Goal: Task Accomplishment & Management: Complete application form

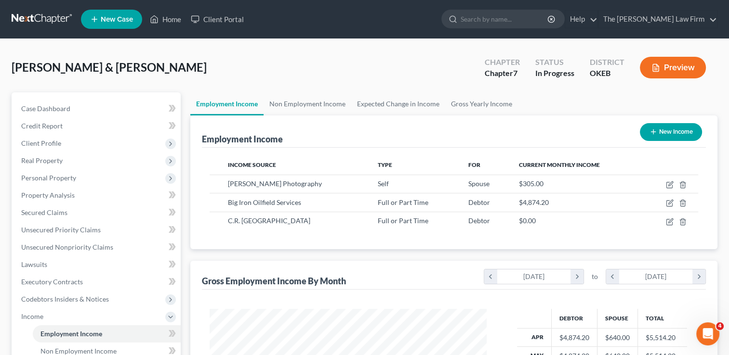
scroll to position [171, 296]
click at [33, 143] on span "Client Profile" at bounding box center [41, 143] width 40 height 8
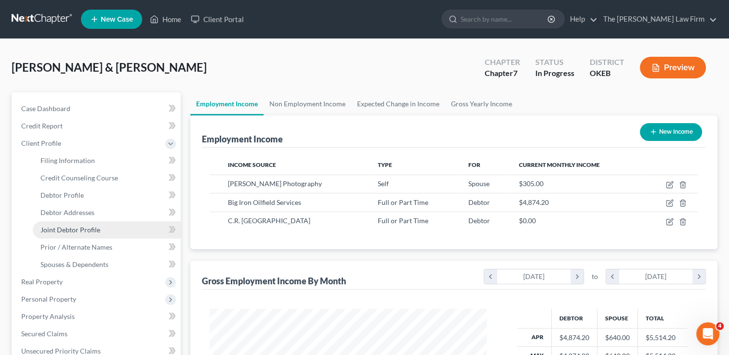
click at [55, 230] on span "Joint Debtor Profile" at bounding box center [70, 230] width 60 height 8
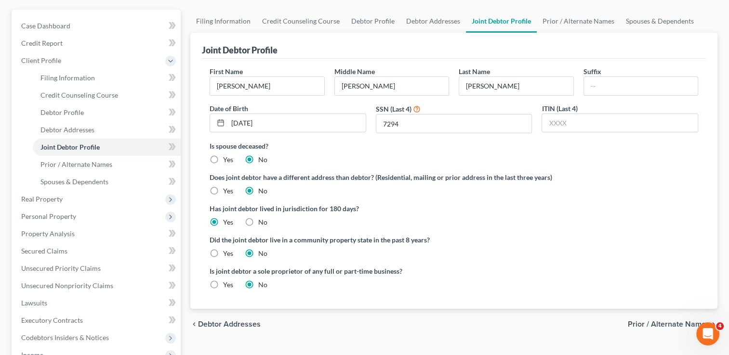
scroll to position [96, 0]
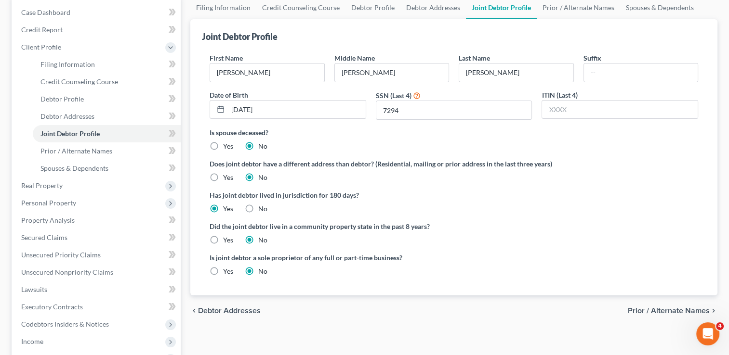
click at [223, 270] on label "Yes" at bounding box center [228, 272] width 10 height 10
click at [227, 270] on input "Yes" at bounding box center [230, 270] width 6 height 6
radio input "true"
radio input "false"
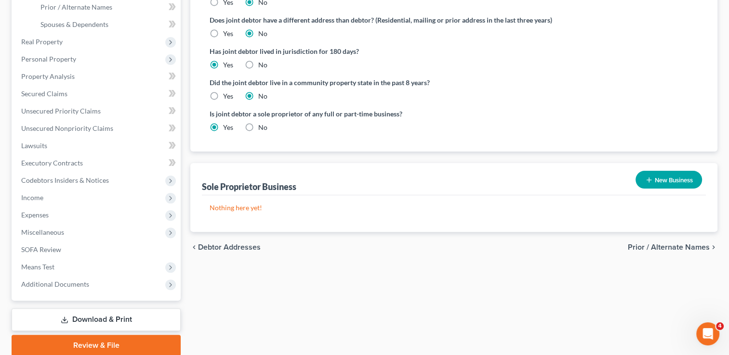
scroll to position [241, 0]
click at [659, 178] on button "New Business" at bounding box center [668, 179] width 66 height 18
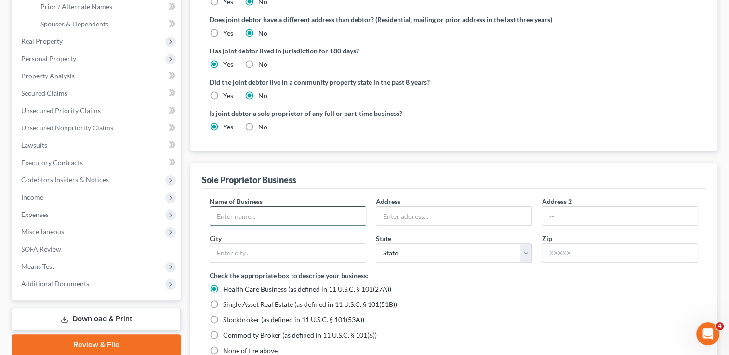
click at [294, 215] on input "text" at bounding box center [288, 216] width 156 height 18
click at [294, 215] on input "Brittany Dougety" at bounding box center [288, 216] width 156 height 18
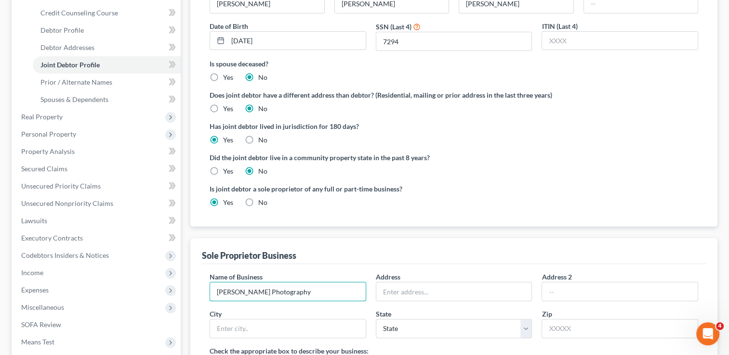
scroll to position [193, 0]
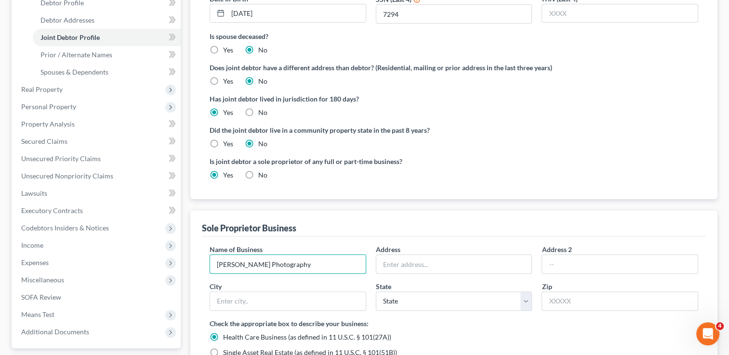
type input "[PERSON_NAME] Photography"
click at [337, 211] on div "Sole Proprietor Business" at bounding box center [454, 224] width 504 height 26
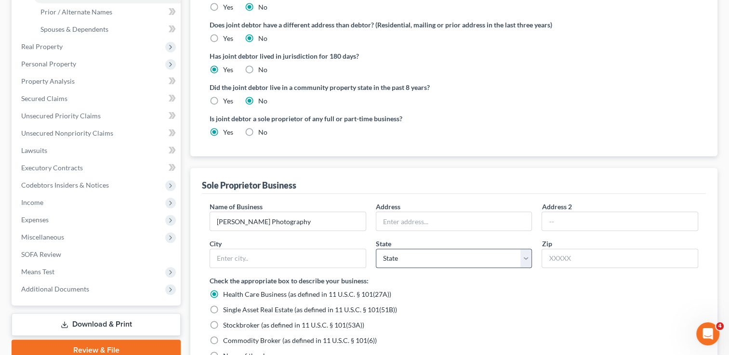
scroll to position [241, 0]
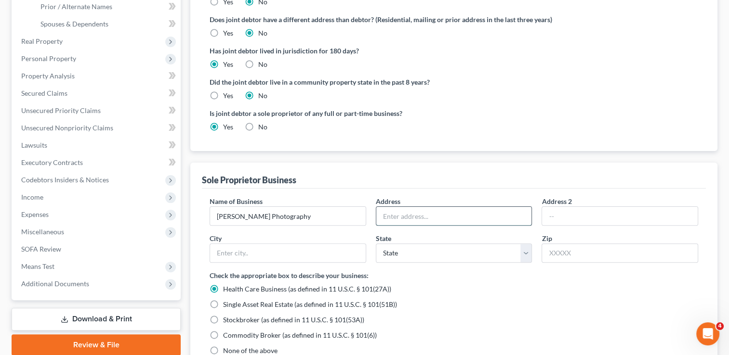
click at [422, 218] on input "text" at bounding box center [454, 216] width 156 height 18
type input "[STREET_ADDRESS][PERSON_NAME]"
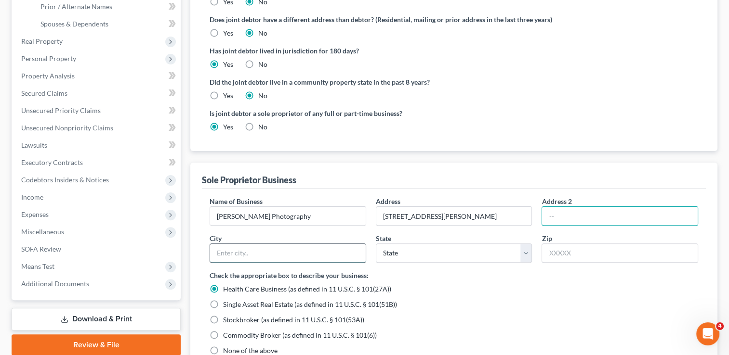
click at [270, 253] on input "text" at bounding box center [288, 253] width 156 height 18
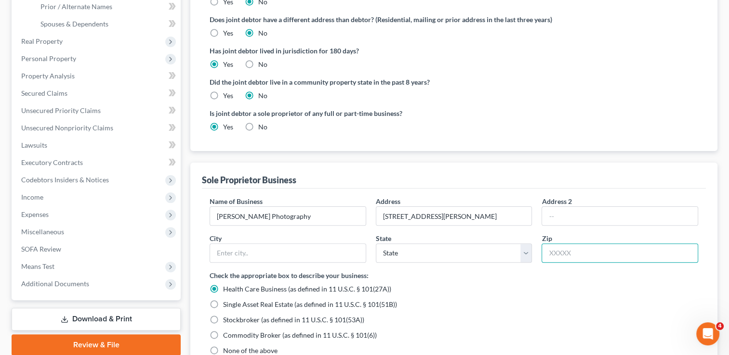
click at [594, 254] on input "text" at bounding box center [619, 253] width 157 height 19
type input "73086"
click at [500, 286] on div "Health Care Business (as defined in 11 U.S.C. § 101(27A))" at bounding box center [454, 290] width 488 height 10
type input "Sulphur"
select select "37"
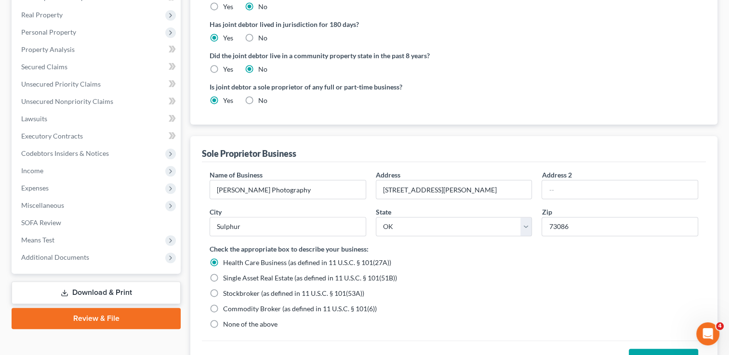
scroll to position [289, 0]
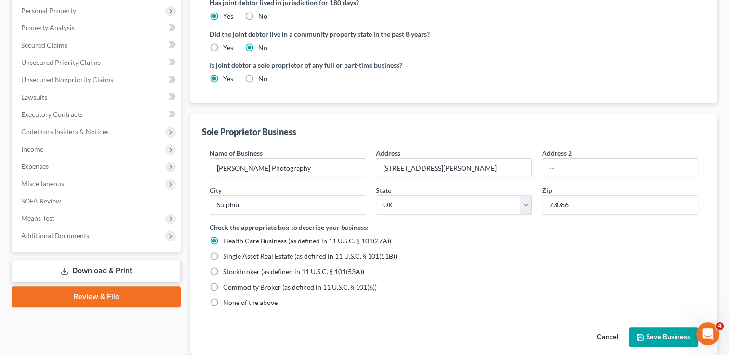
click at [223, 300] on label "None of the above" at bounding box center [250, 303] width 54 height 10
click at [227, 300] on input "None of the above" at bounding box center [230, 301] width 6 height 6
radio input "true"
radio input "false"
click at [658, 335] on button "Save Business" at bounding box center [663, 337] width 69 height 20
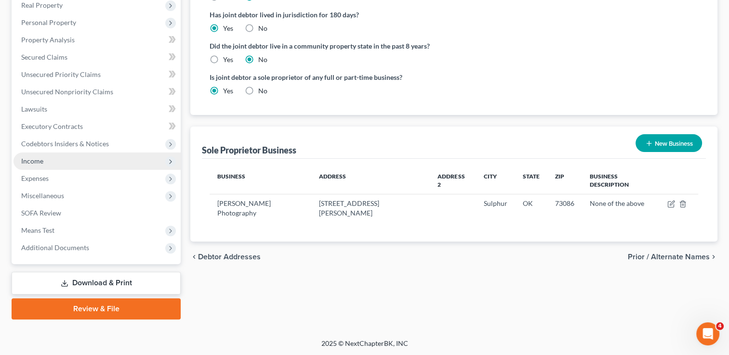
scroll to position [132, 0]
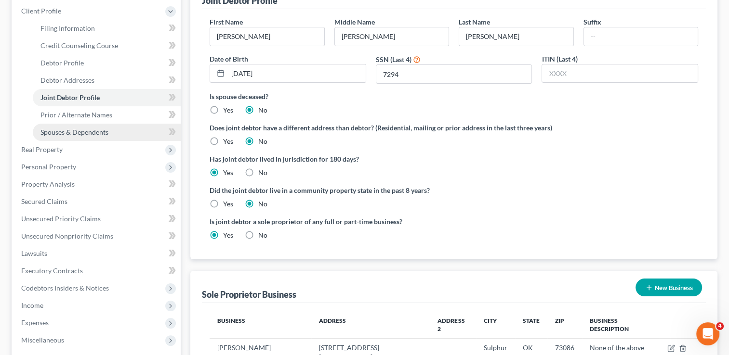
click at [67, 129] on span "Spouses & Dependents" at bounding box center [74, 132] width 68 height 8
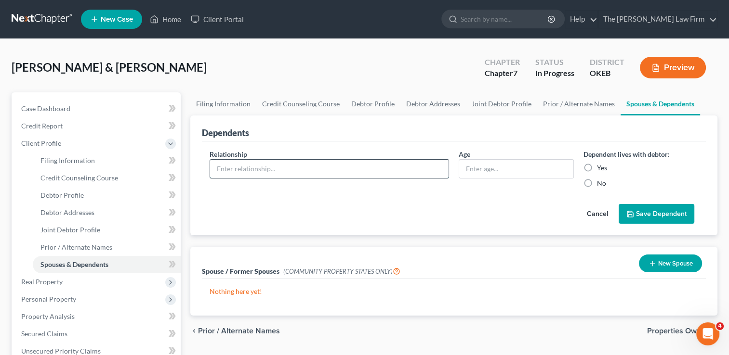
click at [283, 169] on input "text" at bounding box center [329, 169] width 238 height 18
type input "Son"
click at [597, 166] on label "Yes" at bounding box center [602, 168] width 10 height 10
click at [601, 166] on input "Yes" at bounding box center [604, 166] width 6 height 6
radio input "true"
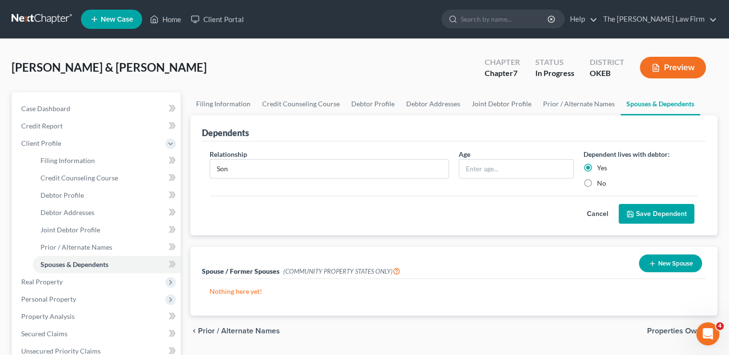
click at [660, 215] on button "Save Dependent" at bounding box center [656, 214] width 76 height 20
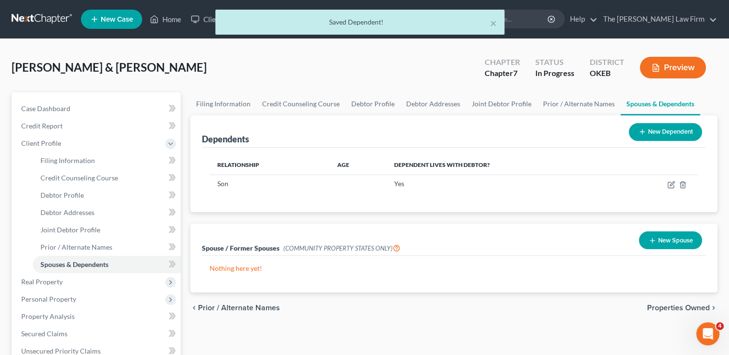
click at [662, 129] on button "New Dependent" at bounding box center [665, 132] width 73 height 18
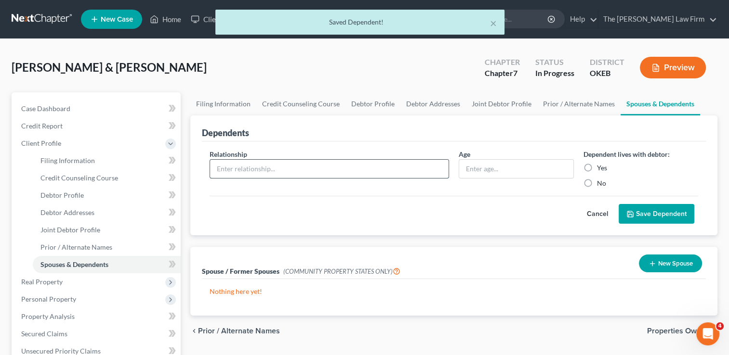
click at [277, 166] on input "text" at bounding box center [329, 169] width 238 height 18
type input "Daughter"
click at [597, 169] on label "Yes" at bounding box center [602, 168] width 10 height 10
click at [601, 169] on input "Yes" at bounding box center [604, 166] width 6 height 6
radio input "true"
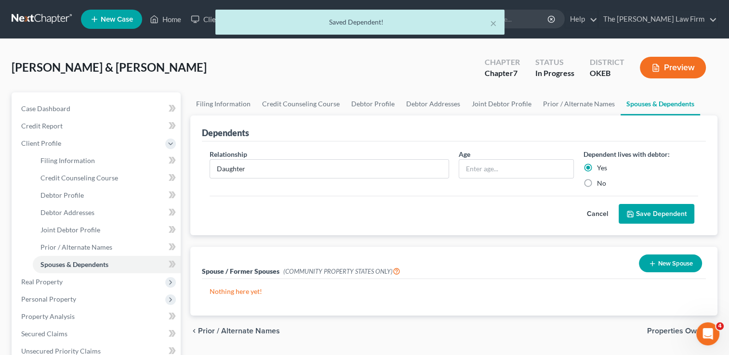
click at [641, 212] on button "Save Dependent" at bounding box center [656, 214] width 76 height 20
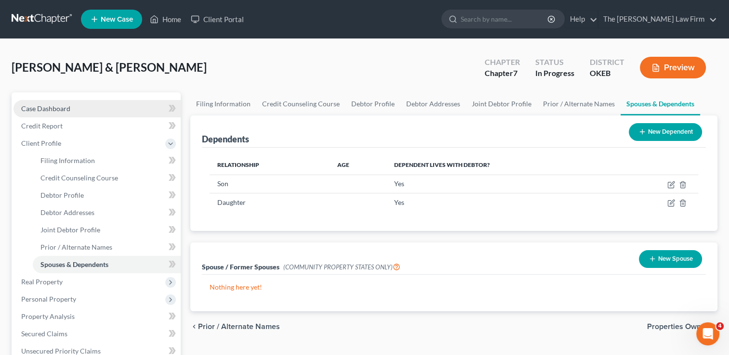
click at [51, 109] on span "Case Dashboard" at bounding box center [45, 109] width 49 height 8
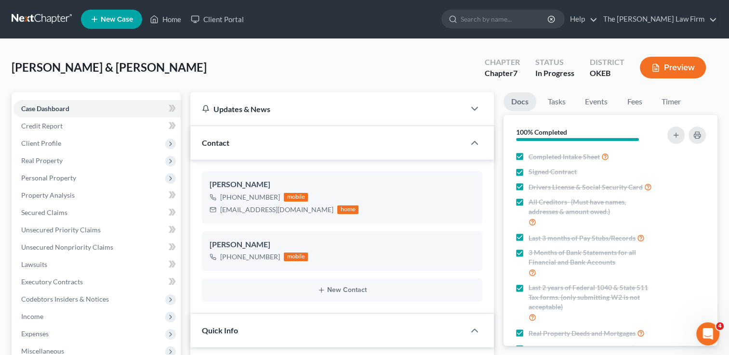
scroll to position [297, 0]
click at [30, 19] on link at bounding box center [43, 19] width 62 height 17
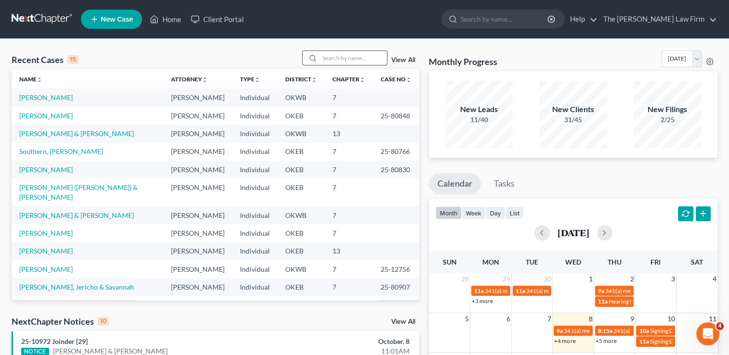
click at [351, 59] on input "search" at bounding box center [352, 58] width 67 height 14
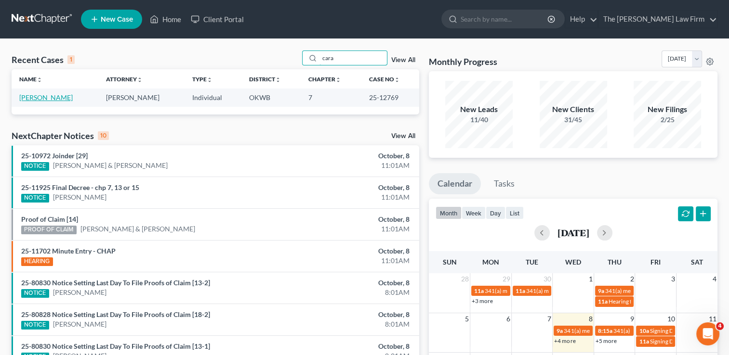
type input "cara"
click at [39, 96] on link "[PERSON_NAME]" at bounding box center [45, 97] width 53 height 8
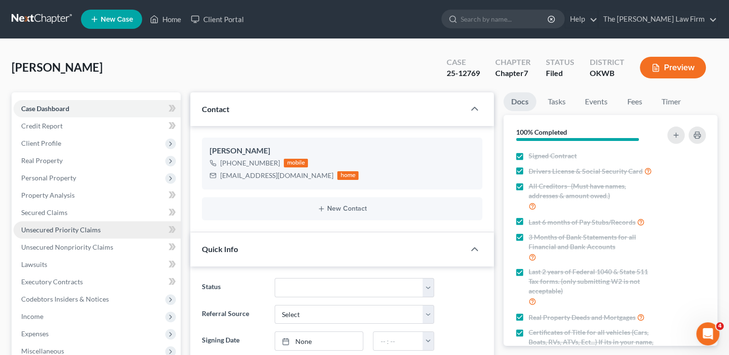
scroll to position [405, 0]
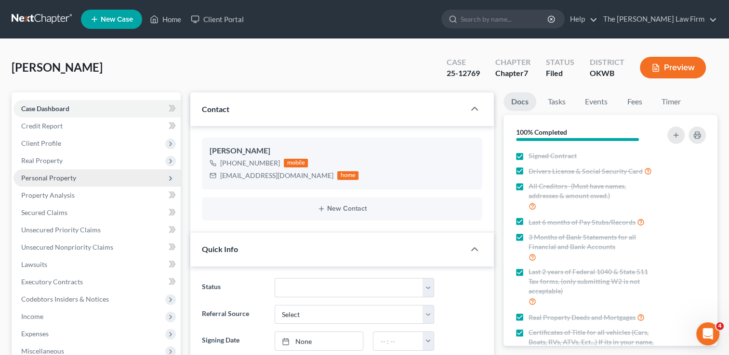
click at [61, 178] on span "Personal Property" at bounding box center [48, 178] width 55 height 8
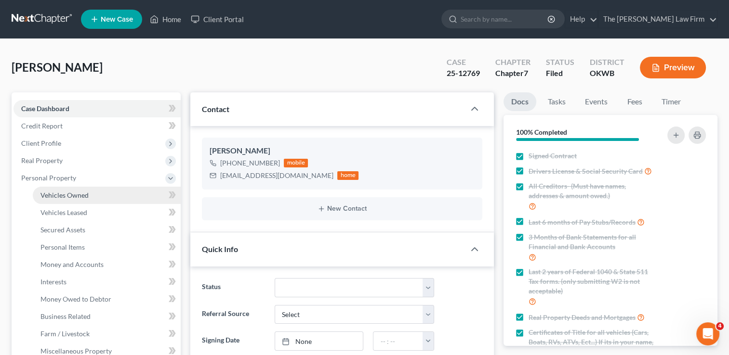
click at [91, 196] on link "Vehicles Owned" at bounding box center [107, 195] width 148 height 17
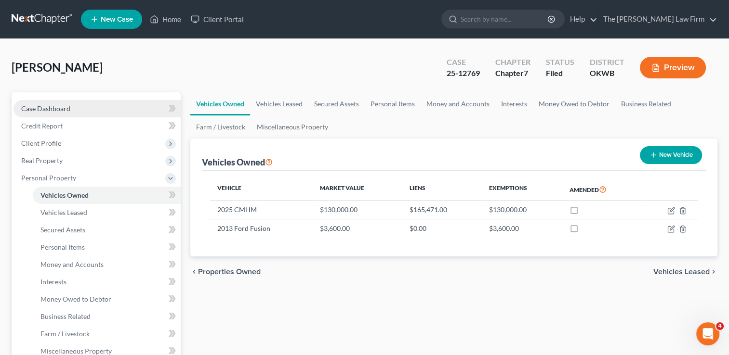
click at [81, 108] on link "Case Dashboard" at bounding box center [96, 108] width 167 height 17
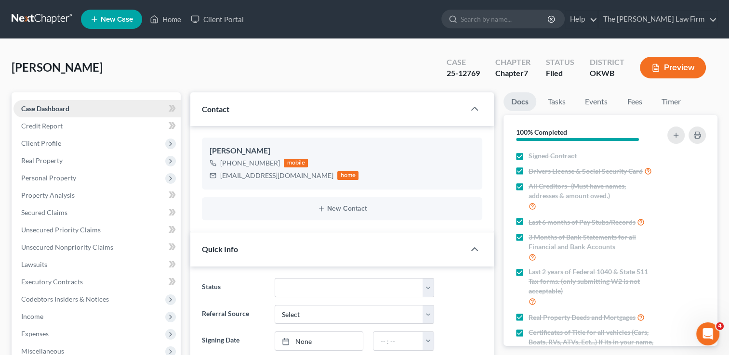
scroll to position [405, 0]
click at [68, 248] on span "Unsecured Nonpriority Claims" at bounding box center [67, 247] width 92 height 8
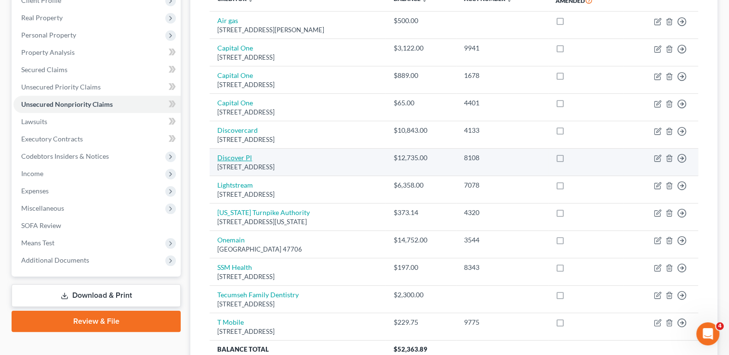
scroll to position [96, 0]
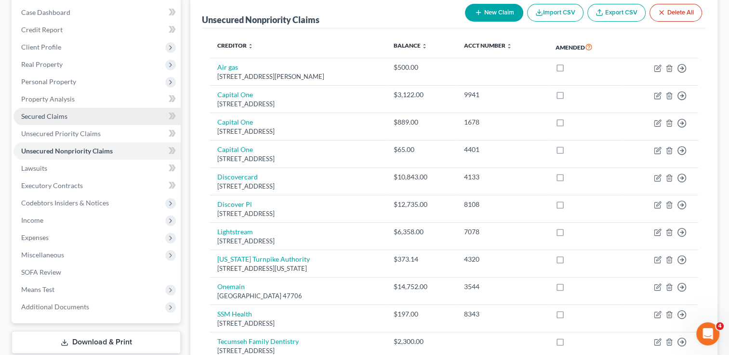
click at [62, 117] on span "Secured Claims" at bounding box center [44, 116] width 46 height 8
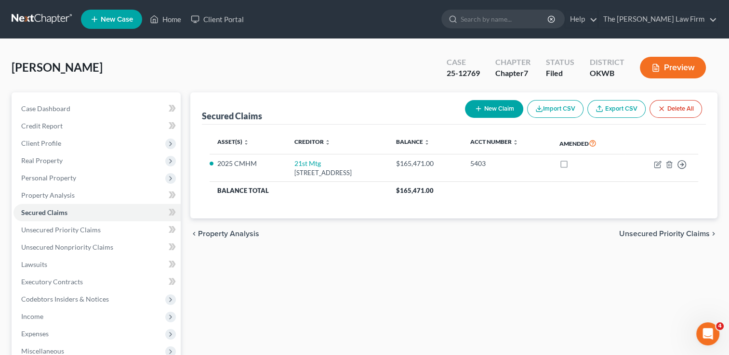
click at [60, 17] on link at bounding box center [43, 19] width 62 height 17
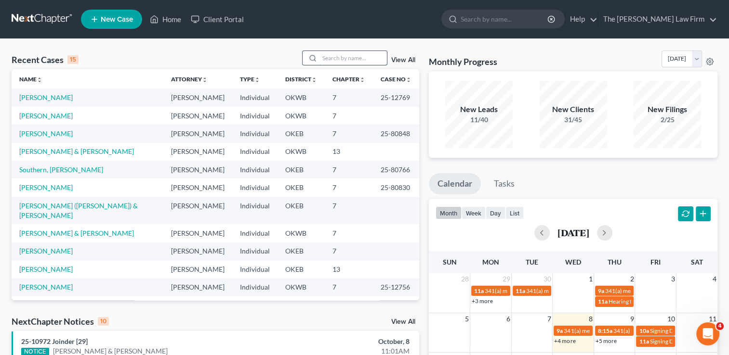
click at [338, 59] on input "search" at bounding box center [352, 58] width 67 height 14
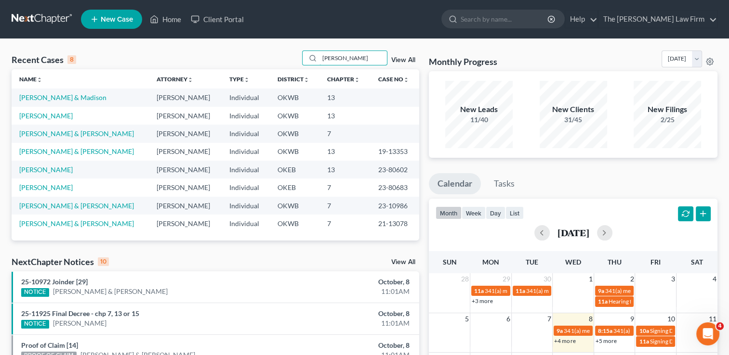
type input "kevin"
click at [65, 97] on link "[PERSON_NAME] & Madison" at bounding box center [62, 97] width 87 height 8
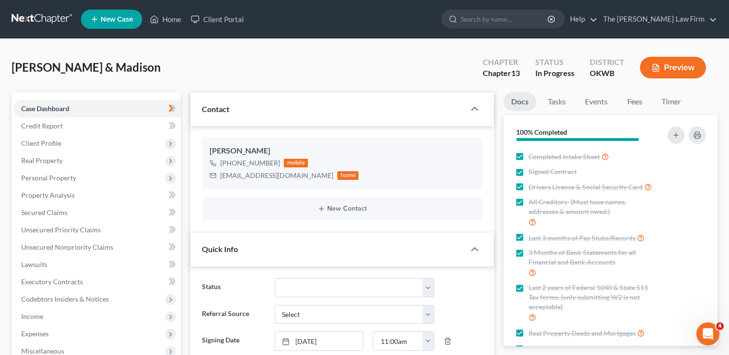
scroll to position [96, 0]
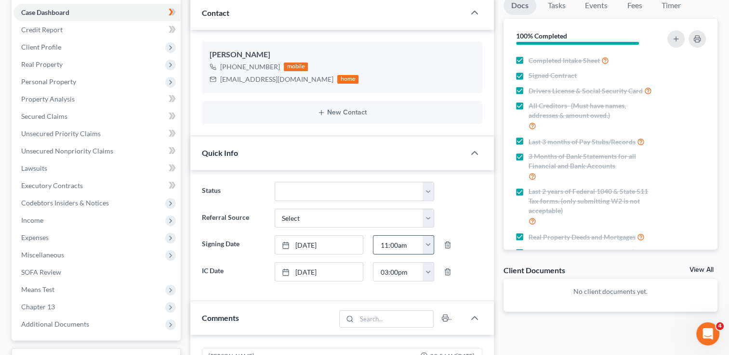
click at [430, 247] on button "button" at bounding box center [427, 245] width 11 height 18
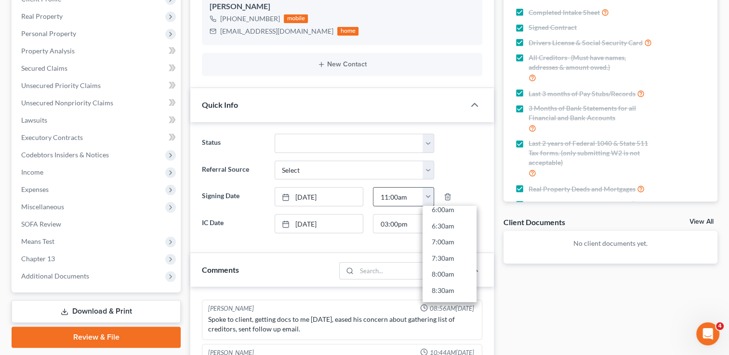
scroll to position [212, 0]
click at [440, 280] on link "8:30am" at bounding box center [449, 281] width 54 height 16
type input "8:30am"
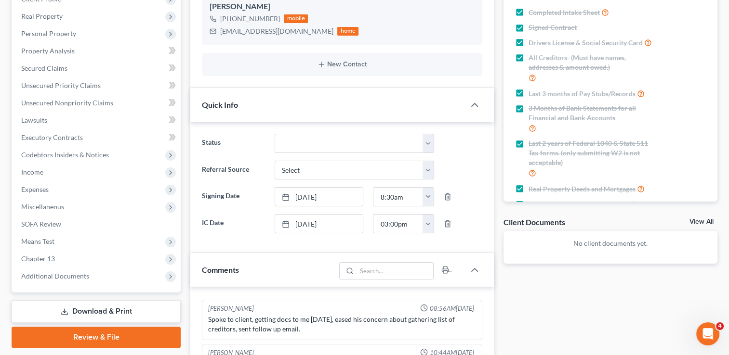
click at [541, 294] on div "Docs Tasks Events Fees Timer 100% Completed Nothing here yet! Completed Intake …" at bounding box center [609, 293] width 223 height 690
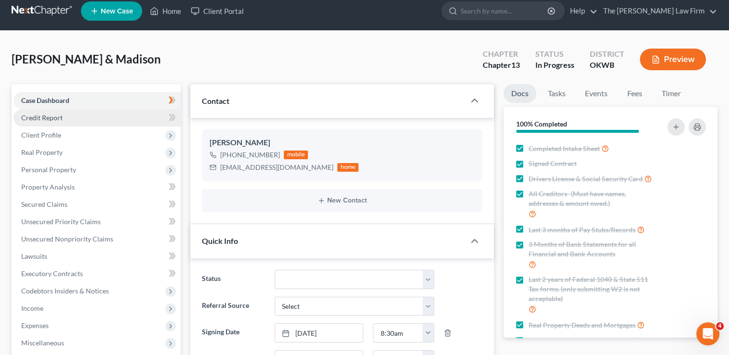
scroll to position [0, 0]
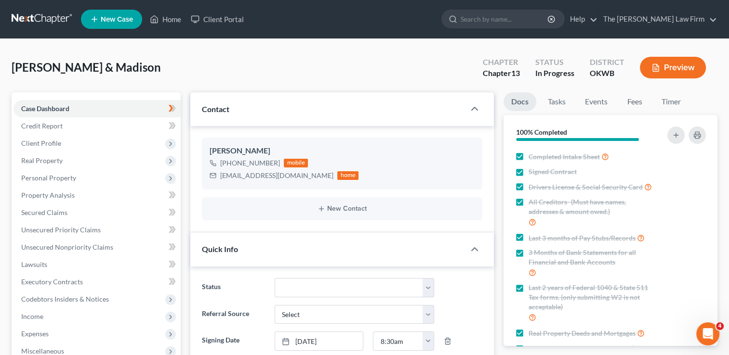
click at [37, 18] on link at bounding box center [43, 19] width 62 height 17
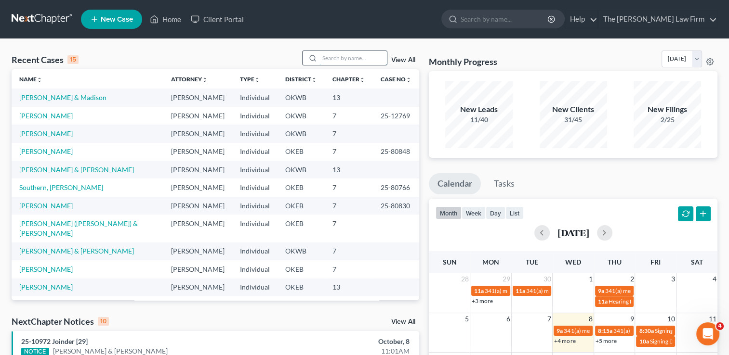
click at [335, 58] on input "search" at bounding box center [352, 58] width 67 height 14
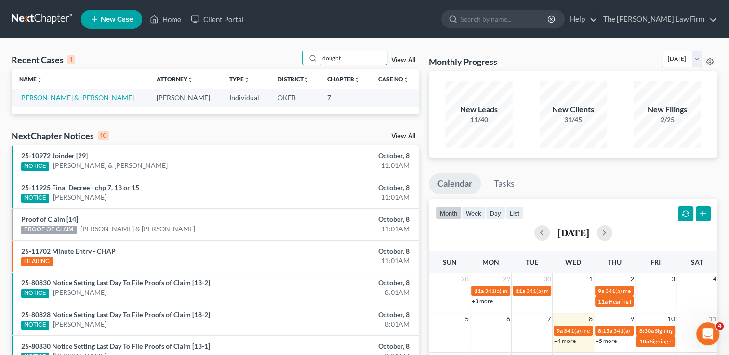
type input "dought"
click at [72, 96] on link "[PERSON_NAME] & [PERSON_NAME]" at bounding box center [76, 97] width 115 height 8
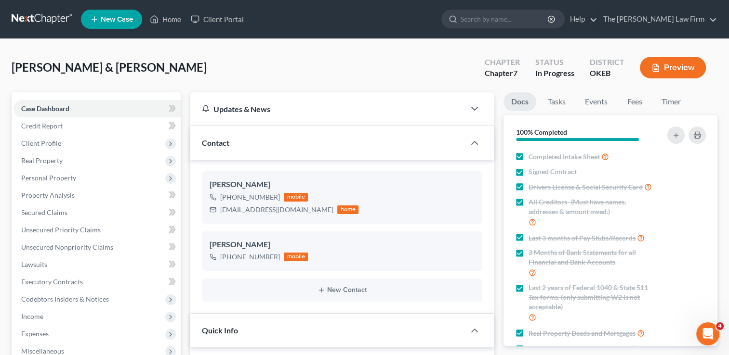
scroll to position [297, 0]
click at [48, 142] on span "Client Profile" at bounding box center [41, 143] width 40 height 8
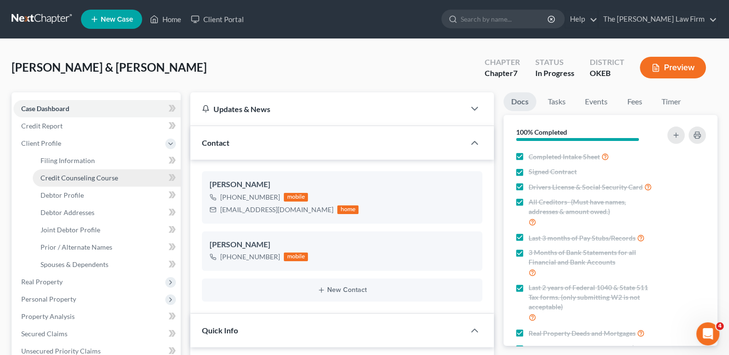
click at [70, 178] on span "Credit Counseling Course" at bounding box center [79, 178] width 78 height 8
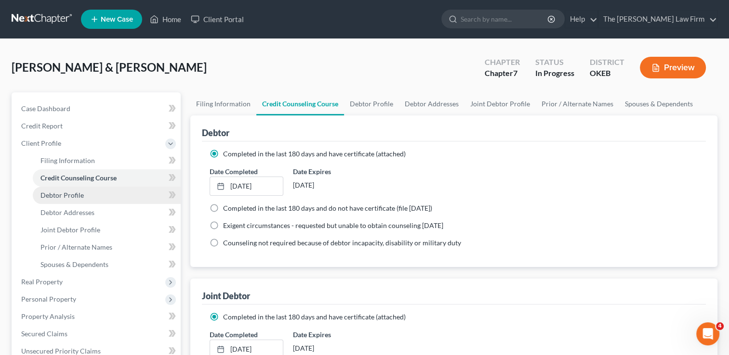
click at [85, 192] on link "Debtor Profile" at bounding box center [107, 195] width 148 height 17
select select "1"
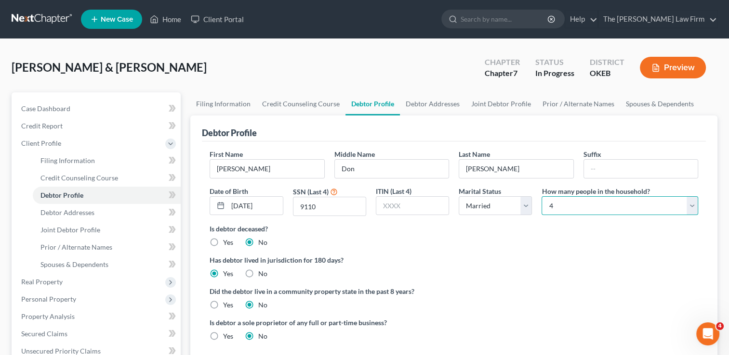
click at [612, 207] on select "Select 1 2 3 4 5 6 7 8 9 10 11 12 13 14 15 16 17 18 19 20" at bounding box center [619, 205] width 157 height 19
select select "4"
click at [541, 196] on select "Select 1 2 3 4 5 6 7 8 9 10 11 12 13 14 15 16 17 18 19 20" at bounding box center [619, 205] width 157 height 19
click at [466, 255] on label "Has debtor lived in jurisdiction for 180 days?" at bounding box center [454, 260] width 488 height 10
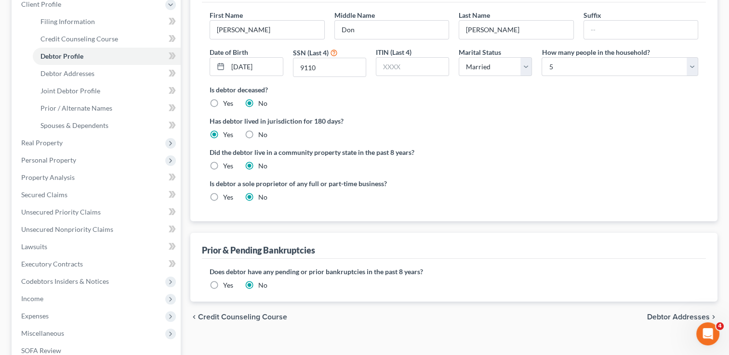
scroll to position [144, 0]
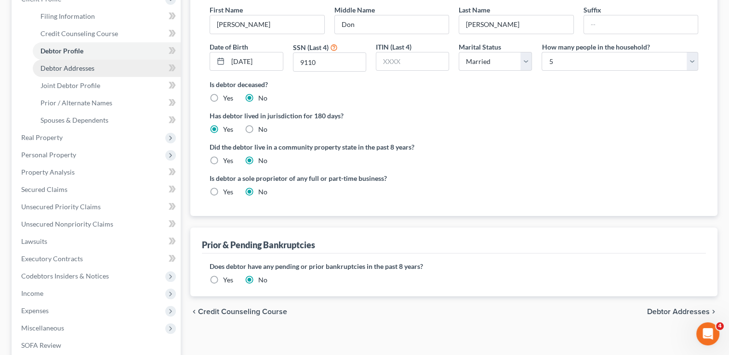
click at [101, 69] on link "Debtor Addresses" at bounding box center [107, 68] width 148 height 17
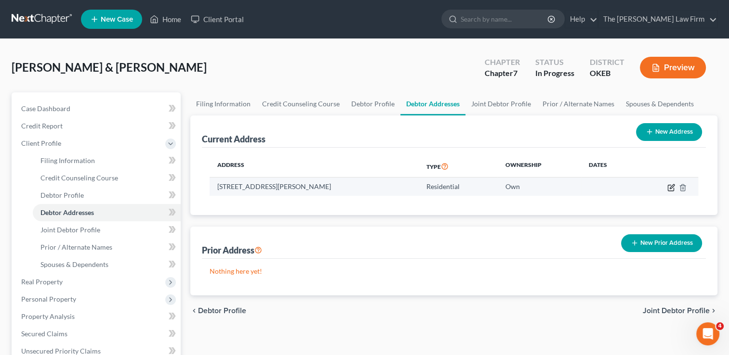
click at [670, 186] on icon "button" at bounding box center [671, 188] width 8 height 8
select select "37"
select select "0"
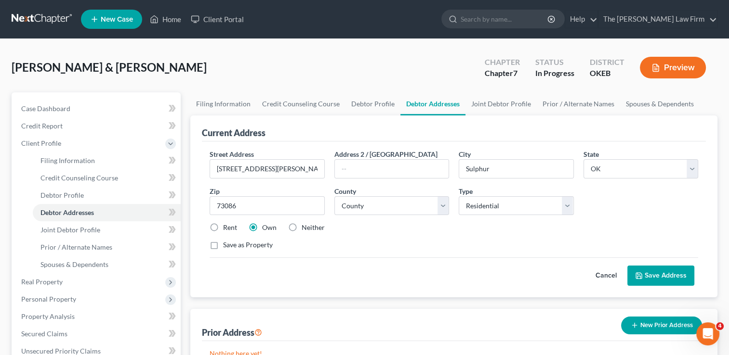
click at [607, 272] on button "Cancel" at bounding box center [606, 275] width 42 height 19
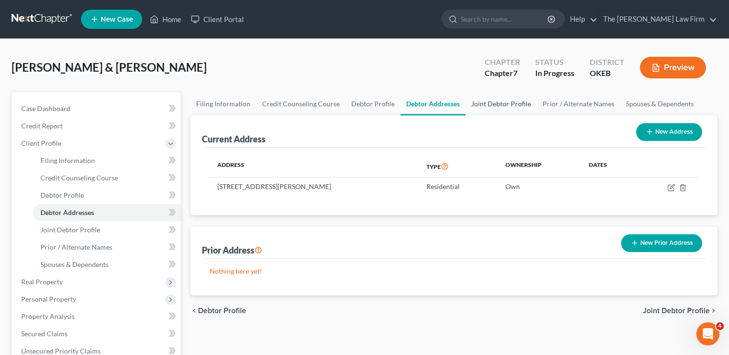
click at [497, 104] on link "Joint Debtor Profile" at bounding box center [500, 103] width 71 height 23
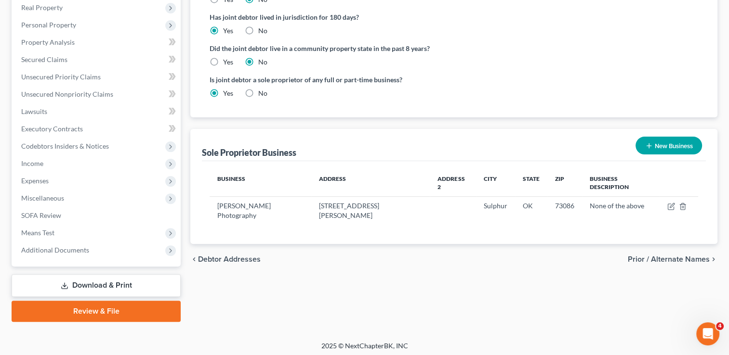
scroll to position [277, 0]
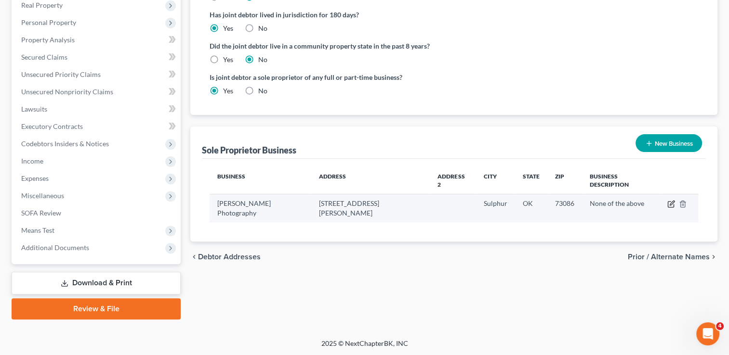
click at [669, 200] on icon "button" at bounding box center [671, 204] width 8 height 8
select select "37"
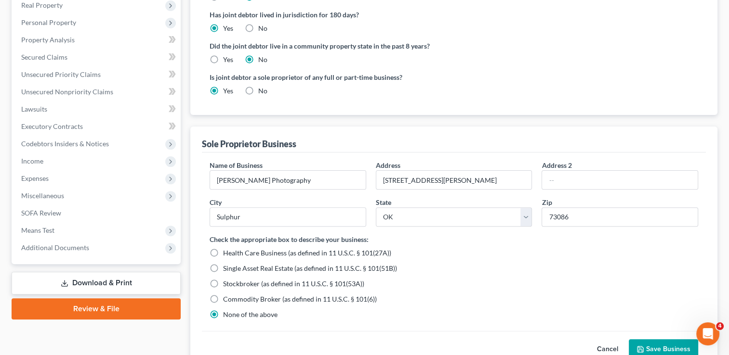
click at [609, 346] on button "Cancel" at bounding box center [607, 349] width 42 height 19
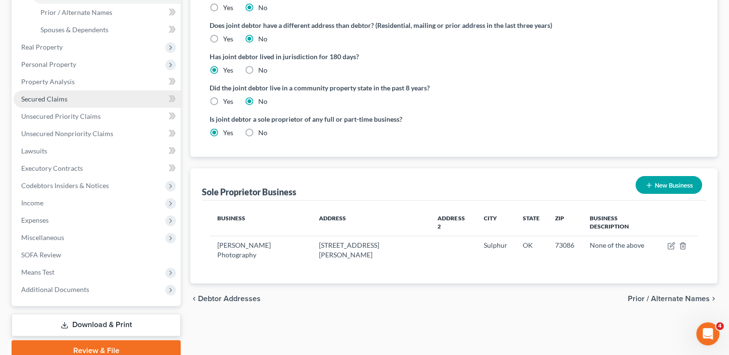
scroll to position [181, 0]
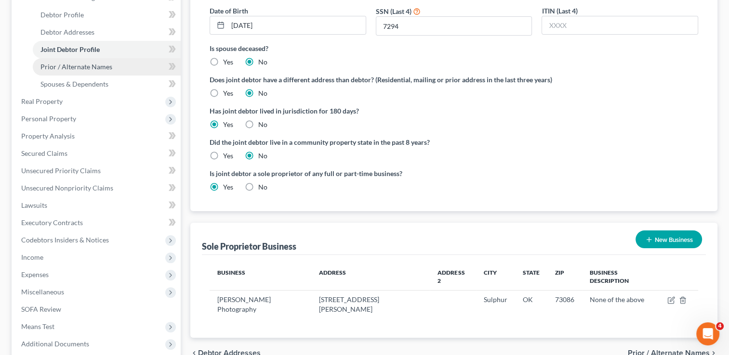
click at [112, 66] on link "Prior / Alternate Names" at bounding box center [107, 66] width 148 height 17
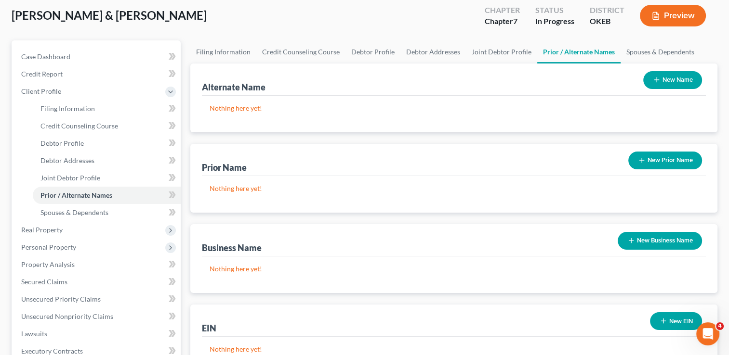
scroll to position [48, 0]
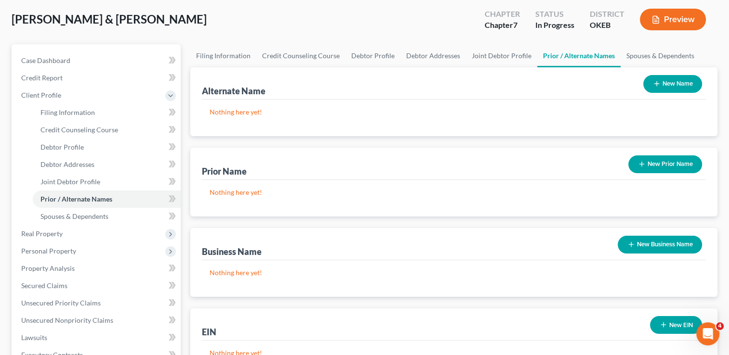
click at [654, 162] on button "New Prior Name" at bounding box center [665, 165] width 74 height 18
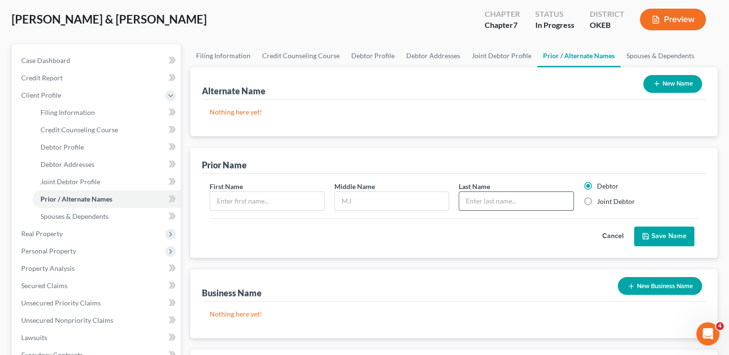
click at [520, 200] on input "text" at bounding box center [516, 201] width 114 height 18
type input "Boatman"
click at [597, 200] on label "Joint Debtor" at bounding box center [616, 202] width 38 height 10
click at [601, 200] on input "Joint Debtor" at bounding box center [604, 200] width 6 height 6
radio input "true"
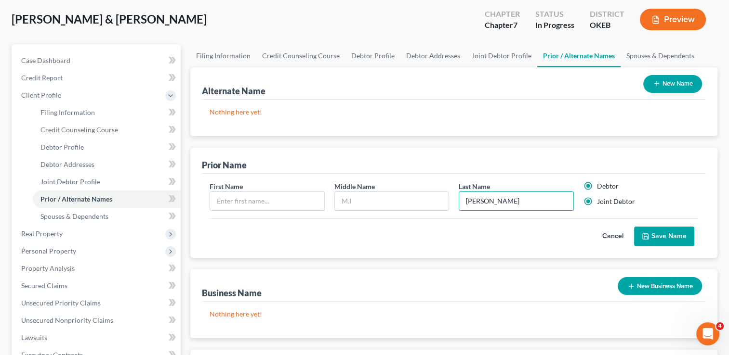
radio input "false"
click at [279, 199] on input "text" at bounding box center [267, 201] width 114 height 18
type input "Brittany"
click at [673, 233] on button "Save Name" at bounding box center [664, 237] width 60 height 20
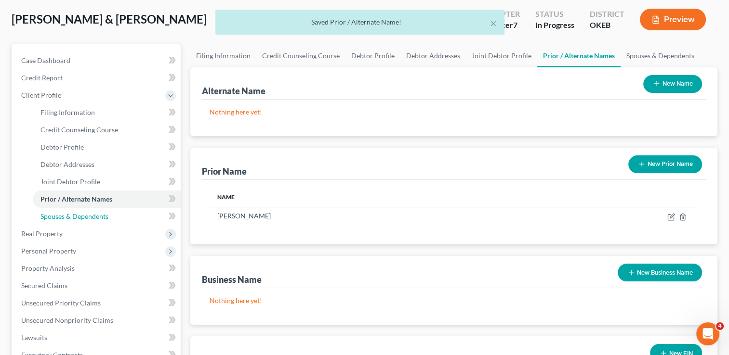
click at [90, 217] on span "Spouses & Dependents" at bounding box center [74, 216] width 68 height 8
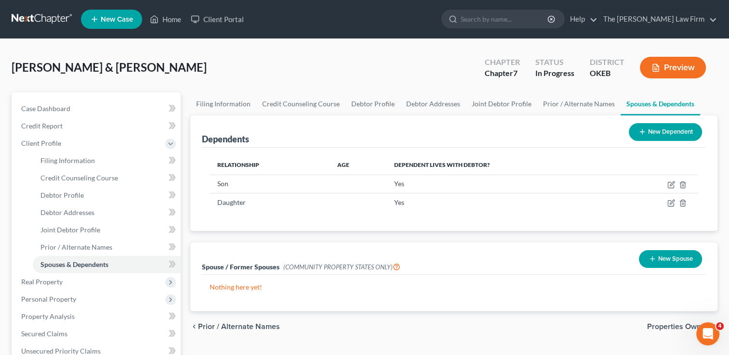
click at [659, 130] on button "New Dependent" at bounding box center [665, 132] width 73 height 18
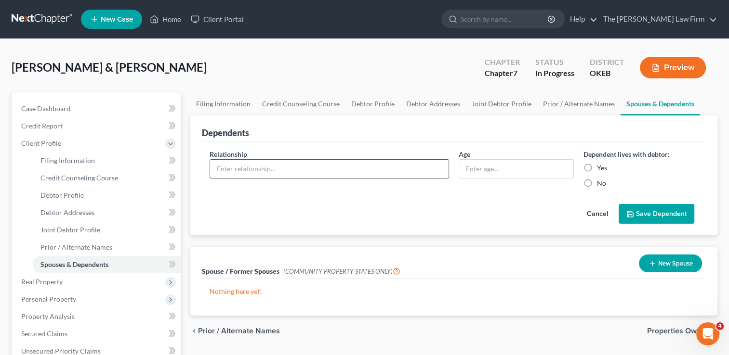
click at [279, 169] on input "text" at bounding box center [329, 169] width 238 height 18
type input "Son"
click at [505, 167] on input "text" at bounding box center [516, 169] width 114 height 18
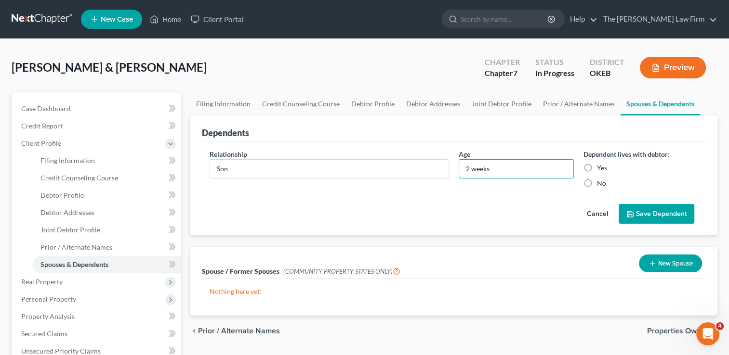
type input "2 weeks"
click at [597, 167] on label "Yes" at bounding box center [602, 168] width 10 height 10
click at [601, 167] on input "Yes" at bounding box center [604, 166] width 6 height 6
radio input "true"
click at [668, 215] on button "Save Dependent" at bounding box center [656, 214] width 76 height 20
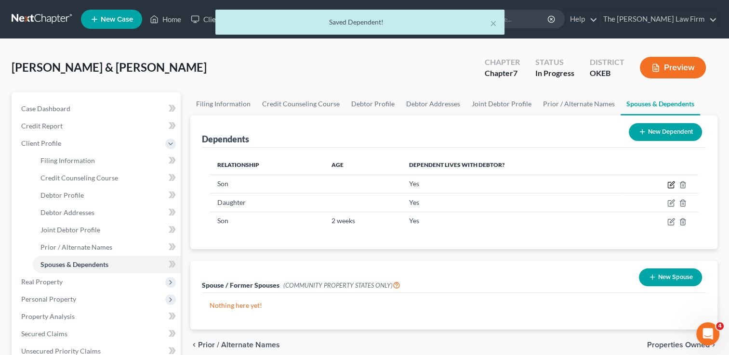
drag, startPoint x: 669, startPoint y: 185, endPoint x: 430, endPoint y: 144, distance: 242.8
click at [669, 185] on icon "button" at bounding box center [671, 184] width 4 height 4
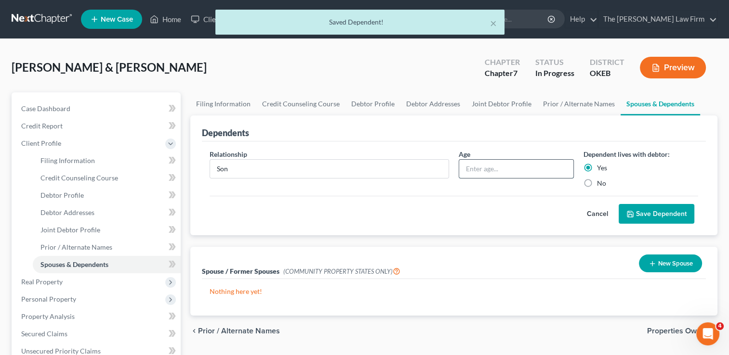
click at [484, 172] on input "text" at bounding box center [516, 169] width 114 height 18
type input "1"
click at [643, 214] on button "Save Dependent" at bounding box center [656, 214] width 76 height 20
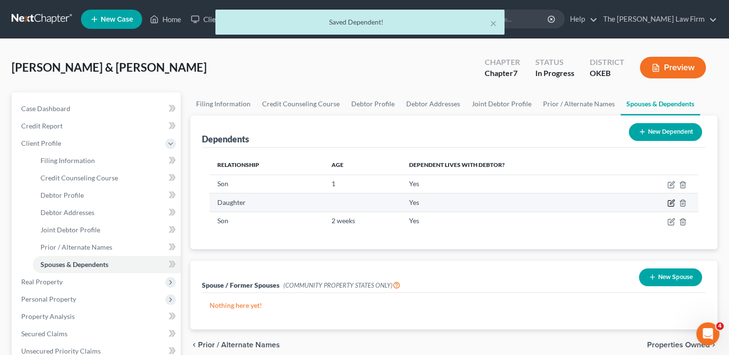
click at [669, 201] on icon "button" at bounding box center [671, 203] width 8 height 8
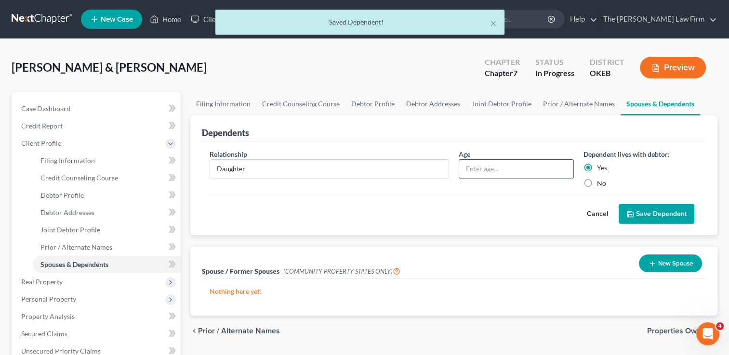
click at [510, 170] on input "text" at bounding box center [516, 169] width 114 height 18
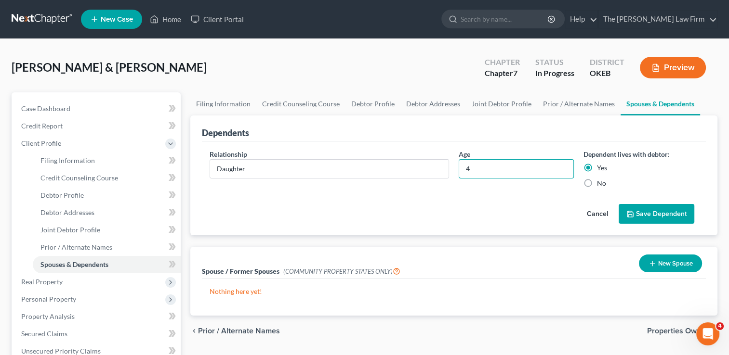
type input "4"
click at [637, 212] on button "Save Dependent" at bounding box center [656, 214] width 76 height 20
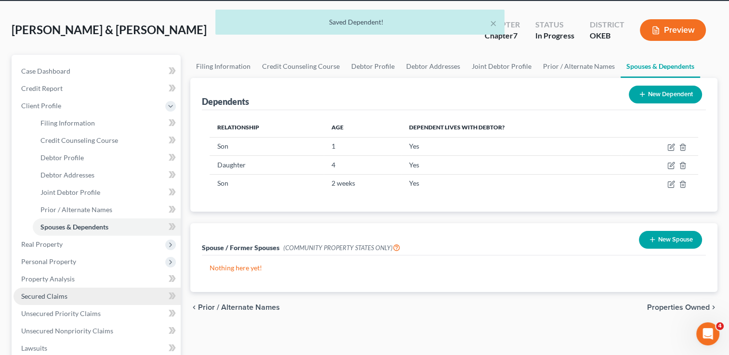
scroll to position [96, 0]
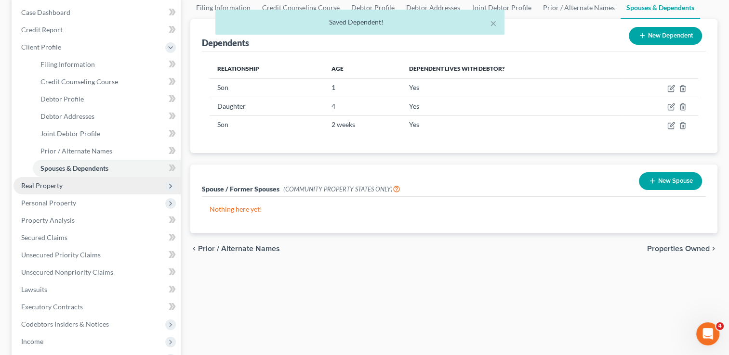
click at [72, 184] on span "Real Property" at bounding box center [96, 185] width 167 height 17
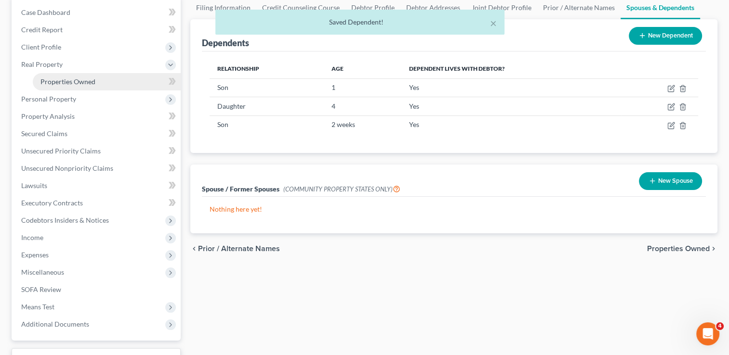
click at [79, 79] on span "Properties Owned" at bounding box center [67, 82] width 55 height 8
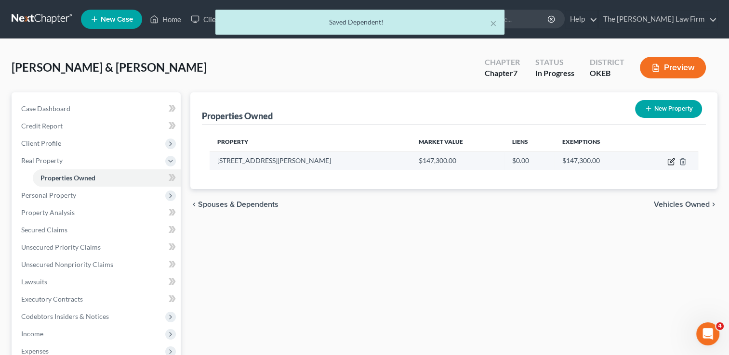
click at [669, 161] on icon "button" at bounding box center [671, 162] width 8 height 8
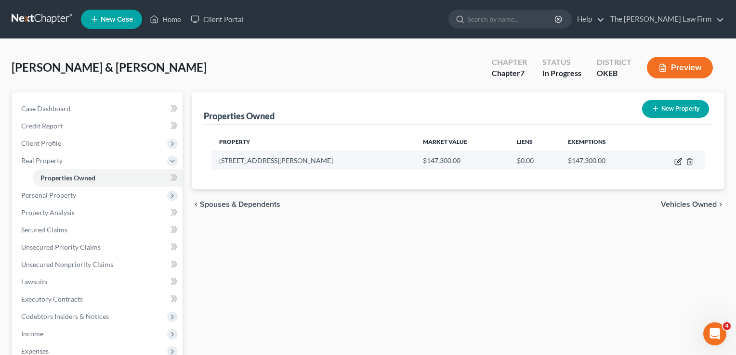
select select "37"
select select "49"
select select "2"
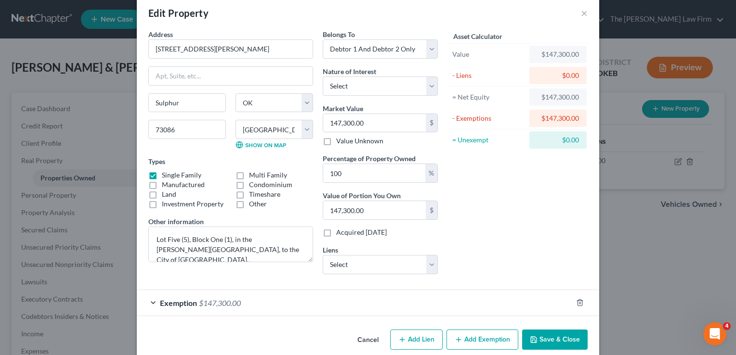
scroll to position [27, 0]
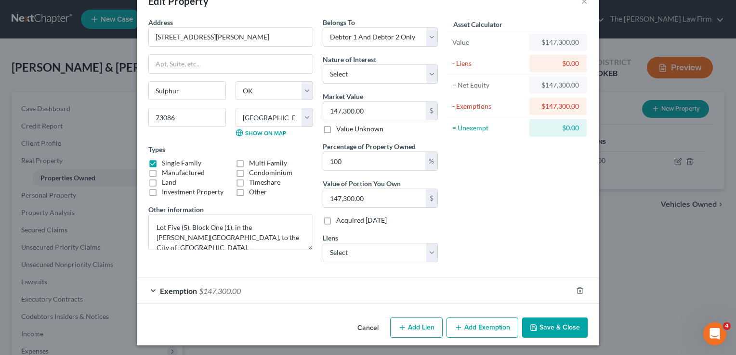
click at [284, 285] on div "Exemption $147,300.00" at bounding box center [354, 291] width 435 height 26
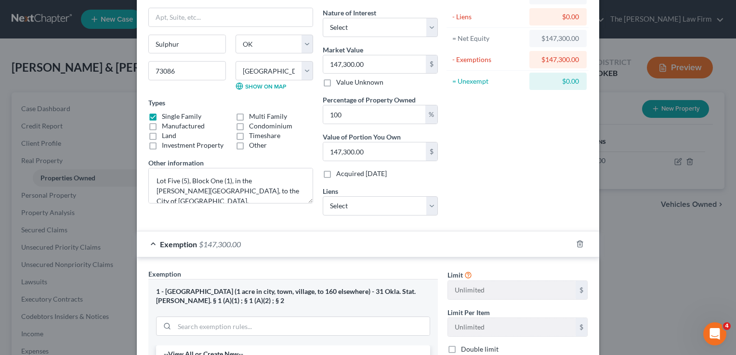
scroll to position [123, 0]
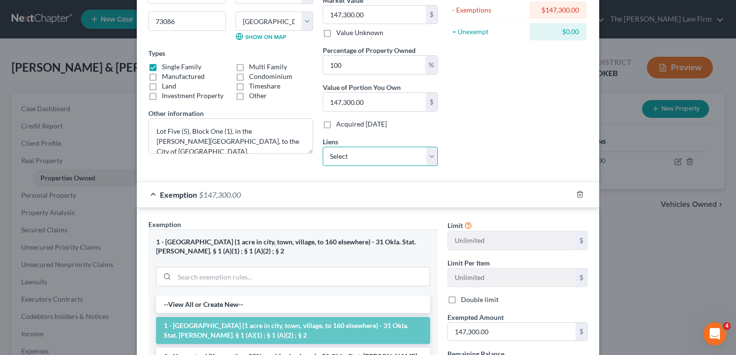
click at [430, 153] on select "Select M&T Bank - $75,441.00 Communica Cu - $35,555.00 Th Communfcu - $21,408.00" at bounding box center [380, 156] width 115 height 19
click at [376, 12] on input "147,300.00" at bounding box center [374, 15] width 103 height 18
type input "1"
type input "1.00"
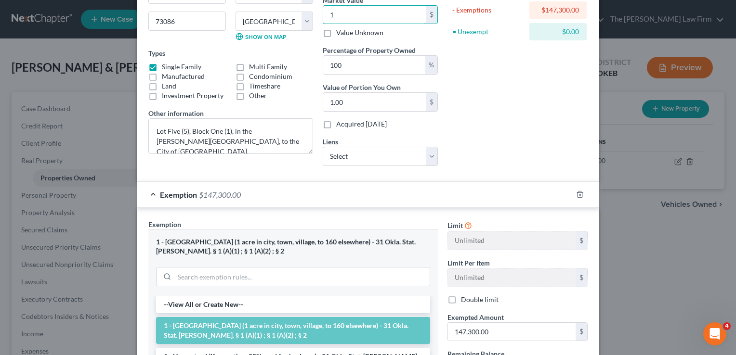
type input "15"
type input "15.00"
type input "153"
type input "153.00"
type input "1530"
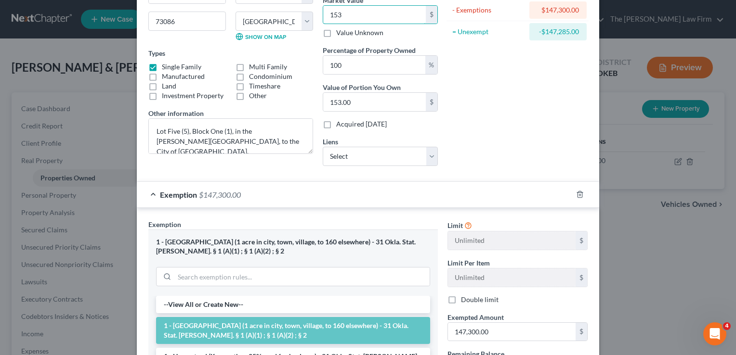
type input "1,530.00"
type input "1,5300"
type input "15,300.00"
type input "15,3000"
type input "153,000.00"
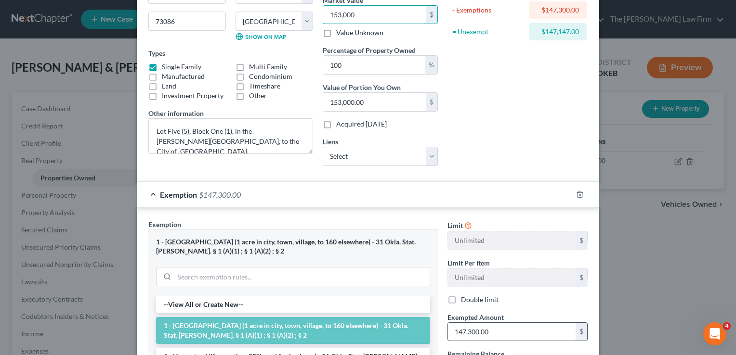
type input "153,000"
click at [507, 326] on input "147,300.00" at bounding box center [512, 332] width 128 height 18
type input "153,000"
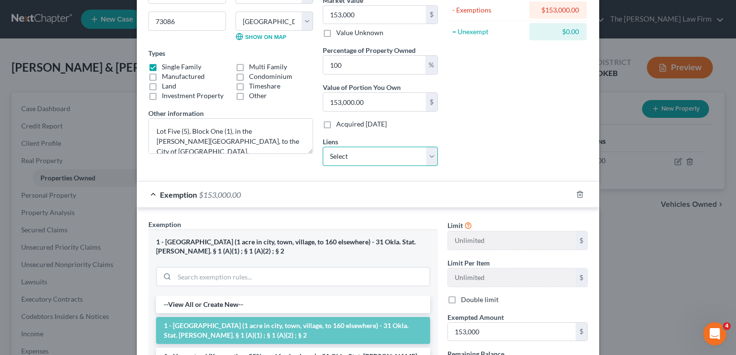
click at [424, 155] on select "Select M&T Bank - $75,441.00 Communica Cu - $35,555.00 Th Communfcu - $21,408.00" at bounding box center [380, 156] width 115 height 19
select select "0"
click at [323, 147] on select "Select M&T Bank - $75,441.00 Communica Cu - $35,555.00 Th Communfcu - $21,408.00" at bounding box center [380, 156] width 115 height 19
select select
select select "35"
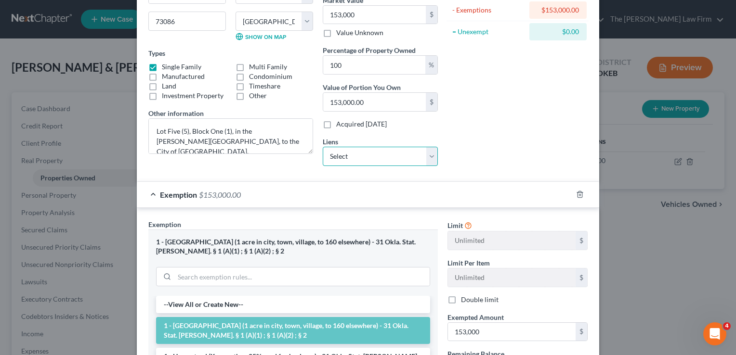
select select "0"
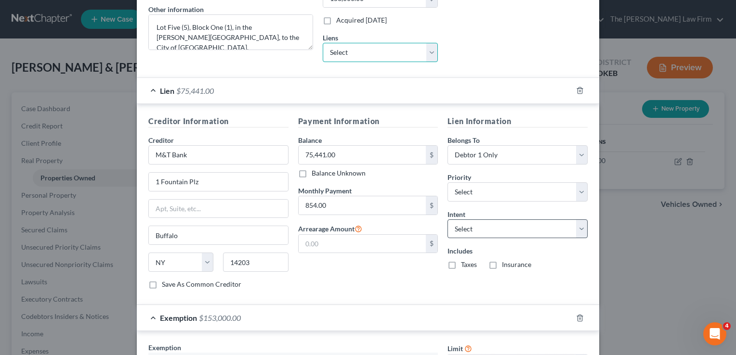
scroll to position [268, 0]
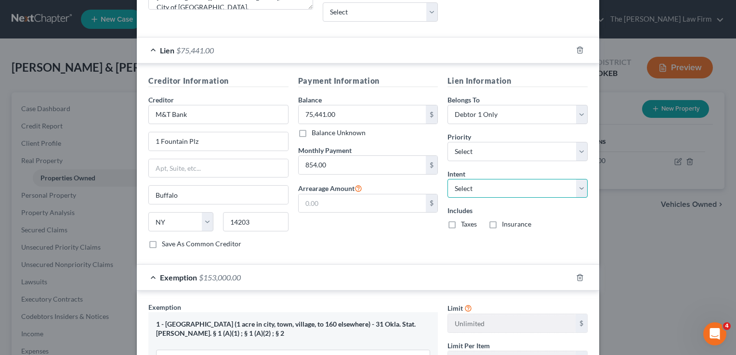
click at [578, 185] on select "Select Surrender Redeem Reaffirm Avoid Other" at bounding box center [517, 188] width 140 height 19
select select "2"
click at [447, 179] on select "Select Surrender Redeem Reaffirm Avoid Other" at bounding box center [517, 188] width 140 height 19
click at [396, 241] on div "Payment Information Balance 75,441.00 $ Balance Unknown Balance Undetermined 75…" at bounding box center [368, 166] width 150 height 182
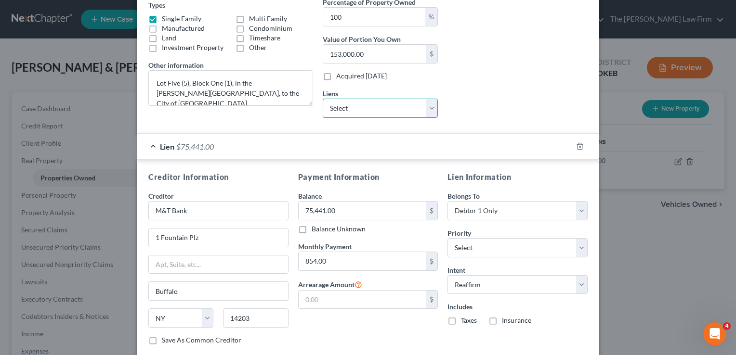
click at [426, 107] on select "Select Communica Cu - $35,555.00 Th Communfcu - $21,408.00" at bounding box center [380, 108] width 115 height 19
select select "1"
click at [323, 99] on select "Select Communica Cu - $35,555.00 Th Communfcu - $21,408.00" at bounding box center [380, 108] width 115 height 19
select select
select select "17"
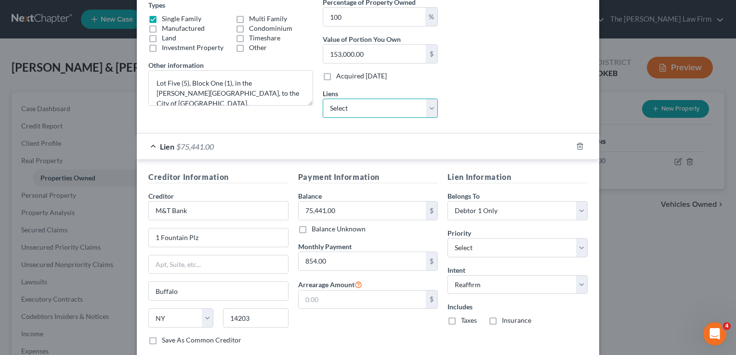
select select "0"
click at [428, 106] on select "Select Communica Cu - $35,555.00" at bounding box center [380, 108] width 115 height 19
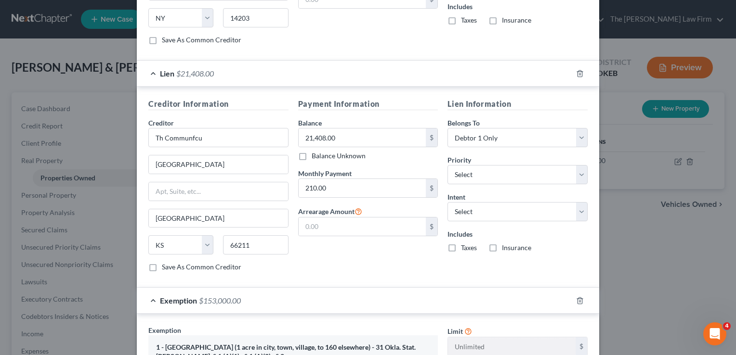
scroll to position [460, 0]
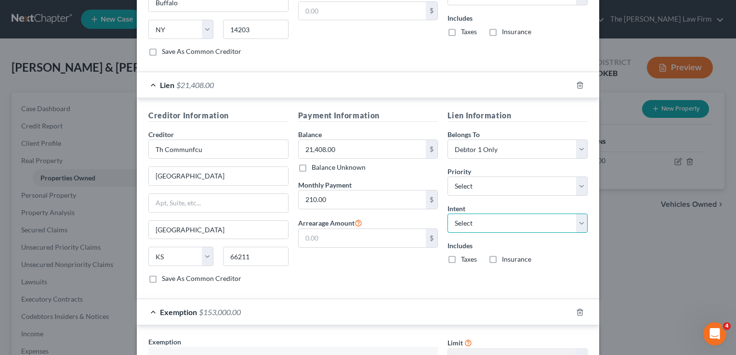
click at [576, 215] on select "Select Surrender Redeem Reaffirm Avoid Other" at bounding box center [517, 223] width 140 height 19
select select "2"
click at [447, 214] on select "Select Surrender Redeem Reaffirm Avoid Other" at bounding box center [517, 223] width 140 height 19
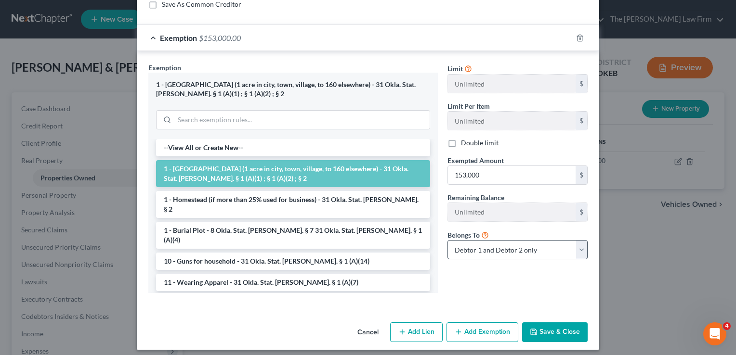
scroll to position [737, 0]
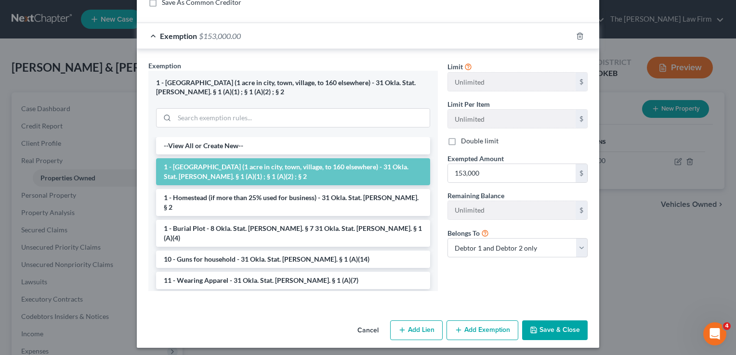
click at [560, 325] on button "Save & Close" at bounding box center [554, 331] width 65 height 20
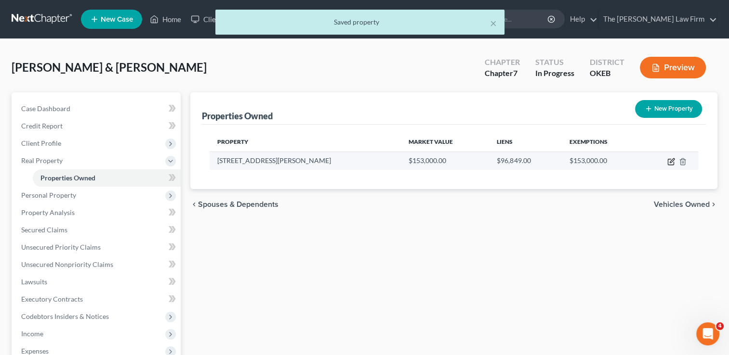
click at [670, 161] on icon "button" at bounding box center [671, 160] width 4 height 4
select select "37"
select select "49"
select select "2"
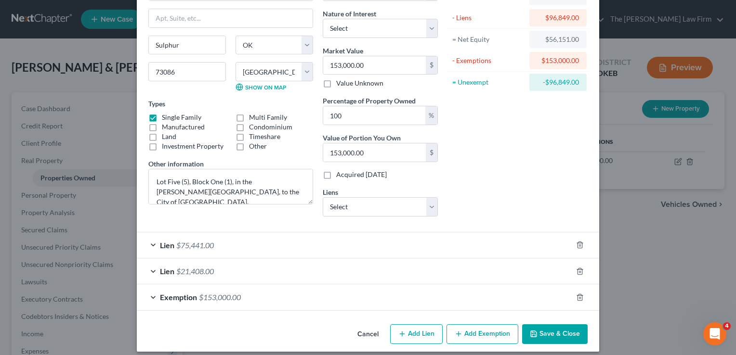
scroll to position [79, 0]
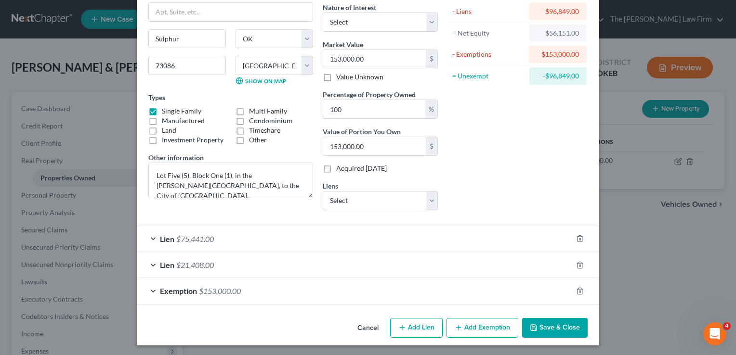
click at [543, 323] on button "Save & Close" at bounding box center [554, 328] width 65 height 20
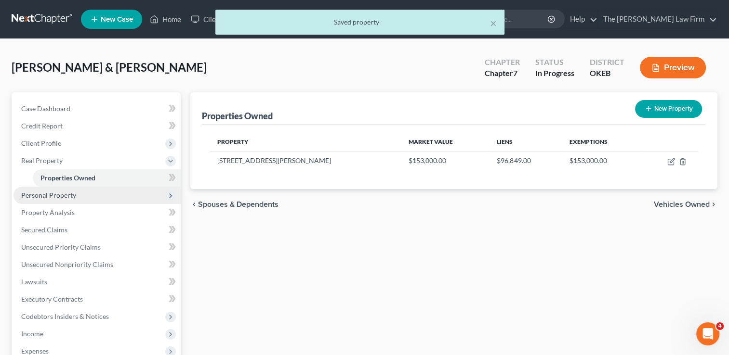
click at [62, 196] on span "Personal Property" at bounding box center [48, 195] width 55 height 8
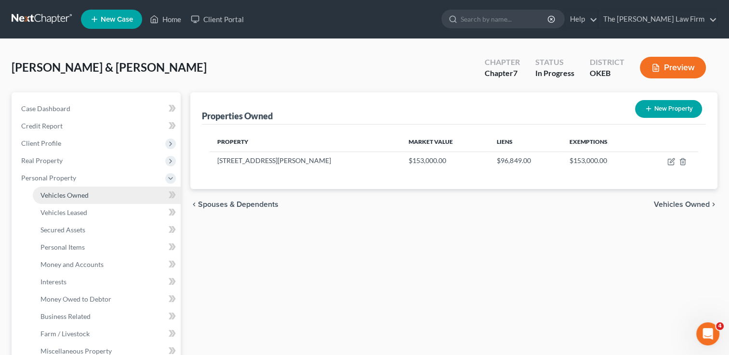
click at [94, 194] on link "Vehicles Owned" at bounding box center [107, 195] width 148 height 17
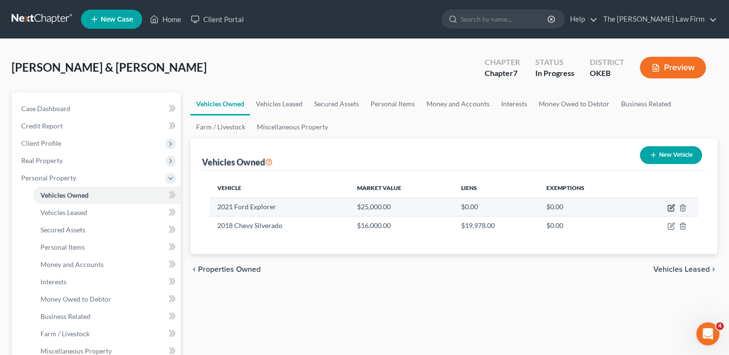
click at [670, 208] on icon "button" at bounding box center [671, 208] width 8 height 8
select select "0"
select select "5"
select select "2"
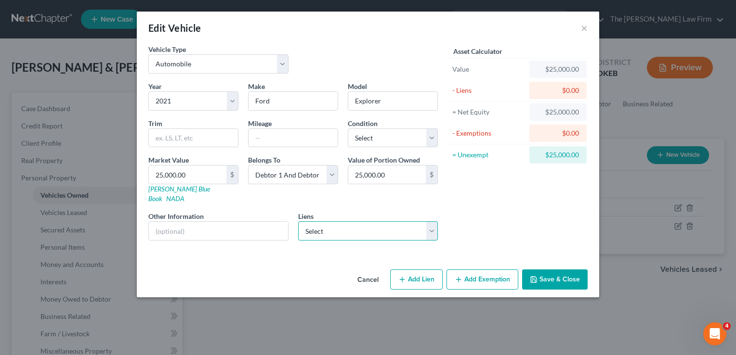
click at [429, 222] on select "Select Communica Cu - $35,555.00" at bounding box center [368, 231] width 140 height 19
click at [402, 222] on select "Select Communica Cu - $35,555.00" at bounding box center [368, 231] width 140 height 19
select select "37"
select select "0"
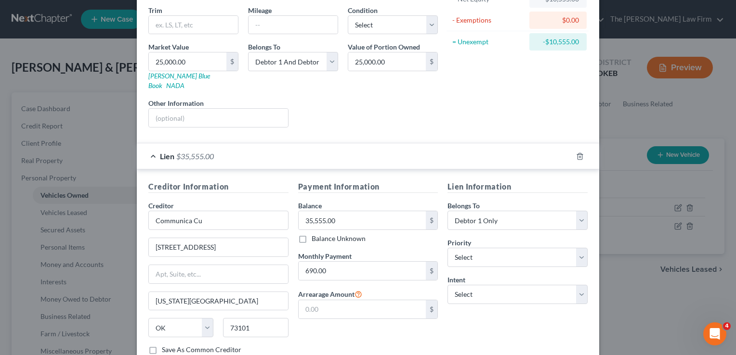
scroll to position [144, 0]
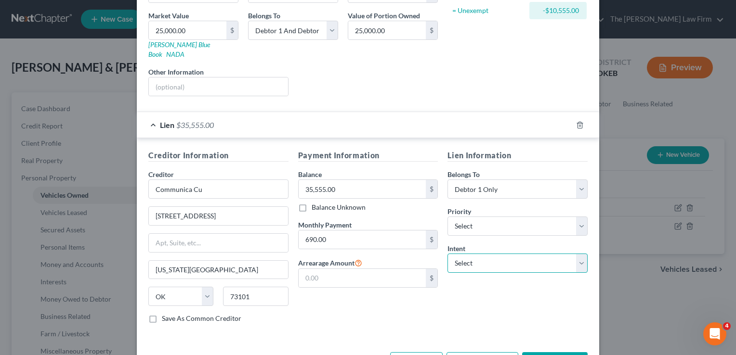
click at [507, 254] on select "Select Surrender Redeem Reaffirm Avoid Other" at bounding box center [517, 263] width 140 height 19
select select "0"
click at [447, 254] on select "Select Surrender Redeem Reaffirm Avoid Other" at bounding box center [517, 263] width 140 height 19
click at [484, 281] on div "Lien Information Belongs To * Select Debtor 1 Only Debtor 2 Only Debtor 1 And D…" at bounding box center [518, 241] width 150 height 182
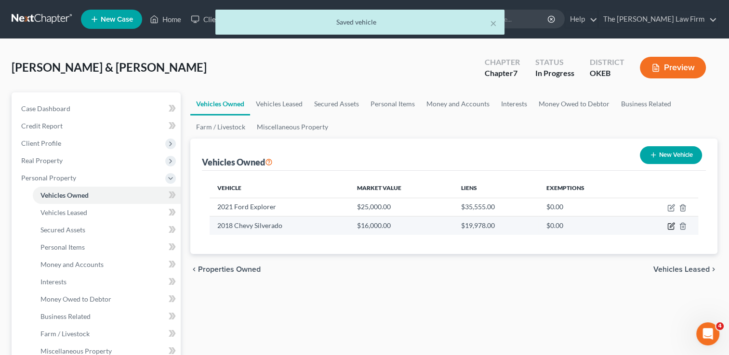
click at [668, 226] on icon "button" at bounding box center [671, 227] width 8 height 8
select select "1"
select select "8"
select select "2"
select select "37"
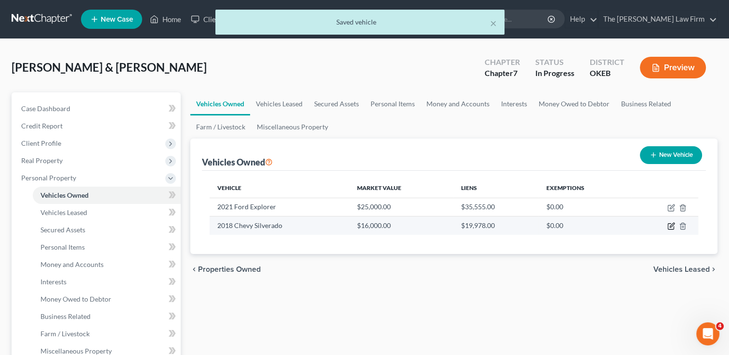
select select "0"
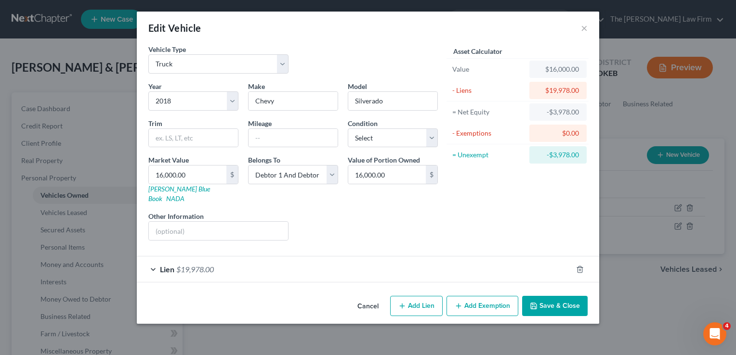
click at [247, 257] on div "Lien $19,978.00" at bounding box center [354, 270] width 435 height 26
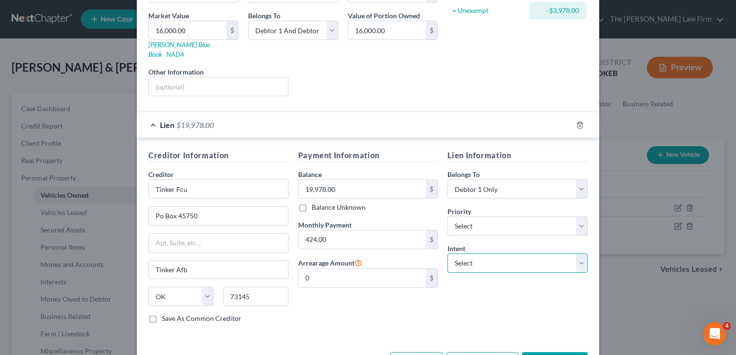
click at [513, 254] on select "Select Surrender Redeem Reaffirm Avoid Other" at bounding box center [517, 263] width 140 height 19
select select "2"
click at [447, 254] on select "Select Surrender Redeem Reaffirm Avoid Other" at bounding box center [517, 263] width 140 height 19
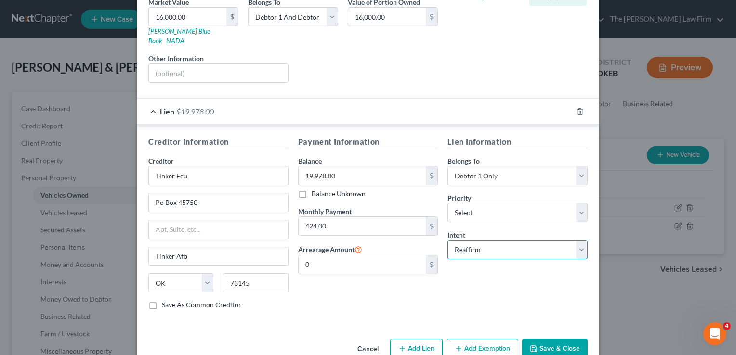
scroll to position [169, 0]
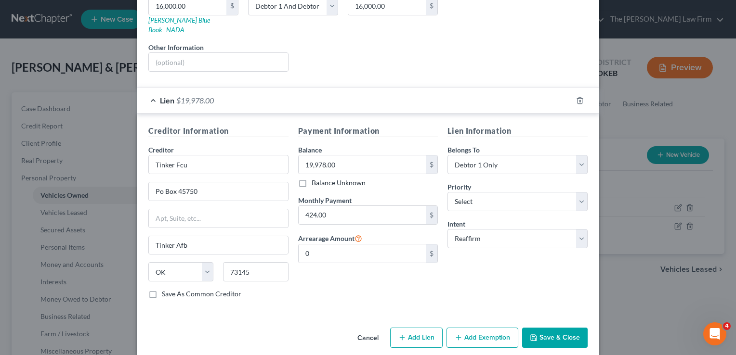
click at [472, 328] on button "Add Exemption" at bounding box center [482, 338] width 72 height 20
select select "2"
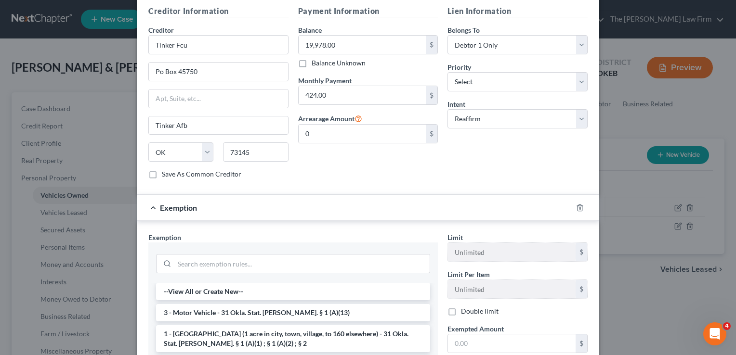
scroll to position [314, 0]
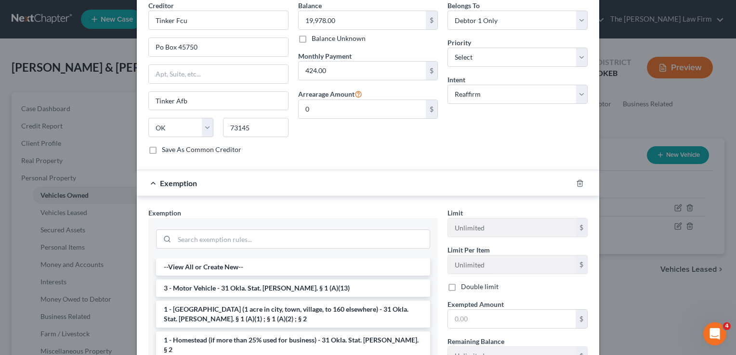
click at [208, 280] on li "3 - Motor Vehicle - 31 Okla. Stat. Ann. § 1 (A)(13)" at bounding box center [293, 288] width 274 height 17
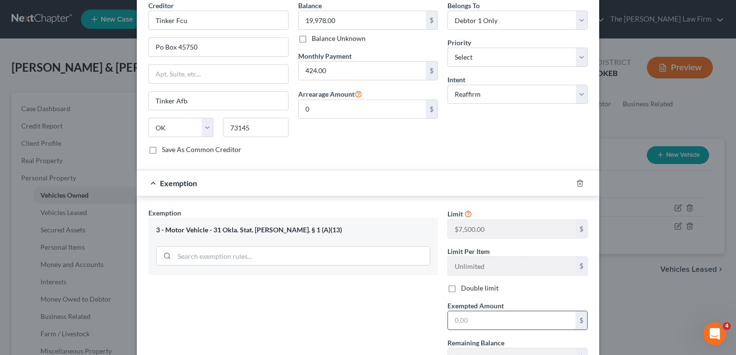
drag, startPoint x: 472, startPoint y: 301, endPoint x: 472, endPoint y: 310, distance: 8.2
click at [472, 312] on input "text" at bounding box center [512, 321] width 128 height 18
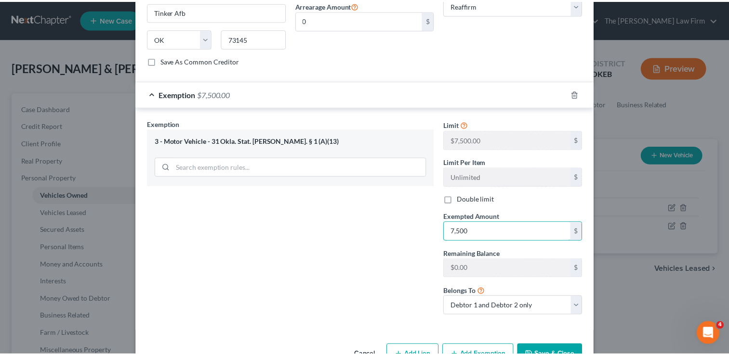
scroll to position [419, 0]
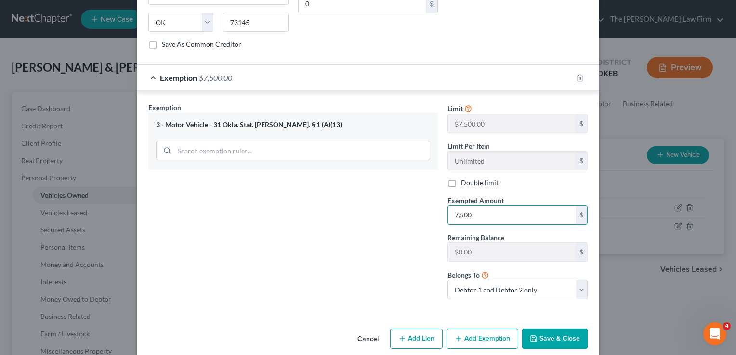
type input "7,500"
click at [553, 329] on button "Save & Close" at bounding box center [554, 339] width 65 height 20
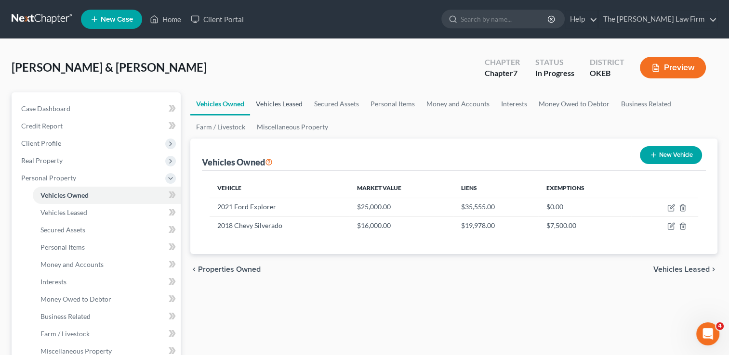
click at [279, 105] on link "Vehicles Leased" at bounding box center [279, 103] width 58 height 23
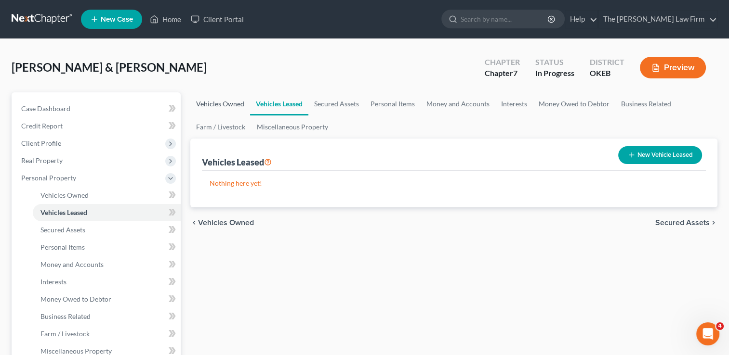
click at [218, 102] on link "Vehicles Owned" at bounding box center [220, 103] width 60 height 23
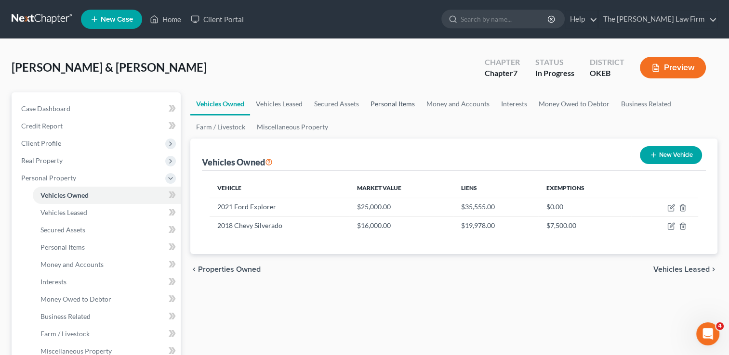
click at [392, 101] on link "Personal Items" at bounding box center [393, 103] width 56 height 23
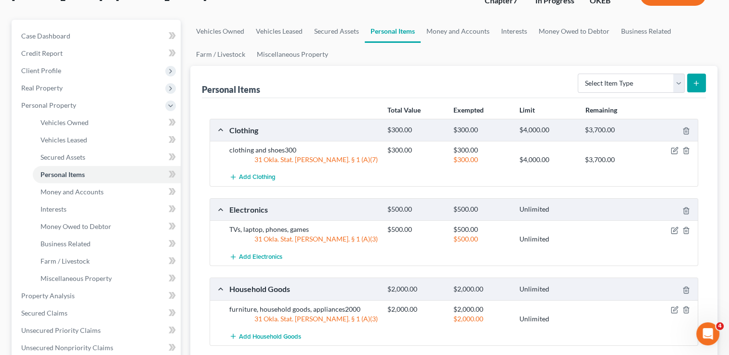
scroll to position [48, 0]
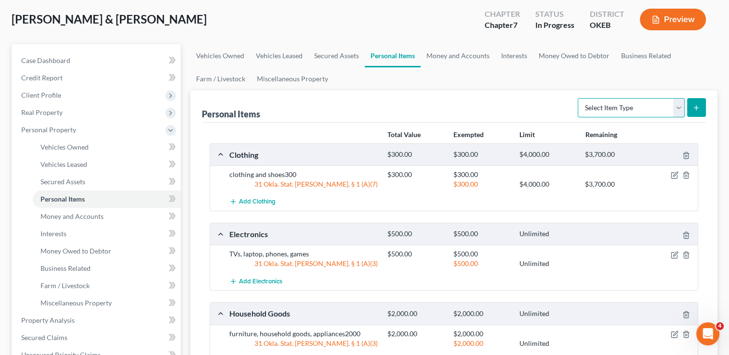
click at [681, 110] on select "Select Item Type Clothing Collectibles Of Value Electronics Firearms Household …" at bounding box center [630, 107] width 107 height 19
click at [461, 55] on link "Money and Accounts" at bounding box center [457, 55] width 75 height 23
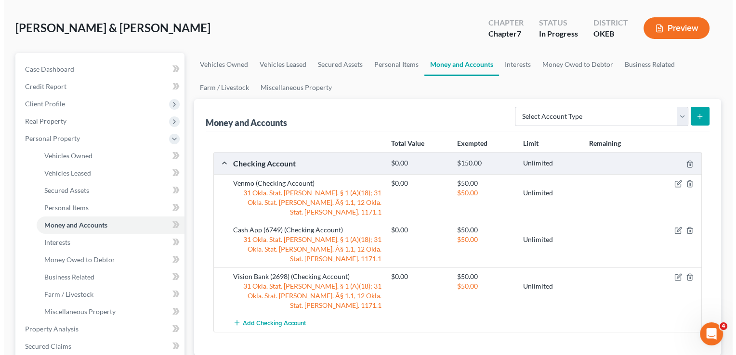
scroll to position [96, 0]
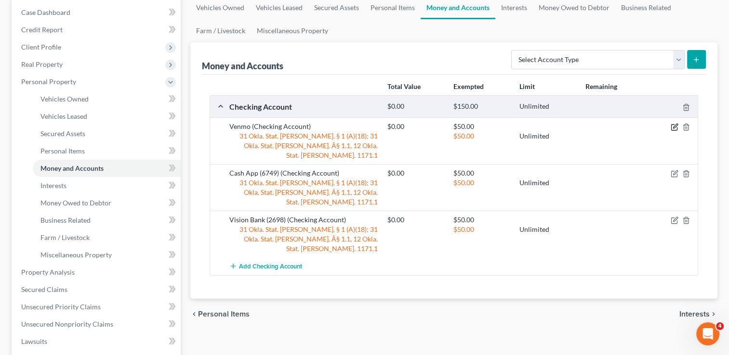
click at [671, 125] on icon "button" at bounding box center [674, 128] width 6 height 6
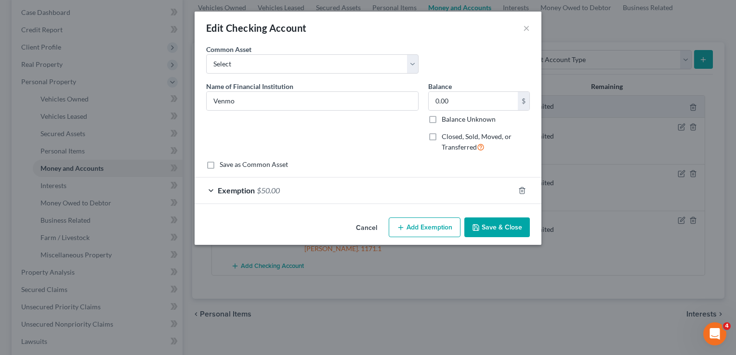
click at [295, 191] on div "Exemption $50.00" at bounding box center [355, 191] width 320 height 26
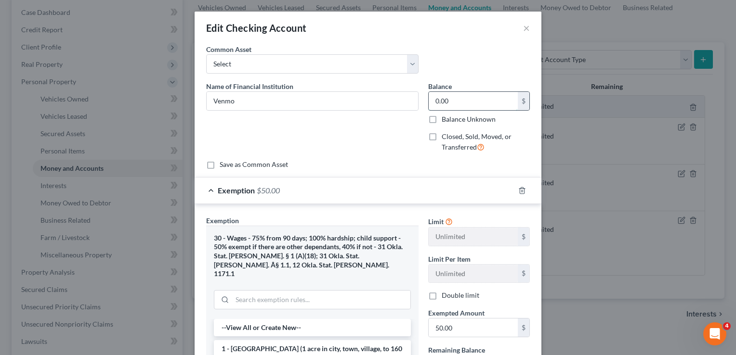
click at [466, 97] on input "0.00" at bounding box center [473, 101] width 89 height 18
type input "0.01"
click at [466, 328] on input "50.00" at bounding box center [473, 328] width 89 height 18
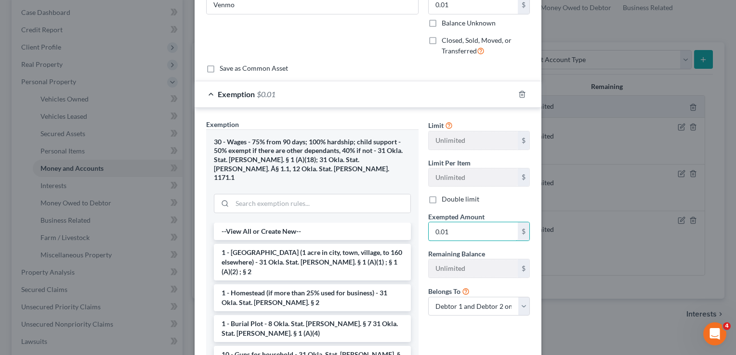
type input "0.01"
click at [482, 333] on div "Limit Unlimited $ Limit Per Item Unlimited $ Double limit Exempted Amount * 0.0…" at bounding box center [478, 251] width 111 height 265
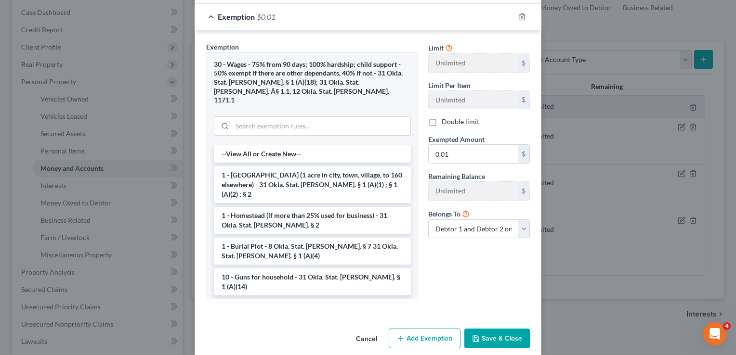
scroll to position [176, 0]
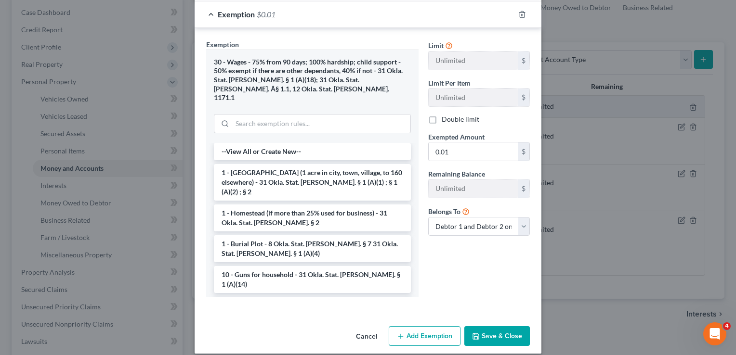
click at [505, 327] on button "Save & Close" at bounding box center [496, 337] width 65 height 20
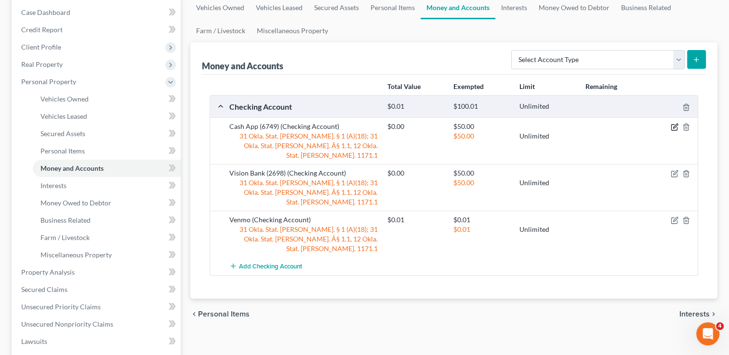
click at [673, 125] on icon "button" at bounding box center [674, 127] width 8 height 8
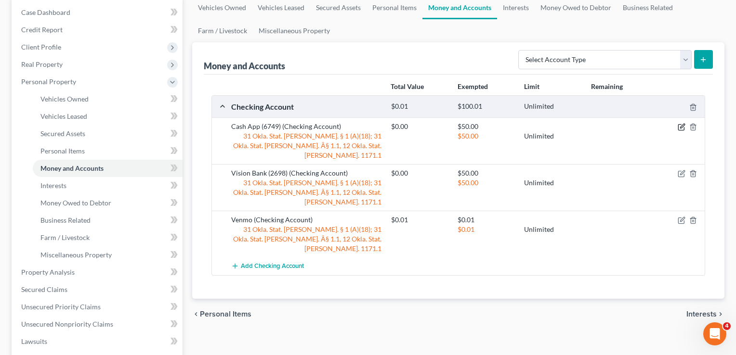
select select "2"
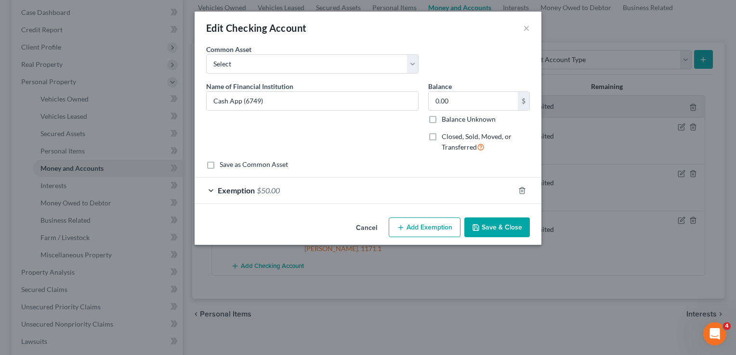
click at [297, 186] on div "Exemption $50.00" at bounding box center [355, 191] width 320 height 26
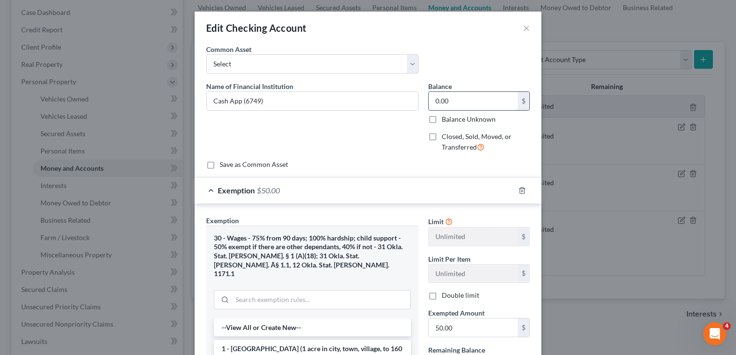
click at [458, 96] on input "0.00" at bounding box center [473, 101] width 89 height 18
type input "0.01"
click at [455, 325] on input "50.00" at bounding box center [473, 328] width 89 height 18
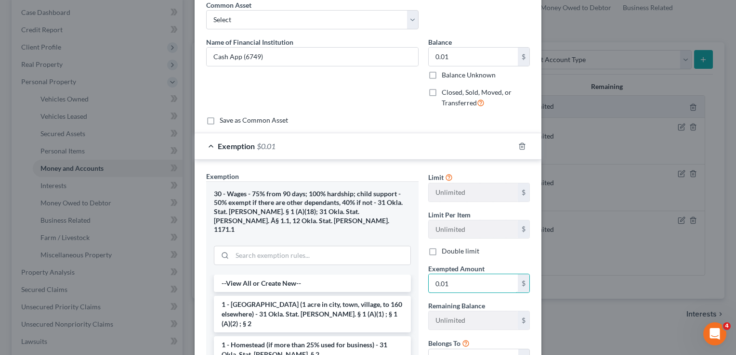
scroll to position [96, 0]
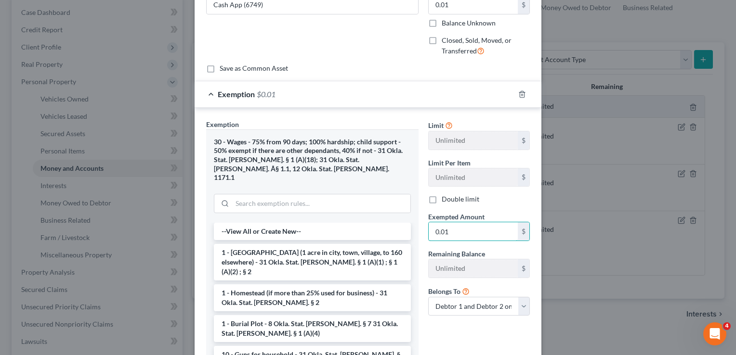
type input "0.01"
click at [462, 335] on div "Limit Unlimited $ Limit Per Item Unlimited $ Double limit Exempted Amount * 0.0…" at bounding box center [478, 251] width 111 height 265
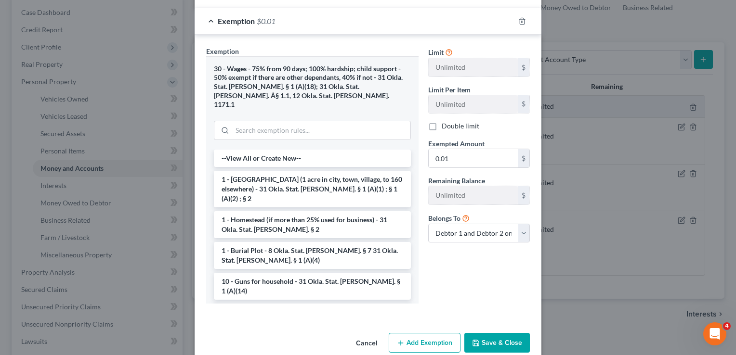
scroll to position [176, 0]
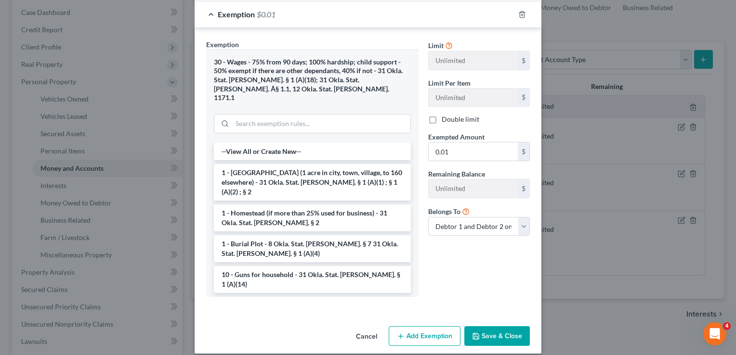
click at [495, 327] on button "Save & Close" at bounding box center [496, 337] width 65 height 20
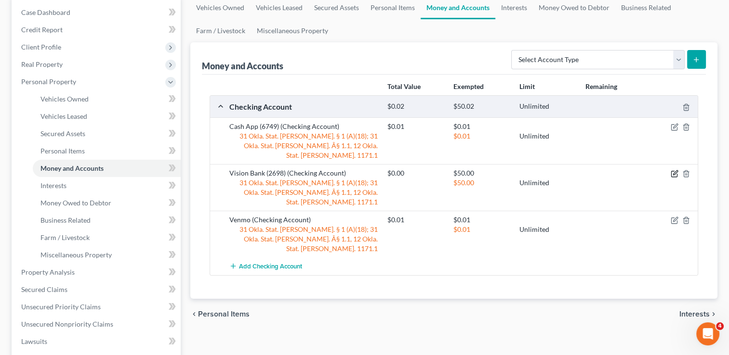
click at [672, 170] on icon "button" at bounding box center [674, 174] width 8 height 8
select select "2"
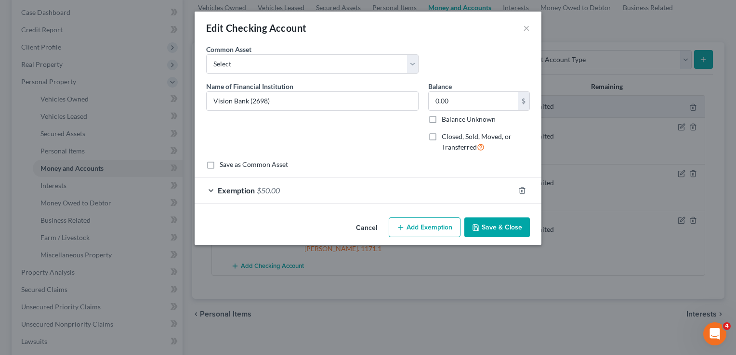
click at [287, 189] on div "Exemption $50.00" at bounding box center [355, 191] width 320 height 26
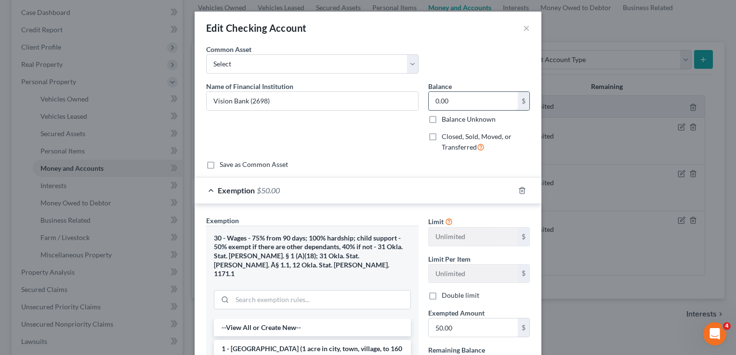
click at [452, 98] on input "0.00" at bounding box center [473, 101] width 89 height 18
type input "1,000.00"
click at [456, 323] on input "50.00" at bounding box center [473, 328] width 89 height 18
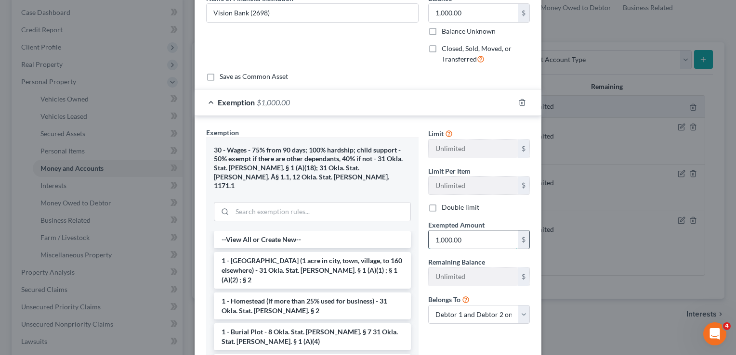
scroll to position [96, 0]
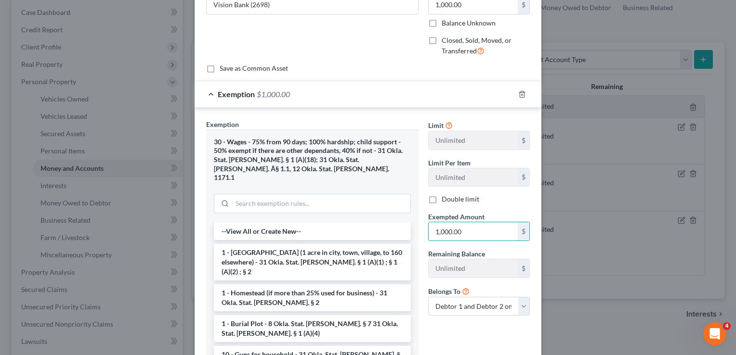
type input "1,000.00"
click at [472, 333] on div "Limit Unlimited $ Limit Per Item Unlimited $ Double limit Exempted Amount * 1,0…" at bounding box center [478, 251] width 111 height 265
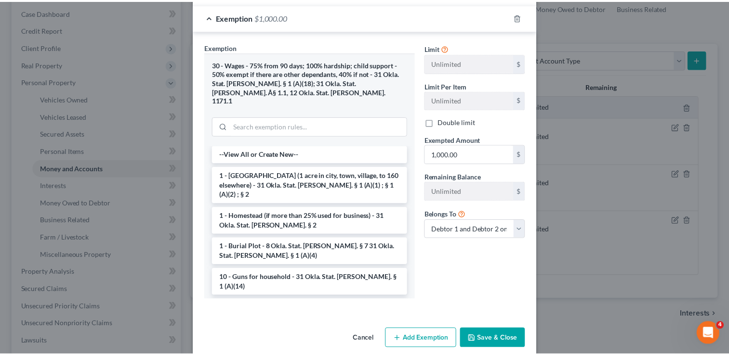
scroll to position [176, 0]
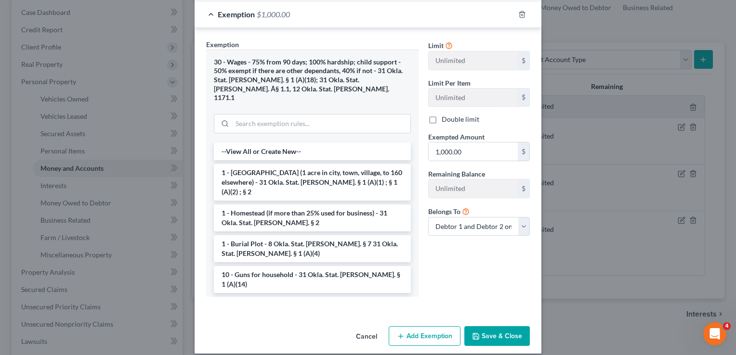
click at [498, 327] on button "Save & Close" at bounding box center [496, 337] width 65 height 20
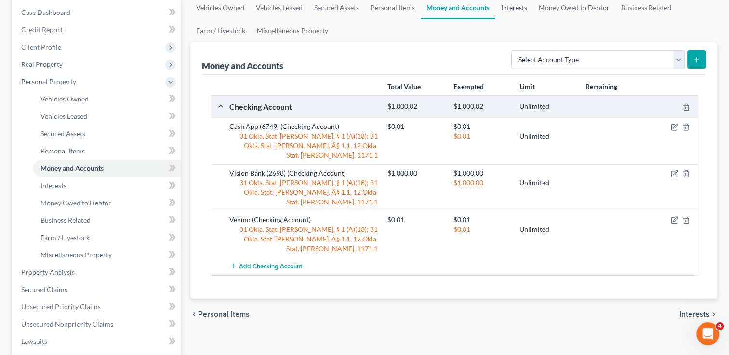
click at [514, 8] on link "Interests" at bounding box center [514, 7] width 38 height 23
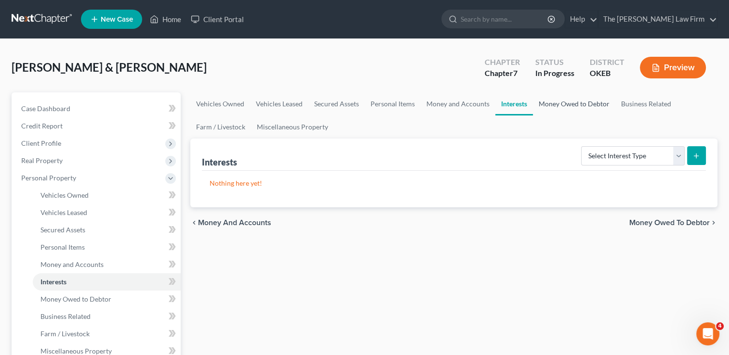
click at [561, 105] on link "Money Owed to Debtor" at bounding box center [574, 103] width 82 height 23
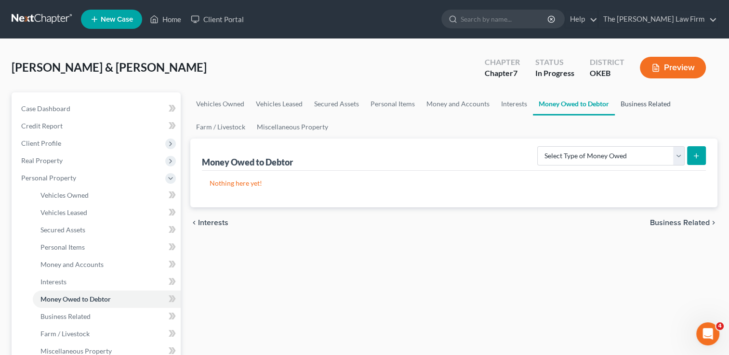
click at [642, 101] on link "Business Related" at bounding box center [646, 103] width 62 height 23
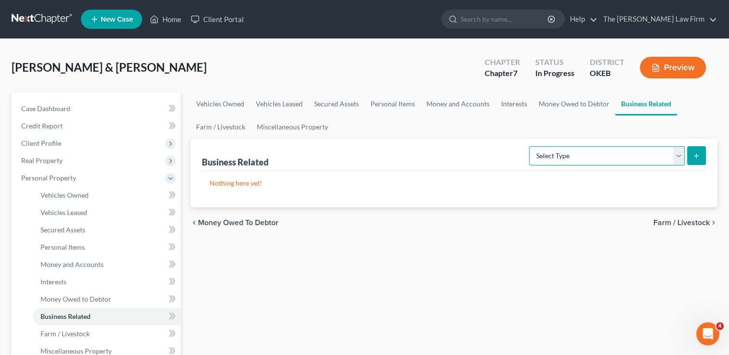
click at [591, 157] on select "Select Type Customer Lists Franchises Inventory Licenses Machinery Office Equip…" at bounding box center [607, 155] width 156 height 19
select select "office_equipment"
click at [529, 146] on select "Select Type Customer Lists Franchises Inventory Licenses Machinery Office Equip…" at bounding box center [607, 155] width 156 height 19
click at [695, 154] on icon "submit" at bounding box center [696, 156] width 8 height 8
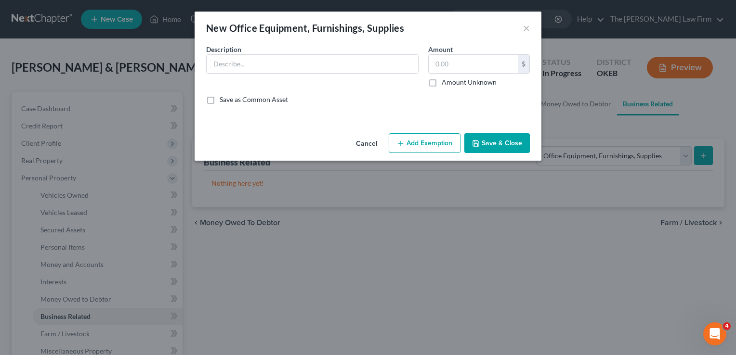
click at [429, 142] on button "Add Exemption" at bounding box center [425, 143] width 72 height 20
select select "2"
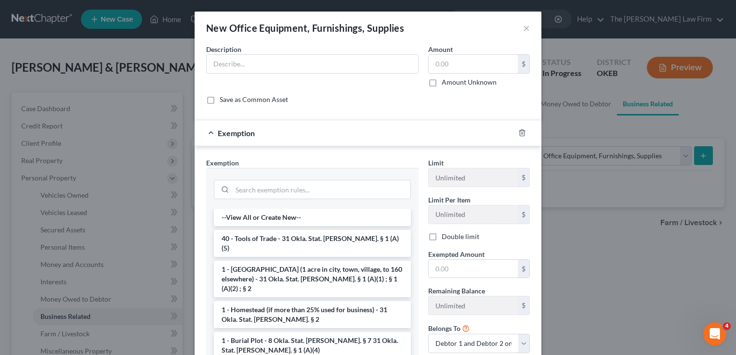
drag, startPoint x: 260, startPoint y: 238, endPoint x: 276, endPoint y: 237, distance: 15.9
click at [260, 237] on li "40 - Tools of Trade - 31 Okla. Stat. Ann. § 1 (A)(5)" at bounding box center [312, 243] width 197 height 27
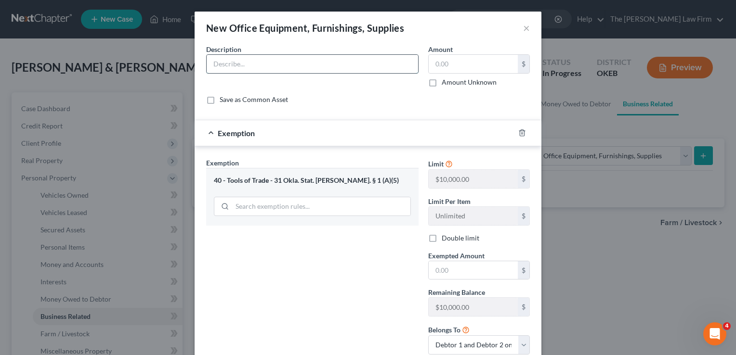
click at [262, 65] on input "text" at bounding box center [312, 64] width 211 height 18
drag, startPoint x: 448, startPoint y: 272, endPoint x: 354, endPoint y: 263, distance: 93.9
click at [448, 272] on input "text" at bounding box center [473, 271] width 89 height 18
click at [259, 58] on input "text" at bounding box center [312, 64] width 211 height 18
click at [451, 65] on input "text" at bounding box center [473, 64] width 89 height 18
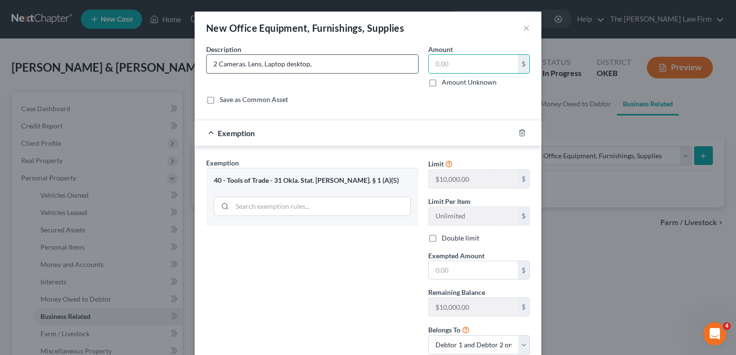
click at [282, 65] on input "2 Cameras. Lens, Laptop desktop," at bounding box center [312, 64] width 211 height 18
type input "2 Cameras. Lens, Laptop & desktop,"
click at [456, 62] on input "text" at bounding box center [473, 64] width 89 height 18
type input "7,000"
click at [455, 269] on input "text" at bounding box center [473, 271] width 89 height 18
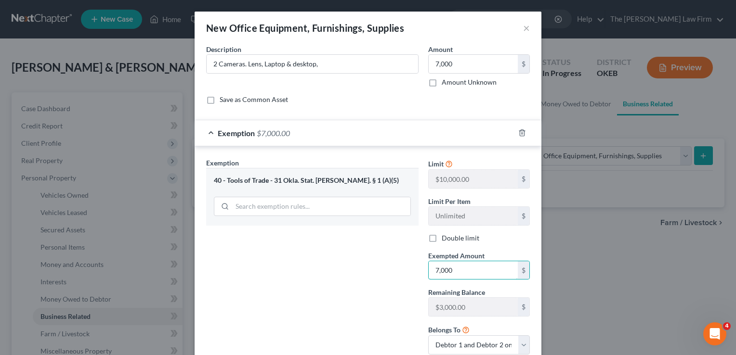
type input "7,000"
click at [382, 273] on div "Exemption Set must be selected for CA. Exemption * 40 - Tools of Trade - 31 Okl…" at bounding box center [312, 260] width 222 height 205
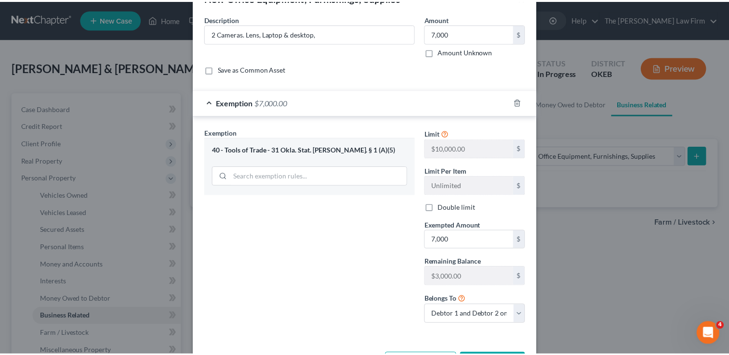
scroll to position [48, 0]
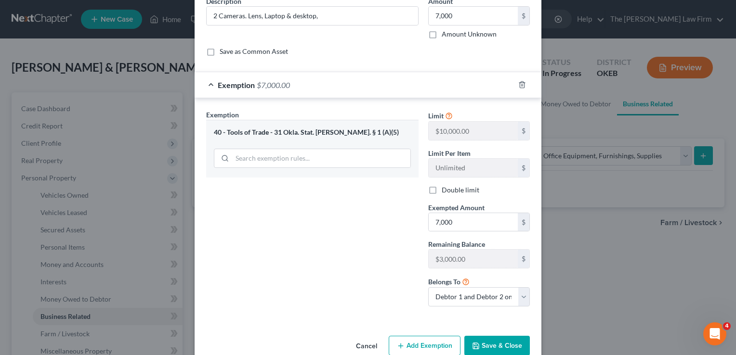
click at [494, 344] on button "Save & Close" at bounding box center [496, 346] width 65 height 20
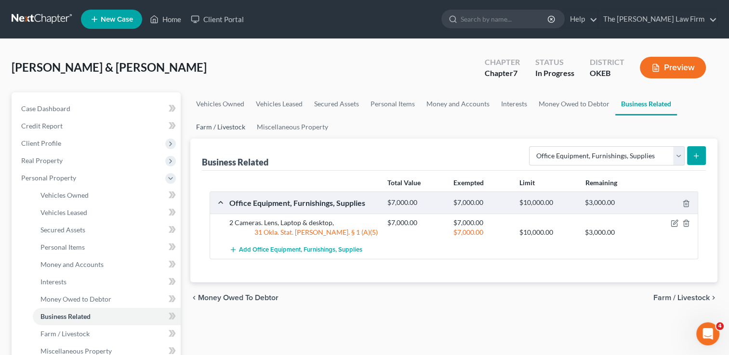
click at [225, 131] on link "Farm / Livestock" at bounding box center [220, 127] width 61 height 23
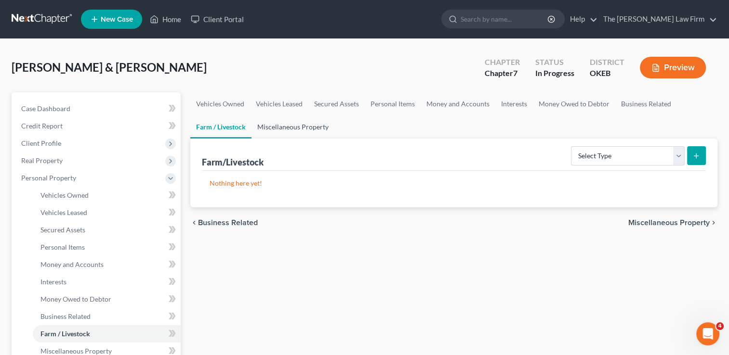
click at [301, 127] on link "Miscellaneous Property" at bounding box center [292, 127] width 83 height 23
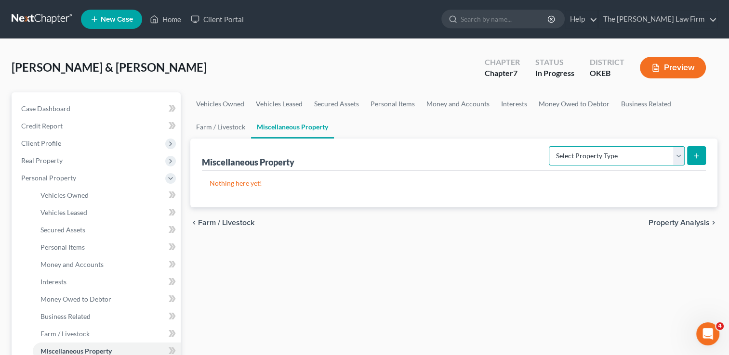
click at [678, 156] on select "Select Property Type Assigned for Creditor Benefit Within 1 Year Holding for An…" at bounding box center [617, 155] width 136 height 19
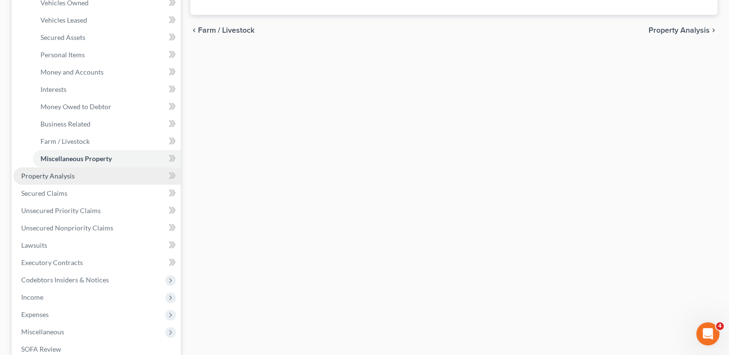
click at [76, 178] on link "Property Analysis" at bounding box center [96, 176] width 167 height 17
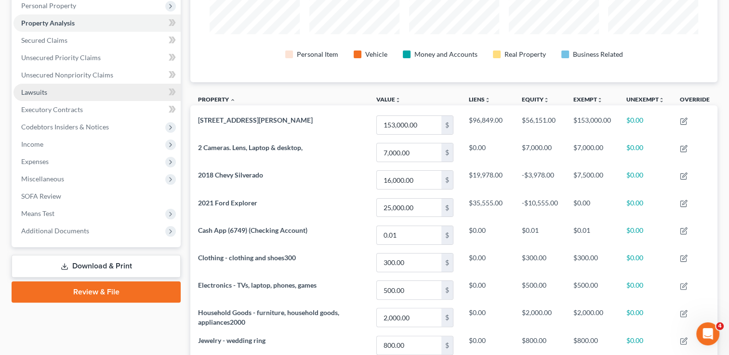
scroll to position [131, 0]
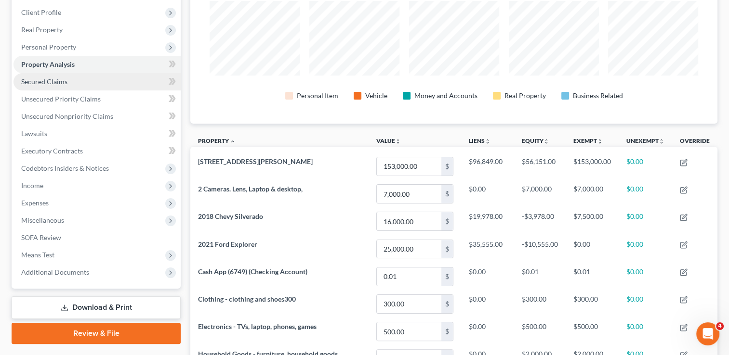
click at [71, 82] on link "Secured Claims" at bounding box center [96, 81] width 167 height 17
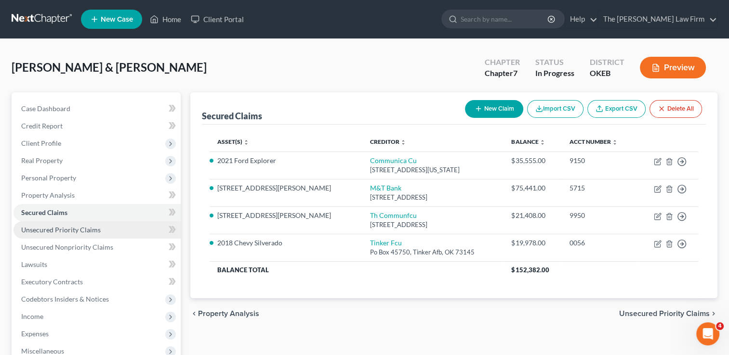
click at [99, 230] on link "Unsecured Priority Claims" at bounding box center [96, 230] width 167 height 17
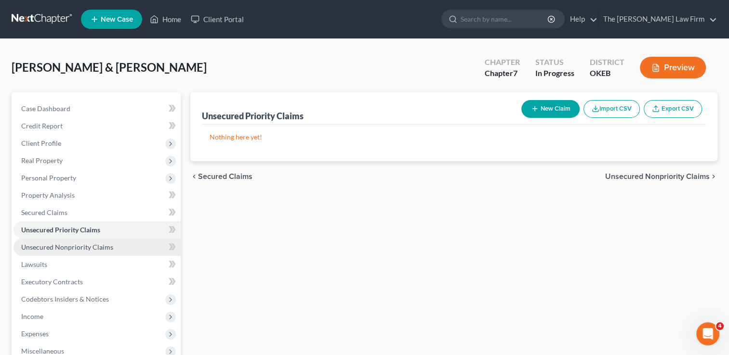
click at [81, 247] on span "Unsecured Nonpriority Claims" at bounding box center [67, 247] width 92 height 8
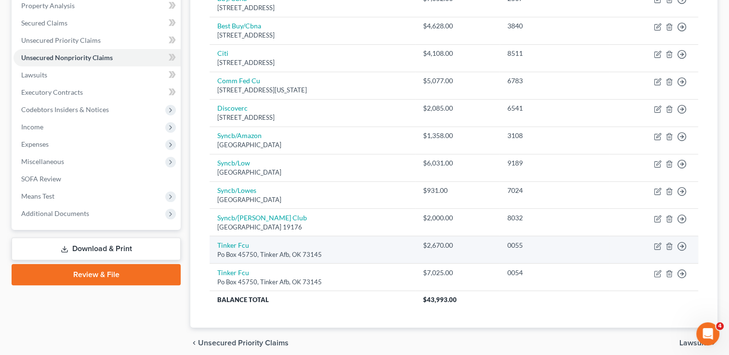
scroll to position [193, 0]
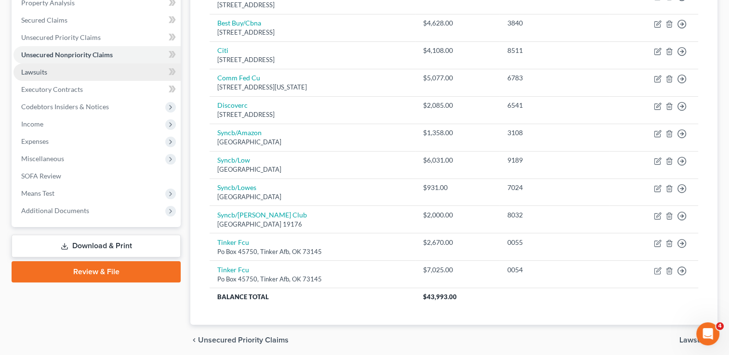
click at [46, 72] on span "Lawsuits" at bounding box center [34, 72] width 26 height 8
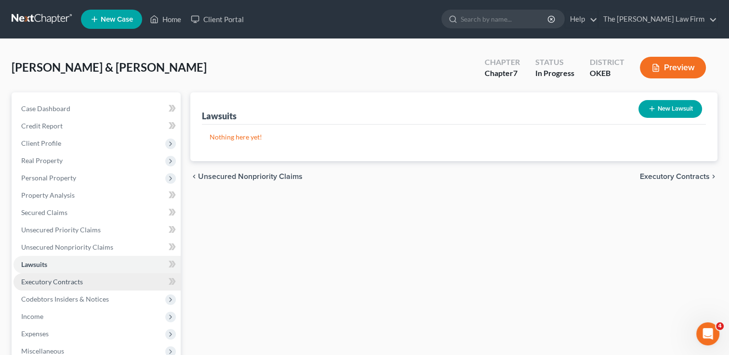
click at [49, 282] on span "Executory Contracts" at bounding box center [52, 282] width 62 height 8
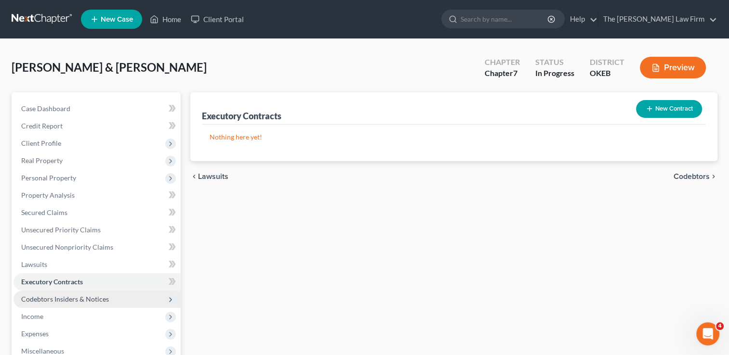
click at [98, 298] on span "Codebtors Insiders & Notices" at bounding box center [65, 299] width 88 height 8
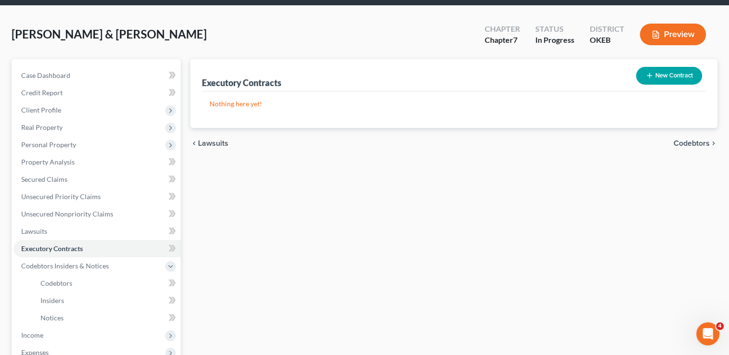
scroll to position [96, 0]
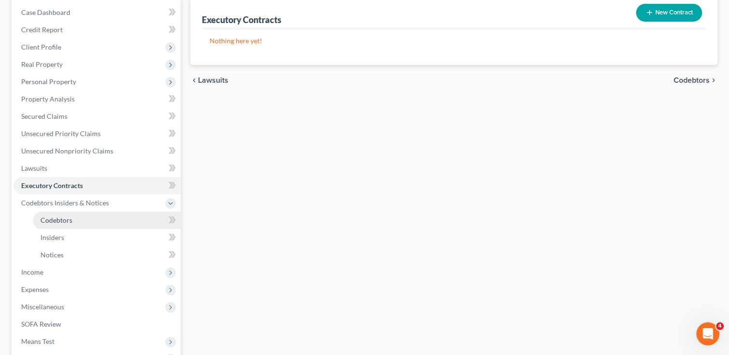
click at [60, 220] on span "Codebtors" at bounding box center [56, 220] width 32 height 8
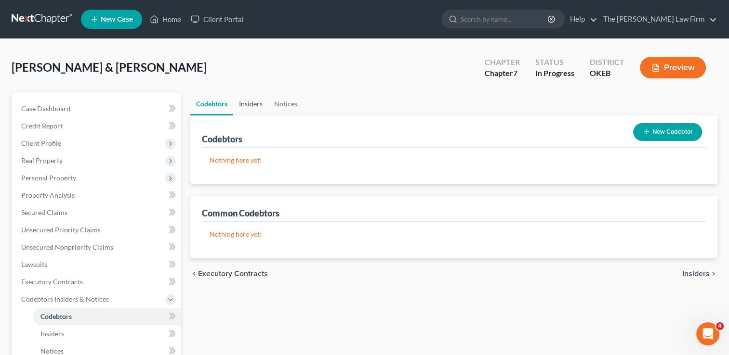
click at [250, 103] on link "Insiders" at bounding box center [250, 103] width 35 height 23
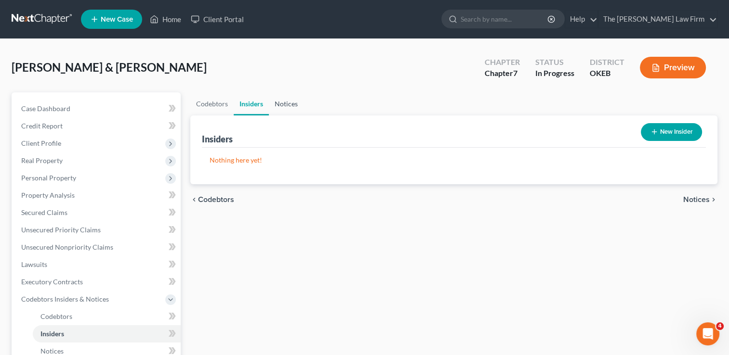
click at [290, 102] on link "Notices" at bounding box center [286, 103] width 35 height 23
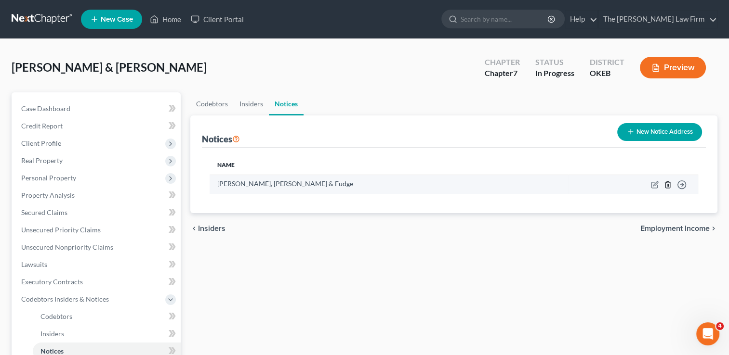
click at [669, 183] on polyline "button" at bounding box center [668, 183] width 6 height 0
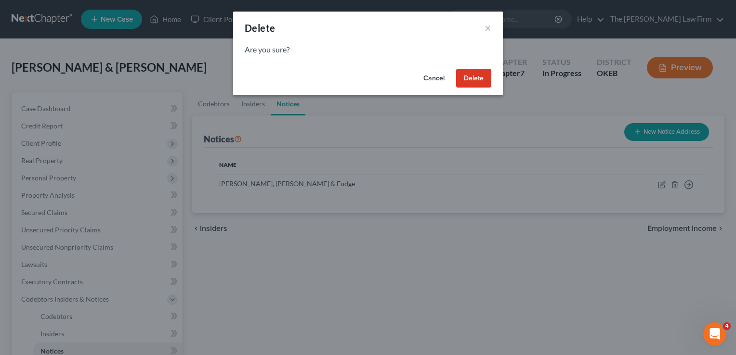
click at [467, 82] on button "Delete" at bounding box center [473, 78] width 35 height 19
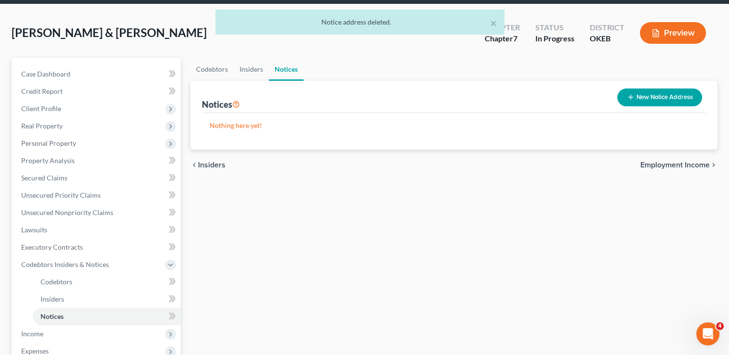
scroll to position [193, 0]
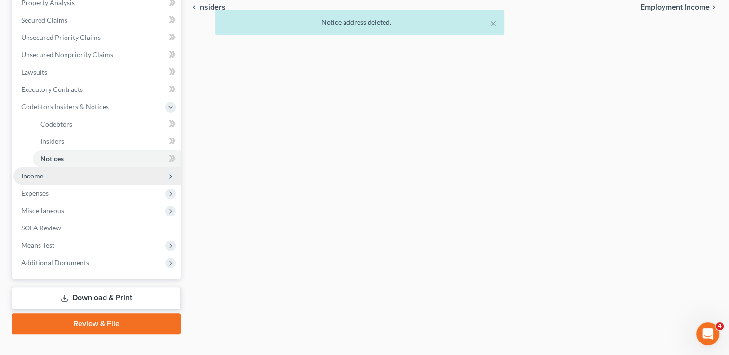
click at [52, 178] on span "Income" at bounding box center [96, 176] width 167 height 17
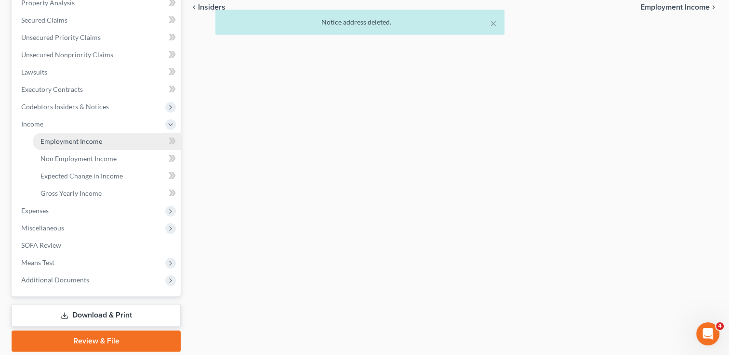
click at [93, 144] on span "Employment Income" at bounding box center [71, 141] width 62 height 8
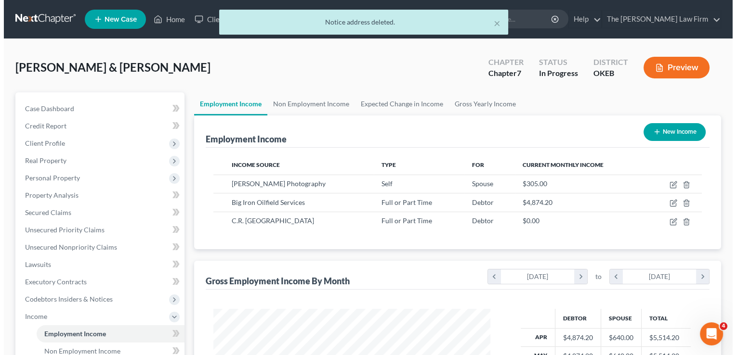
scroll to position [171, 296]
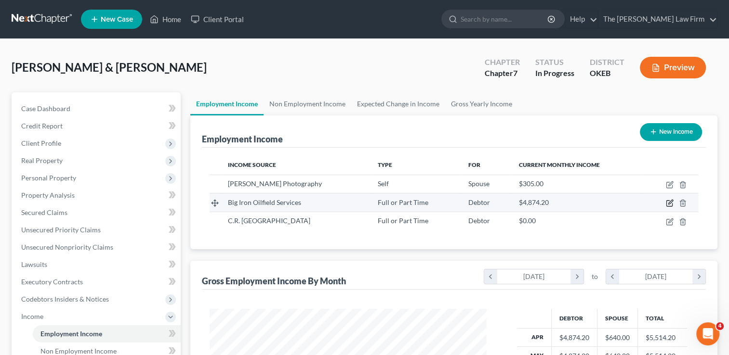
click at [667, 202] on icon "button" at bounding box center [670, 203] width 8 height 8
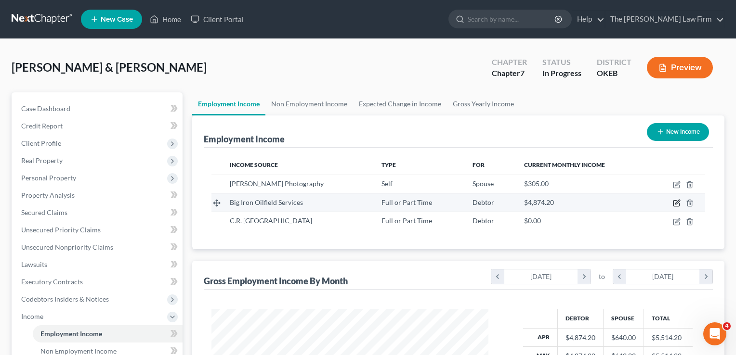
select select "0"
select select "37"
select select "2"
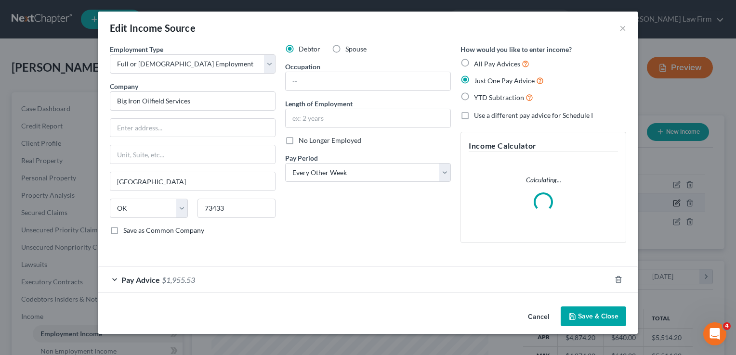
scroll to position [171, 299]
drag, startPoint x: 328, startPoint y: 79, endPoint x: 356, endPoint y: 74, distance: 28.8
click at [328, 78] on input "text" at bounding box center [368, 81] width 165 height 18
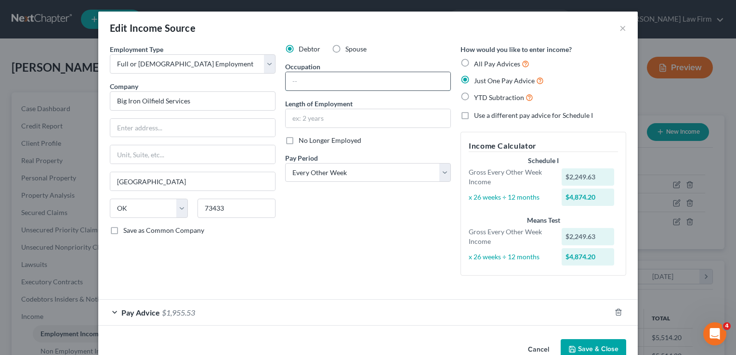
click at [340, 81] on input "text" at bounding box center [368, 81] width 165 height 18
type input "Driver"
click at [289, 118] on input "text" at bounding box center [368, 118] width 165 height 18
type input "3 Months"
click at [368, 260] on div "Debtor Spouse Occupation Driver Length of Employment 3 Months No Longer Employe…" at bounding box center [367, 163] width 175 height 239
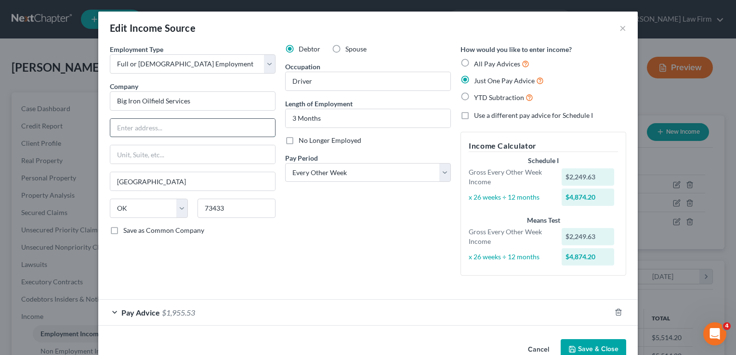
click at [167, 127] on input "text" at bounding box center [192, 128] width 165 height 18
type input "PO Box 536"
click at [317, 254] on div "Debtor Spouse Occupation Driver Length of Employment 3 Months No Longer Employe…" at bounding box center [367, 163] width 175 height 239
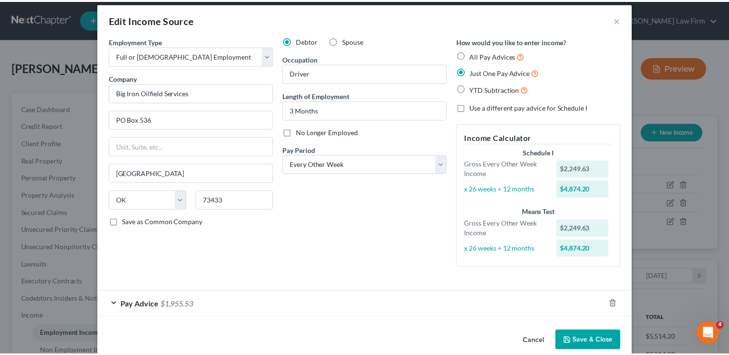
scroll to position [23, 0]
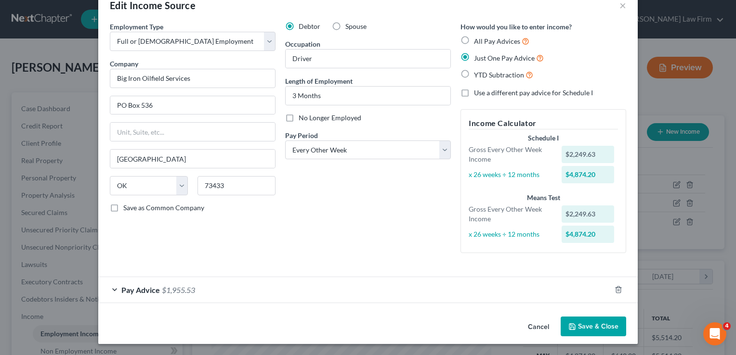
click at [603, 325] on button "Save & Close" at bounding box center [593, 327] width 65 height 20
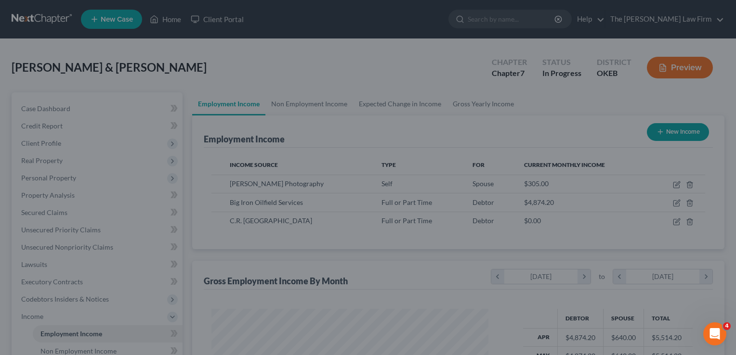
scroll to position [481445, 481320]
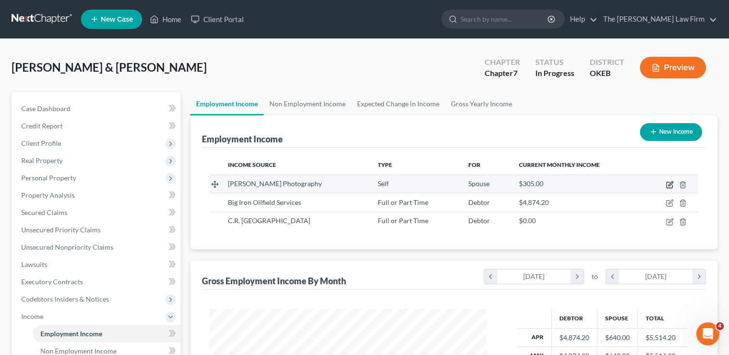
click at [668, 186] on icon "button" at bounding box center [670, 185] width 8 height 8
select select "1"
select select "37"
select select "0"
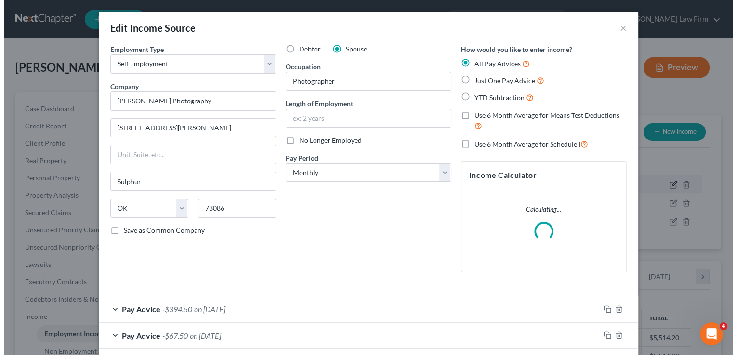
scroll to position [171, 299]
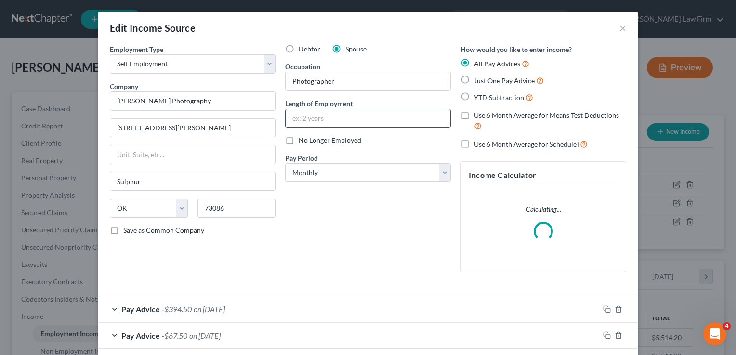
click at [329, 117] on input "text" at bounding box center [368, 118] width 165 height 18
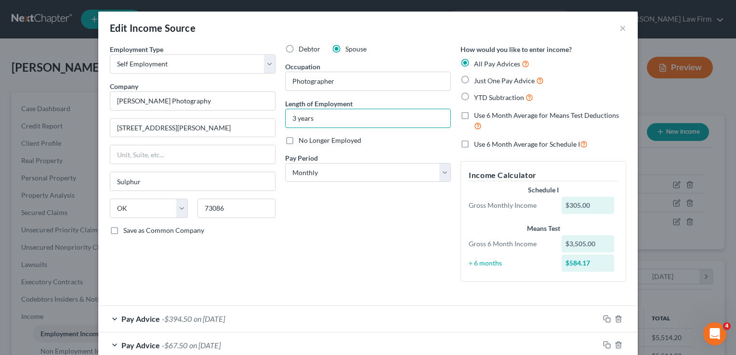
type input "3 years"
click at [330, 219] on div "Debtor Spouse Occupation Photographer Length of Employment 3 years No Longer Em…" at bounding box center [367, 167] width 175 height 246
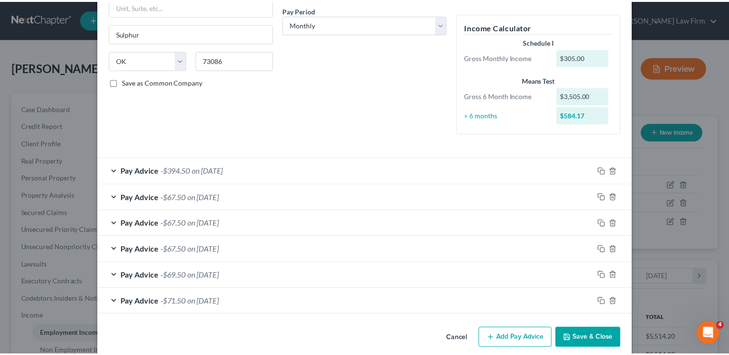
scroll to position [159, 0]
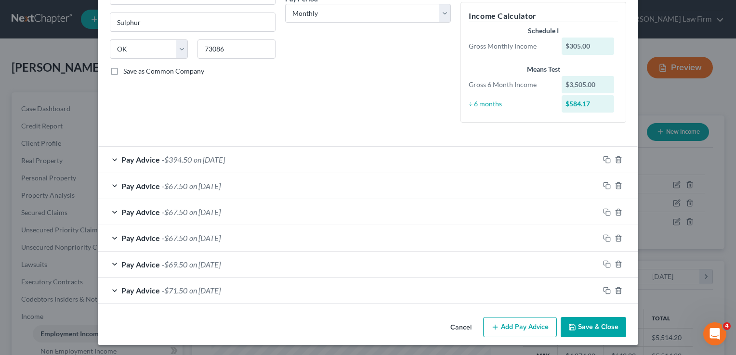
click at [587, 327] on button "Save & Close" at bounding box center [593, 327] width 65 height 20
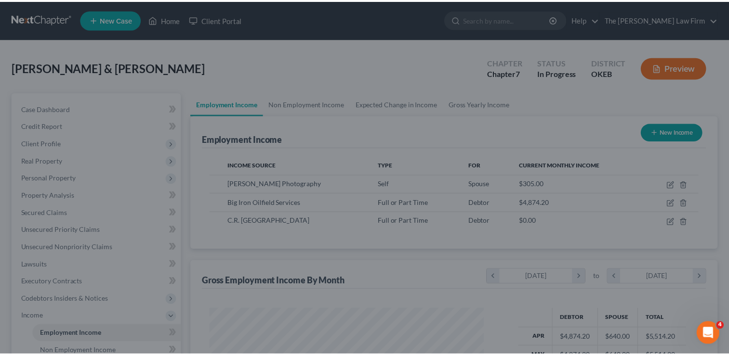
scroll to position [481445, 481320]
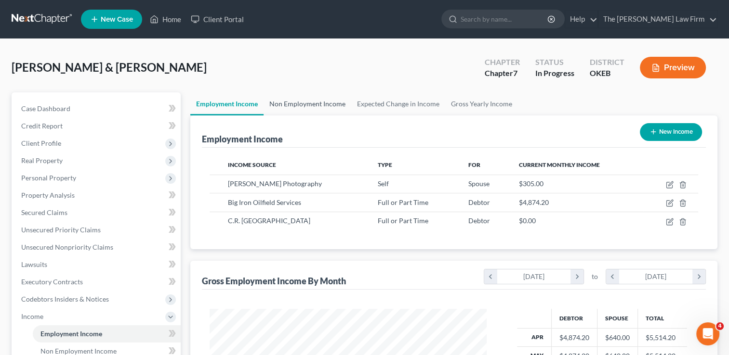
click at [314, 106] on link "Non Employment Income" at bounding box center [307, 103] width 88 height 23
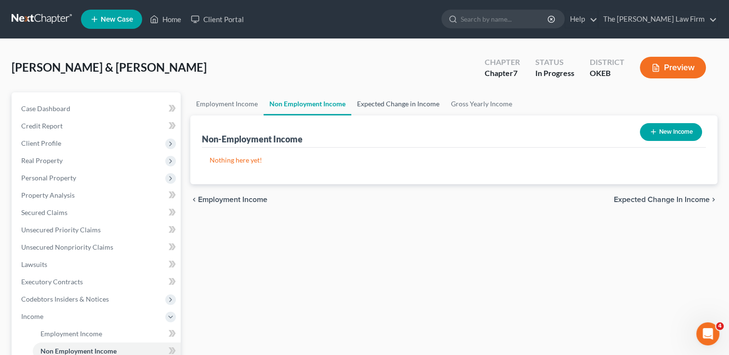
click at [398, 99] on link "Expected Change in Income" at bounding box center [398, 103] width 94 height 23
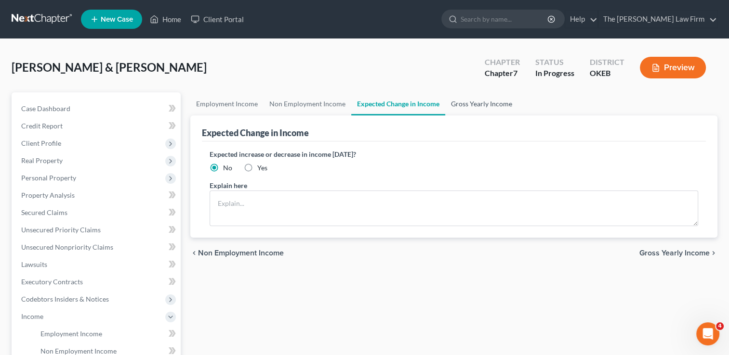
click at [484, 104] on link "Gross Yearly Income" at bounding box center [481, 103] width 73 height 23
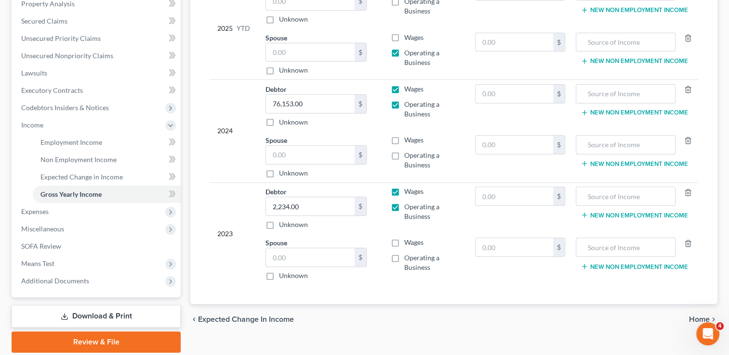
scroll to position [193, 0]
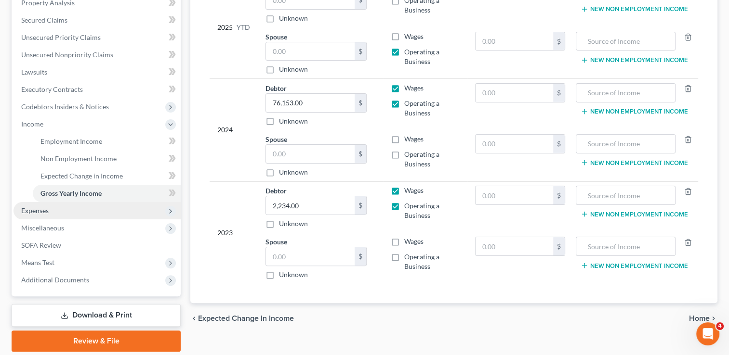
click at [71, 211] on span "Expenses" at bounding box center [96, 210] width 167 height 17
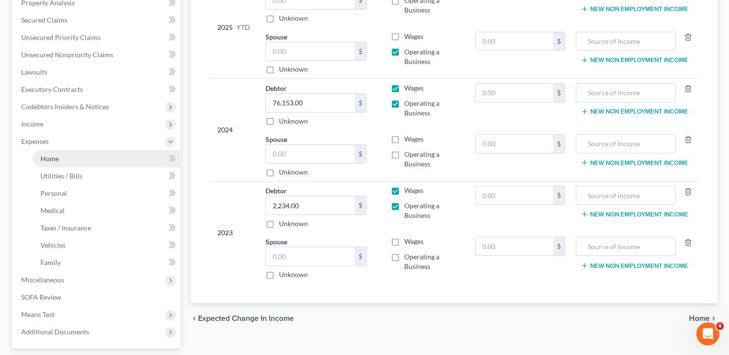
click at [74, 159] on link "Home" at bounding box center [107, 158] width 148 height 17
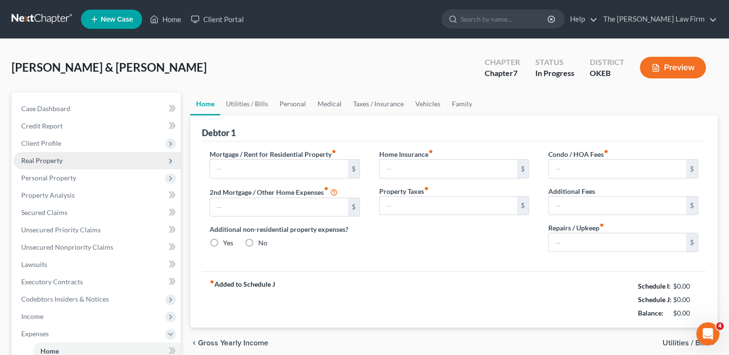
type input "0.00"
radio input "true"
type input "0.00"
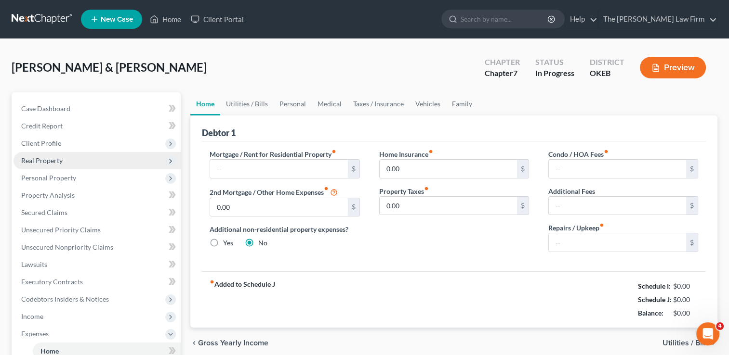
type input "0.00"
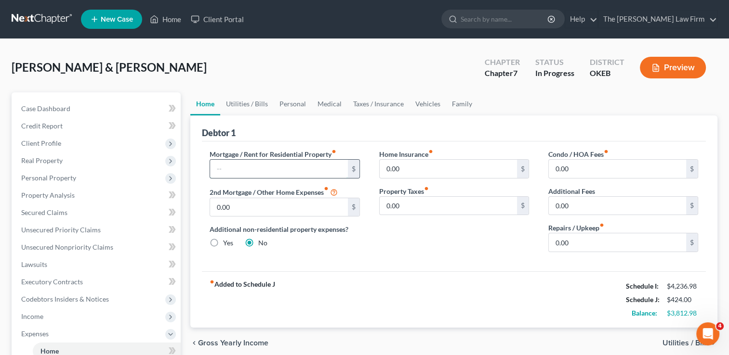
click at [234, 167] on input "text" at bounding box center [278, 169] width 137 height 18
type input "1,640"
click at [377, 240] on div "Home Insurance fiber_manual_record 0.00 $ Property Taxes fiber_manual_record 0.…" at bounding box center [453, 204] width 169 height 111
click at [223, 241] on label "Yes" at bounding box center [228, 243] width 10 height 10
click at [227, 241] on input "Yes" at bounding box center [230, 241] width 6 height 6
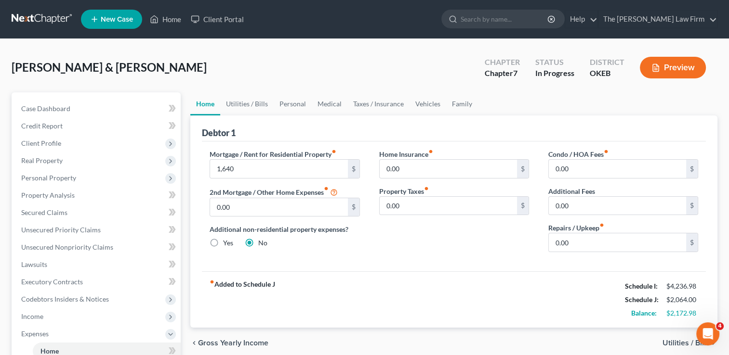
radio input "true"
radio input "false"
type input "1,640.00"
click at [518, 106] on link "Other Properties" at bounding box center [509, 103] width 63 height 23
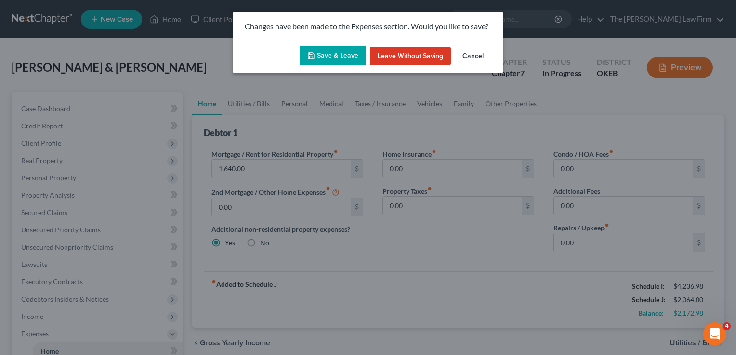
click at [339, 55] on button "Save & Leave" at bounding box center [333, 56] width 66 height 20
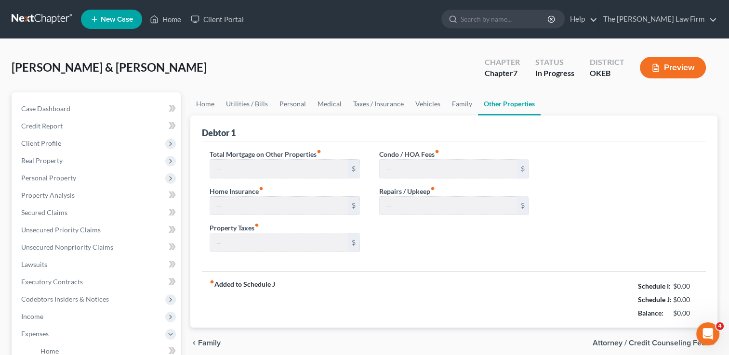
type input "0.00"
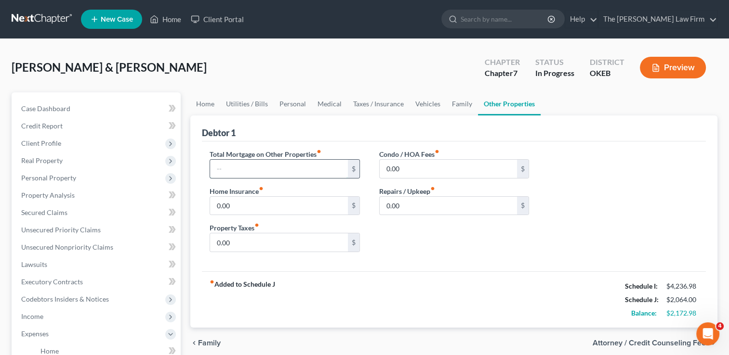
click at [233, 168] on input "text" at bounding box center [278, 169] width 137 height 18
type input "374.00"
click at [410, 206] on input "0.00" at bounding box center [448, 206] width 137 height 18
click at [206, 107] on link "Home" at bounding box center [205, 103] width 30 height 23
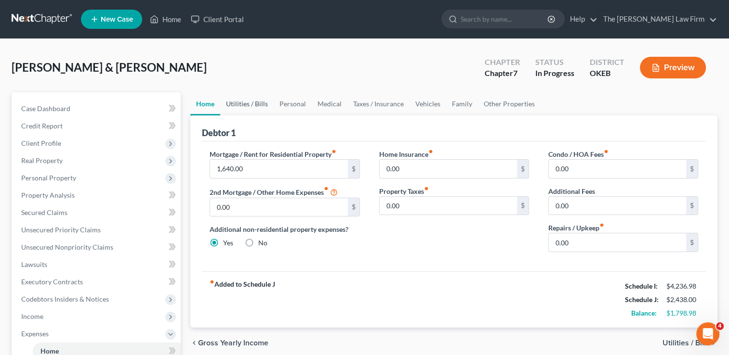
click at [251, 103] on link "Utilities / Bills" at bounding box center [246, 103] width 53 height 23
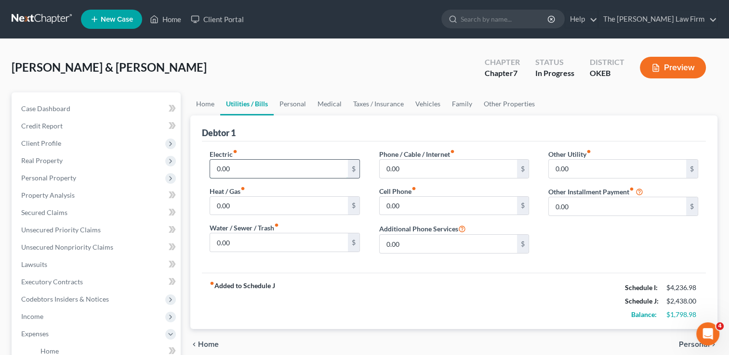
click at [246, 168] on input "0.00" at bounding box center [278, 169] width 137 height 18
type input "318.00"
click at [234, 243] on input "0.00" at bounding box center [278, 243] width 137 height 18
type input "140.00"
click at [404, 168] on input "0.00" at bounding box center [448, 169] width 137 height 18
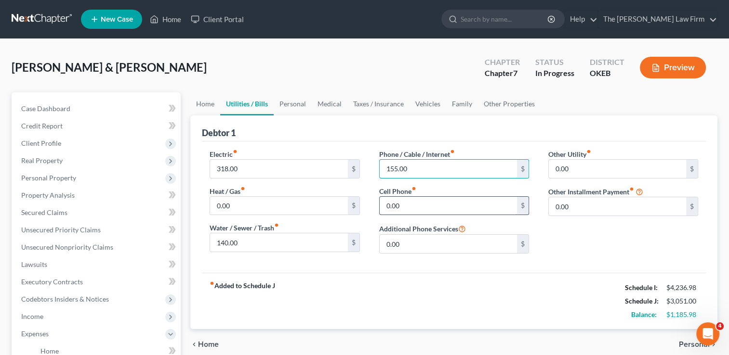
type input "155.00"
click at [420, 209] on input "0.00" at bounding box center [448, 206] width 137 height 18
type input "80.00"
click at [287, 104] on link "Personal" at bounding box center [293, 103] width 38 height 23
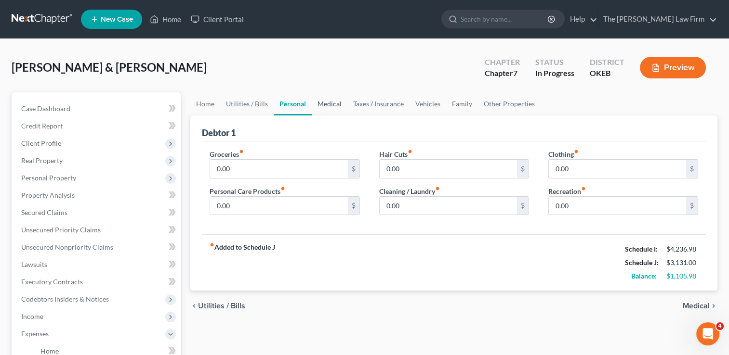
click at [329, 105] on link "Medical" at bounding box center [330, 103] width 36 height 23
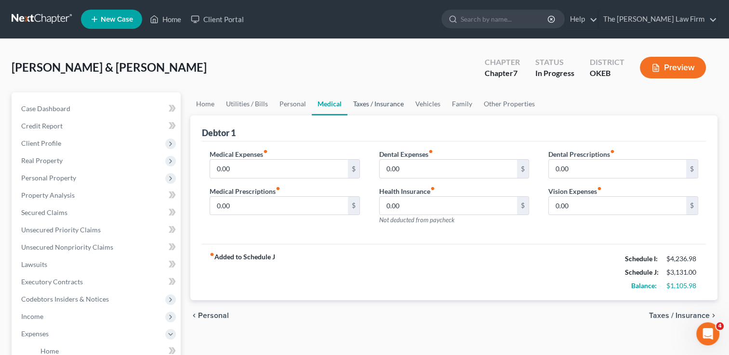
click at [379, 99] on link "Taxes / Insurance" at bounding box center [378, 103] width 62 height 23
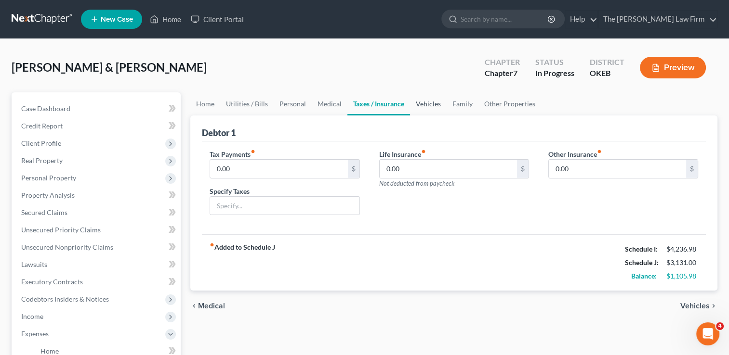
click at [426, 96] on link "Vehicles" at bounding box center [428, 103] width 37 height 23
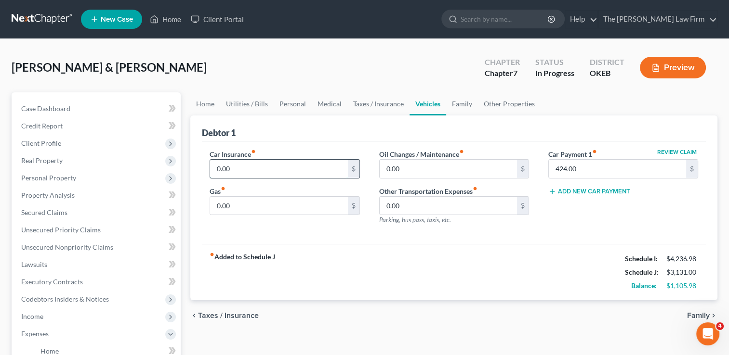
click at [253, 167] on input "0.00" at bounding box center [278, 169] width 137 height 18
drag, startPoint x: 225, startPoint y: 169, endPoint x: 212, endPoint y: 180, distance: 17.1
click at [210, 173] on input "265.00" at bounding box center [278, 169] width 137 height 18
type input "265.00"
click at [266, 232] on div "Car Insurance fiber_manual_record 265.00 $ Gas fiber_manual_record 0.00 $ Oil C…" at bounding box center [454, 193] width 504 height 103
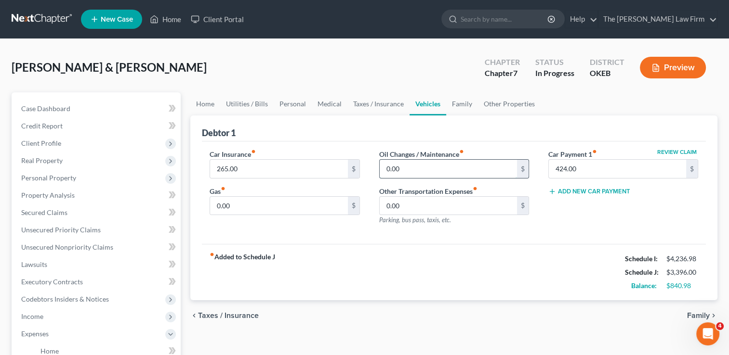
click at [418, 168] on input "0.00" at bounding box center [448, 169] width 137 height 18
type input "25.00"
click at [275, 210] on input "0.00" at bounding box center [278, 206] width 137 height 18
type input "4"
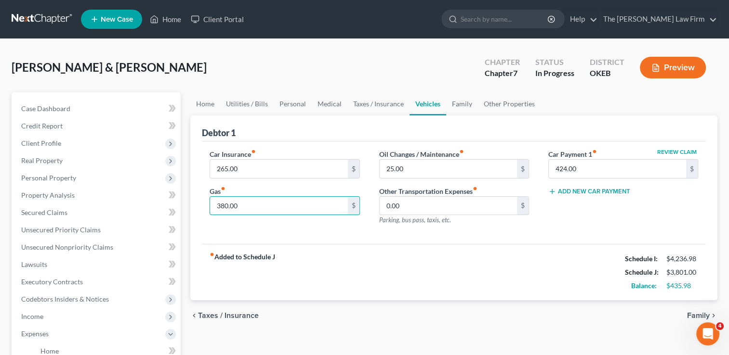
type input "380.00"
click at [364, 239] on div "Car Insurance fiber_manual_record 265.00 $ Gas fiber_manual_record 380.00 $ Oil…" at bounding box center [454, 193] width 504 height 103
click at [464, 105] on link "Family" at bounding box center [462, 103] width 32 height 23
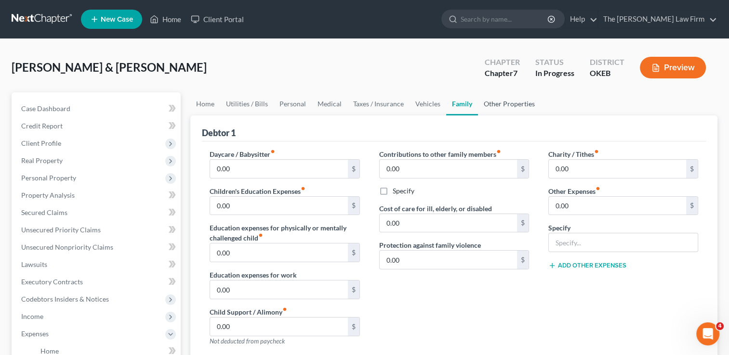
click at [498, 104] on link "Other Properties" at bounding box center [509, 103] width 63 height 23
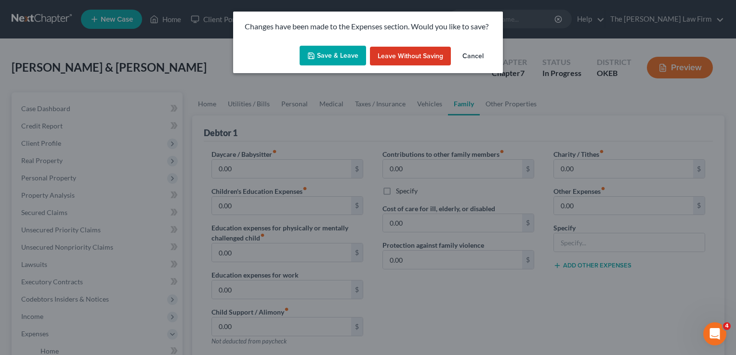
click at [343, 41] on div "Changes have been made to the Expenses section. Would you like to save?" at bounding box center [368, 27] width 270 height 30
click at [342, 59] on button "Save & Leave" at bounding box center [333, 56] width 66 height 20
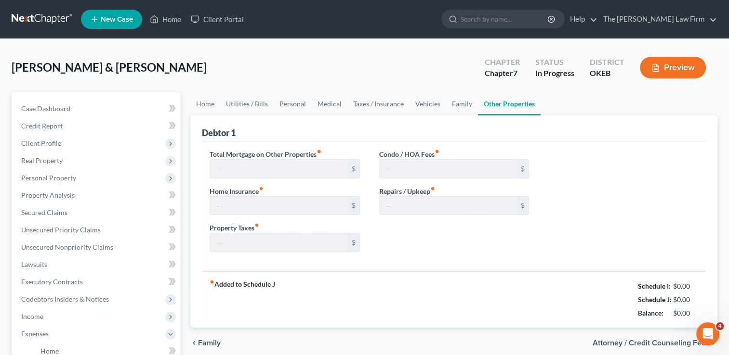
type input "374.00"
type input "0.00"
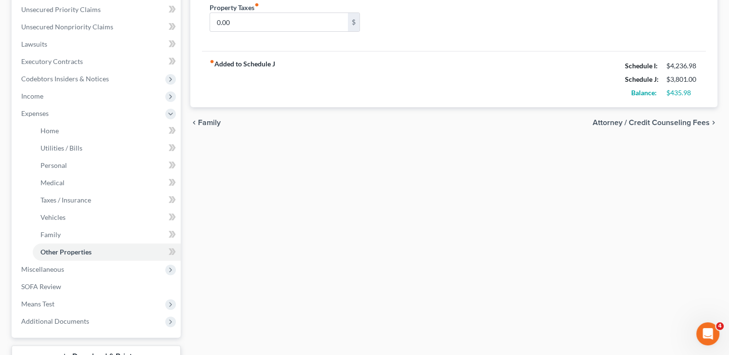
scroll to position [241, 0]
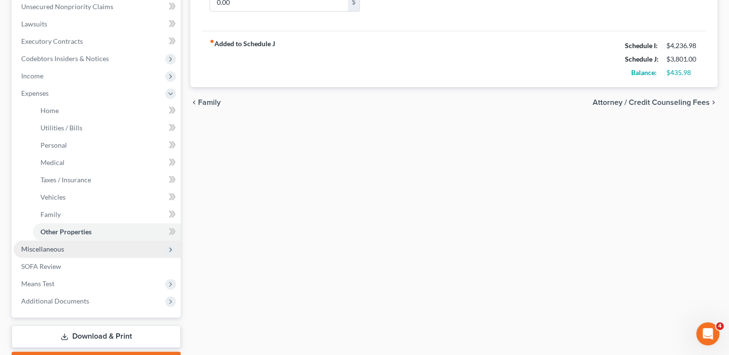
click at [52, 250] on span "Miscellaneous" at bounding box center [42, 249] width 43 height 8
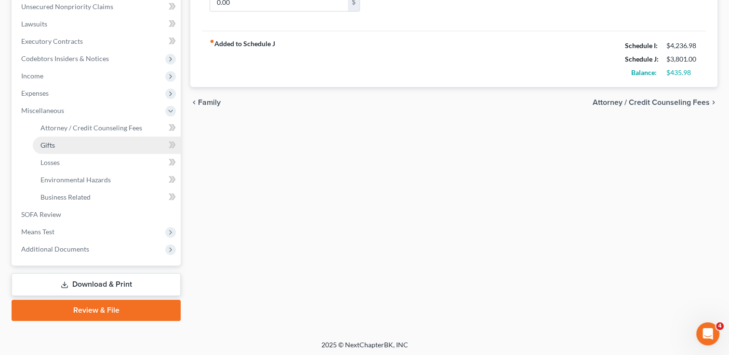
click at [66, 147] on link "Gifts" at bounding box center [107, 145] width 148 height 17
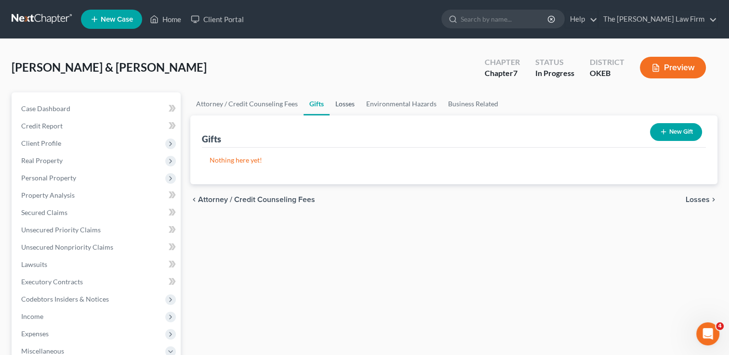
click at [343, 107] on link "Losses" at bounding box center [344, 103] width 31 height 23
click at [407, 103] on link "Environmental Hazards" at bounding box center [401, 103] width 82 height 23
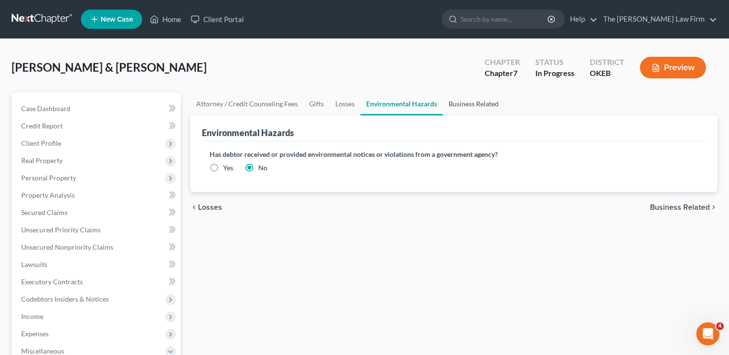
click at [469, 105] on link "Business Related" at bounding box center [474, 103] width 62 height 23
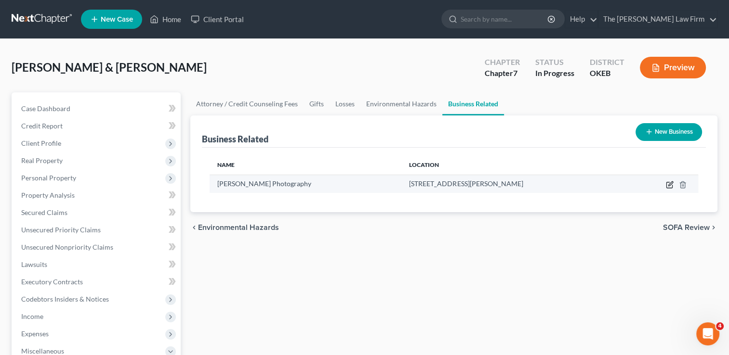
click at [667, 185] on icon "button" at bounding box center [670, 185] width 8 height 8
select select "sole_proprietor"
select select "37"
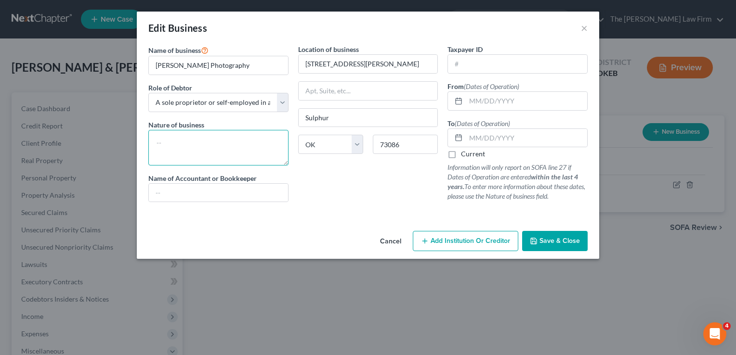
click at [182, 140] on textarea at bounding box center [218, 148] width 140 height 36
drag, startPoint x: 493, startPoint y: 101, endPoint x: 509, endPoint y: 98, distance: 15.6
click at [493, 100] on input "text" at bounding box center [526, 101] width 121 height 18
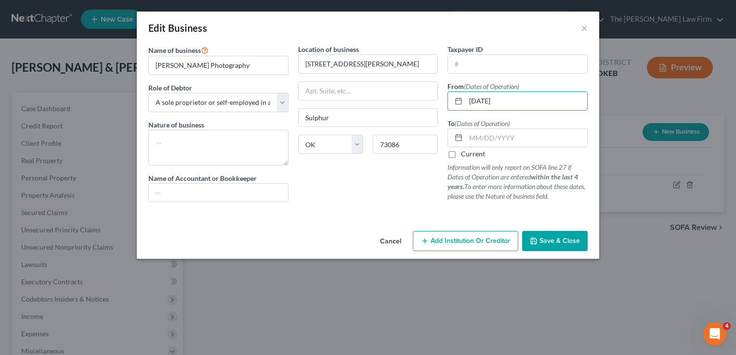
type input "04/01/2022"
click at [461, 156] on label "Current" at bounding box center [473, 154] width 24 height 10
click at [465, 156] on input "Current" at bounding box center [468, 152] width 6 height 6
checkbox input "true"
click at [516, 100] on input "04/01/2022" at bounding box center [526, 101] width 121 height 18
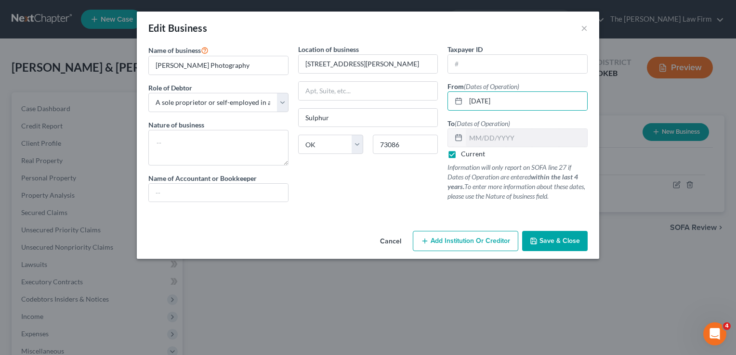
click at [563, 241] on span "Save & Close" at bounding box center [559, 241] width 40 height 8
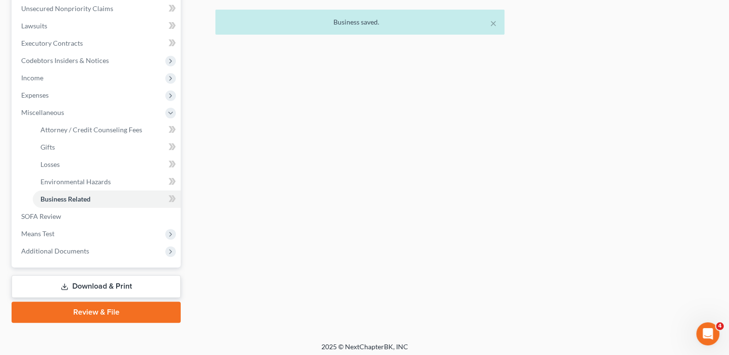
scroll to position [241, 0]
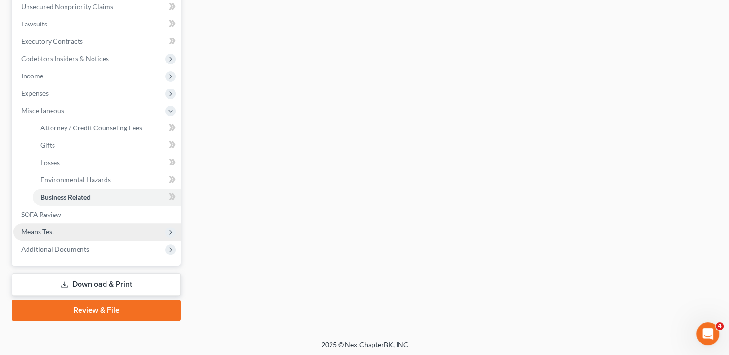
click at [58, 234] on span "Means Test" at bounding box center [96, 231] width 167 height 17
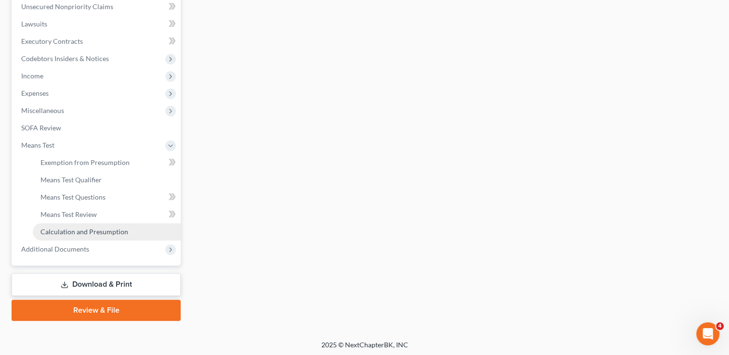
click at [85, 233] on span "Calculation and Presumption" at bounding box center [84, 232] width 88 height 8
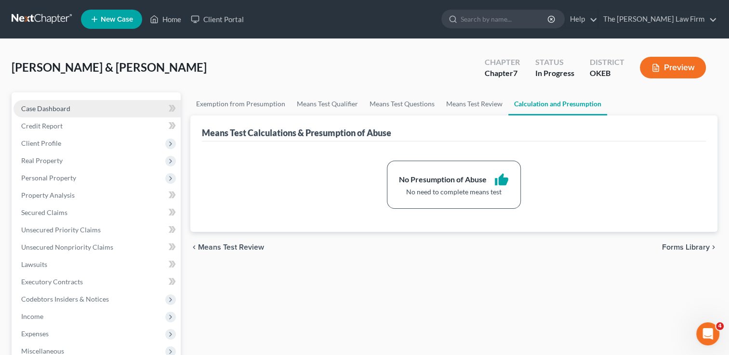
click at [56, 108] on span "Case Dashboard" at bounding box center [45, 109] width 49 height 8
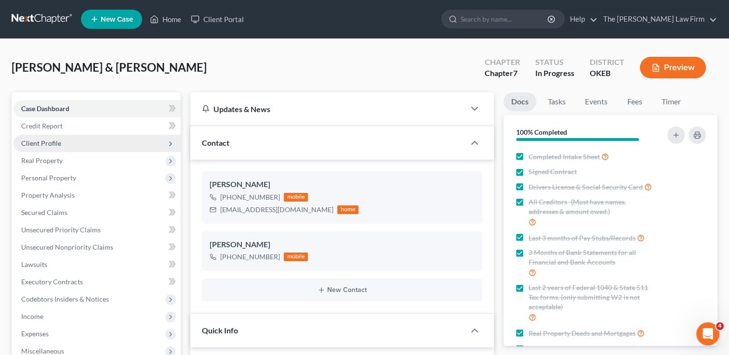
click at [67, 142] on span "Client Profile" at bounding box center [96, 143] width 167 height 17
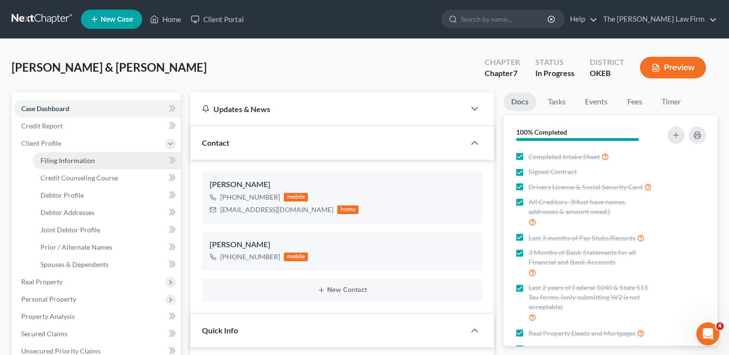
click at [77, 160] on span "Filing Information" at bounding box center [67, 161] width 54 height 8
select select "1"
select select "0"
select select "37"
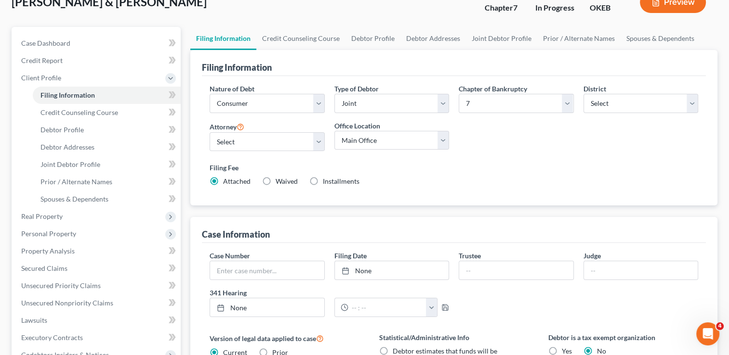
scroll to position [306, 0]
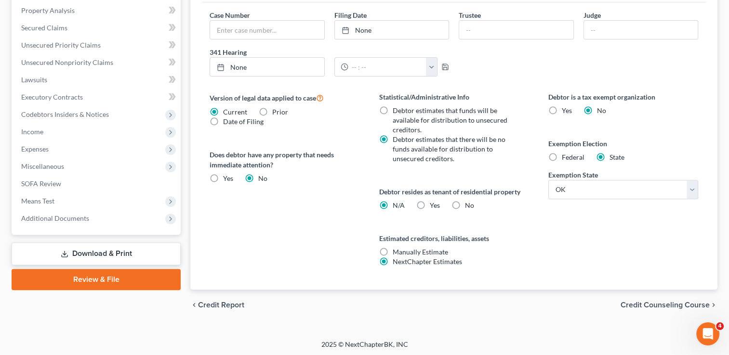
click at [465, 203] on label "No" at bounding box center [469, 206] width 9 height 10
click at [469, 203] on input "No" at bounding box center [472, 204] width 6 height 6
radio input "true"
radio input "false"
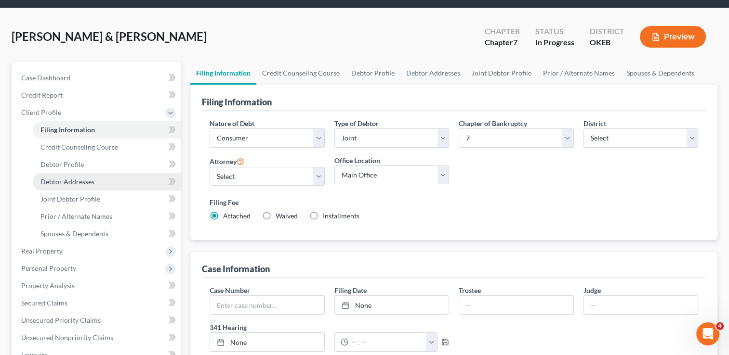
scroll to position [17, 0]
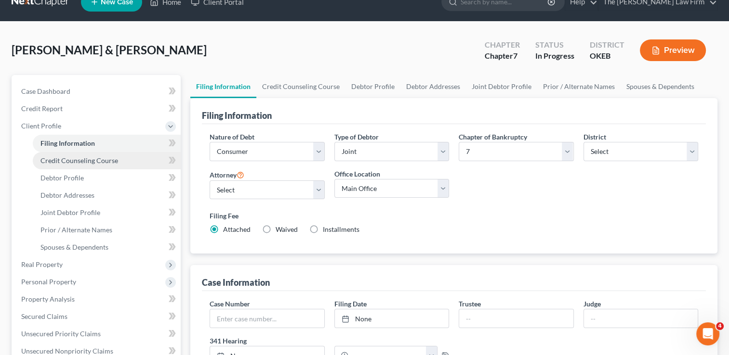
click at [93, 158] on span "Credit Counseling Course" at bounding box center [79, 161] width 78 height 8
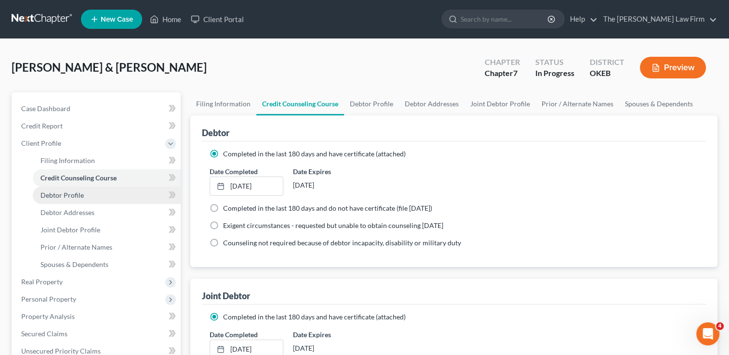
click at [83, 196] on link "Debtor Profile" at bounding box center [107, 195] width 148 height 17
select select "1"
select select "4"
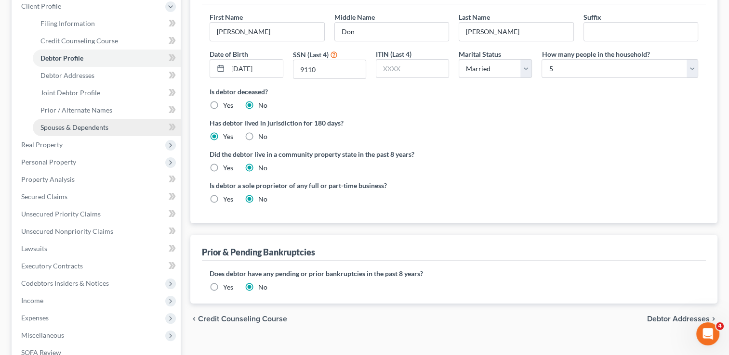
scroll to position [144, 0]
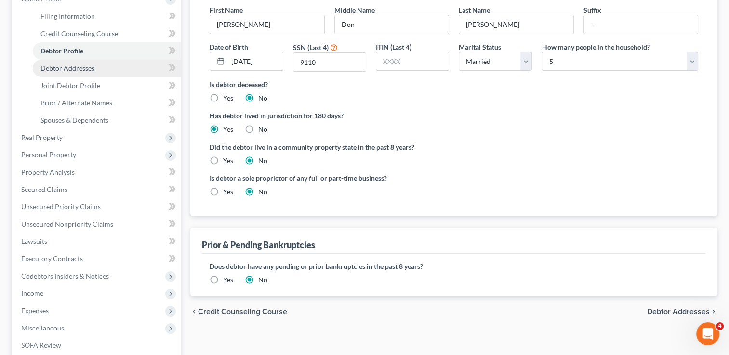
click at [74, 68] on span "Debtor Addresses" at bounding box center [67, 68] width 54 height 8
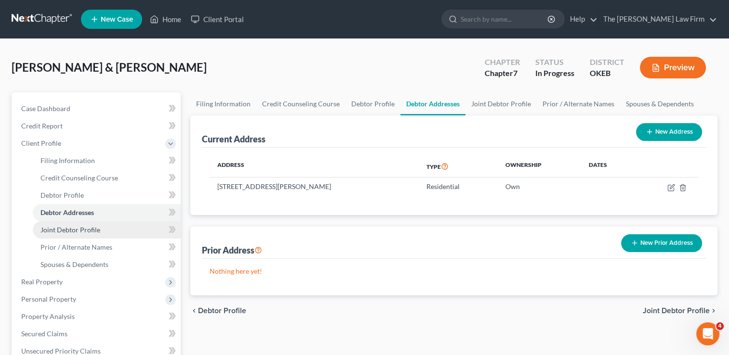
click at [68, 230] on span "Joint Debtor Profile" at bounding box center [70, 230] width 60 height 8
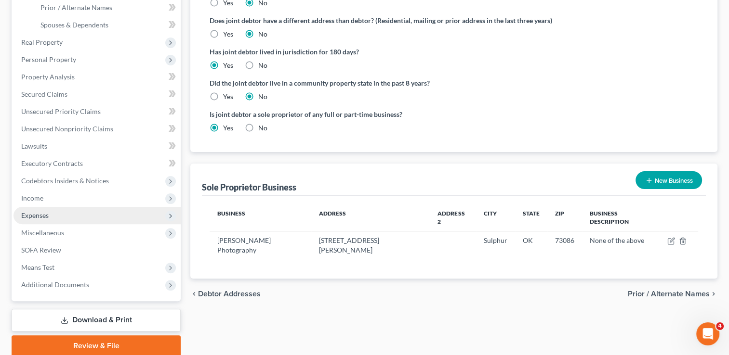
scroll to position [241, 0]
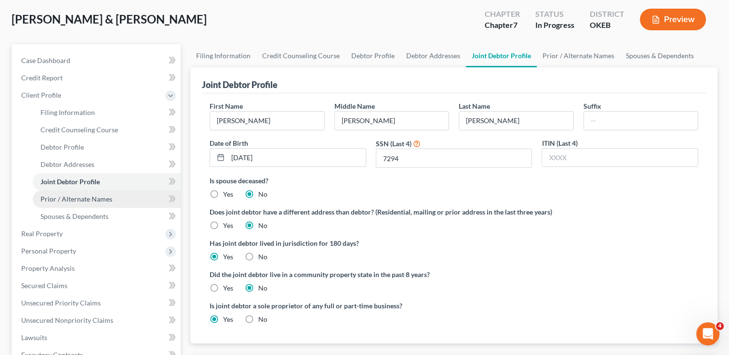
click at [90, 198] on span "Prior / Alternate Names" at bounding box center [76, 199] width 72 height 8
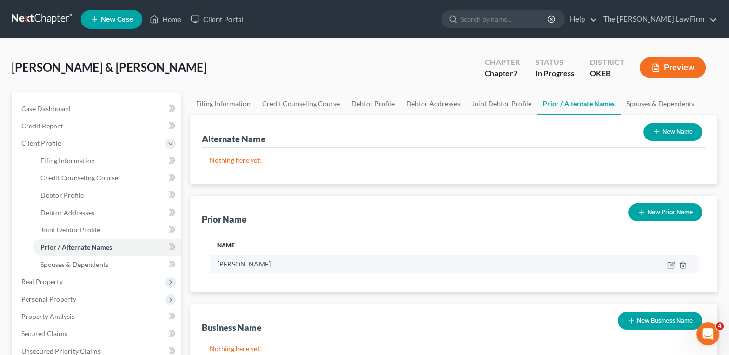
click at [674, 265] on td at bounding box center [610, 264] width 175 height 18
click at [670, 266] on icon "button" at bounding box center [671, 266] width 8 height 8
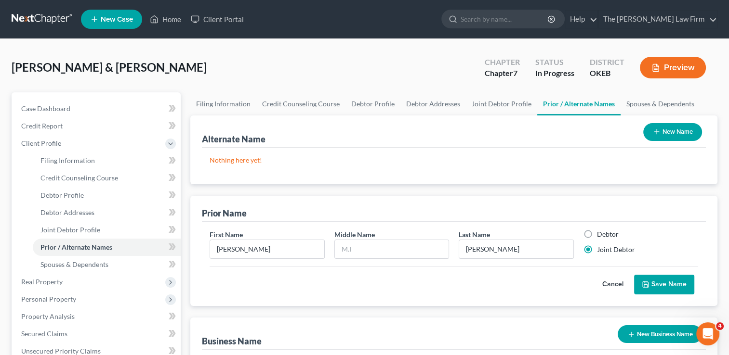
click at [607, 284] on button "Cancel" at bounding box center [612, 284] width 42 height 19
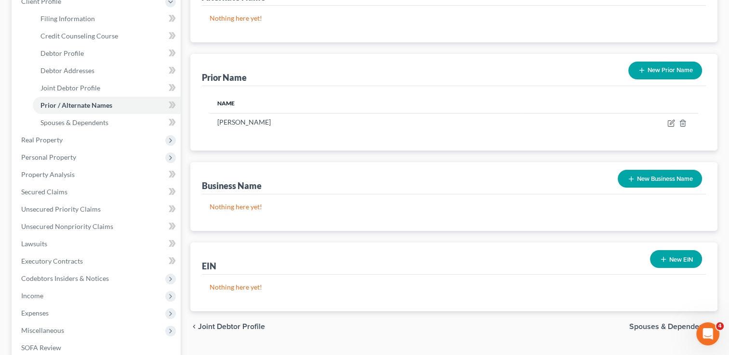
scroll to position [144, 0]
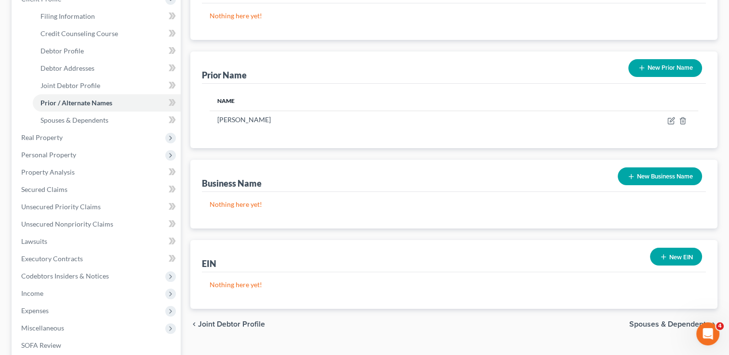
click at [676, 176] on button "New Business Name" at bounding box center [659, 177] width 84 height 18
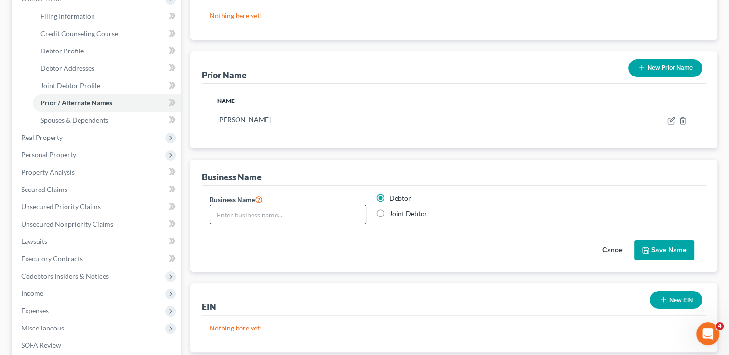
click at [285, 214] on input "text" at bounding box center [288, 215] width 156 height 18
click at [79, 86] on span "Joint Debtor Profile" at bounding box center [70, 85] width 60 height 8
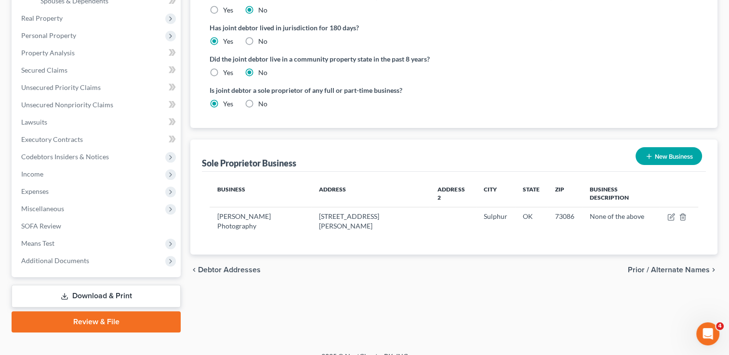
scroll to position [277, 0]
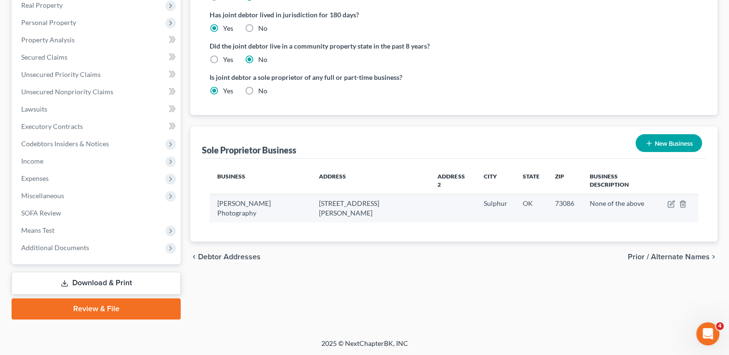
drag, startPoint x: 216, startPoint y: 195, endPoint x: 301, endPoint y: 197, distance: 85.8
click at [308, 196] on td "Brittany Doughty Photography" at bounding box center [261, 209] width 102 height 28
drag, startPoint x: 301, startPoint y: 197, endPoint x: 285, endPoint y: 195, distance: 17.1
copy td "Brittany Doughty Photography"
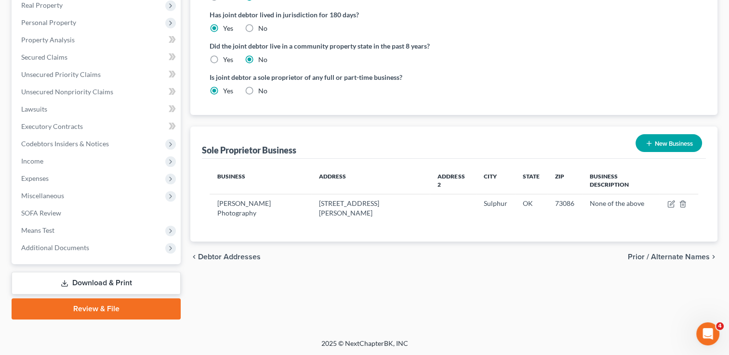
click at [279, 259] on div "Filing Information Credit Counseling Course Debtor Profile Debtor Addresses Joi…" at bounding box center [453, 68] width 537 height 504
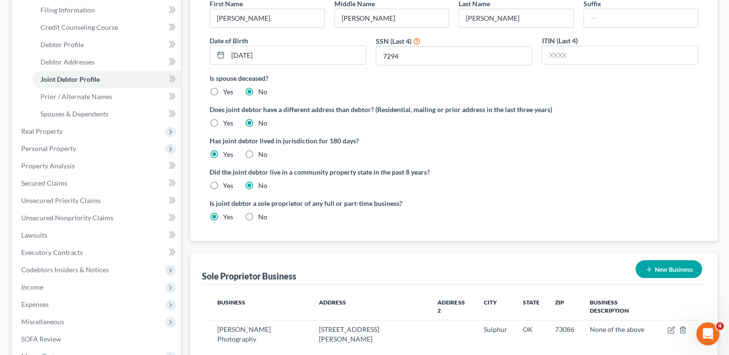
scroll to position [132, 0]
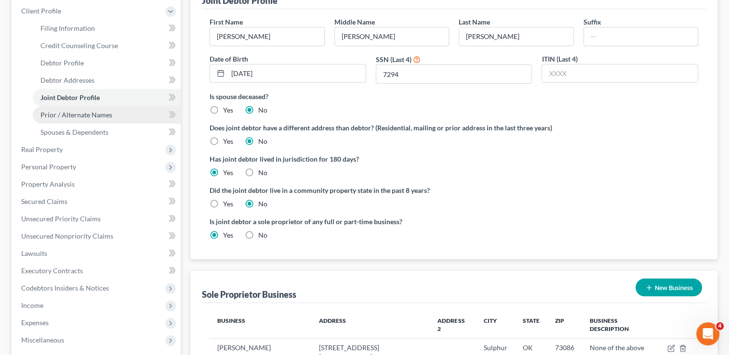
click at [101, 116] on span "Prior / Alternate Names" at bounding box center [76, 115] width 72 height 8
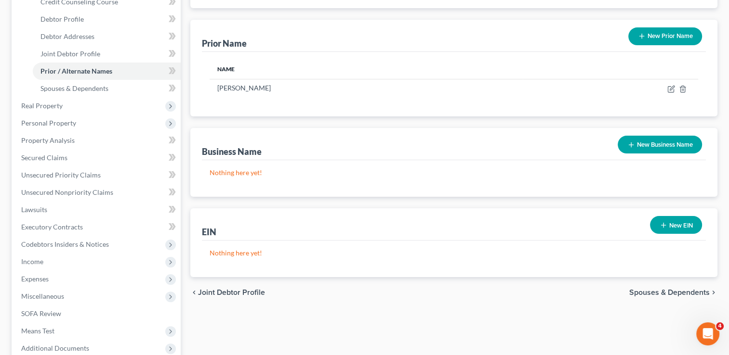
scroll to position [193, 0]
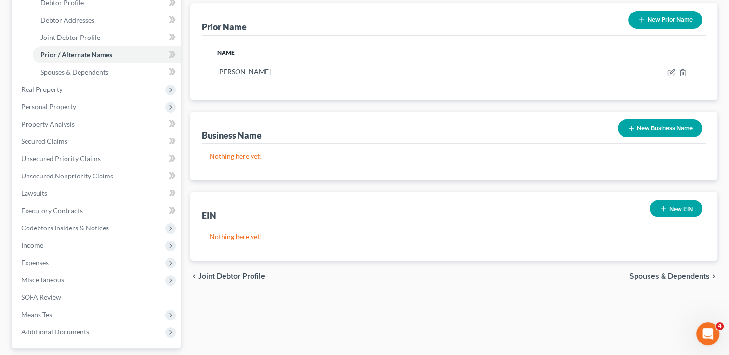
click at [671, 124] on button "New Business Name" at bounding box center [659, 128] width 84 height 18
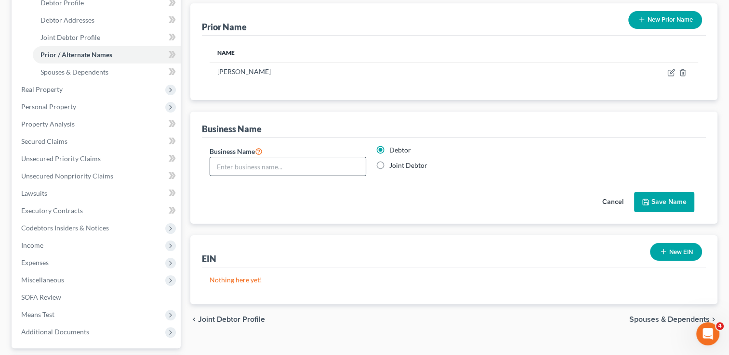
paste input "Brittany Doughty Photography"
type input "Brittany Doughty Photography"
click at [389, 165] on label "Joint Debtor" at bounding box center [408, 166] width 38 height 10
click at [393, 165] on input "Joint Debtor" at bounding box center [396, 164] width 6 height 6
radio input "true"
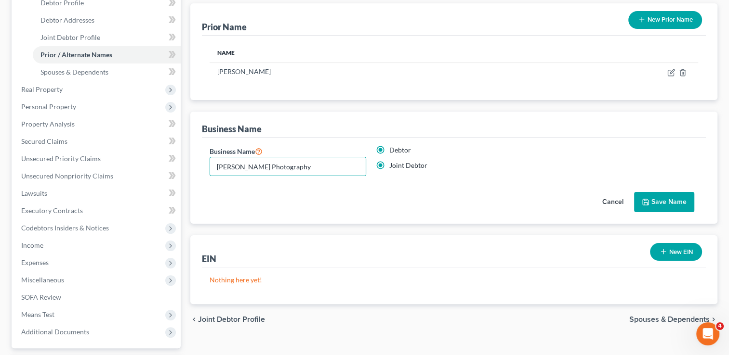
radio input "false"
click at [658, 202] on button "Save Name" at bounding box center [664, 202] width 60 height 20
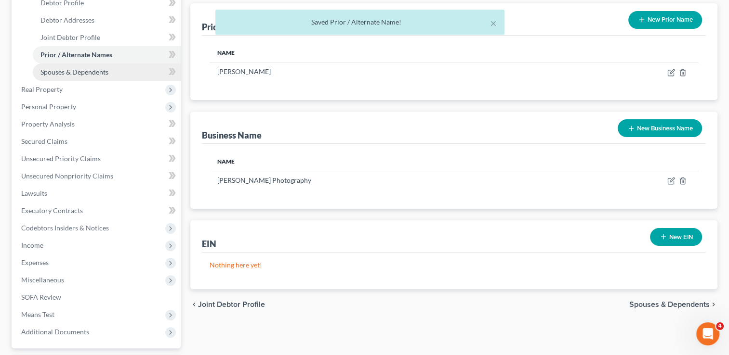
click at [97, 72] on span "Spouses & Dependents" at bounding box center [74, 72] width 68 height 8
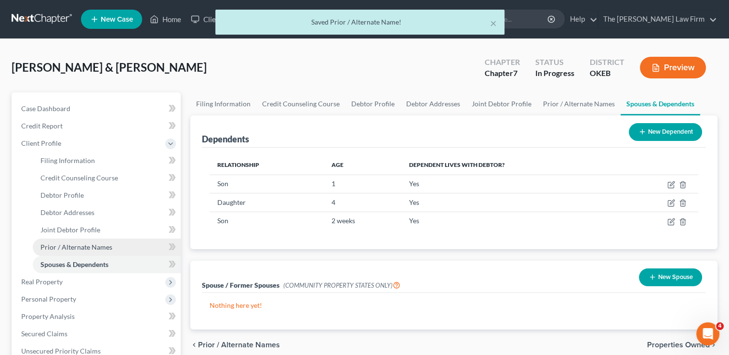
click at [104, 248] on span "Prior / Alternate Names" at bounding box center [76, 247] width 72 height 8
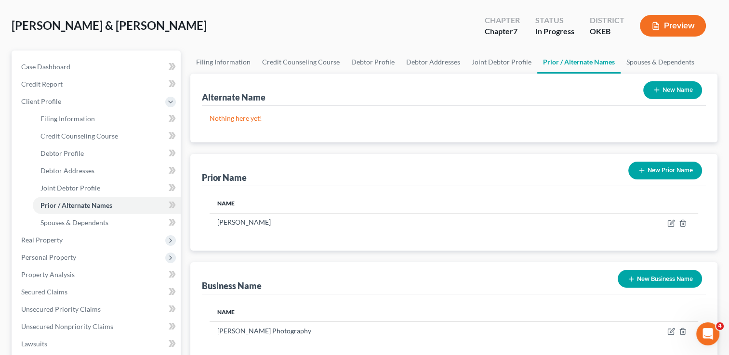
scroll to position [241, 0]
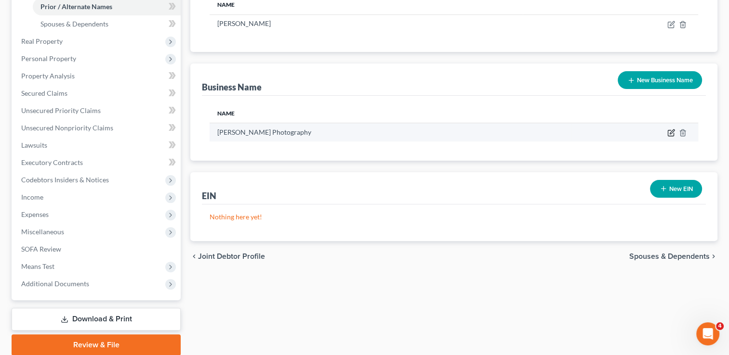
click at [668, 133] on icon "button" at bounding box center [671, 134] width 6 height 6
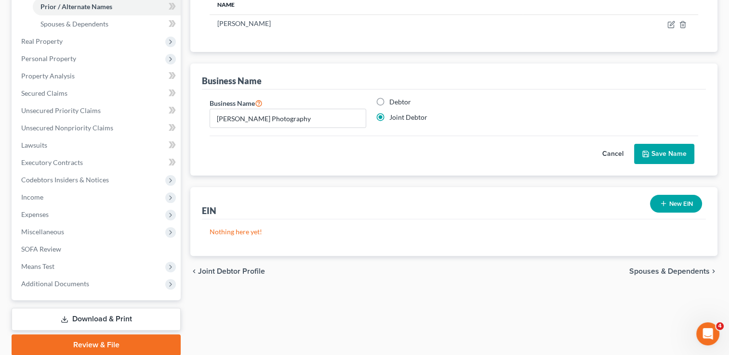
click at [613, 151] on button "Cancel" at bounding box center [612, 153] width 42 height 19
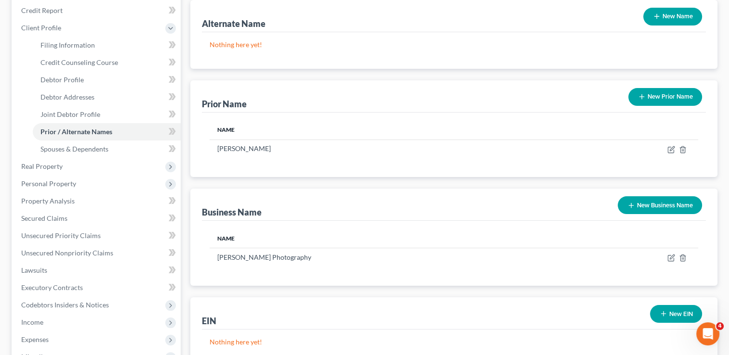
scroll to position [96, 0]
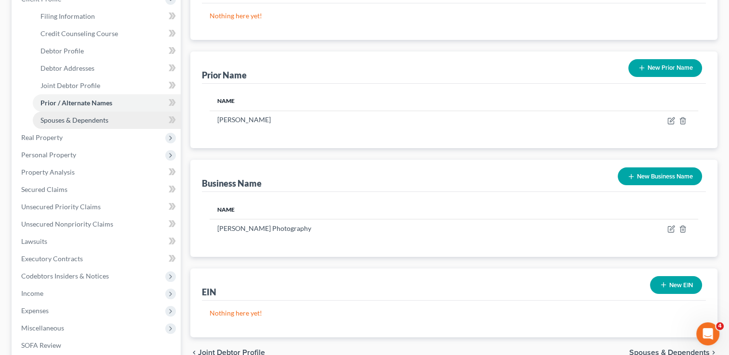
click at [100, 118] on span "Spouses & Dependents" at bounding box center [74, 120] width 68 height 8
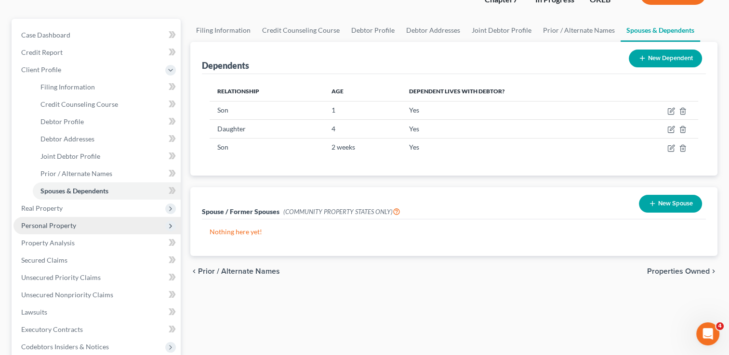
scroll to position [96, 0]
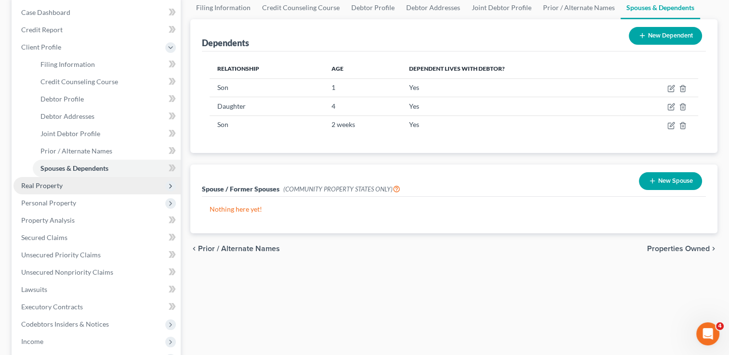
click at [63, 185] on span "Real Property" at bounding box center [96, 185] width 167 height 17
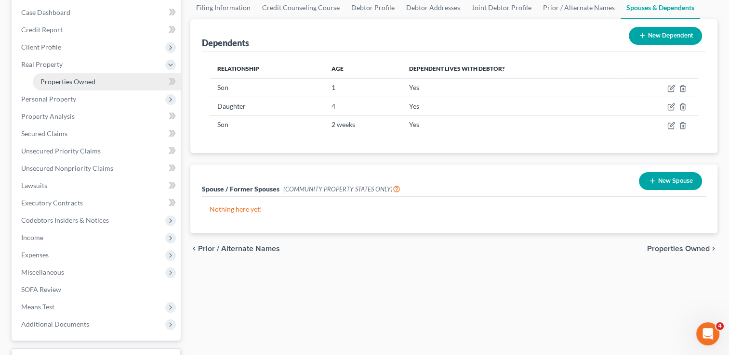
click at [77, 83] on span "Properties Owned" at bounding box center [67, 82] width 55 height 8
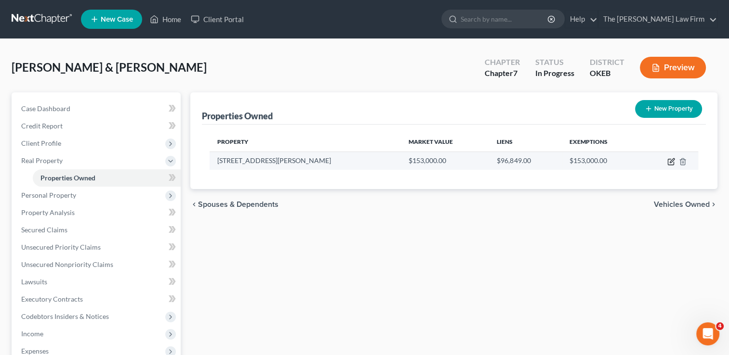
click at [669, 160] on icon "button" at bounding box center [671, 162] width 8 height 8
select select "37"
select select "49"
select select "2"
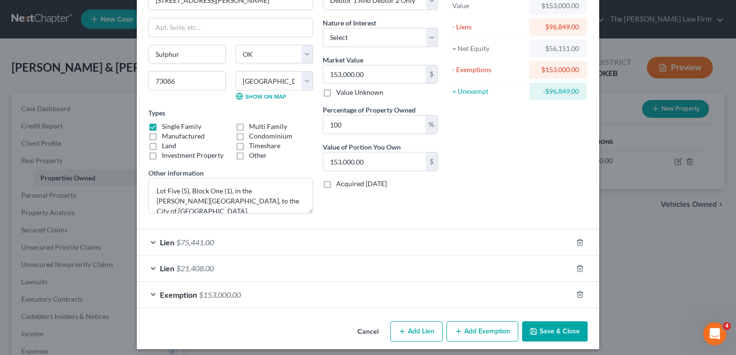
scroll to position [67, 0]
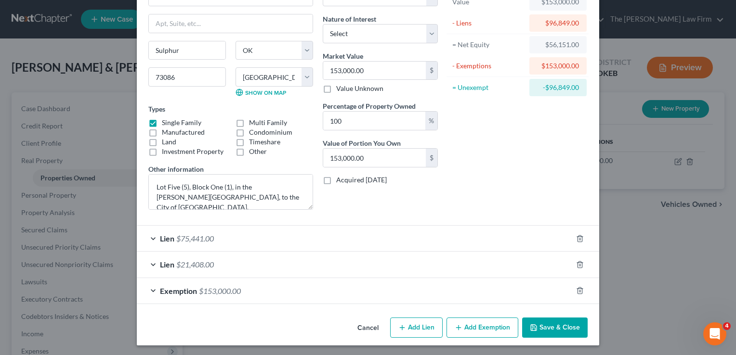
click at [243, 236] on div "Lien $75,441.00" at bounding box center [354, 239] width 435 height 26
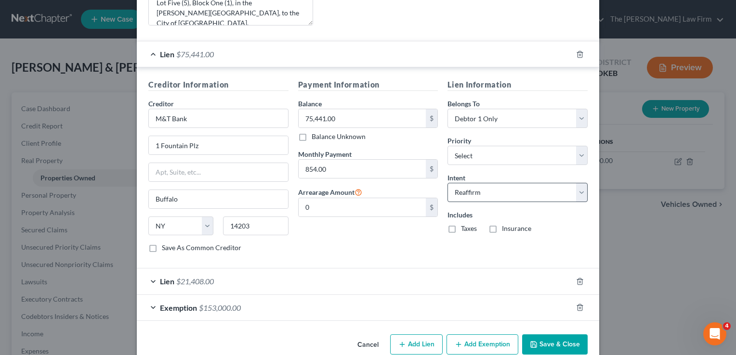
scroll to position [268, 0]
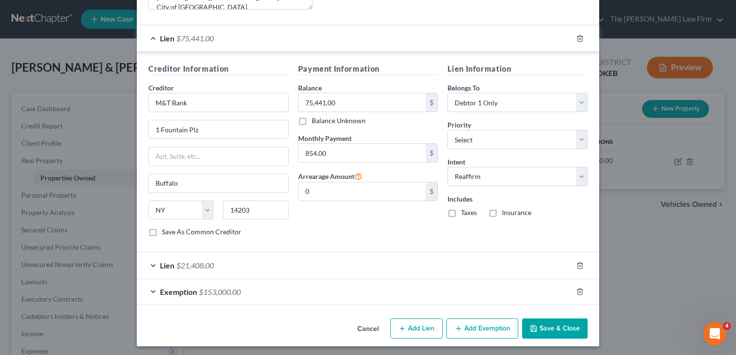
click at [255, 268] on div "Lien $21,408.00" at bounding box center [354, 266] width 435 height 26
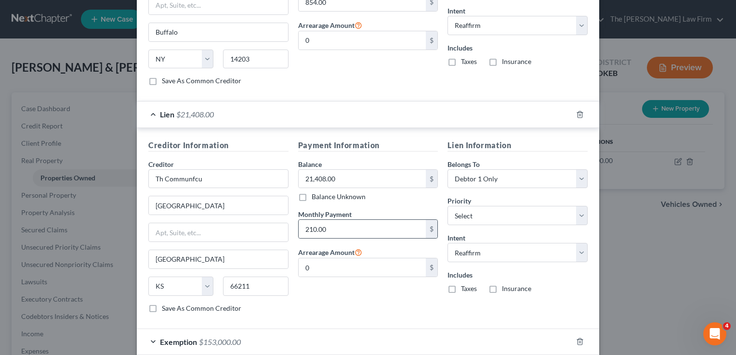
scroll to position [468, 0]
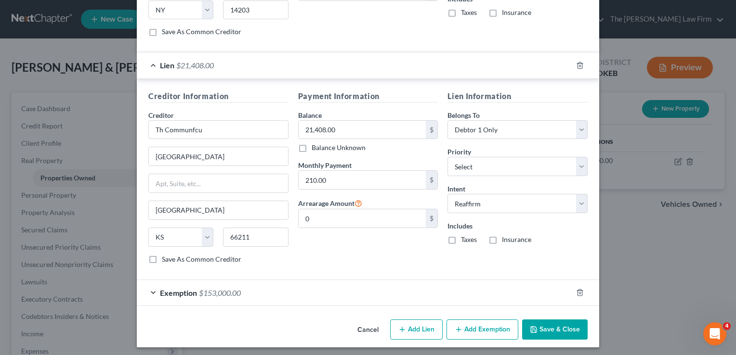
click at [263, 290] on div "Exemption $153,000.00" at bounding box center [354, 293] width 435 height 26
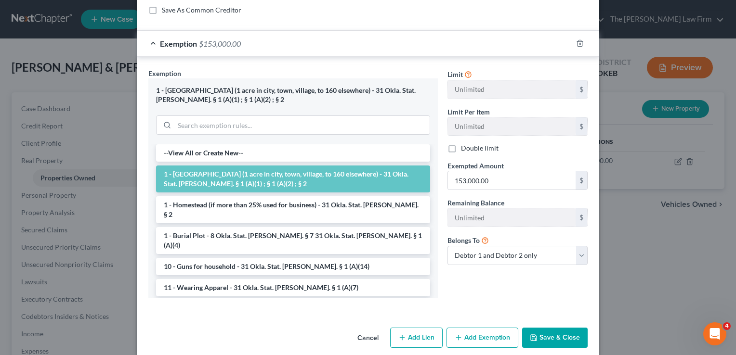
scroll to position [725, 0]
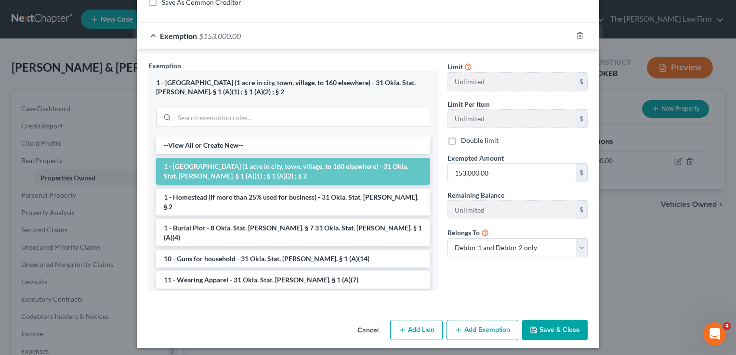
click at [368, 324] on button "Cancel" at bounding box center [368, 330] width 37 height 19
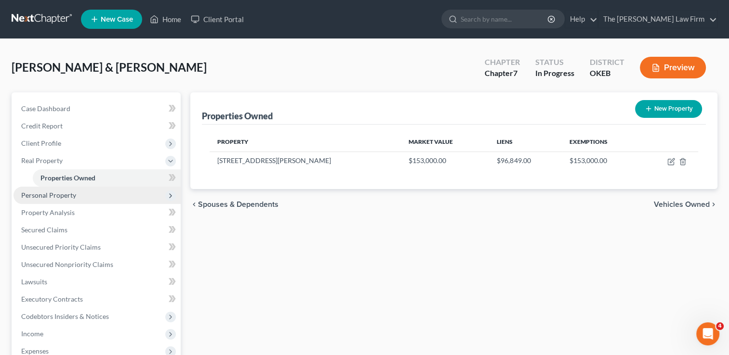
click at [65, 196] on span "Personal Property" at bounding box center [48, 195] width 55 height 8
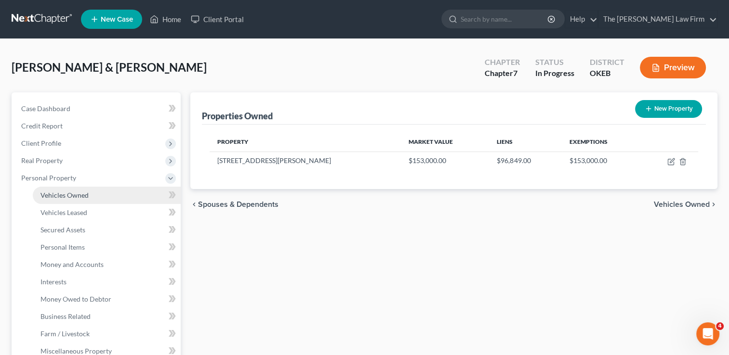
click at [65, 196] on span "Vehicles Owned" at bounding box center [64, 195] width 48 height 8
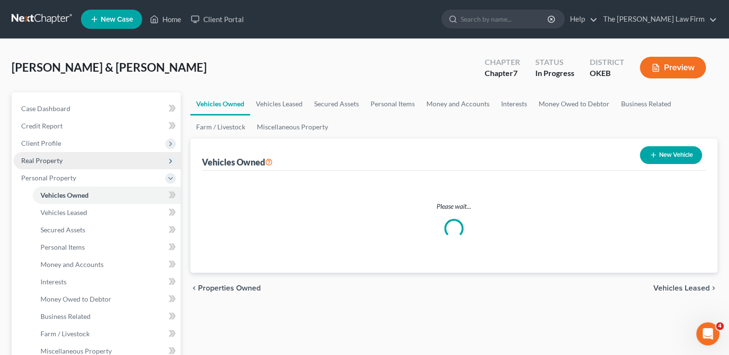
click at [52, 160] on span "Real Property" at bounding box center [41, 161] width 41 height 8
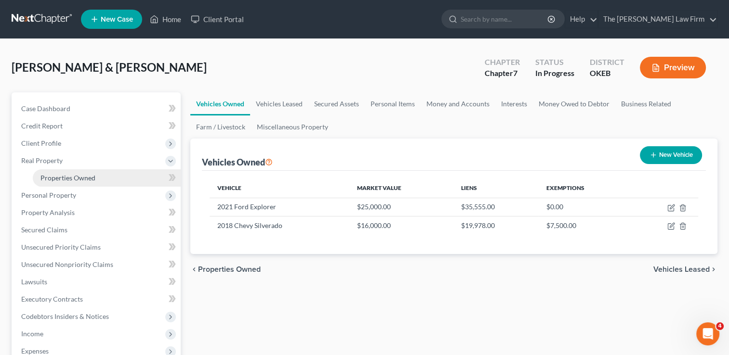
click at [64, 176] on span "Properties Owned" at bounding box center [67, 178] width 55 height 8
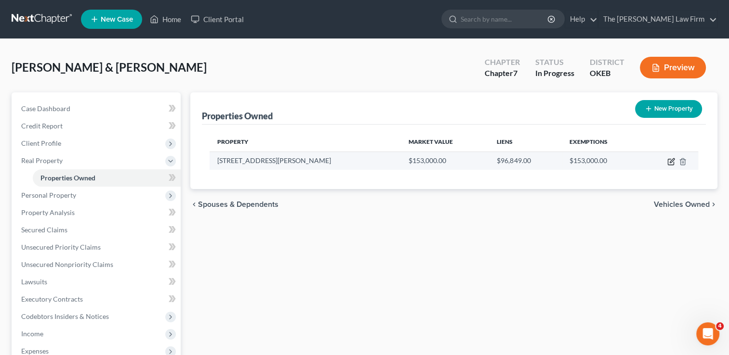
click at [668, 163] on icon "button" at bounding box center [671, 162] width 8 height 8
select select "37"
select select "49"
select select "2"
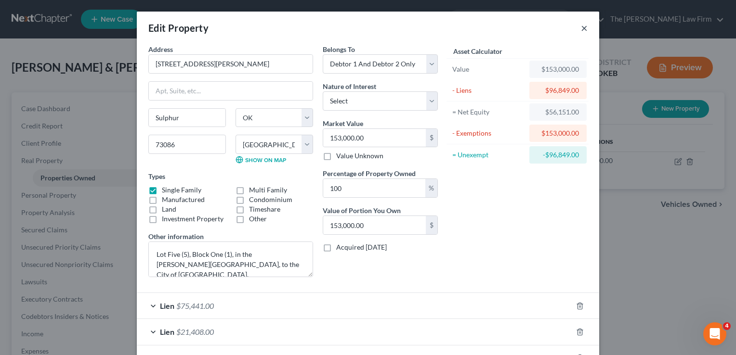
click at [581, 30] on button "×" at bounding box center [584, 28] width 7 height 12
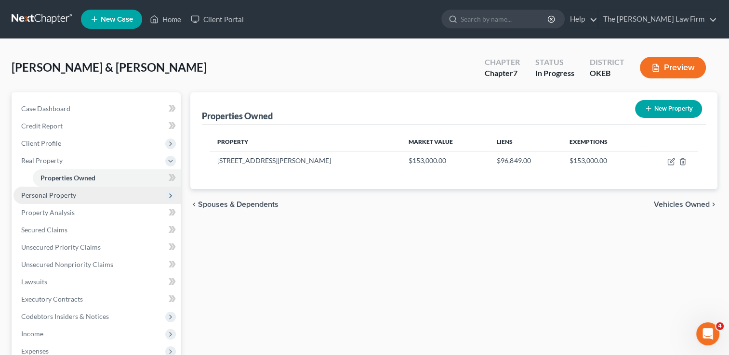
click at [59, 196] on span "Personal Property" at bounding box center [48, 195] width 55 height 8
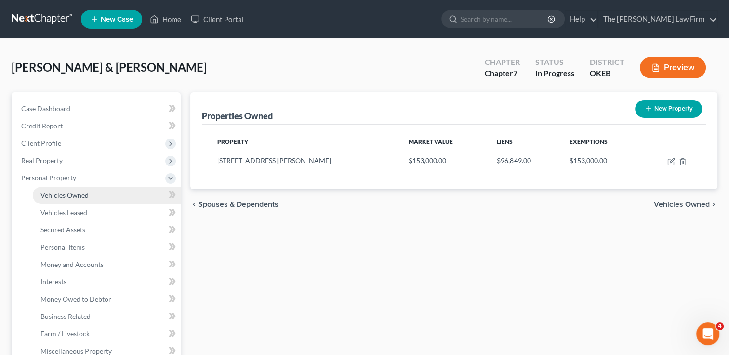
click at [75, 194] on span "Vehicles Owned" at bounding box center [64, 195] width 48 height 8
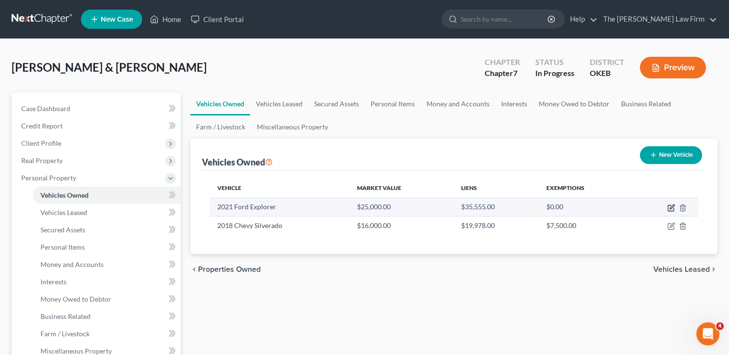
click at [669, 208] on icon "button" at bounding box center [671, 207] width 4 height 4
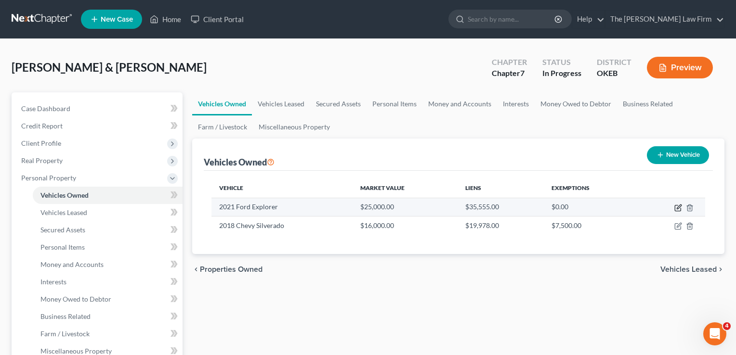
select select "0"
select select "5"
select select "2"
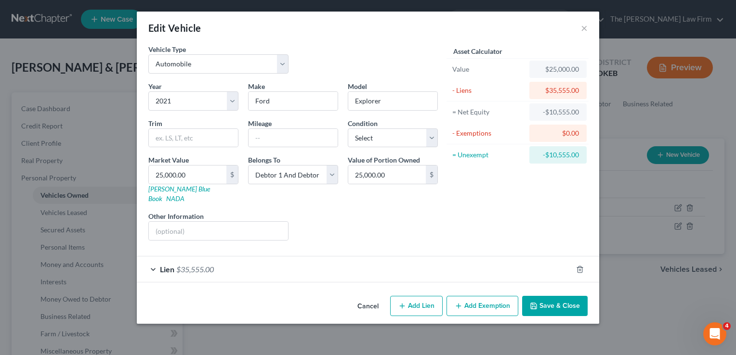
click at [274, 262] on div "Lien $35,555.00" at bounding box center [354, 270] width 435 height 26
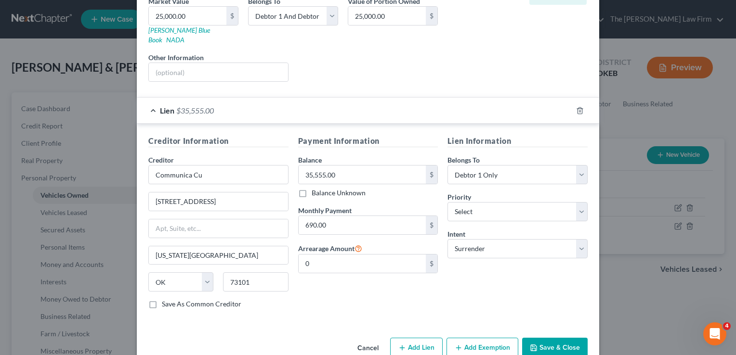
scroll to position [169, 0]
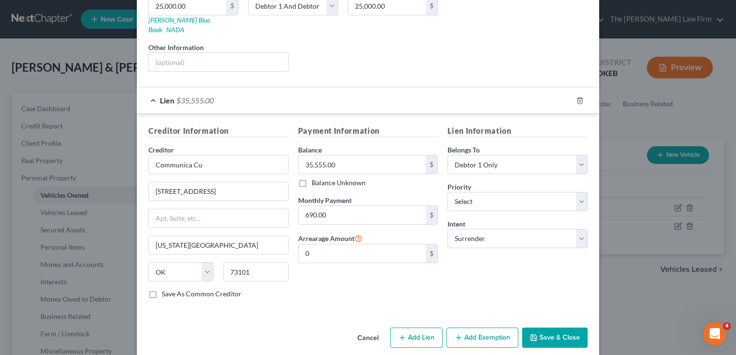
click at [363, 329] on button "Cancel" at bounding box center [368, 338] width 37 height 19
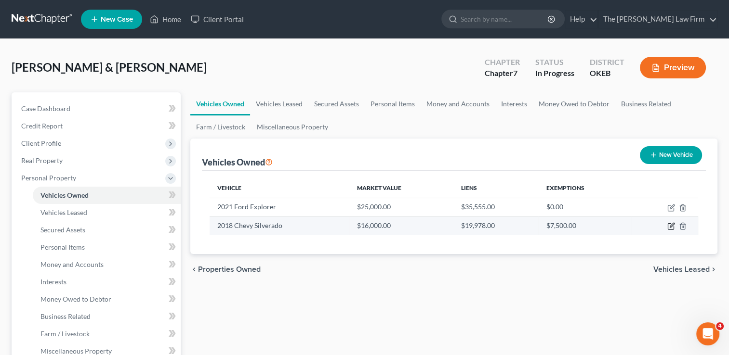
click at [670, 227] on icon "button" at bounding box center [671, 227] width 8 height 8
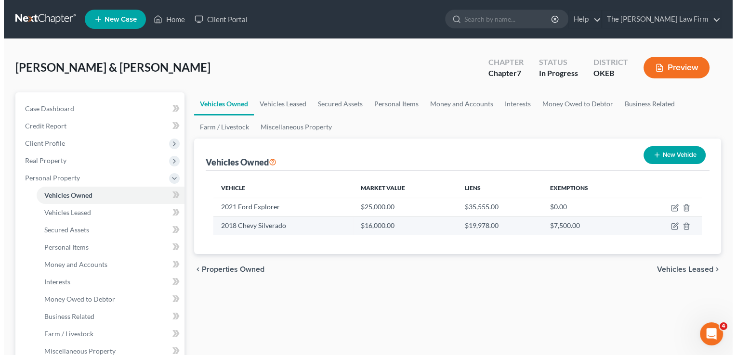
select select "1"
select select "8"
select select "2"
select select "37"
select select "0"
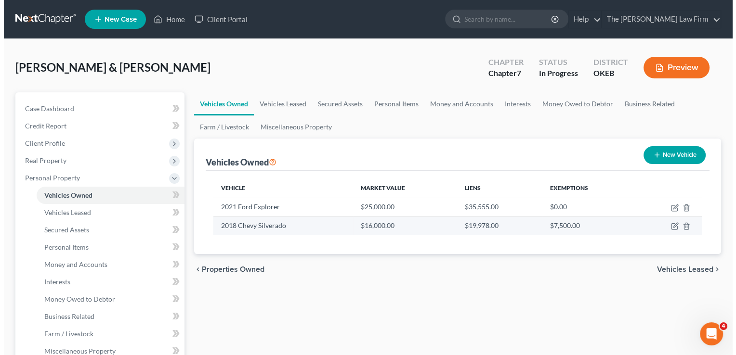
select select "2"
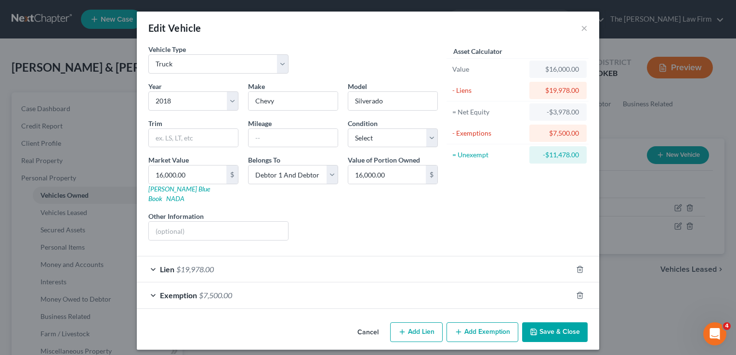
click at [270, 265] on div "Lien $19,978.00" at bounding box center [354, 270] width 435 height 26
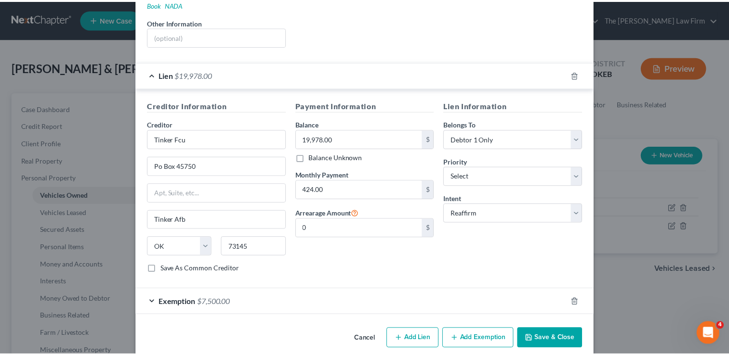
scroll to position [195, 0]
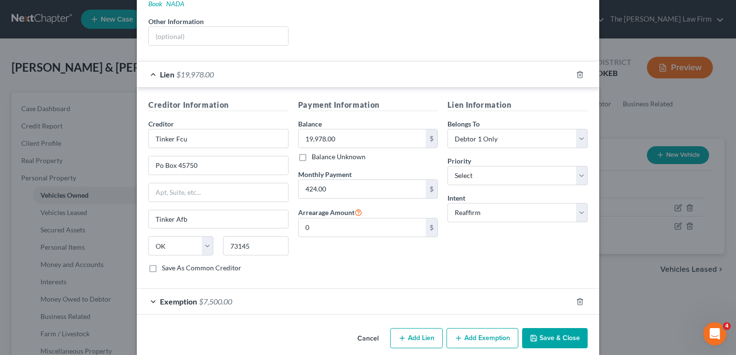
click at [361, 329] on button "Cancel" at bounding box center [368, 338] width 37 height 19
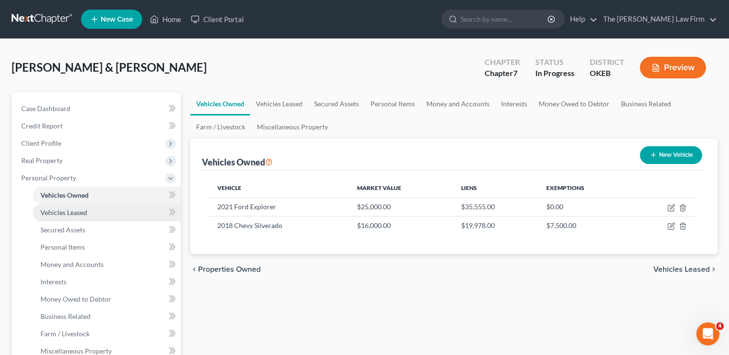
click at [80, 215] on span "Vehicles Leased" at bounding box center [63, 213] width 47 height 8
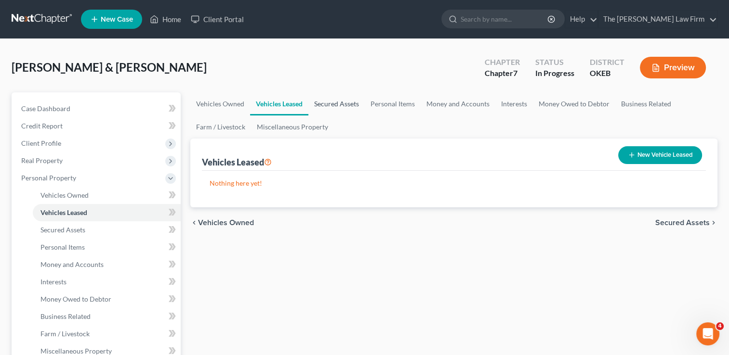
click at [341, 105] on link "Secured Assets" at bounding box center [336, 103] width 56 height 23
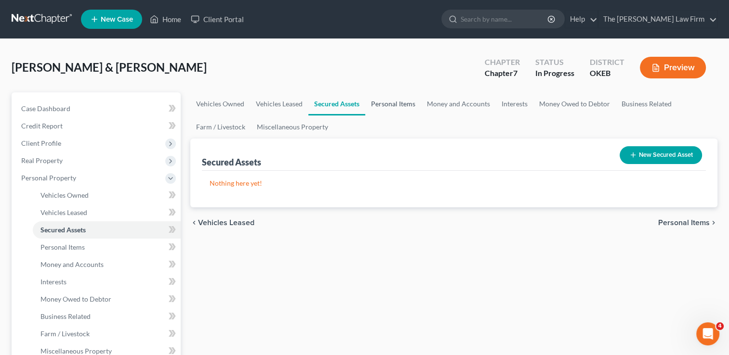
click at [394, 102] on link "Personal Items" at bounding box center [393, 103] width 56 height 23
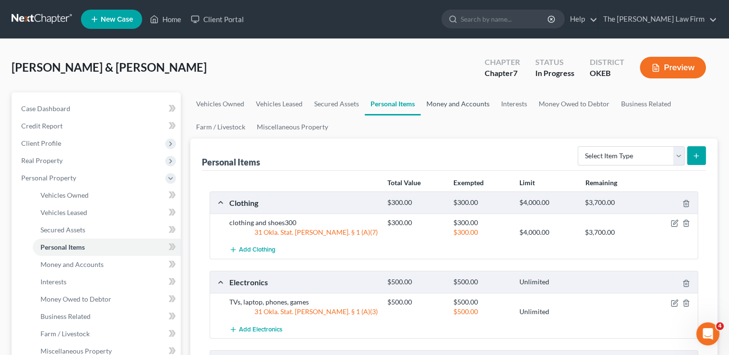
click at [467, 101] on link "Money and Accounts" at bounding box center [457, 103] width 75 height 23
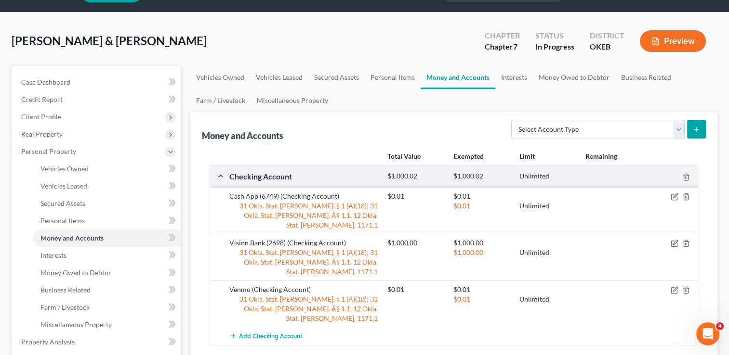
scroll to position [48, 0]
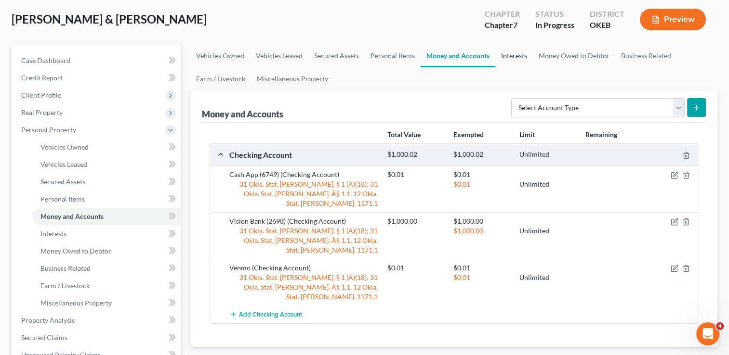
click at [516, 59] on link "Interests" at bounding box center [514, 55] width 38 height 23
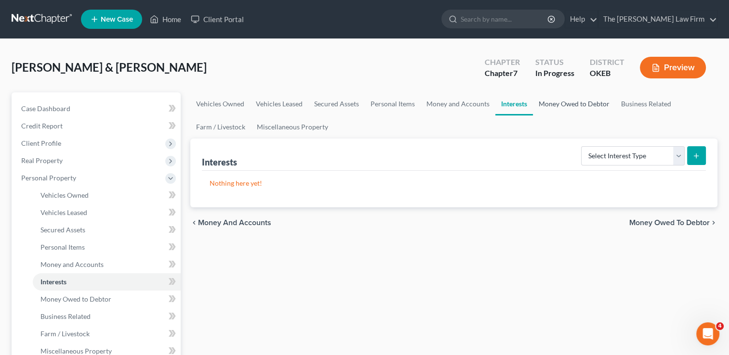
click at [567, 105] on link "Money Owed to Debtor" at bounding box center [574, 103] width 82 height 23
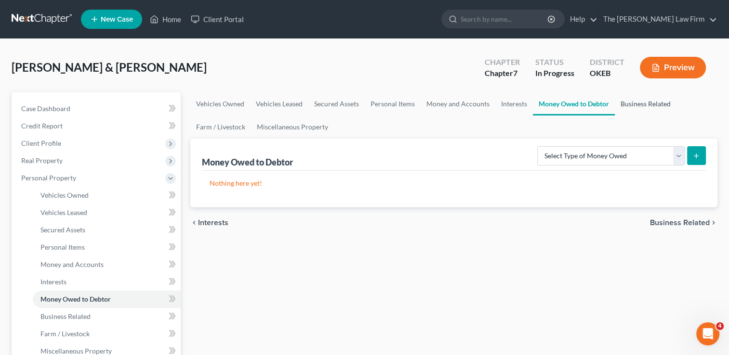
click at [645, 103] on link "Business Related" at bounding box center [646, 103] width 62 height 23
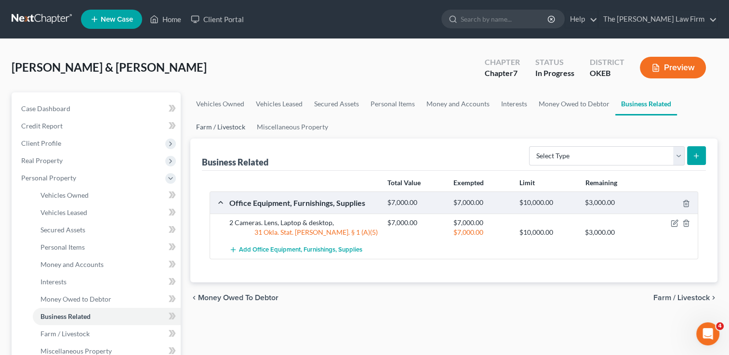
click at [224, 125] on link "Farm / Livestock" at bounding box center [220, 127] width 61 height 23
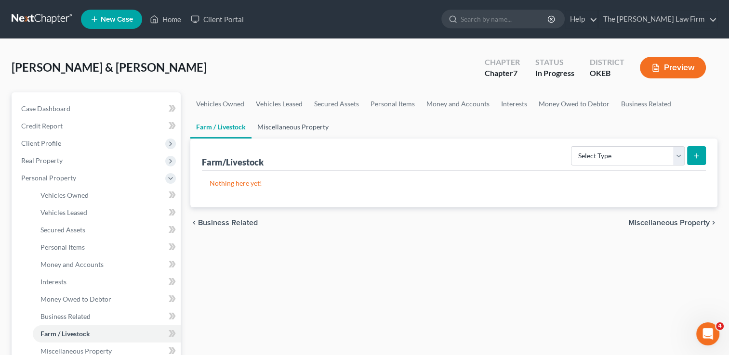
click at [286, 126] on link "Miscellaneous Property" at bounding box center [292, 127] width 83 height 23
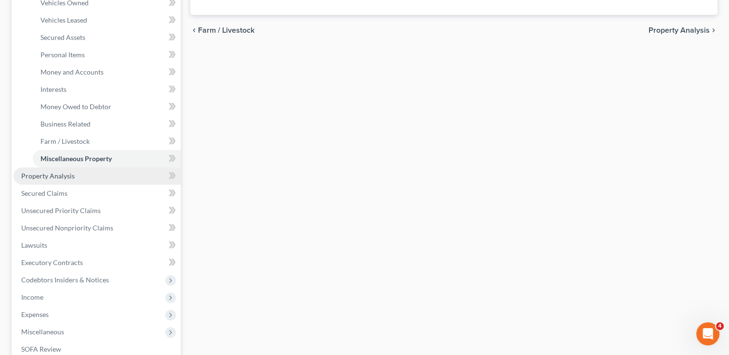
click at [76, 178] on link "Property Analysis" at bounding box center [96, 176] width 167 height 17
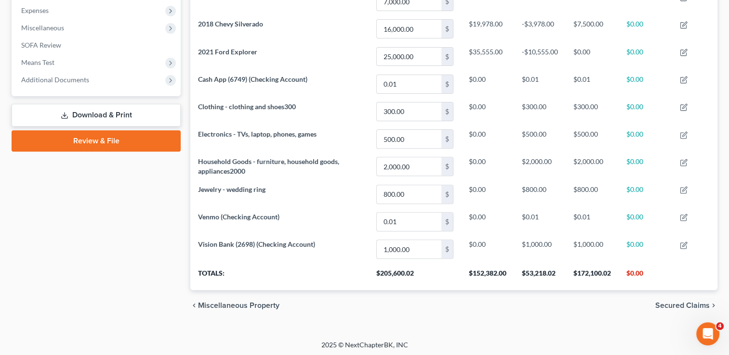
scroll to position [131, 0]
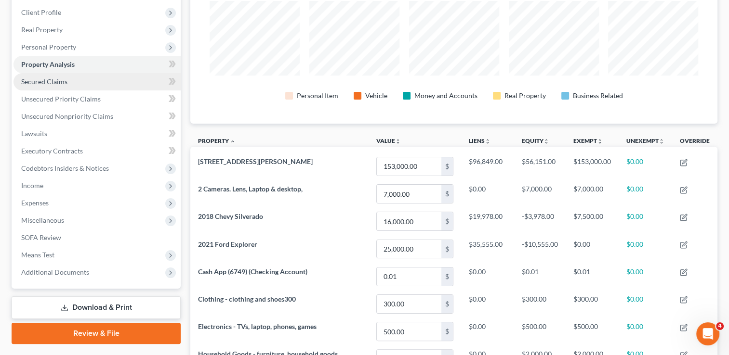
click at [65, 77] on link "Secured Claims" at bounding box center [96, 81] width 167 height 17
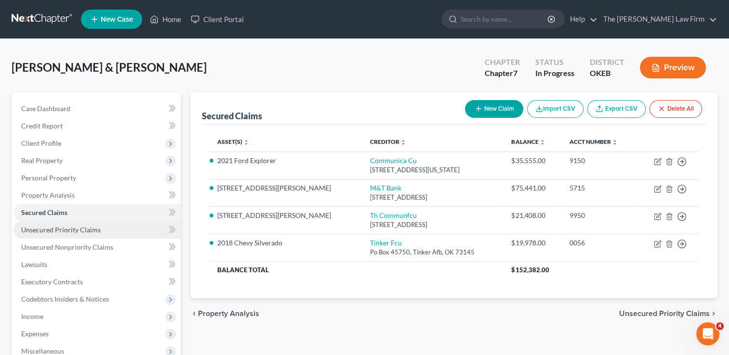
click at [69, 228] on span "Unsecured Priority Claims" at bounding box center [60, 230] width 79 height 8
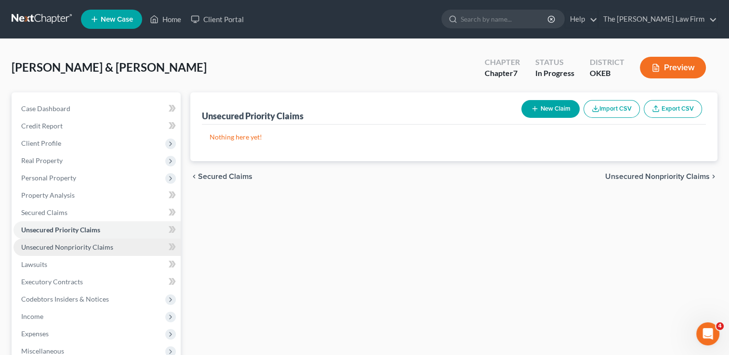
click at [72, 243] on span "Unsecured Nonpriority Claims" at bounding box center [67, 247] width 92 height 8
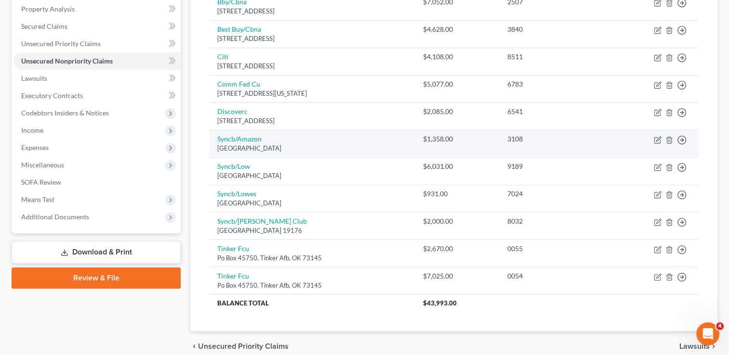
scroll to position [193, 0]
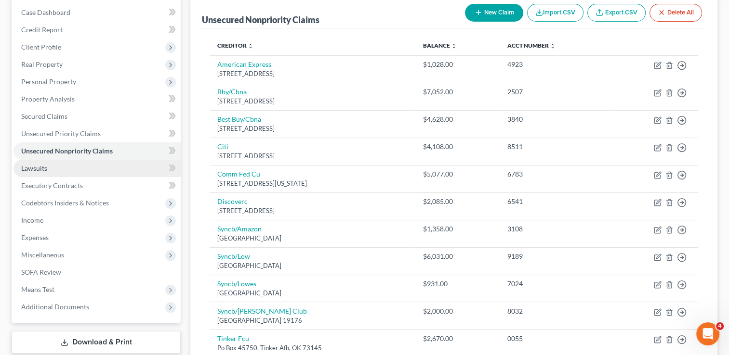
click at [37, 170] on span "Lawsuits" at bounding box center [34, 168] width 26 height 8
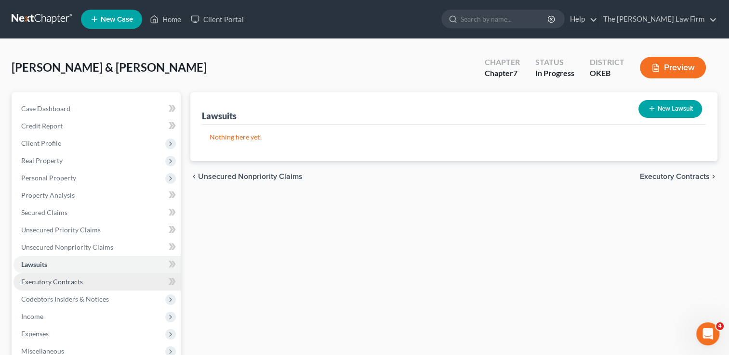
click at [55, 277] on link "Executory Contracts" at bounding box center [96, 282] width 167 height 17
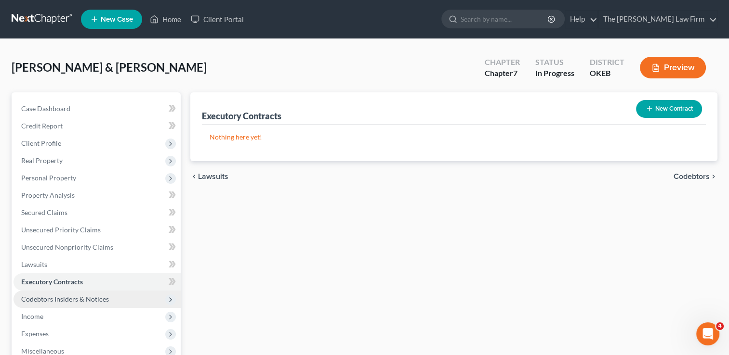
click at [58, 300] on span "Codebtors Insiders & Notices" at bounding box center [65, 299] width 88 height 8
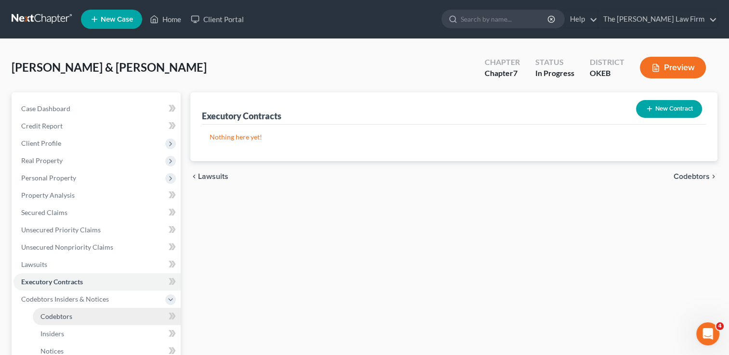
click at [51, 315] on span "Codebtors" at bounding box center [56, 317] width 32 height 8
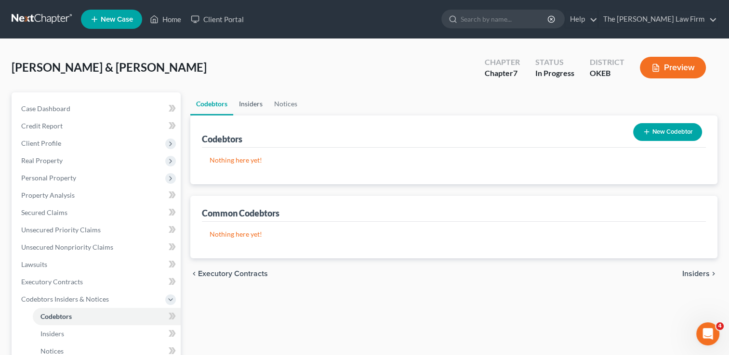
click at [252, 105] on link "Insiders" at bounding box center [250, 103] width 35 height 23
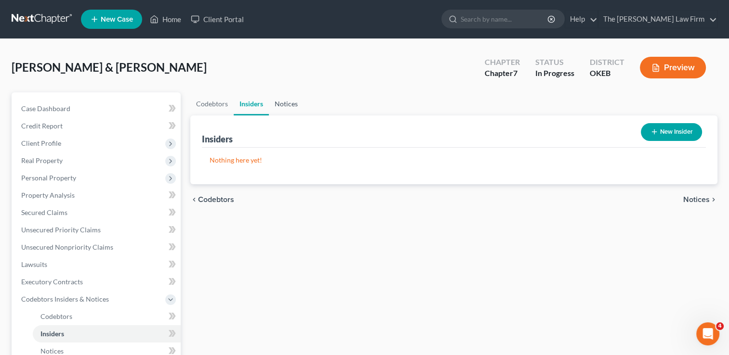
click at [279, 101] on link "Notices" at bounding box center [286, 103] width 35 height 23
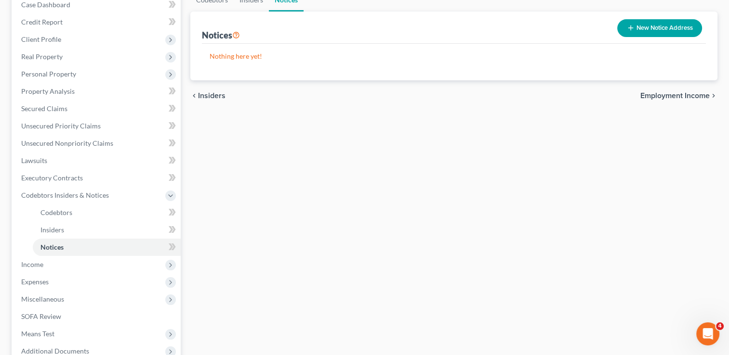
scroll to position [208, 0]
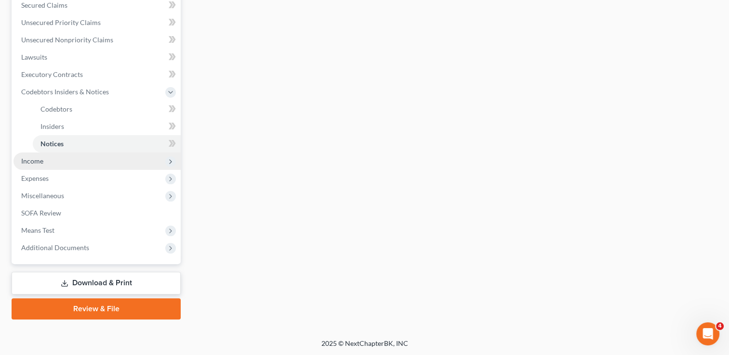
click at [53, 158] on span "Income" at bounding box center [96, 161] width 167 height 17
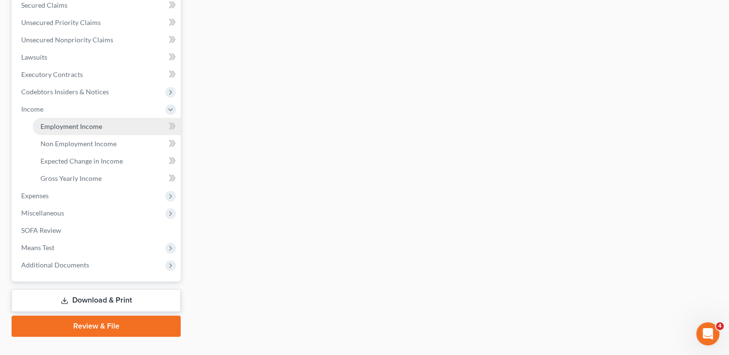
click at [79, 124] on span "Employment Income" at bounding box center [71, 126] width 62 height 8
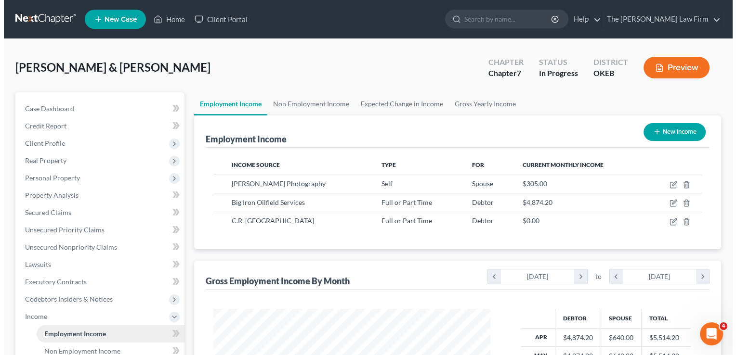
scroll to position [171, 296]
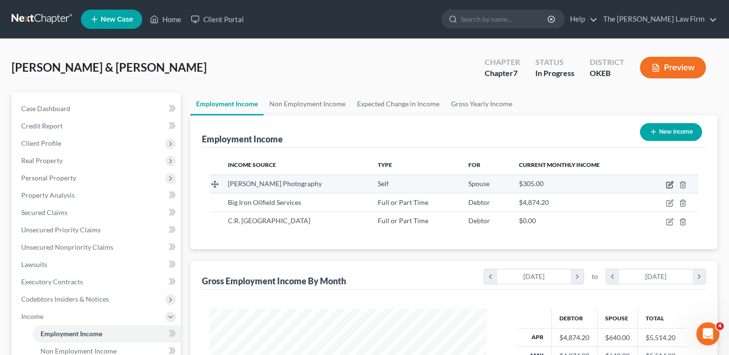
click at [669, 183] on icon "button" at bounding box center [670, 184] width 4 height 4
select select "1"
select select "37"
select select "0"
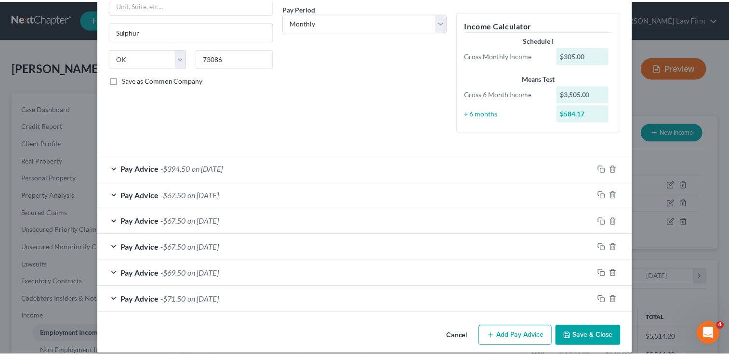
scroll to position [159, 0]
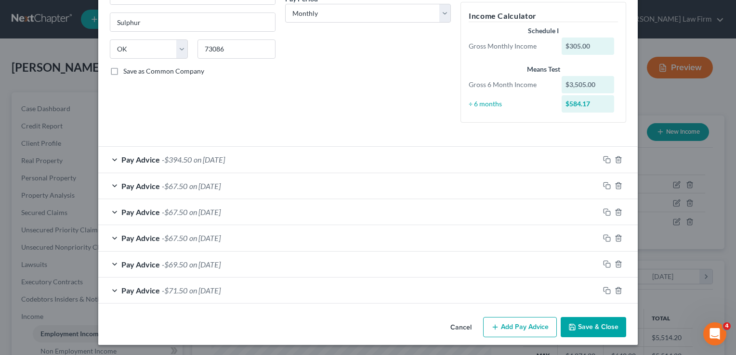
click at [590, 324] on button "Save & Close" at bounding box center [593, 327] width 65 height 20
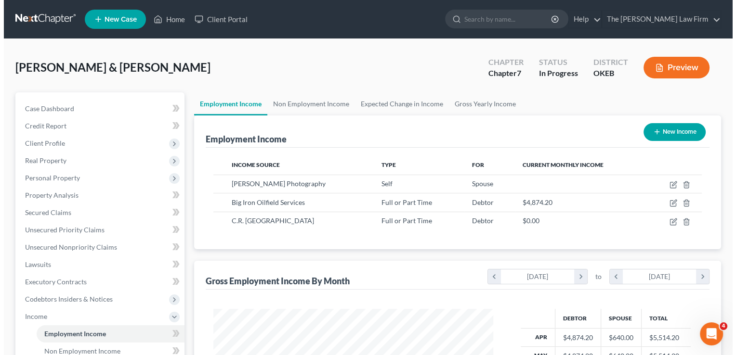
scroll to position [481445, 481320]
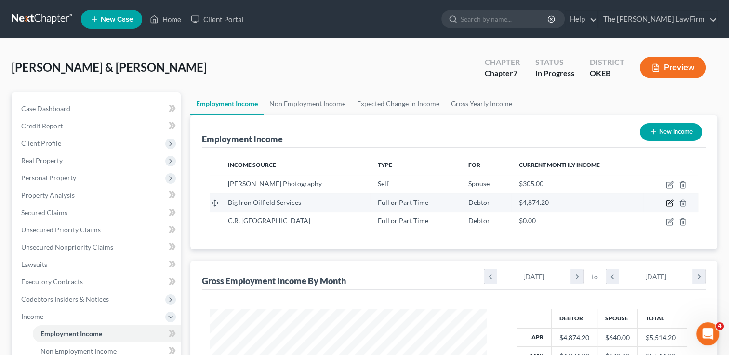
click at [670, 200] on icon "button" at bounding box center [670, 203] width 8 height 8
select select "0"
select select "37"
select select "2"
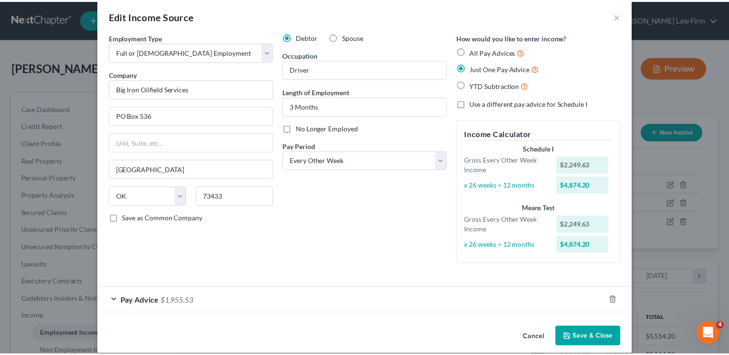
scroll to position [23, 0]
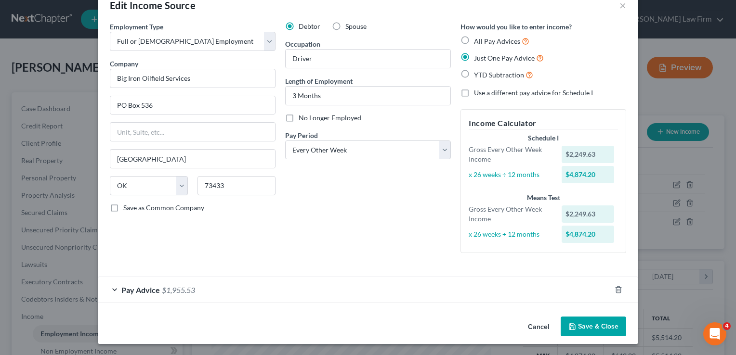
click at [586, 324] on button "Save & Close" at bounding box center [593, 327] width 65 height 20
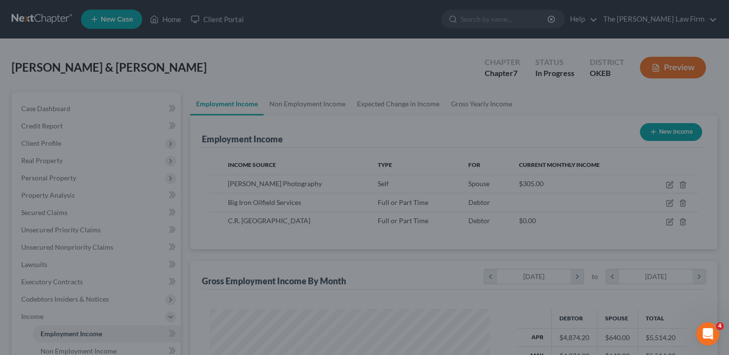
scroll to position [481445, 481320]
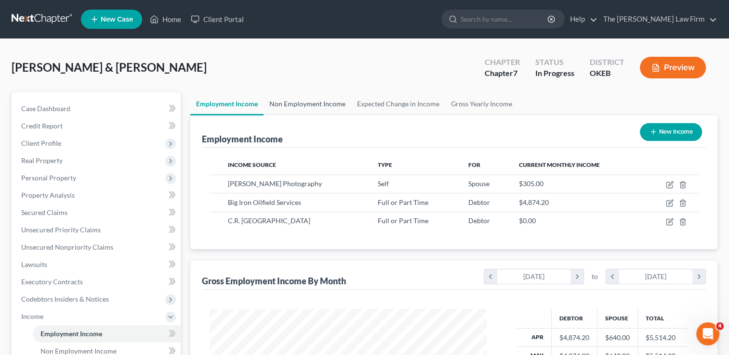
click at [319, 104] on link "Non Employment Income" at bounding box center [307, 103] width 88 height 23
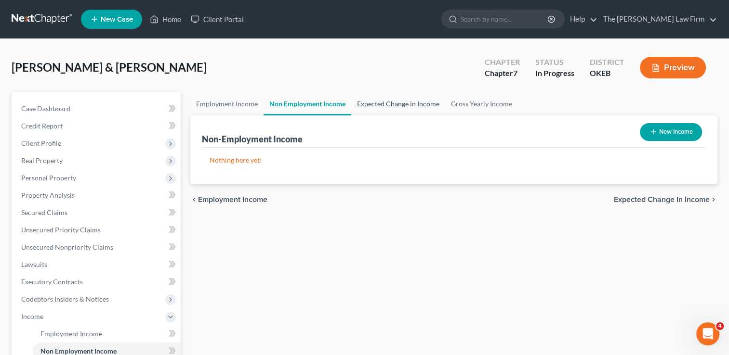
click at [410, 104] on link "Expected Change in Income" at bounding box center [398, 103] width 94 height 23
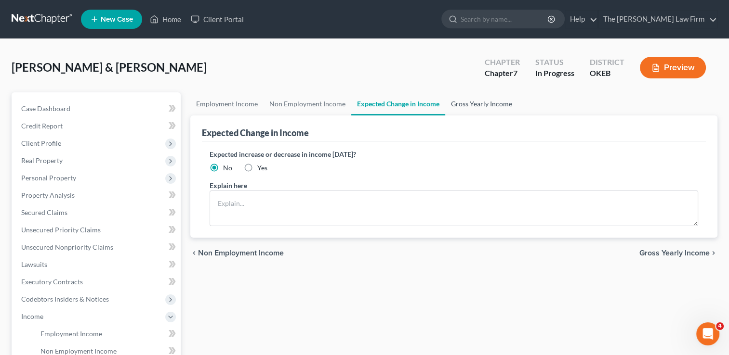
click at [476, 100] on link "Gross Yearly Income" at bounding box center [481, 103] width 73 height 23
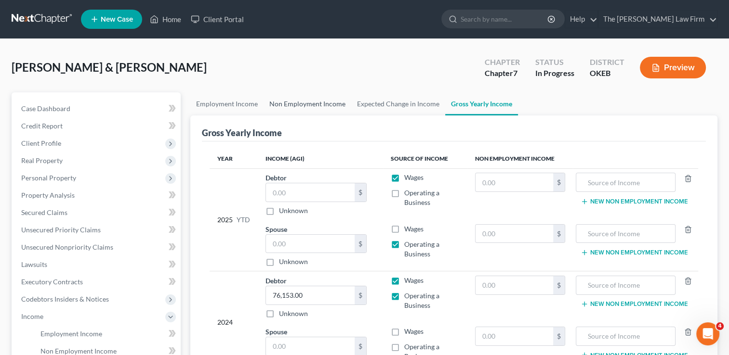
click at [303, 105] on link "Non Employment Income" at bounding box center [307, 103] width 88 height 23
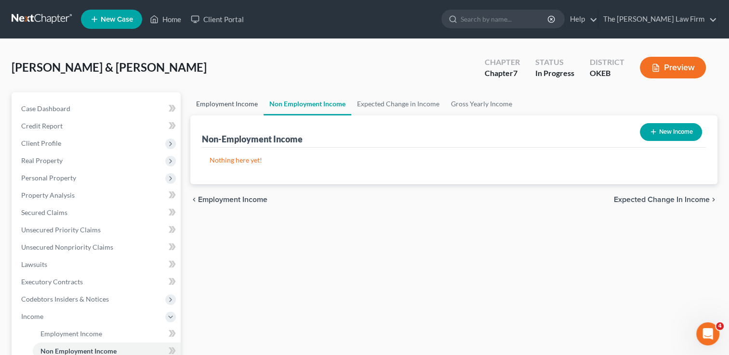
click at [239, 106] on link "Employment Income" at bounding box center [226, 103] width 73 height 23
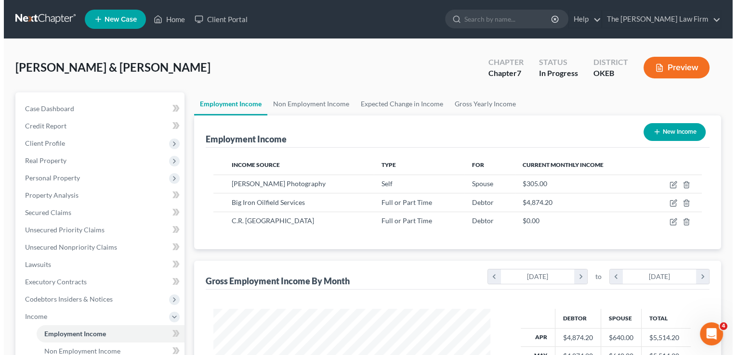
scroll to position [171, 296]
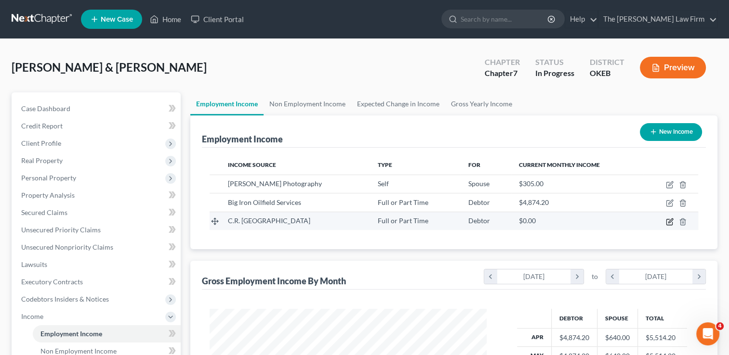
click at [668, 221] on icon "button" at bounding box center [670, 222] width 8 height 8
select select "0"
select select "46"
select select "3"
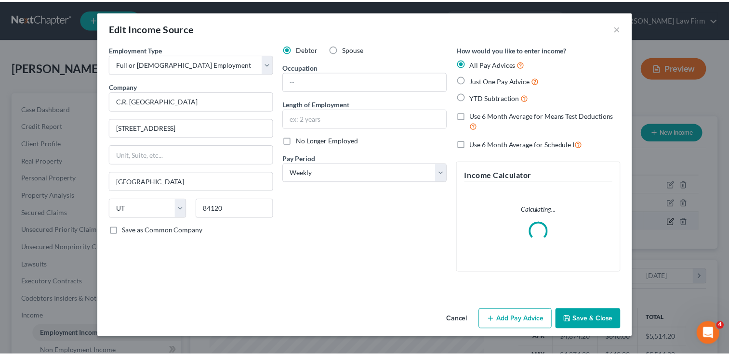
scroll to position [171, 299]
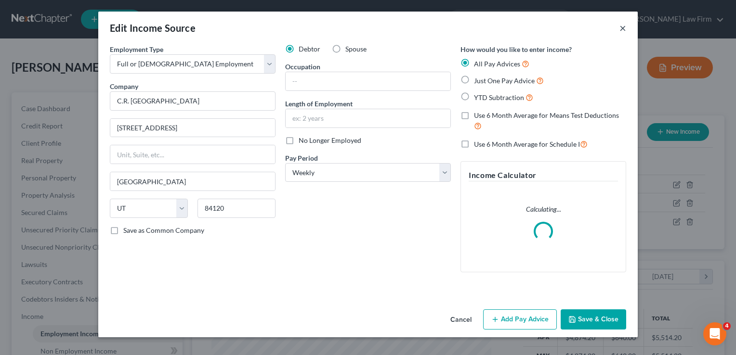
click at [624, 29] on button "×" at bounding box center [622, 28] width 7 height 12
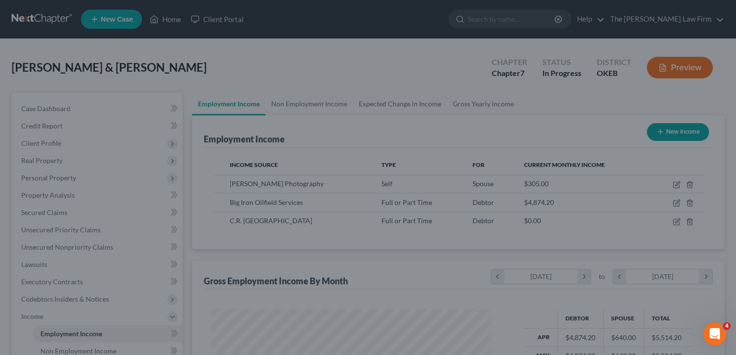
scroll to position [481445, 481320]
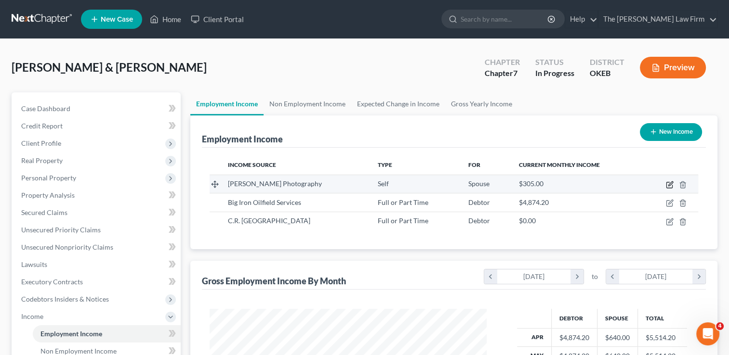
click at [668, 183] on icon "button" at bounding box center [670, 185] width 8 height 8
select select "1"
select select "37"
select select "0"
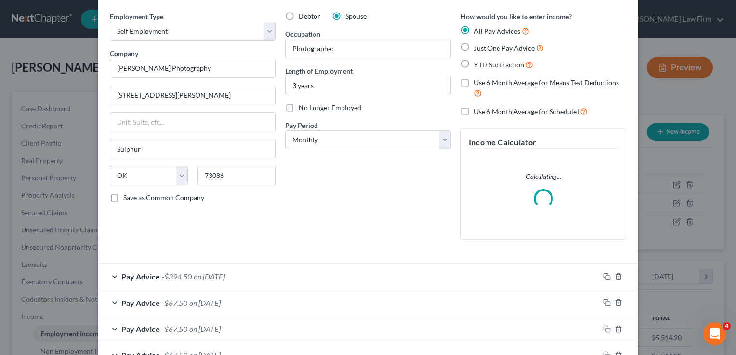
scroll to position [150, 0]
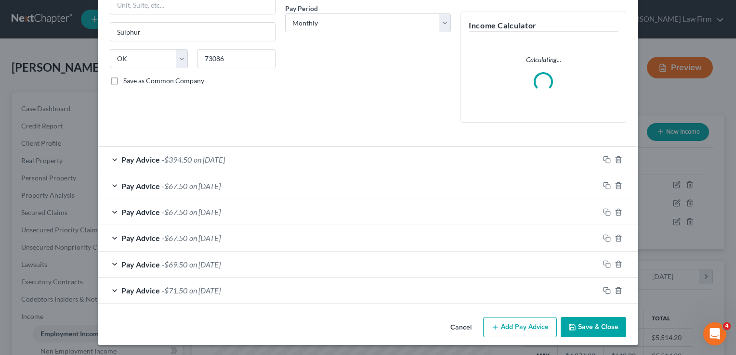
click at [300, 157] on div "Pay Advice -$394.50 on 09/25/2025" at bounding box center [348, 160] width 501 height 26
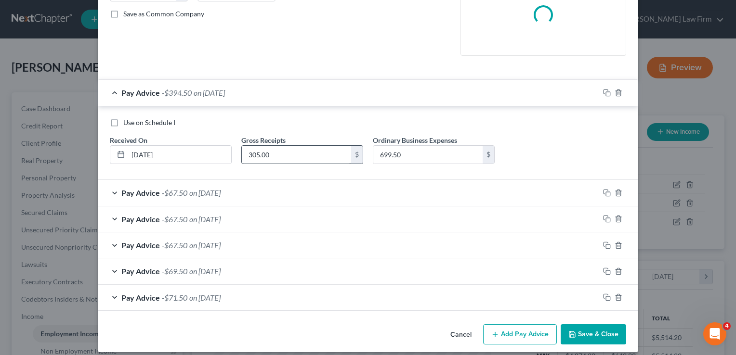
scroll to position [223, 0]
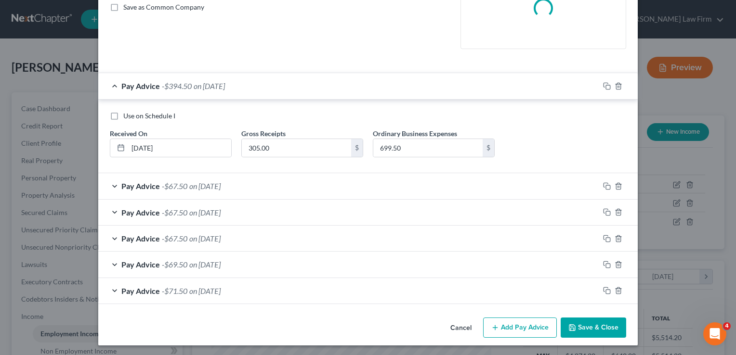
click at [269, 182] on div "Pay Advice -$67.50 on 08/25/2025" at bounding box center [348, 186] width 501 height 26
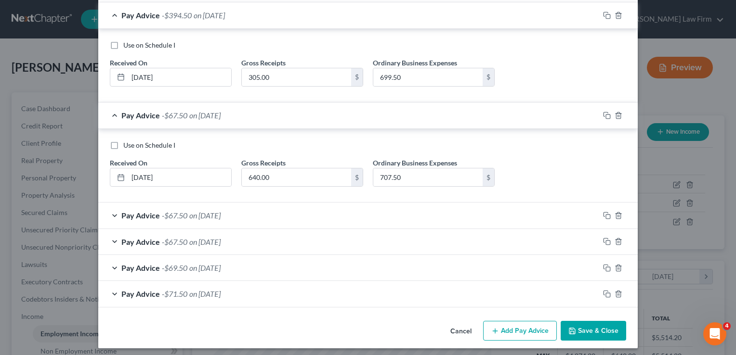
scroll to position [297, 0]
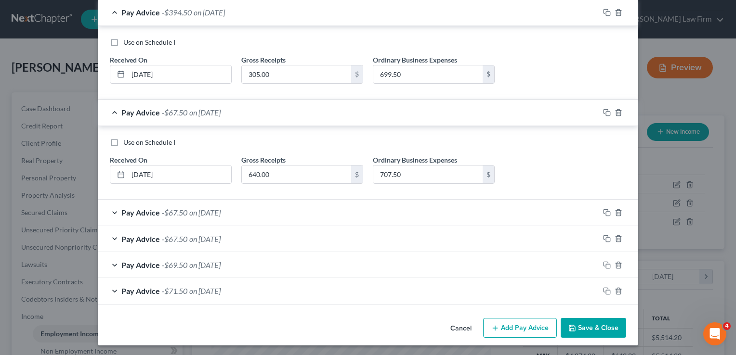
click at [265, 209] on div "Pay Advice -$67.50 on 07/25/2025" at bounding box center [348, 213] width 501 height 26
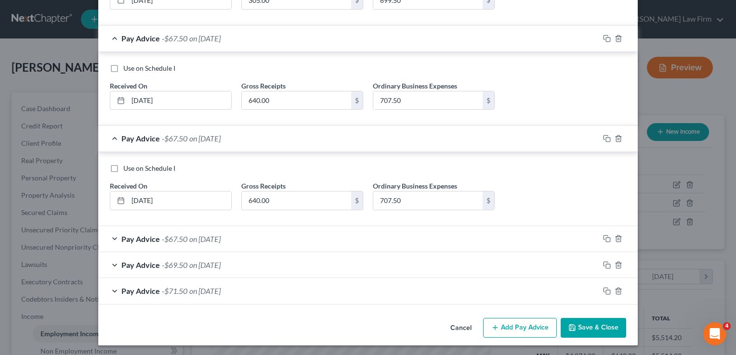
click at [260, 238] on div "Pay Advice -$67.50 on 06/25/2025" at bounding box center [348, 239] width 501 height 26
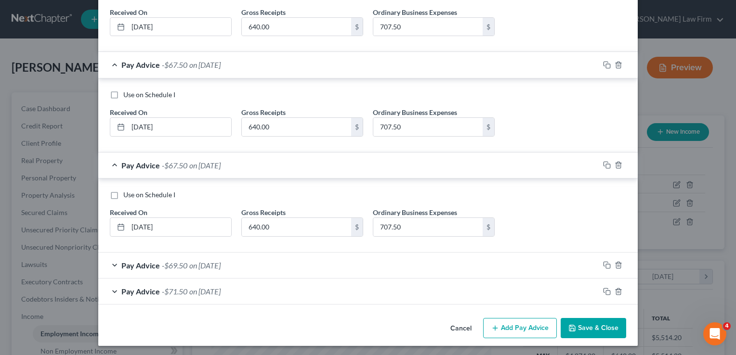
click at [244, 259] on div "Pay Advice -$69.50 on 05/25/2025" at bounding box center [348, 266] width 501 height 26
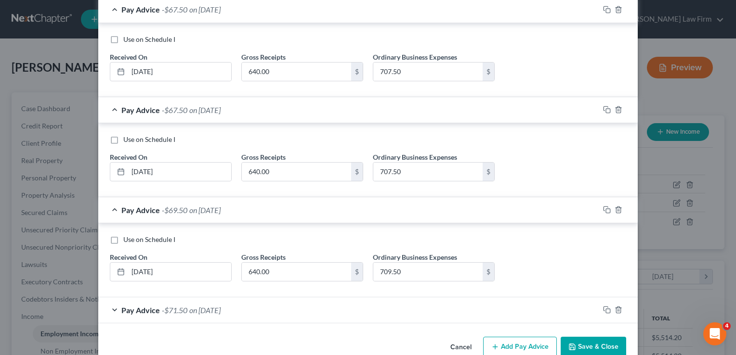
scroll to position [519, 0]
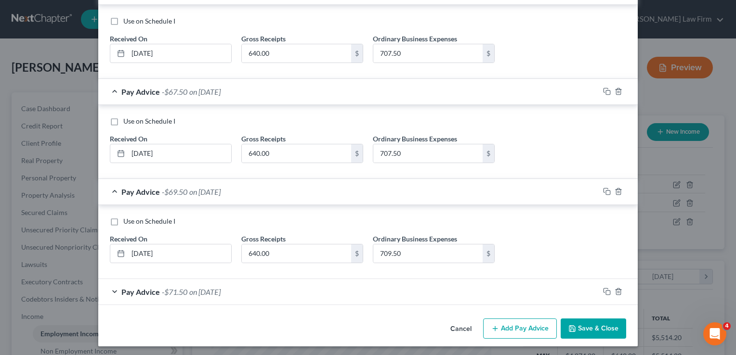
click at [252, 292] on div "Pay Advice -$71.50 on 04/25/2025" at bounding box center [348, 292] width 501 height 26
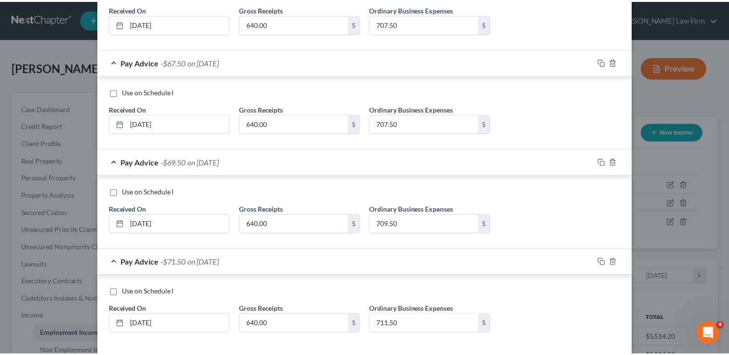
scroll to position [602, 0]
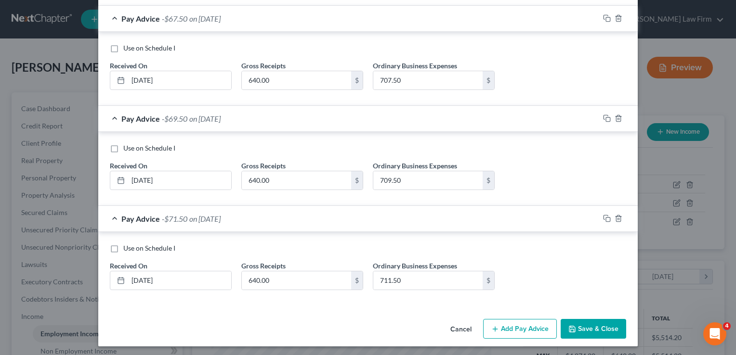
click at [450, 325] on button "Cancel" at bounding box center [461, 329] width 37 height 19
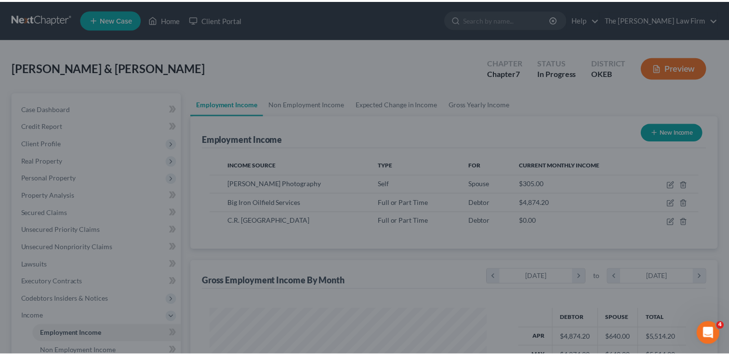
scroll to position [481445, 481320]
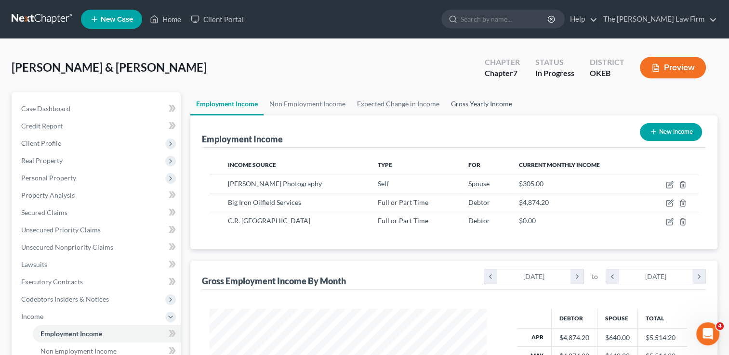
click at [497, 101] on link "Gross Yearly Income" at bounding box center [481, 103] width 73 height 23
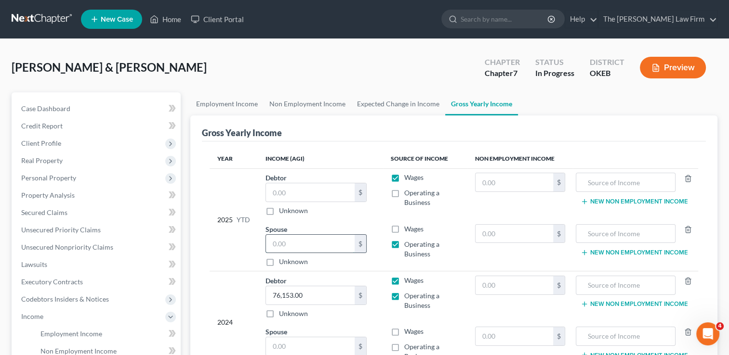
click at [307, 242] on input "text" at bounding box center [310, 244] width 89 height 18
type input "3,505"
click at [299, 194] on input "text" at bounding box center [310, 192] width 89 height 18
click at [312, 188] on input "text" at bounding box center [310, 192] width 89 height 18
type input "31,886.38"
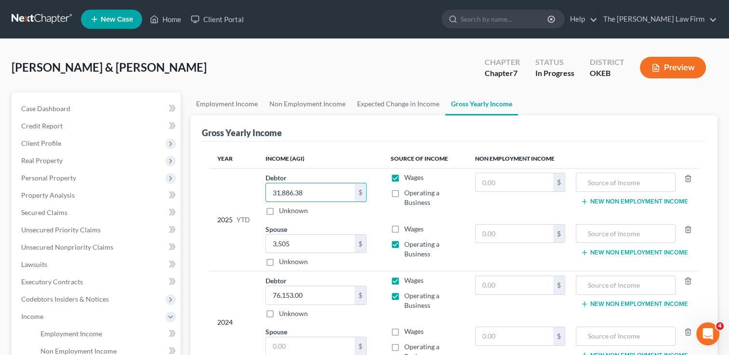
click at [341, 142] on div "Year Income (AGI) Source of Income Non Employment Income 2025 YTD Debtor 31,886…" at bounding box center [454, 319] width 504 height 354
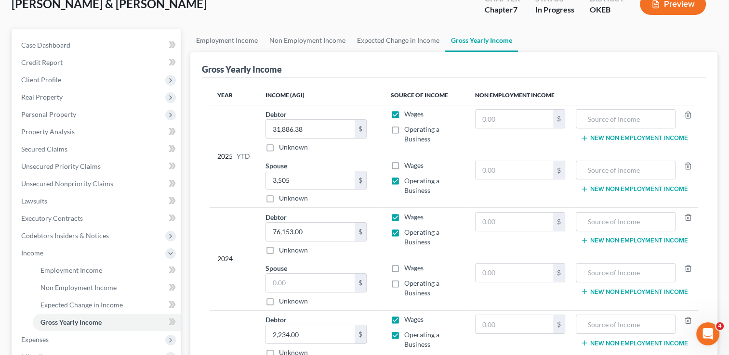
scroll to position [96, 0]
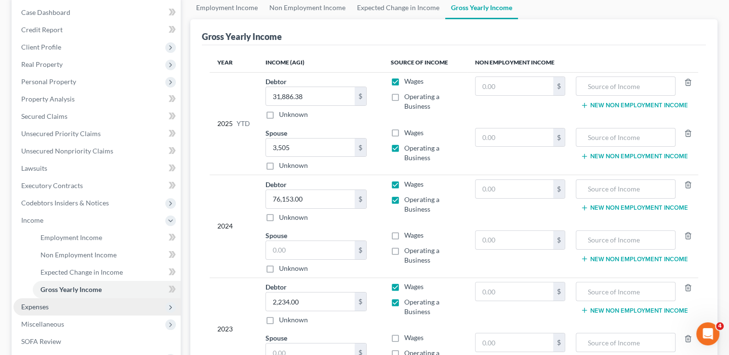
click at [26, 312] on span "Expenses" at bounding box center [96, 307] width 167 height 17
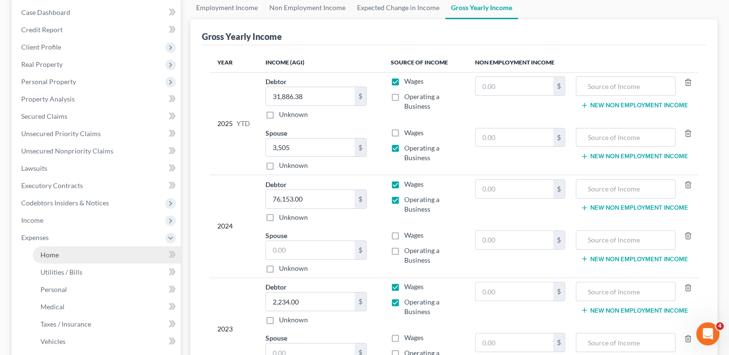
click at [53, 258] on span "Home" at bounding box center [49, 255] width 18 height 8
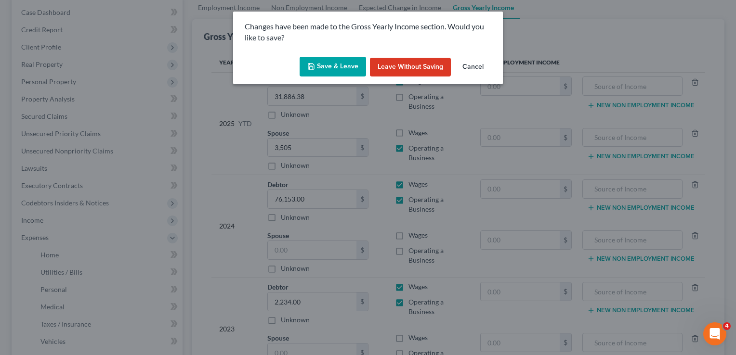
click at [349, 67] on button "Save & Leave" at bounding box center [333, 67] width 66 height 20
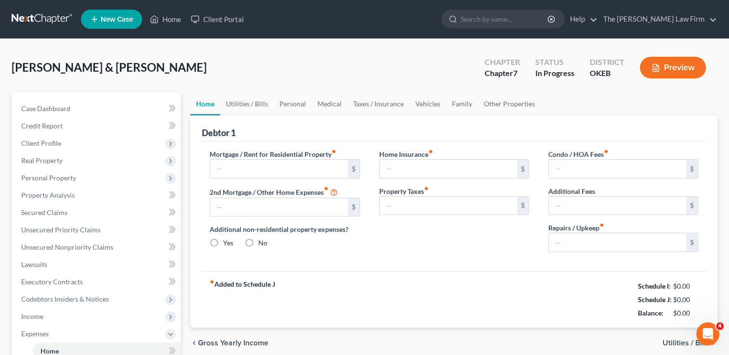
type input "1,640.00"
type input "0.00"
radio input "true"
type input "0.00"
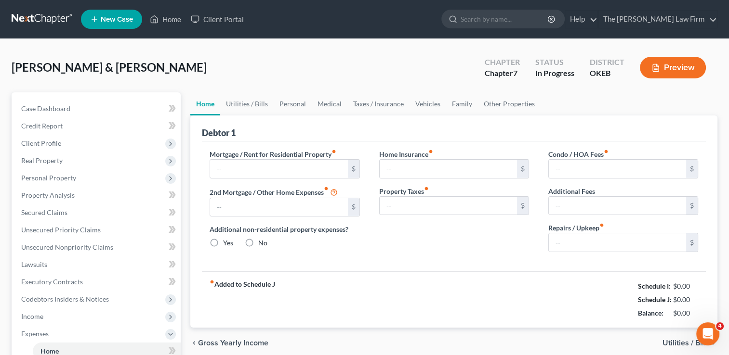
type input "0.00"
click at [328, 104] on link "Medical" at bounding box center [330, 103] width 36 height 23
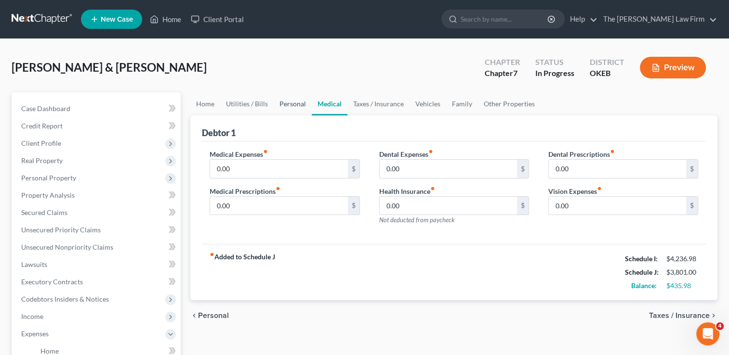
click at [287, 101] on link "Personal" at bounding box center [293, 103] width 38 height 23
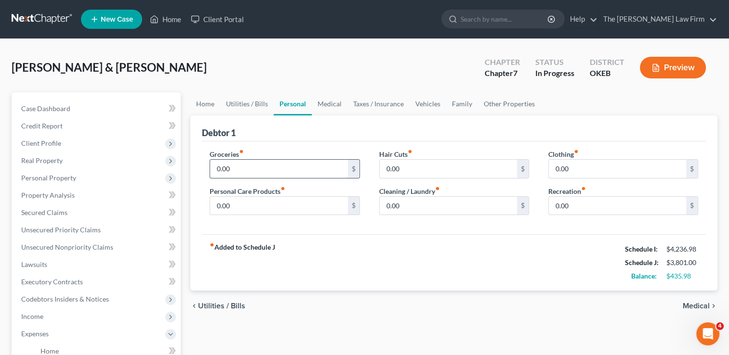
click at [245, 167] on input "0.00" at bounding box center [278, 169] width 137 height 18
type input "500.00"
click at [257, 207] on input "0.00" at bounding box center [278, 206] width 137 height 18
type input "20.00"
click at [406, 204] on input "0.00" at bounding box center [448, 206] width 137 height 18
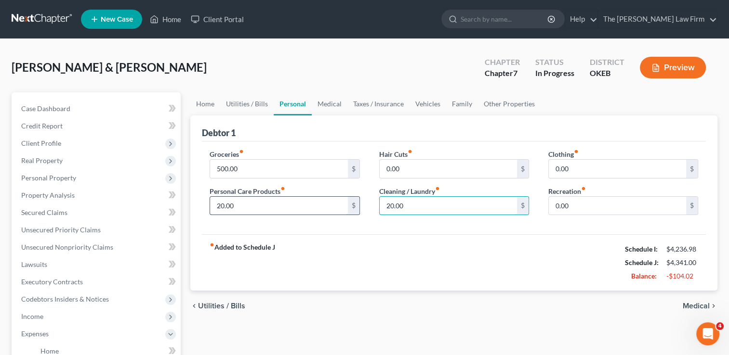
type input "20.00"
click at [268, 208] on input "20.00" at bounding box center [278, 206] width 137 height 18
type input "15.00"
click at [310, 232] on div "Groceries fiber_manual_record 500.00 $ Personal Care Products fiber_manual_reco…" at bounding box center [454, 188] width 504 height 93
click at [583, 166] on input "0.00" at bounding box center [617, 169] width 137 height 18
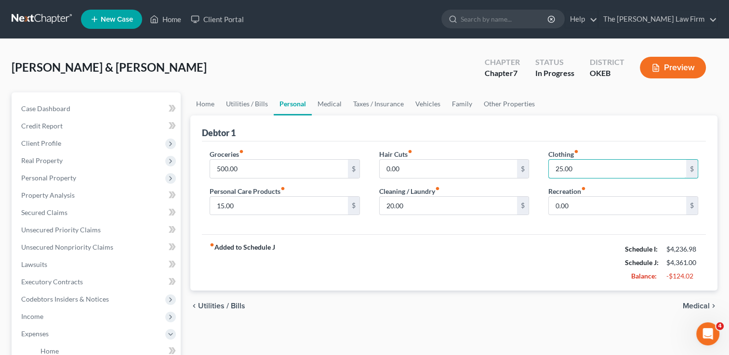
drag, startPoint x: 583, startPoint y: 169, endPoint x: 542, endPoint y: 169, distance: 40.5
click at [542, 169] on div "Clothing fiber_manual_record 25.00 $ Recreation fiber_manual_record 0.00 $" at bounding box center [622, 186] width 169 height 74
type input "1"
drag, startPoint x: 592, startPoint y: 169, endPoint x: 543, endPoint y: 166, distance: 49.7
click at [539, 168] on div "Clothing fiber_manual_record 250.00 $ Recreation fiber_manual_record 0.00 $" at bounding box center [622, 186] width 169 height 74
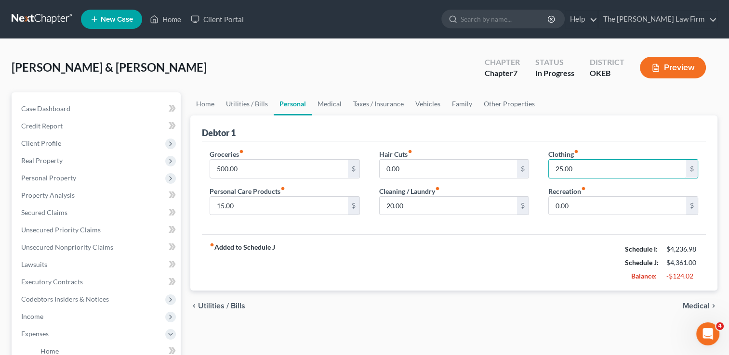
type input "25.00"
click at [468, 138] on div "Debtor 1" at bounding box center [454, 129] width 504 height 26
click at [452, 103] on link "Family" at bounding box center [462, 103] width 32 height 23
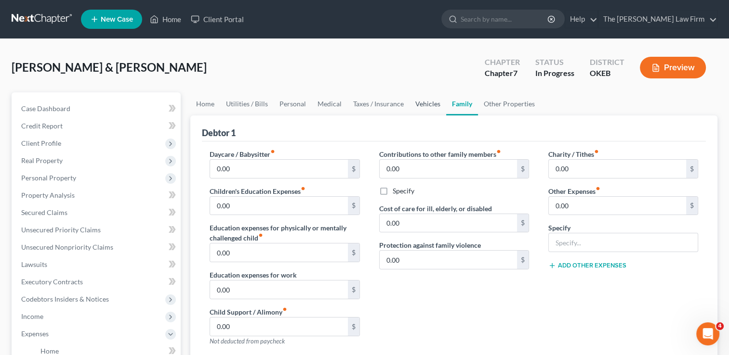
click at [426, 104] on link "Vehicles" at bounding box center [427, 103] width 37 height 23
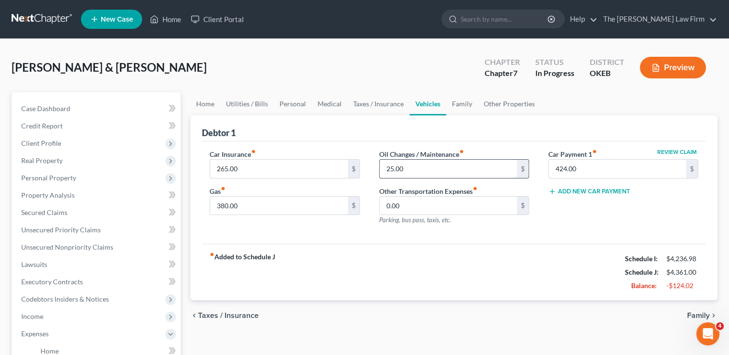
click at [424, 168] on input "25.00" at bounding box center [448, 169] width 137 height 18
type input "15.00"
click at [250, 203] on input "380.00" at bounding box center [278, 206] width 137 height 18
type input "300.00"
click at [206, 103] on link "Home" at bounding box center [205, 103] width 30 height 23
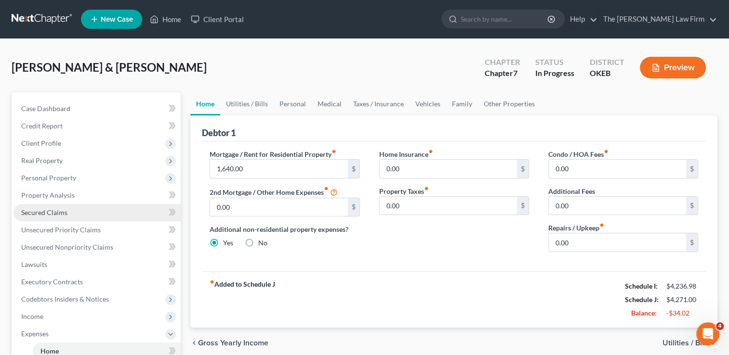
click at [41, 211] on span "Secured Claims" at bounding box center [44, 213] width 46 height 8
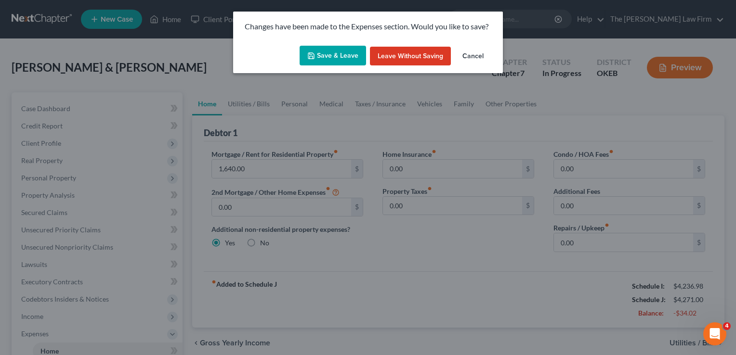
click at [329, 57] on button "Save & Leave" at bounding box center [333, 56] width 66 height 20
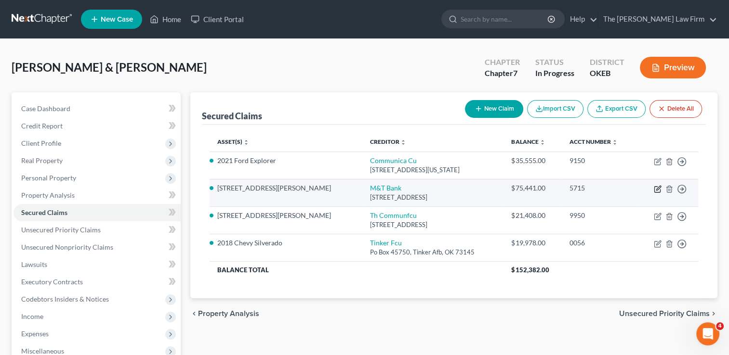
click at [657, 190] on icon "button" at bounding box center [658, 189] width 8 height 8
select select "35"
select select "2"
select select "0"
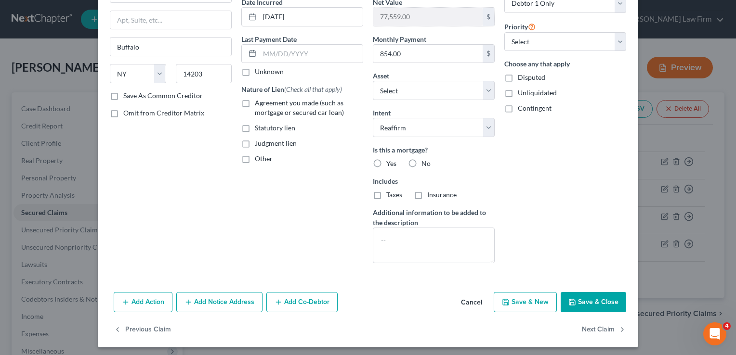
scroll to position [100, 0]
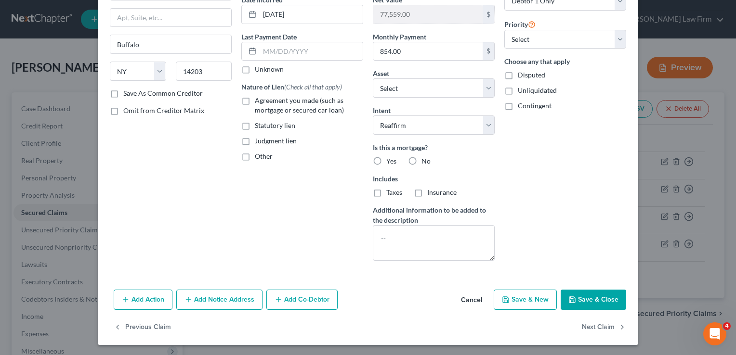
click at [386, 157] on label "Yes" at bounding box center [391, 162] width 10 height 10
click at [390, 157] on input "Yes" at bounding box center [393, 160] width 6 height 6
radio input "true"
click at [594, 298] on button "Save & Close" at bounding box center [593, 300] width 65 height 20
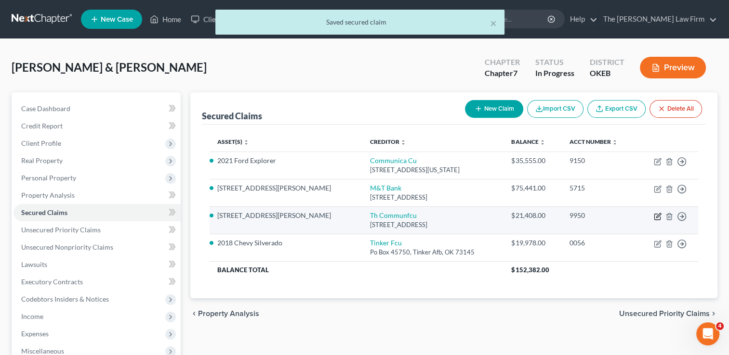
click at [657, 216] on icon "button" at bounding box center [658, 215] width 4 height 4
select select "17"
select select "2"
select select "0"
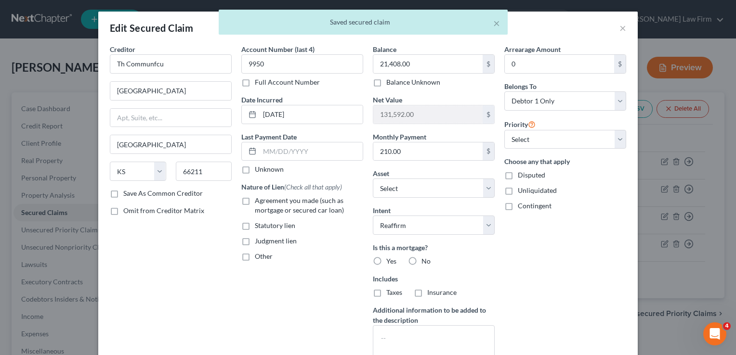
click at [386, 259] on label "Yes" at bounding box center [391, 262] width 10 height 10
click at [390, 259] on input "Yes" at bounding box center [393, 260] width 6 height 6
radio input "true"
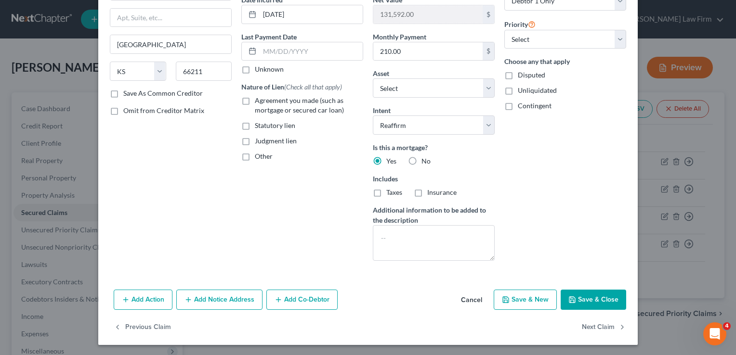
click at [593, 297] on button "Save & Close" at bounding box center [593, 300] width 65 height 20
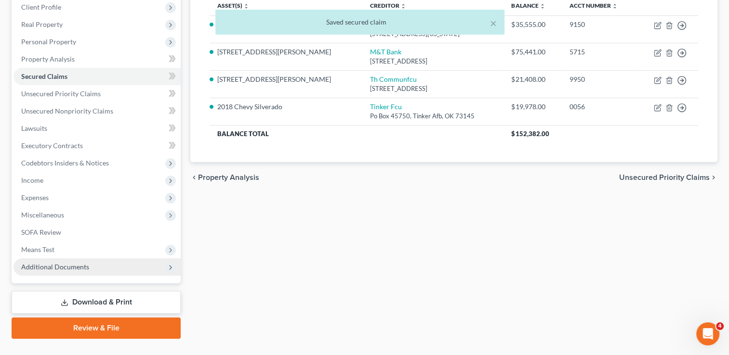
scroll to position [156, 0]
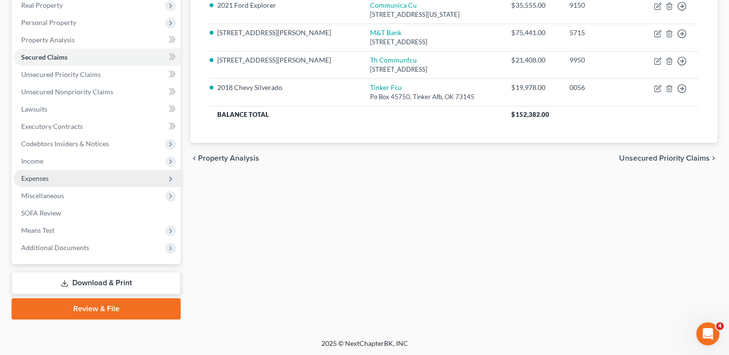
click at [46, 178] on span "Expenses" at bounding box center [34, 178] width 27 height 8
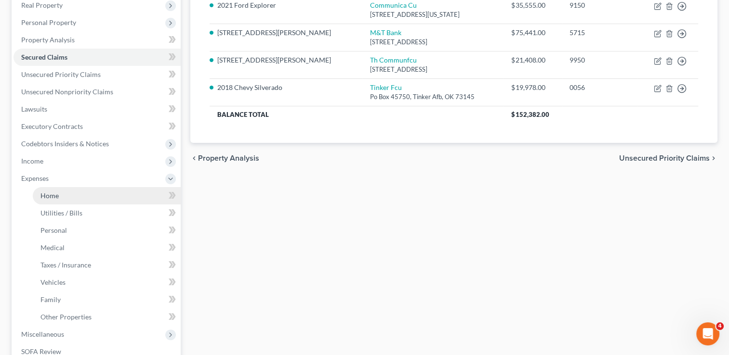
click at [70, 194] on link "Home" at bounding box center [107, 195] width 148 height 17
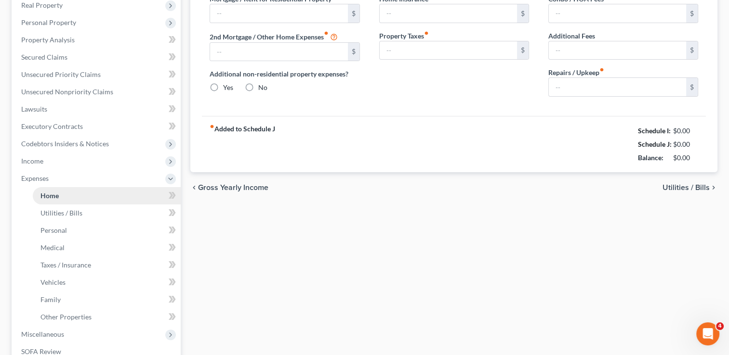
type input "1,640.00"
type input "0.00"
radio input "true"
type input "0.00"
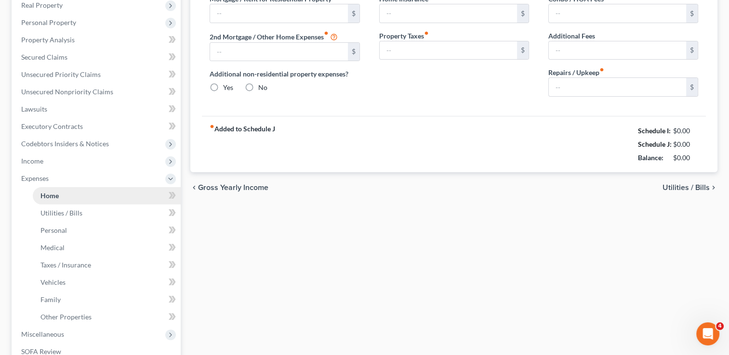
type input "0.00"
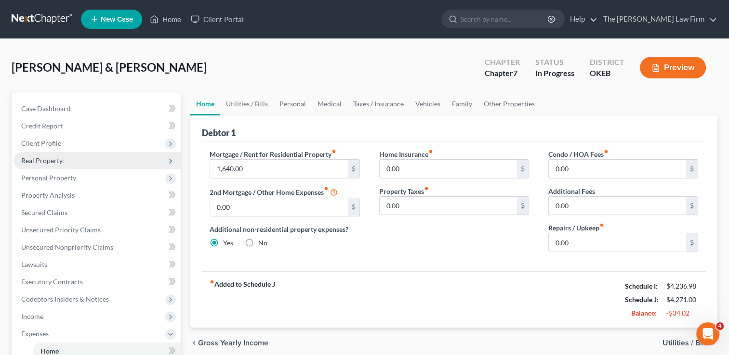
click at [56, 160] on span "Real Property" at bounding box center [41, 161] width 41 height 8
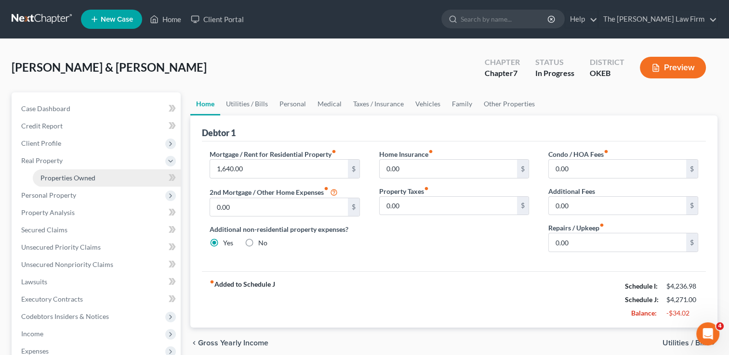
click at [72, 178] on span "Properties Owned" at bounding box center [67, 178] width 55 height 8
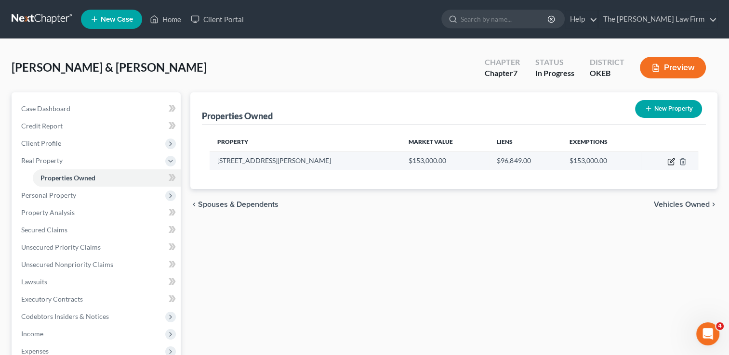
click at [668, 161] on icon "button" at bounding box center [671, 162] width 8 height 8
select select "37"
select select "49"
select select "2"
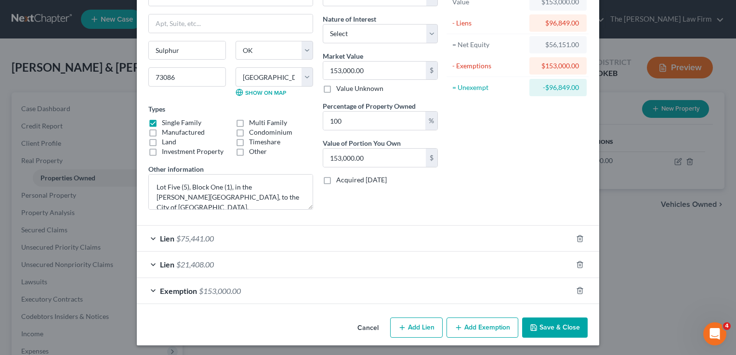
scroll to position [67, 0]
drag, startPoint x: 228, startPoint y: 238, endPoint x: 295, endPoint y: 216, distance: 70.4
click at [228, 238] on div "Lien $75,441.00" at bounding box center [354, 239] width 435 height 26
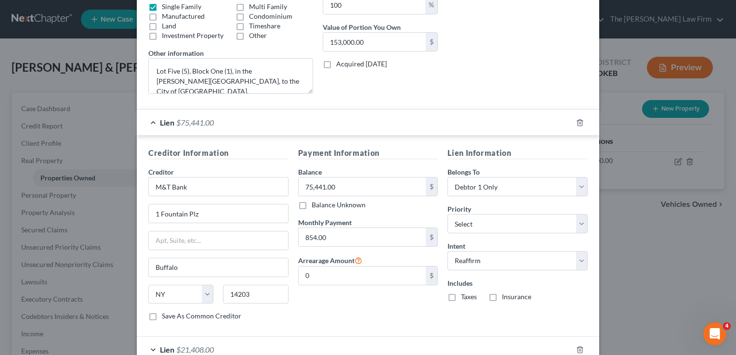
scroll to position [260, 0]
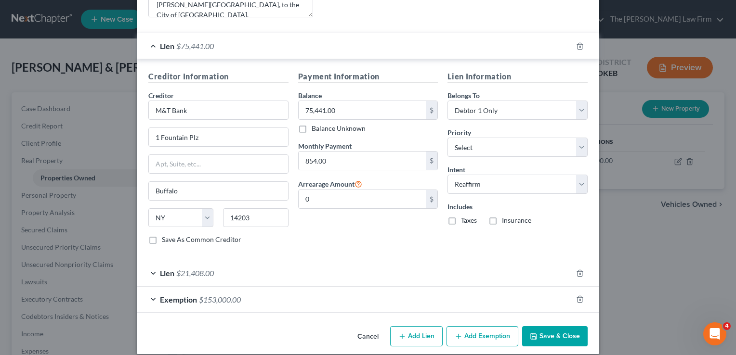
click at [239, 265] on div "Lien $21,408.00" at bounding box center [354, 274] width 435 height 26
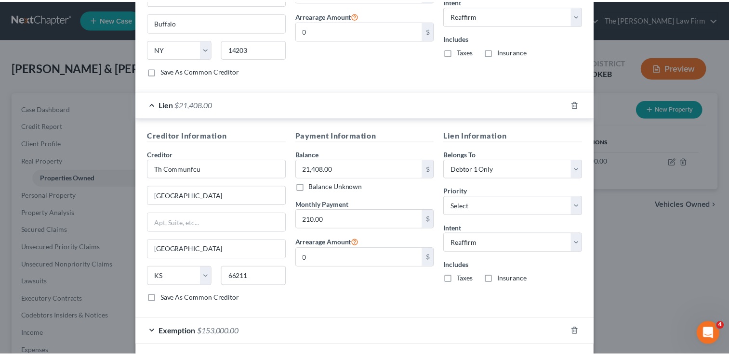
scroll to position [468, 0]
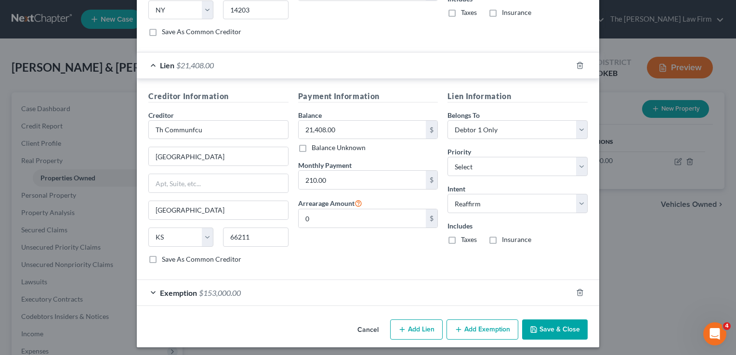
click at [366, 324] on button "Cancel" at bounding box center [368, 330] width 37 height 19
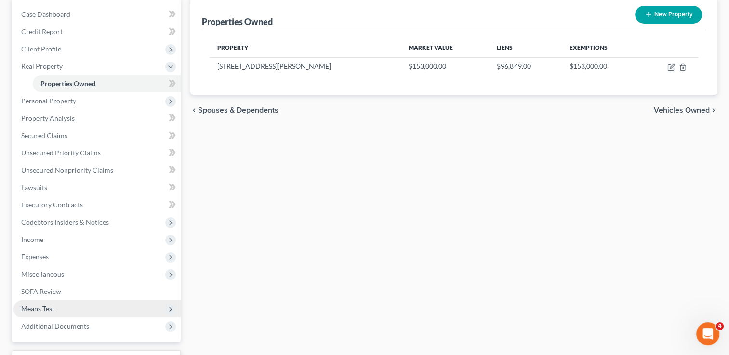
scroll to position [144, 0]
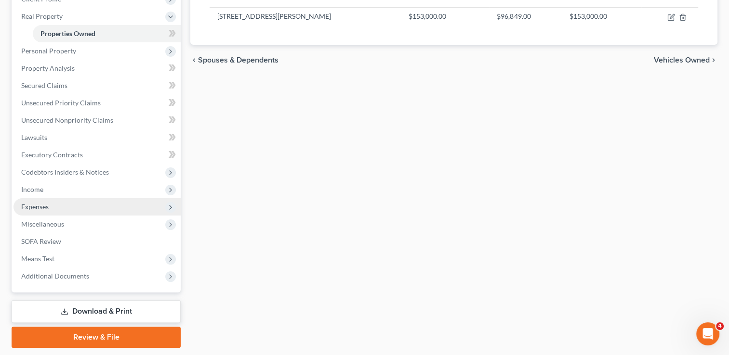
click at [47, 203] on span "Expenses" at bounding box center [34, 207] width 27 height 8
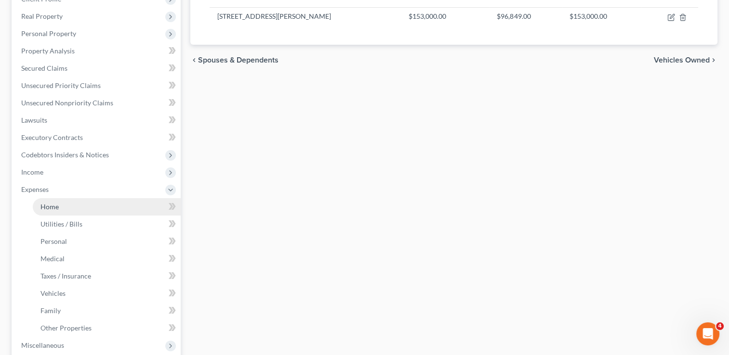
click at [67, 205] on link "Home" at bounding box center [107, 206] width 148 height 17
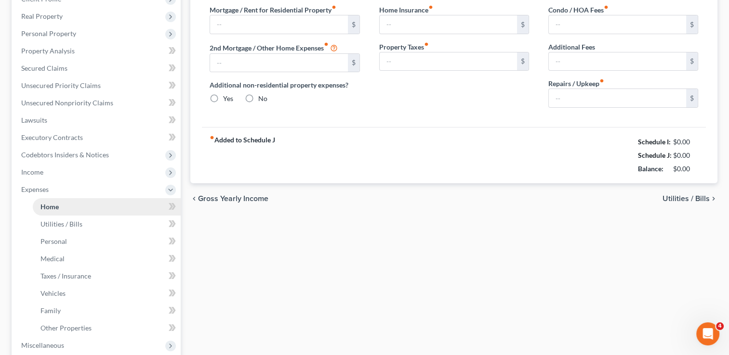
scroll to position [116, 0]
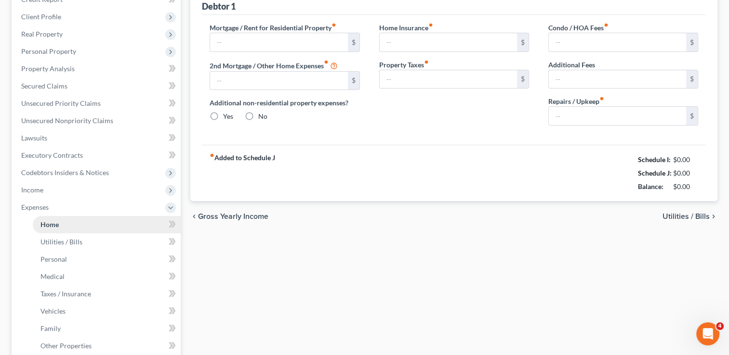
type input "1,640.00"
type input "0.00"
radio input "true"
type input "0.00"
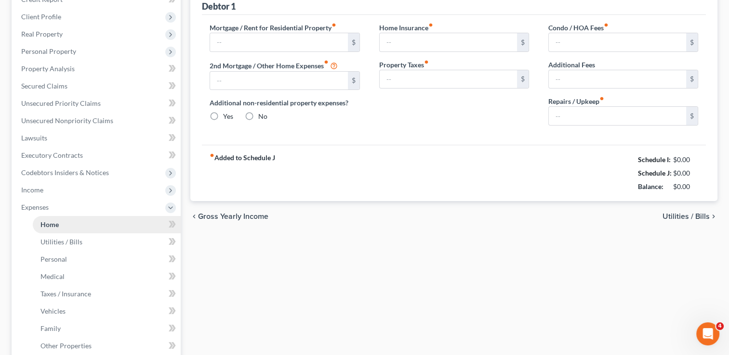
type input "0.00"
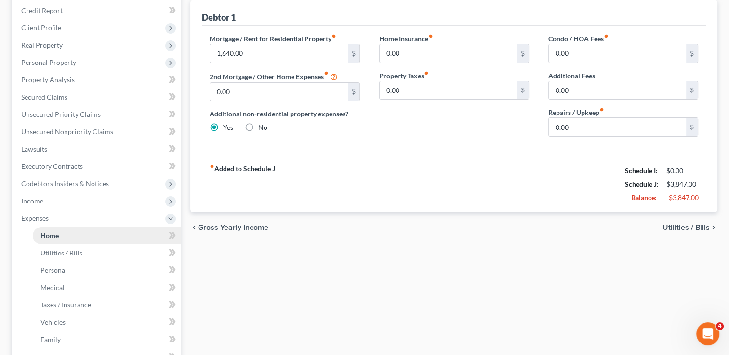
scroll to position [0, 0]
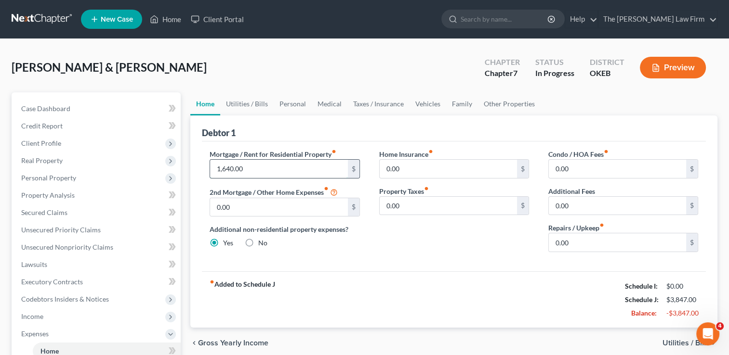
click at [255, 165] on input "1,640.00" at bounding box center [278, 169] width 137 height 18
click at [408, 243] on div "Home Insurance fiber_manual_record 0.00 $ Property Taxes fiber_manual_record 0.…" at bounding box center [453, 204] width 169 height 111
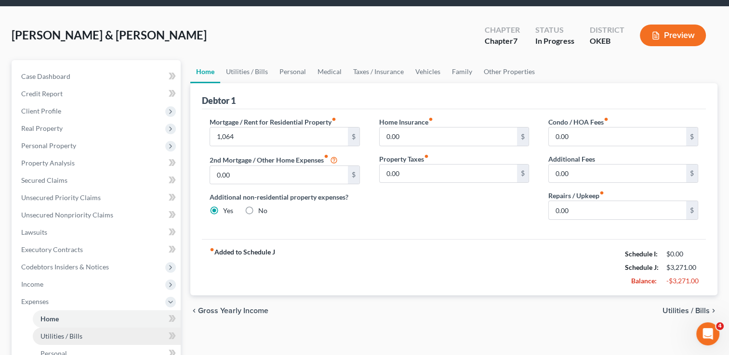
scroll to position [48, 0]
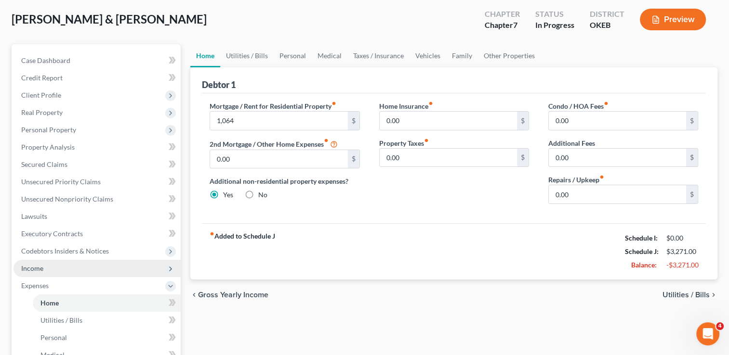
click at [42, 267] on span "Income" at bounding box center [32, 268] width 22 height 8
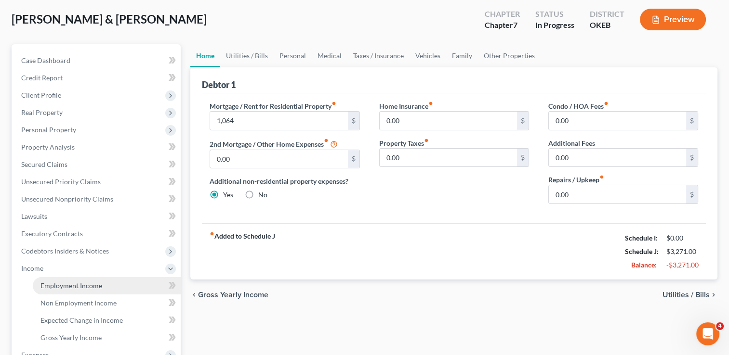
click at [64, 284] on span "Employment Income" at bounding box center [71, 286] width 62 height 8
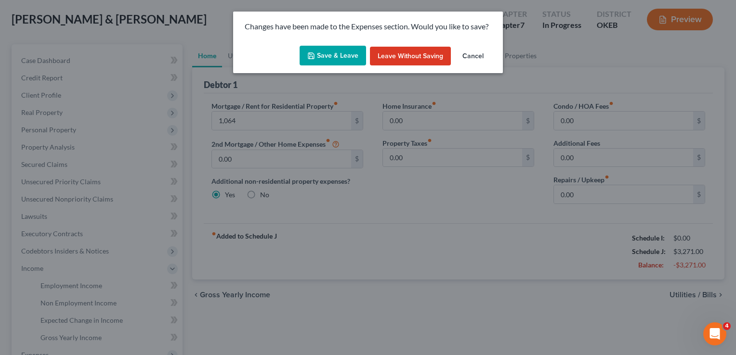
click at [343, 57] on button "Save & Leave" at bounding box center [333, 56] width 66 height 20
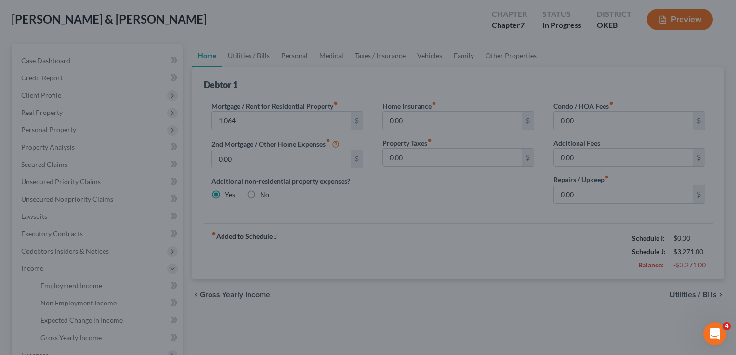
type input "1,064.00"
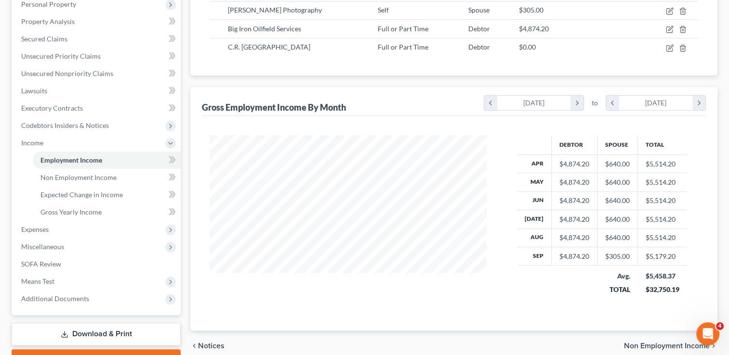
scroll to position [225, 0]
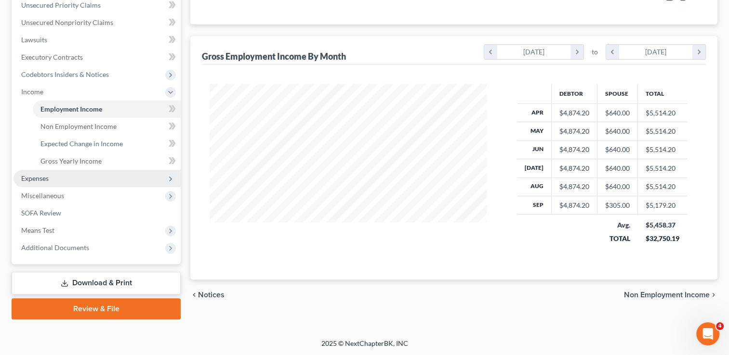
click at [33, 173] on span "Expenses" at bounding box center [96, 178] width 167 height 17
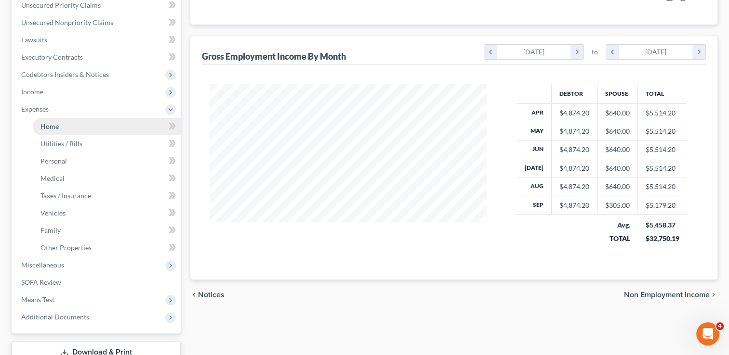
click at [65, 126] on link "Home" at bounding box center [107, 126] width 148 height 17
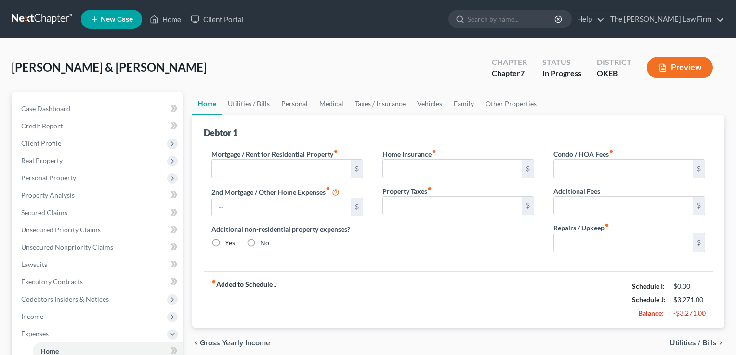
type input "1,064.00"
type input "0.00"
radio input "true"
type input "0.00"
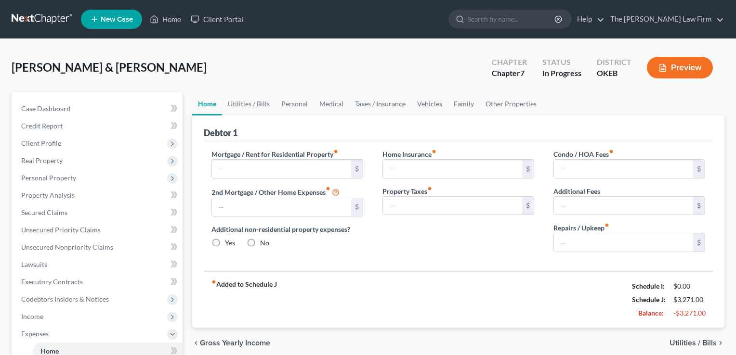
type input "0.00"
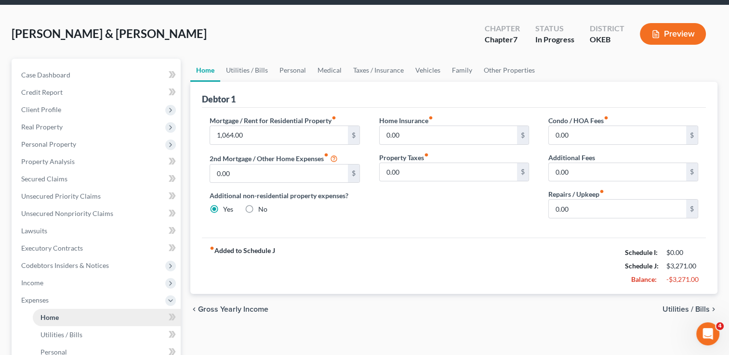
scroll to position [96, 0]
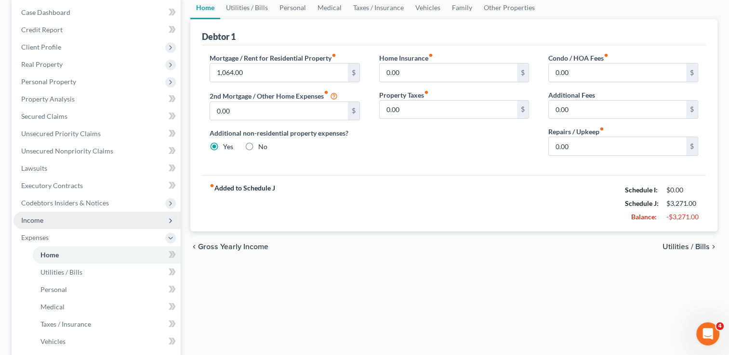
click at [49, 223] on span "Income" at bounding box center [96, 220] width 167 height 17
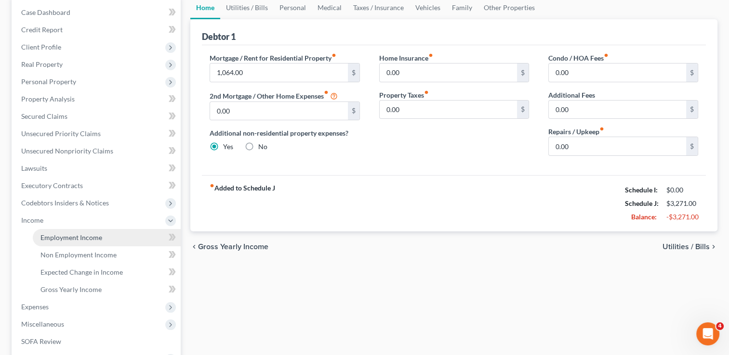
click at [67, 240] on span "Employment Income" at bounding box center [71, 238] width 62 height 8
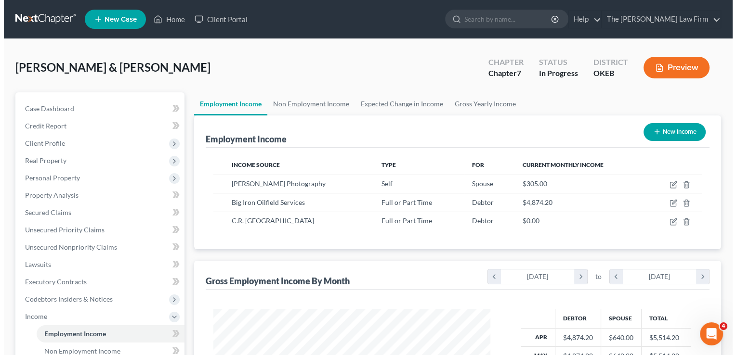
scroll to position [171, 296]
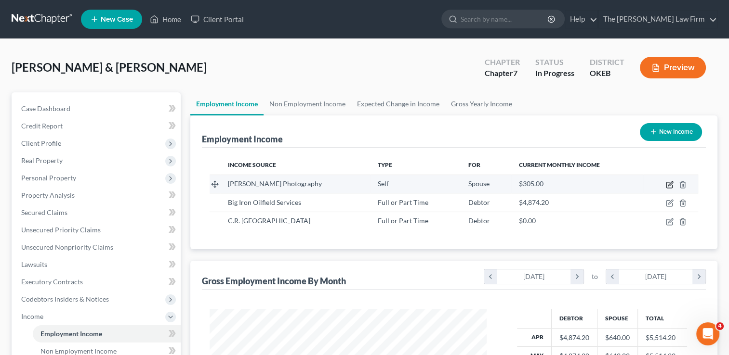
click at [670, 184] on icon "button" at bounding box center [670, 184] width 4 height 4
select select "1"
select select "37"
select select "0"
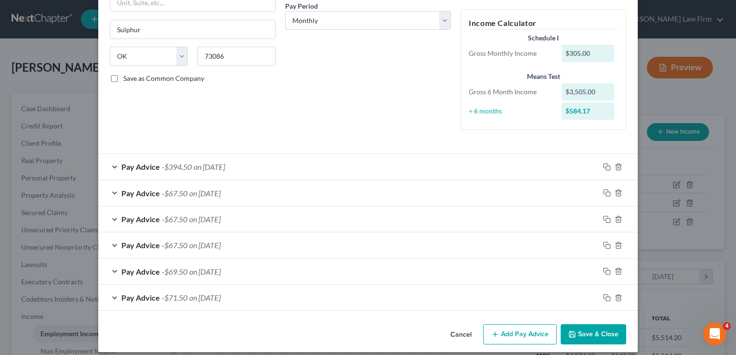
scroll to position [159, 0]
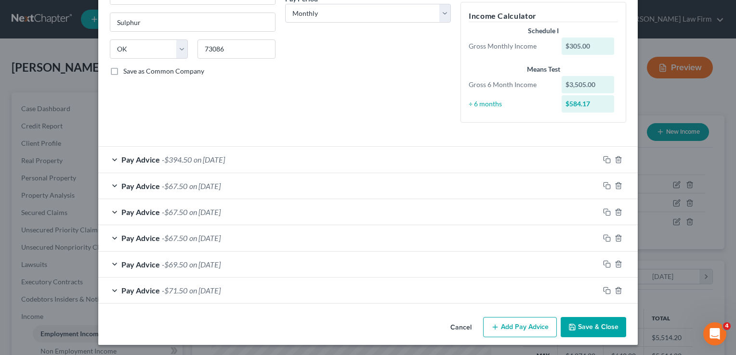
click at [278, 187] on div "Pay Advice -$67.50 on 08/25/2025" at bounding box center [348, 186] width 501 height 26
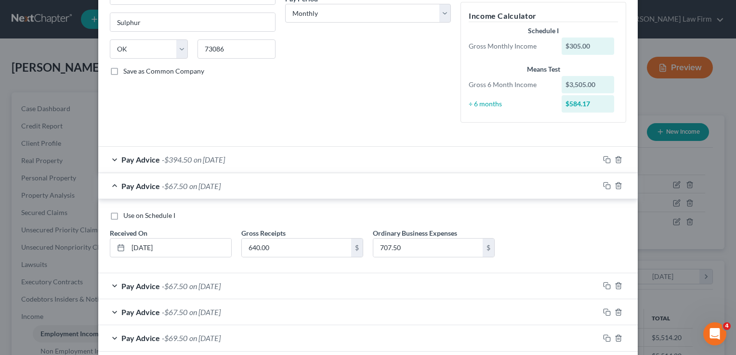
click at [123, 213] on label "Use on Schedule I" at bounding box center [149, 216] width 52 height 10
click at [127, 213] on input "Use on Schedule I" at bounding box center [130, 214] width 6 height 6
checkbox input "true"
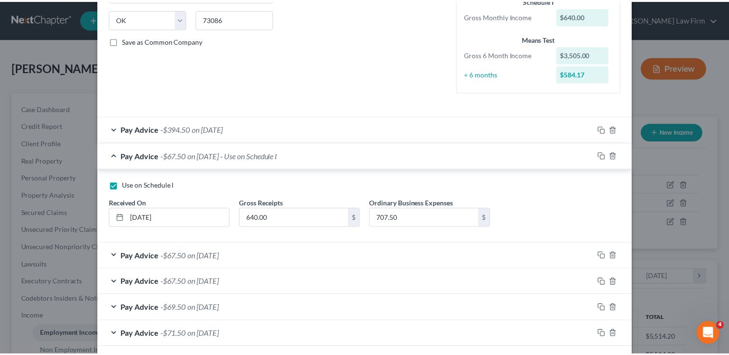
scroll to position [233, 0]
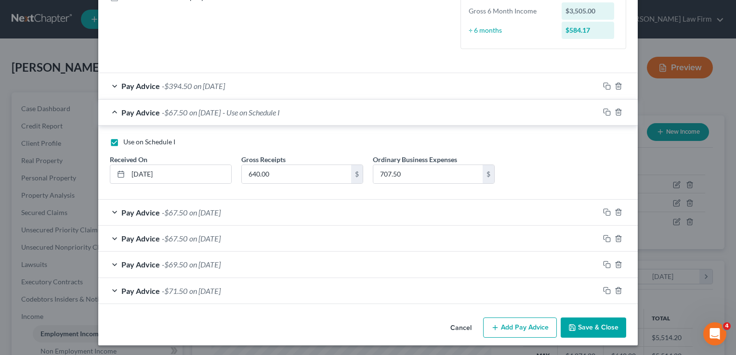
click at [588, 325] on button "Save & Close" at bounding box center [593, 328] width 65 height 20
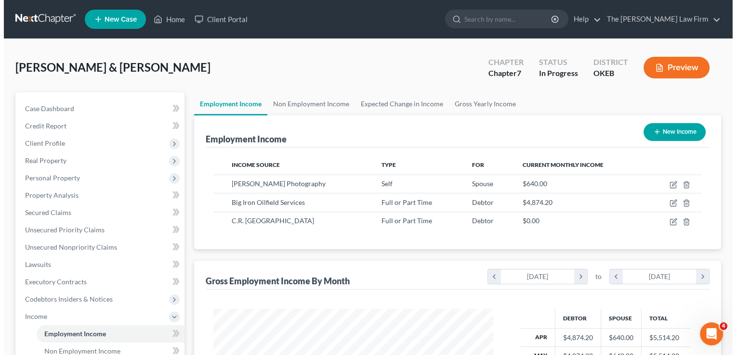
scroll to position [481445, 481320]
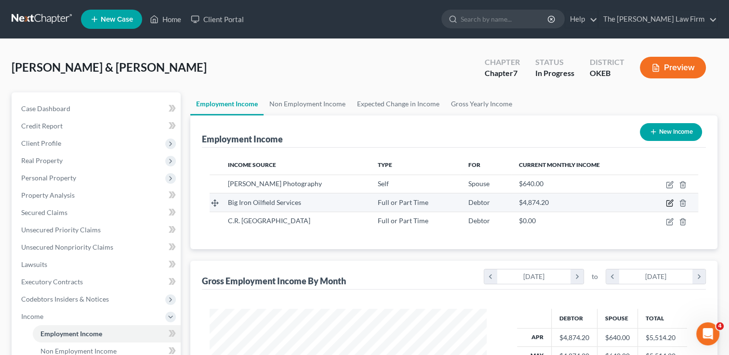
click at [669, 201] on icon "button" at bounding box center [670, 202] width 4 height 4
select select "0"
select select "37"
select select "2"
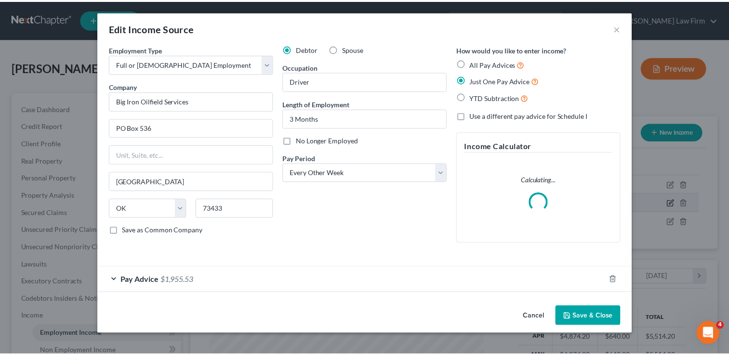
scroll to position [171, 299]
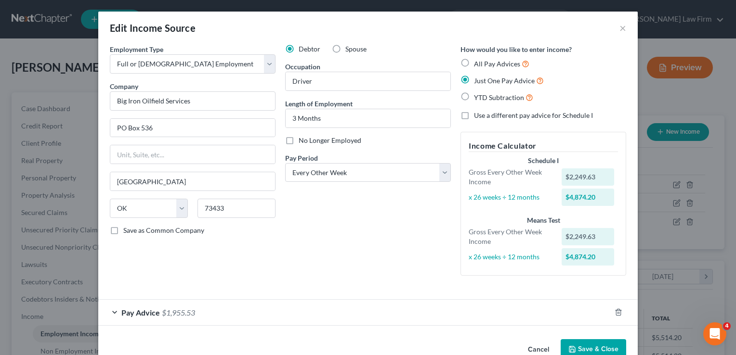
click at [582, 347] on button "Save & Close" at bounding box center [593, 350] width 65 height 20
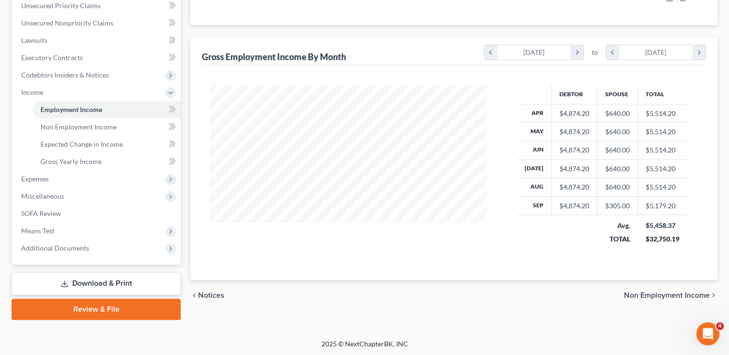
scroll to position [225, 0]
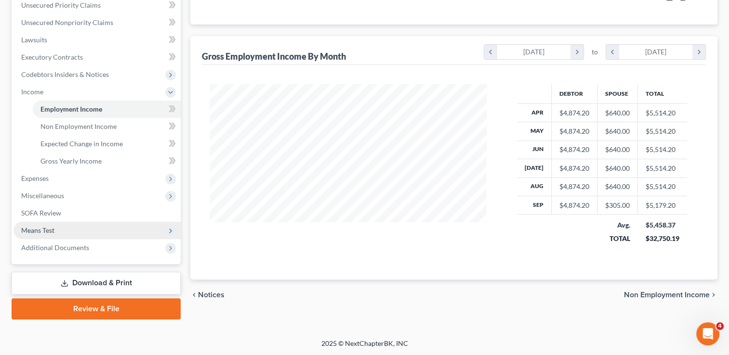
click at [49, 232] on span "Means Test" at bounding box center [37, 230] width 33 height 8
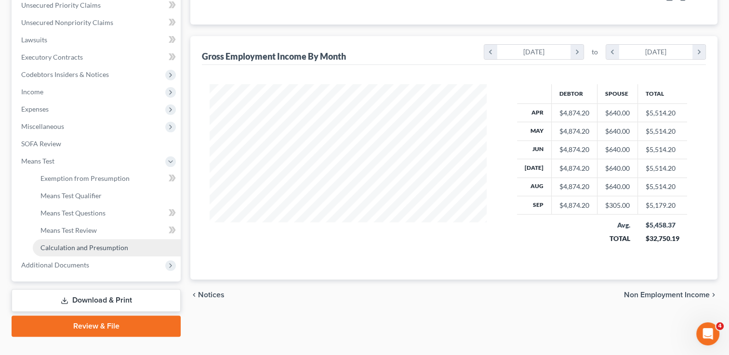
click at [65, 249] on span "Calculation and Presumption" at bounding box center [84, 248] width 88 height 8
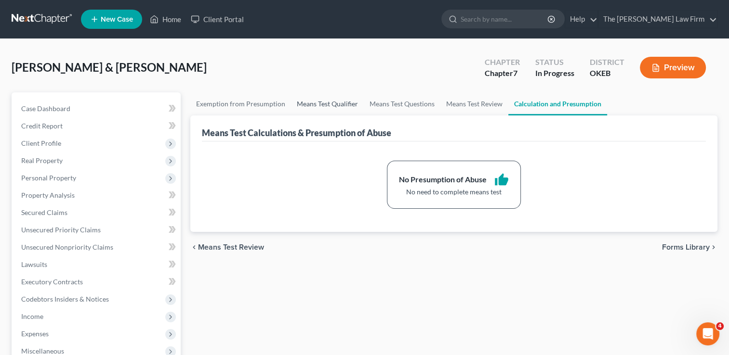
click at [333, 103] on link "Means Test Qualifier" at bounding box center [327, 103] width 73 height 23
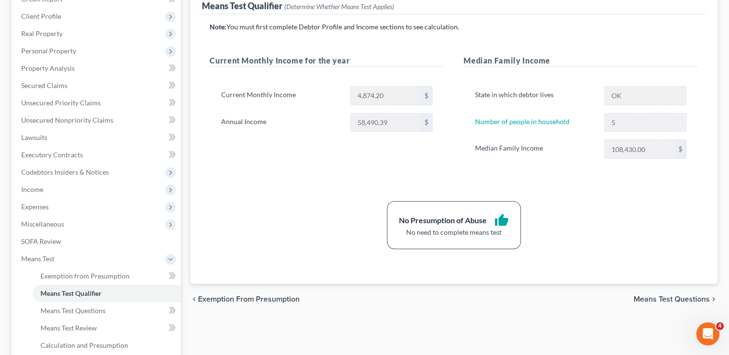
scroll to position [144, 0]
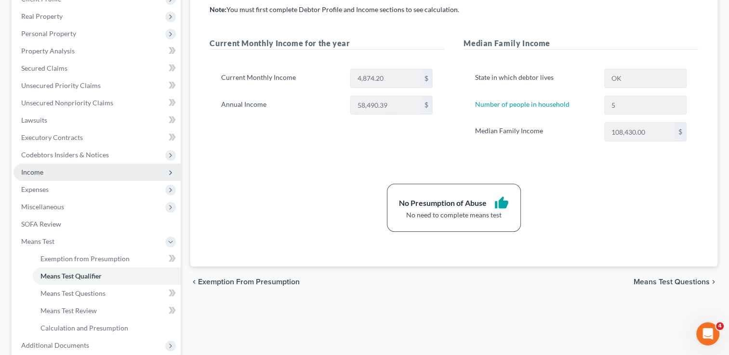
click at [43, 171] on span "Income" at bounding box center [96, 172] width 167 height 17
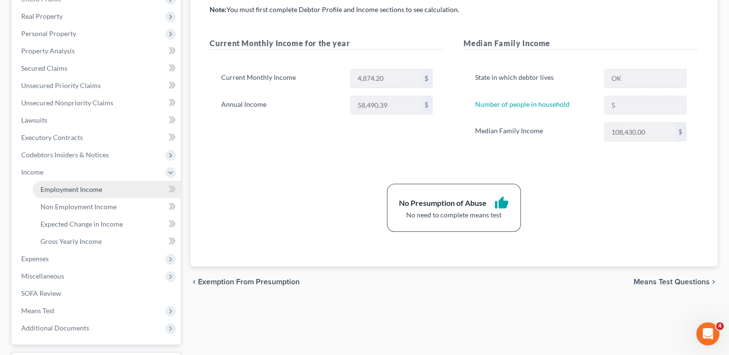
click at [76, 191] on span "Employment Income" at bounding box center [71, 189] width 62 height 8
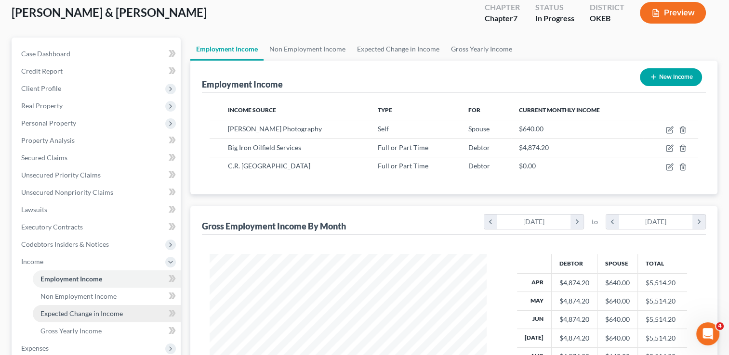
scroll to position [96, 0]
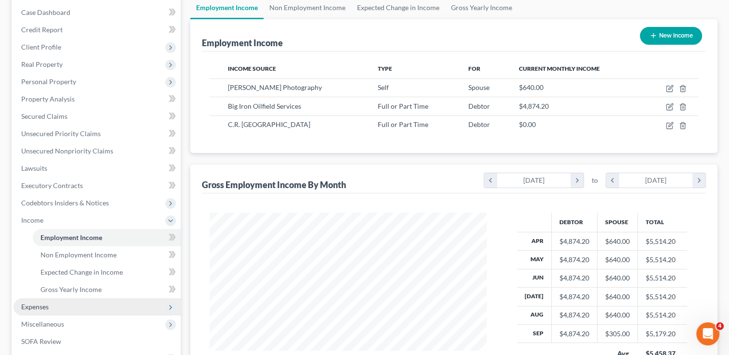
click at [28, 309] on span "Expenses" at bounding box center [34, 307] width 27 height 8
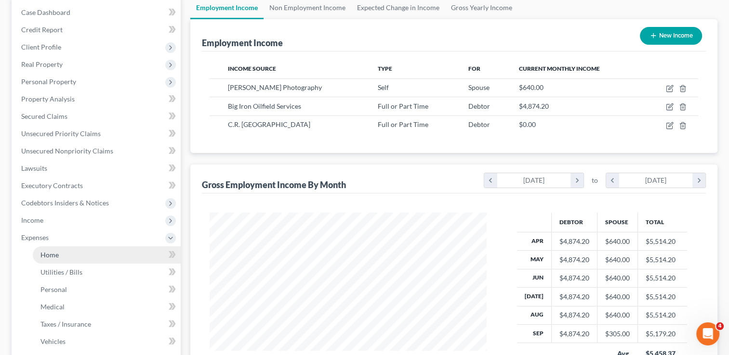
click at [64, 251] on link "Home" at bounding box center [107, 255] width 148 height 17
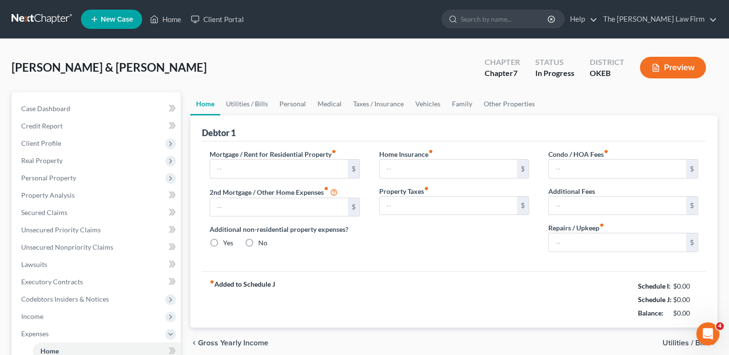
type input "1,064.00"
type input "0.00"
radio input "true"
type input "0.00"
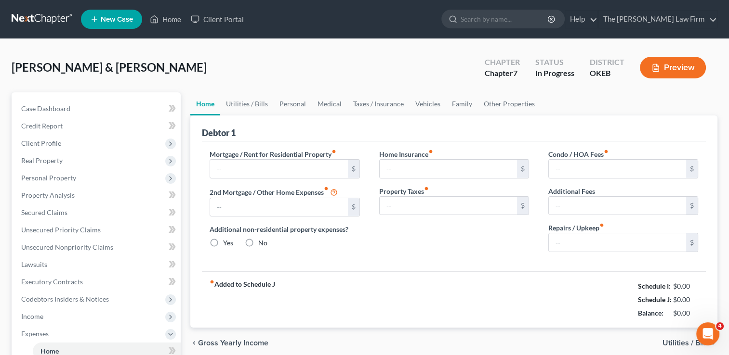
type input "0.00"
click at [423, 103] on link "Vehicles" at bounding box center [427, 103] width 37 height 23
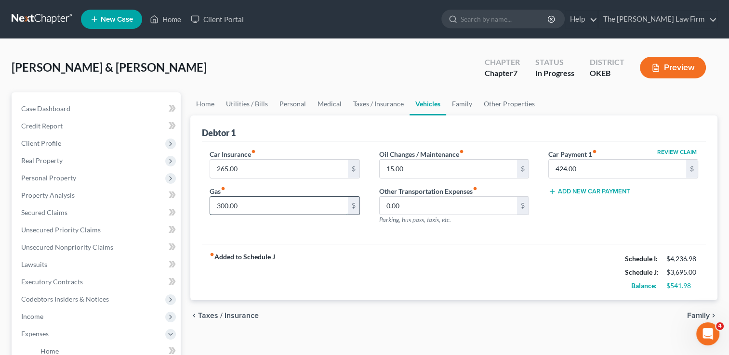
click at [246, 205] on input "300.00" at bounding box center [278, 206] width 137 height 18
type input "380.00"
click at [341, 234] on div "Car Insurance fiber_manual_record 265.00 $ Gas fiber_manual_record 380.00 $ Oil…" at bounding box center [454, 193] width 504 height 103
click at [511, 103] on link "Other Properties" at bounding box center [509, 103] width 63 height 23
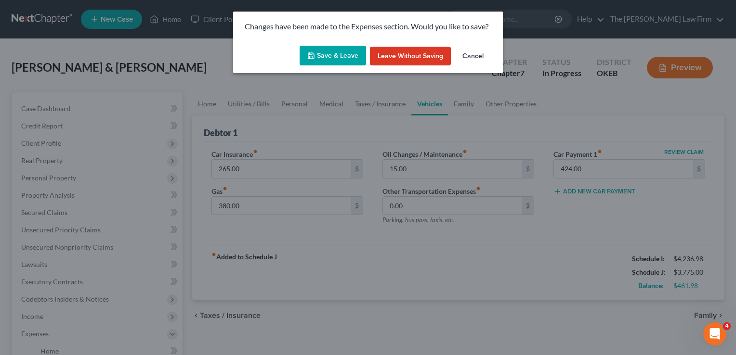
click at [328, 55] on button "Save & Leave" at bounding box center [333, 56] width 66 height 20
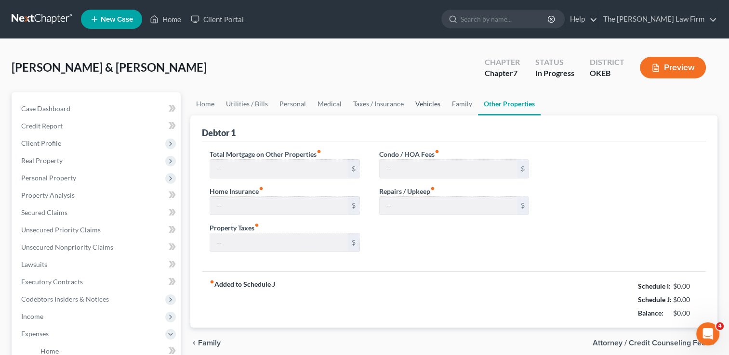
type input "374.00"
type input "0.00"
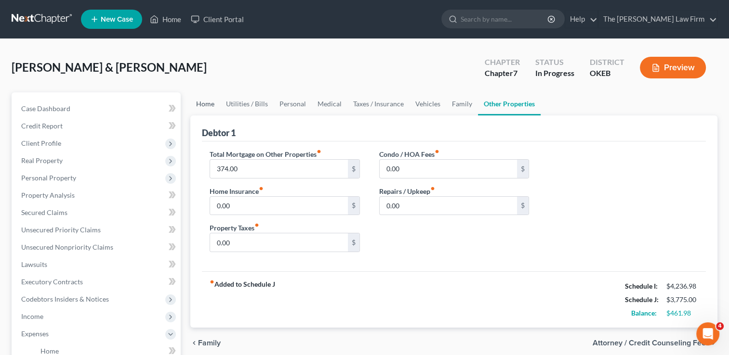
click at [208, 105] on link "Home" at bounding box center [205, 103] width 30 height 23
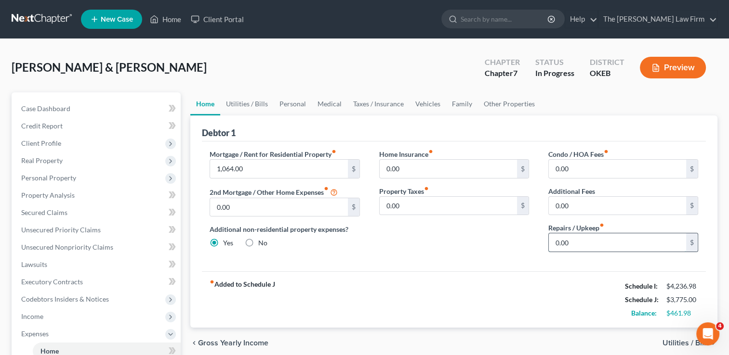
click at [576, 244] on input "0.00" at bounding box center [617, 243] width 137 height 18
click at [516, 239] on div "Home Insurance fiber_manual_record 0.00 $ Property Taxes fiber_manual_record 0.…" at bounding box center [453, 204] width 169 height 111
drag, startPoint x: 591, startPoint y: 236, endPoint x: 530, endPoint y: 245, distance: 61.8
click at [530, 245] on div "Mortgage / Rent for Residential Property fiber_manual_record 1,064.00 $ 2nd Mor…" at bounding box center [454, 204] width 508 height 111
type input "80.00"
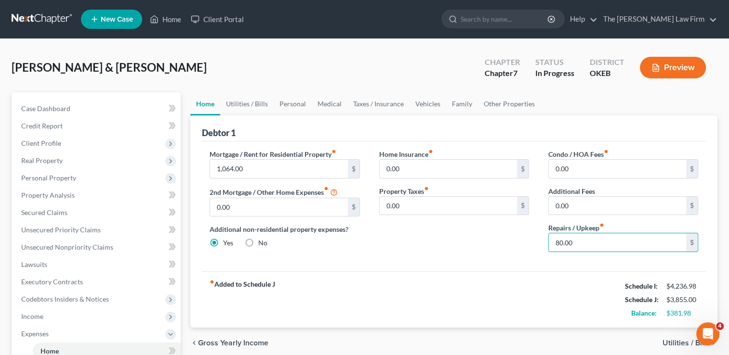
click at [511, 243] on div "Home Insurance fiber_manual_record 0.00 $ Property Taxes fiber_manual_record 0.…" at bounding box center [453, 204] width 169 height 111
click at [249, 97] on link "Utilities / Bills" at bounding box center [246, 103] width 53 height 23
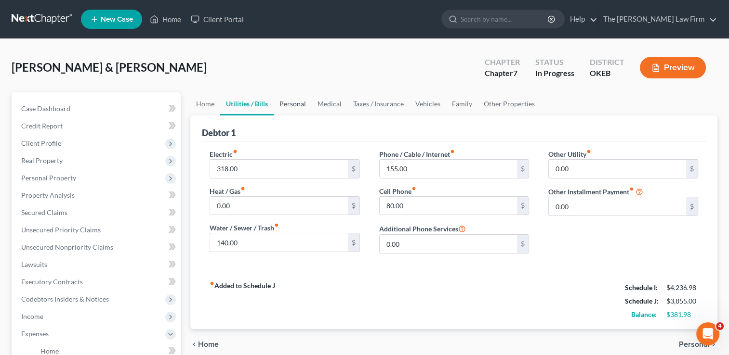
click at [295, 100] on link "Personal" at bounding box center [293, 103] width 38 height 23
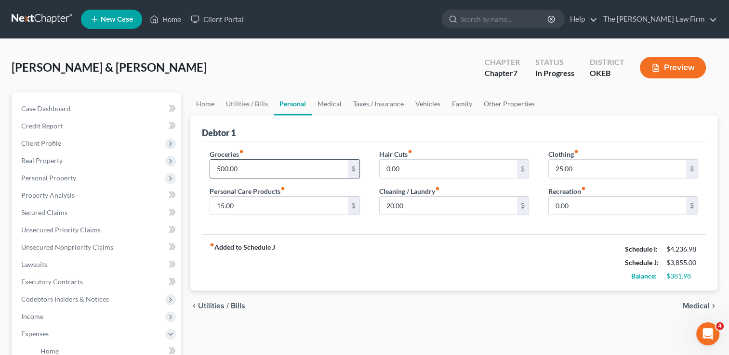
click at [249, 167] on input "500.00" at bounding box center [278, 169] width 137 height 18
click at [340, 130] on div "Debtor 1" at bounding box center [454, 129] width 504 height 26
type input "650.00"
click at [249, 205] on input "15.00" at bounding box center [278, 206] width 137 height 18
type input "20.00"
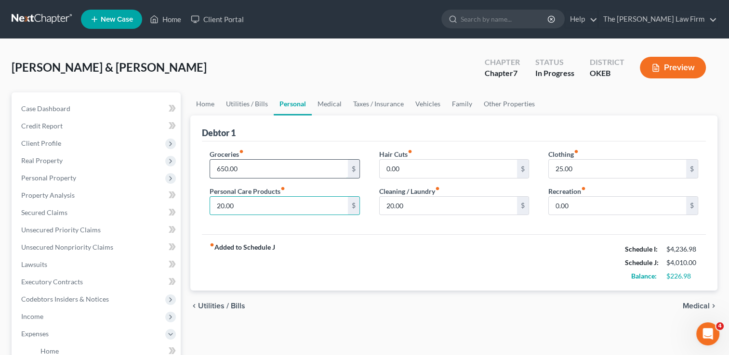
click at [250, 164] on input "650.00" at bounding box center [278, 169] width 137 height 18
type input "700.00"
click at [580, 165] on input "25.00" at bounding box center [617, 169] width 137 height 18
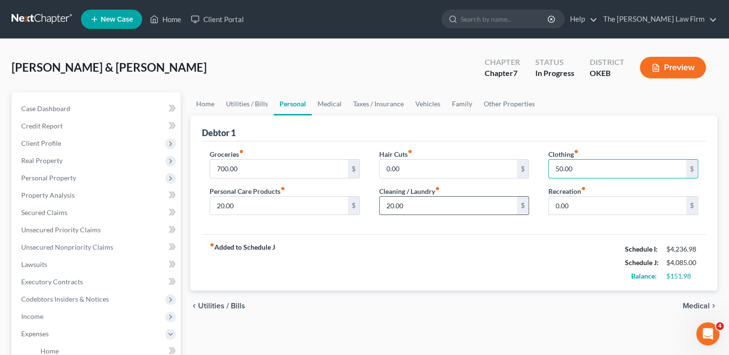
type input "50.00"
click at [412, 206] on input "20.00" at bounding box center [448, 206] width 137 height 18
type input "30.00"
click at [260, 205] on input "20.00" at bounding box center [278, 206] width 137 height 18
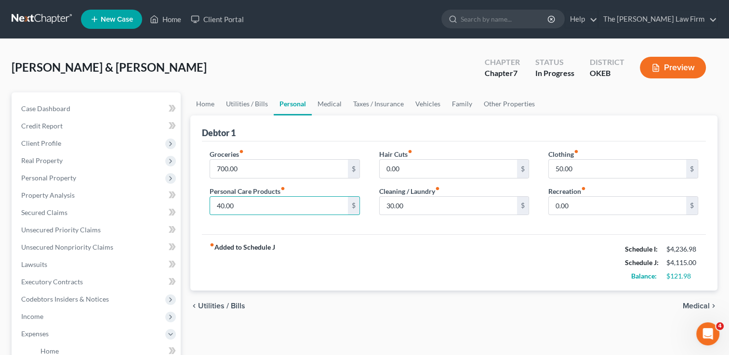
click at [368, 247] on div "fiber_manual_record Added to Schedule J Schedule I: $4,236.98 Schedule J: $4,11…" at bounding box center [454, 263] width 504 height 56
click at [241, 204] on input "40.00" at bounding box center [278, 206] width 137 height 18
type input "60.00"
click at [380, 237] on div "fiber_manual_record Added to Schedule J Schedule I: $4,236.98 Schedule J: $4,13…" at bounding box center [454, 263] width 504 height 56
drag, startPoint x: 413, startPoint y: 203, endPoint x: 421, endPoint y: 209, distance: 9.6
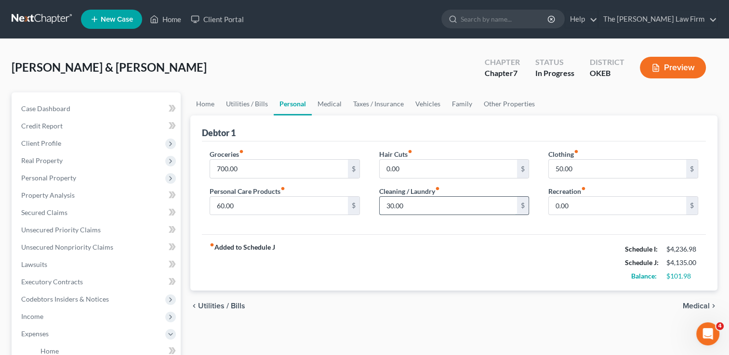
click at [413, 203] on input "30.00" at bounding box center [448, 206] width 137 height 18
type input "70.00"
click at [378, 226] on div "Groceries fiber_manual_record 700.00 $ Personal Care Products fiber_manual_reco…" at bounding box center [454, 188] width 504 height 93
click at [582, 169] on input "50.00" at bounding box center [617, 169] width 137 height 18
type input "60.00"
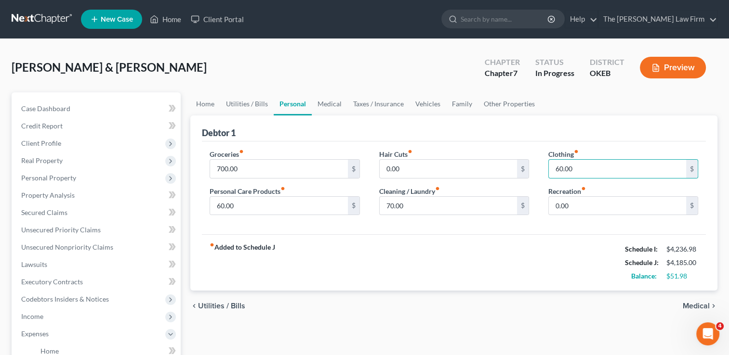
click at [334, 136] on div "Debtor 1" at bounding box center [454, 129] width 504 height 26
click at [261, 168] on input "700.00" at bounding box center [278, 169] width 137 height 18
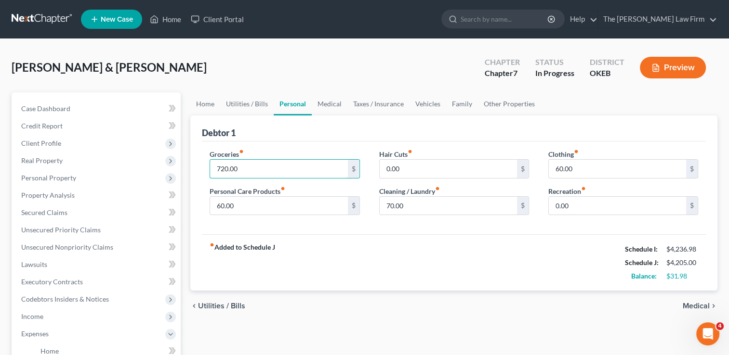
type input "720.00"
click at [334, 128] on div "Debtor 1" at bounding box center [454, 129] width 504 height 26
click at [208, 103] on link "Home" at bounding box center [205, 103] width 30 height 23
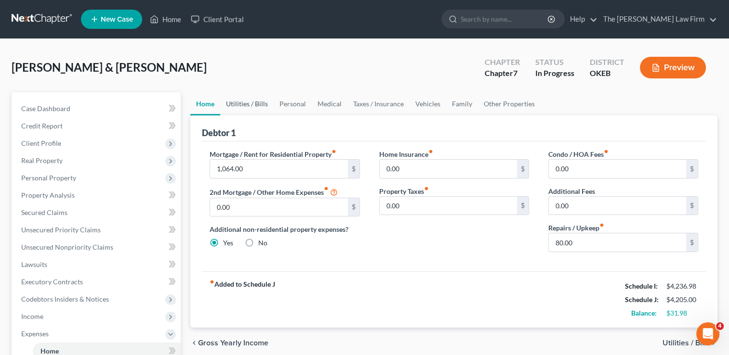
click at [245, 98] on link "Utilities / Bills" at bounding box center [246, 103] width 53 height 23
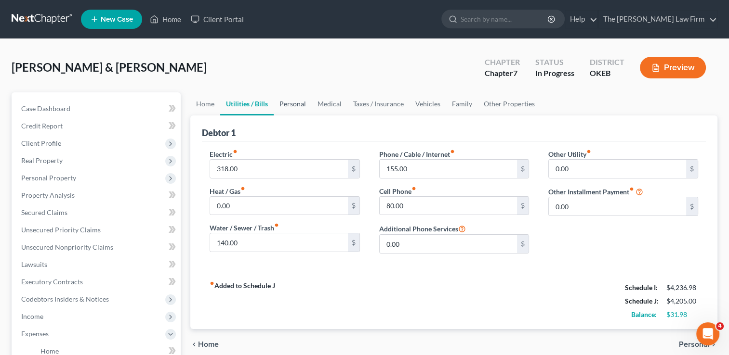
click at [288, 101] on link "Personal" at bounding box center [293, 103] width 38 height 23
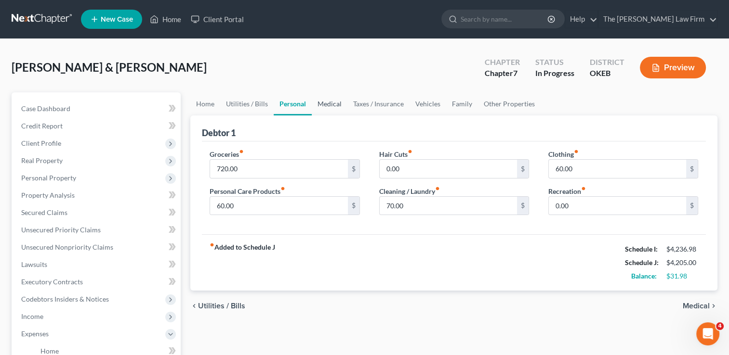
click at [329, 105] on link "Medical" at bounding box center [330, 103] width 36 height 23
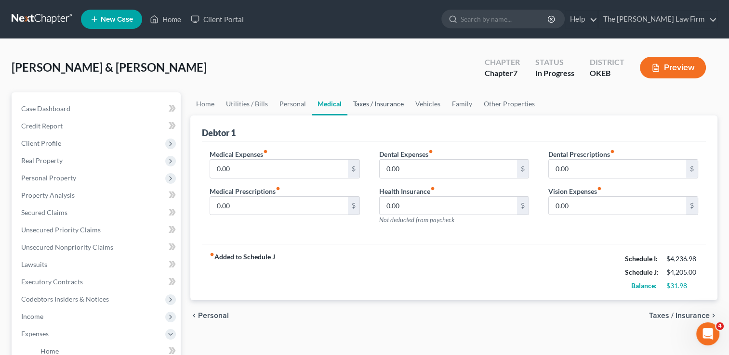
click at [367, 105] on link "Taxes / Insurance" at bounding box center [378, 103] width 62 height 23
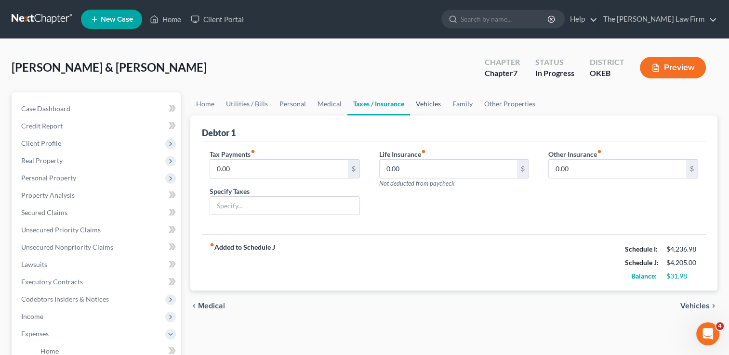
click at [422, 105] on link "Vehicles" at bounding box center [428, 103] width 37 height 23
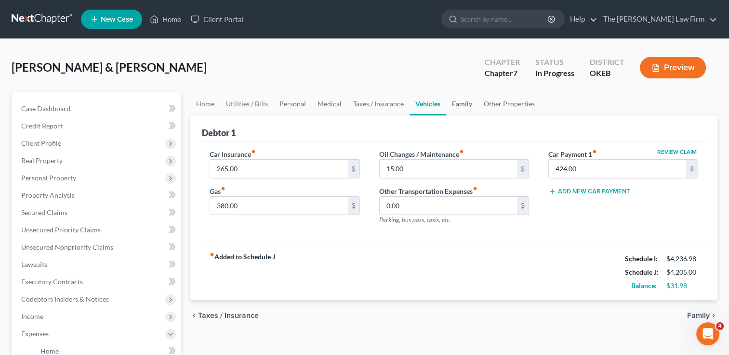
click at [459, 107] on link "Family" at bounding box center [462, 103] width 32 height 23
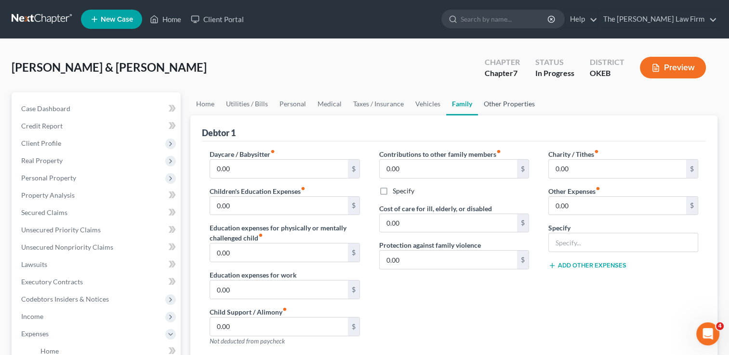
click at [505, 103] on link "Other Properties" at bounding box center [509, 103] width 63 height 23
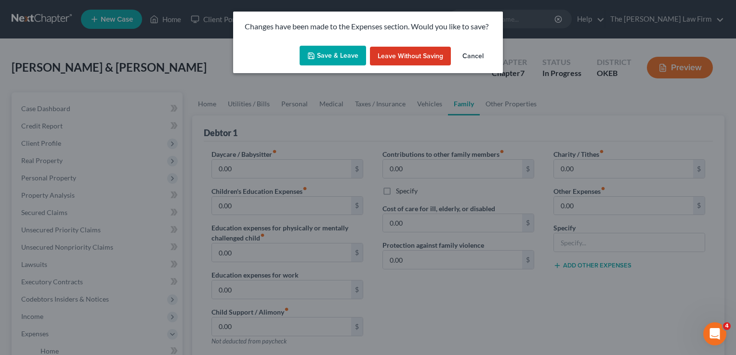
click at [324, 54] on button "Save & Leave" at bounding box center [333, 56] width 66 height 20
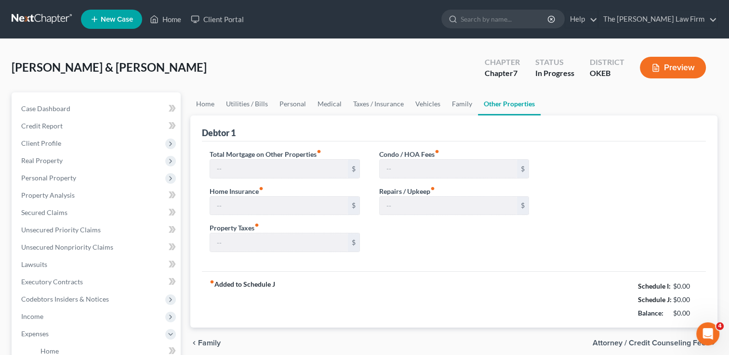
type input "374.00"
type input "0.00"
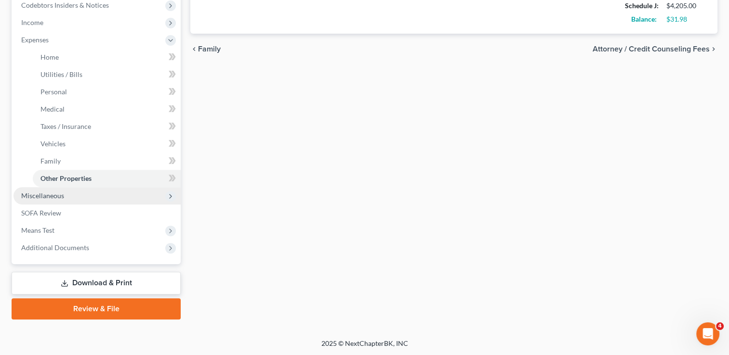
click at [51, 195] on span "Miscellaneous" at bounding box center [42, 196] width 43 height 8
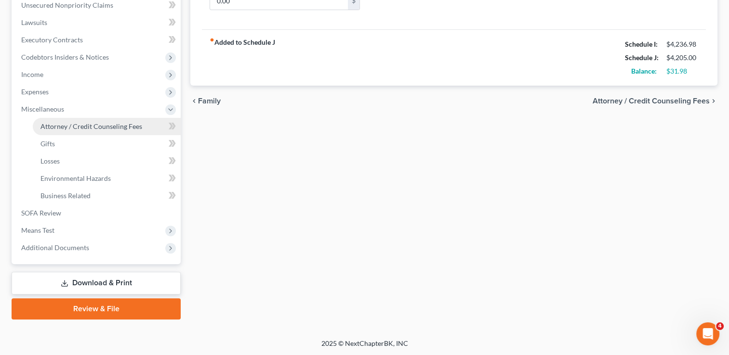
click at [92, 123] on span "Attorney / Credit Counseling Fees" at bounding box center [91, 126] width 102 height 8
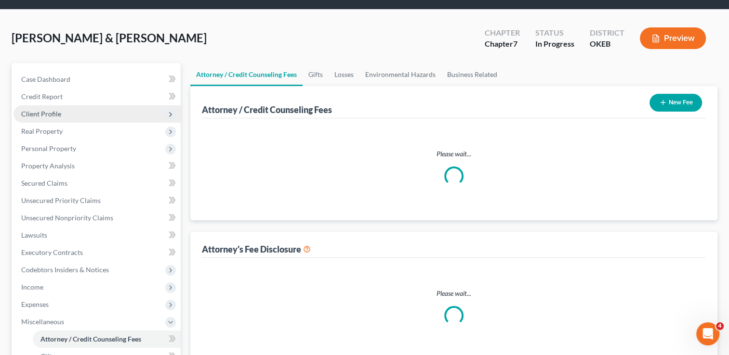
select select "0"
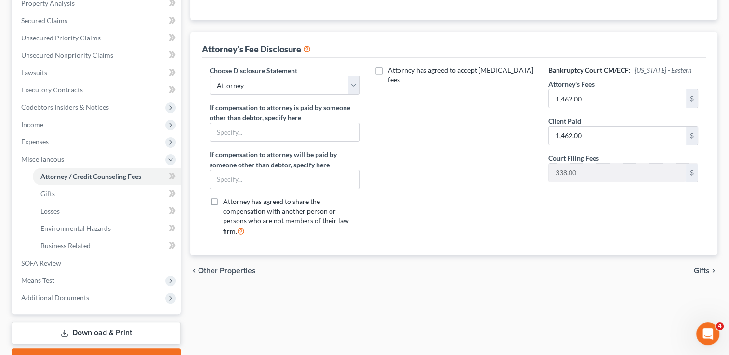
scroll to position [193, 0]
click at [56, 193] on link "Gifts" at bounding box center [107, 193] width 148 height 17
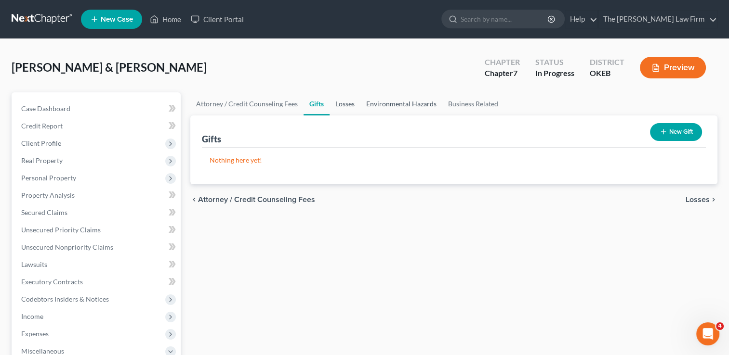
click at [348, 103] on link "Losses" at bounding box center [344, 103] width 31 height 23
click at [402, 103] on link "Environmental Hazards" at bounding box center [401, 103] width 82 height 23
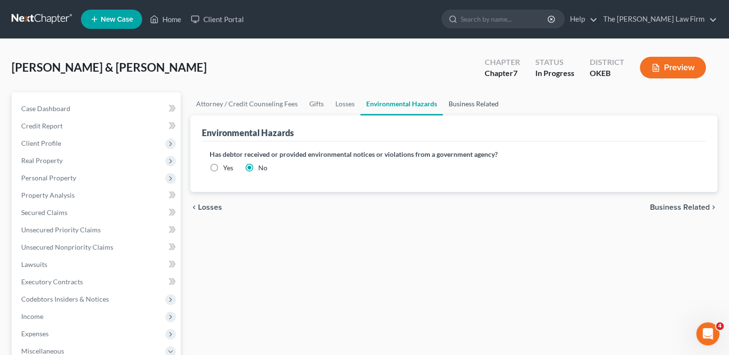
click at [472, 102] on link "Business Related" at bounding box center [474, 103] width 62 height 23
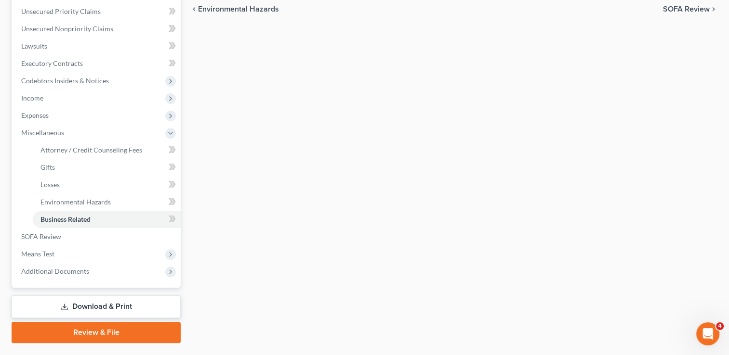
scroll to position [241, 0]
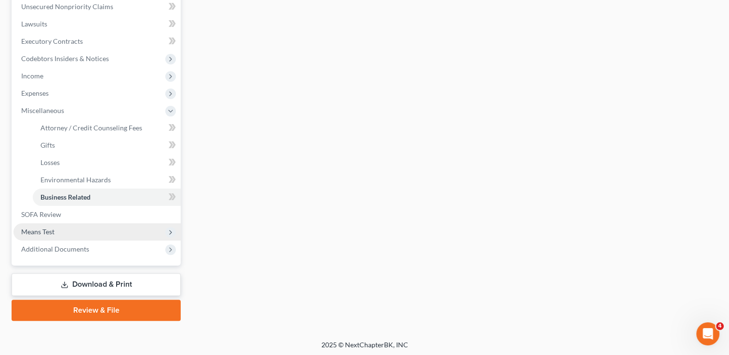
click at [44, 230] on span "Means Test" at bounding box center [37, 232] width 33 height 8
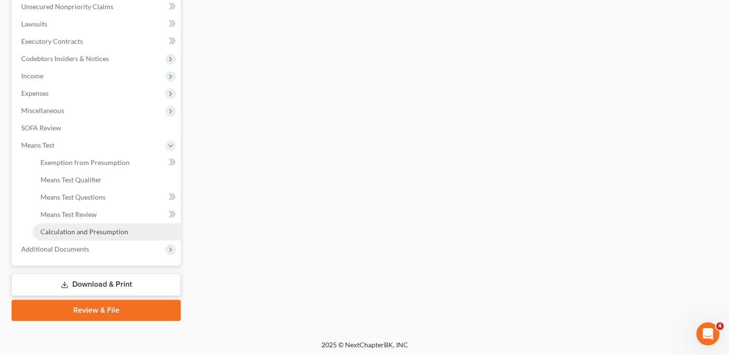
click at [93, 227] on link "Calculation and Presumption" at bounding box center [107, 231] width 148 height 17
click at [56, 284] on link "Download & Print" at bounding box center [96, 285] width 169 height 23
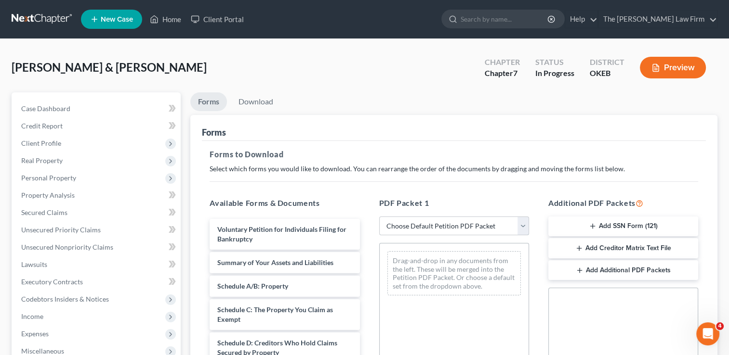
drag, startPoint x: 438, startPoint y: 224, endPoint x: 438, endPoint y: 233, distance: 8.7
click at [438, 224] on select "Choose Default Petition PDF Packet Complete Bankruptcy Petition (all forms and …" at bounding box center [454, 226] width 150 height 19
select select "0"
click at [379, 217] on select "Choose Default Petition PDF Packet Complete Bankruptcy Petition (all forms and …" at bounding box center [454, 226] width 150 height 19
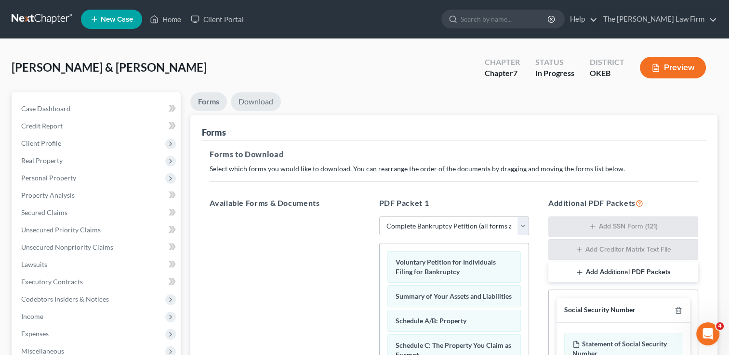
click at [255, 101] on link "Download" at bounding box center [256, 101] width 50 height 19
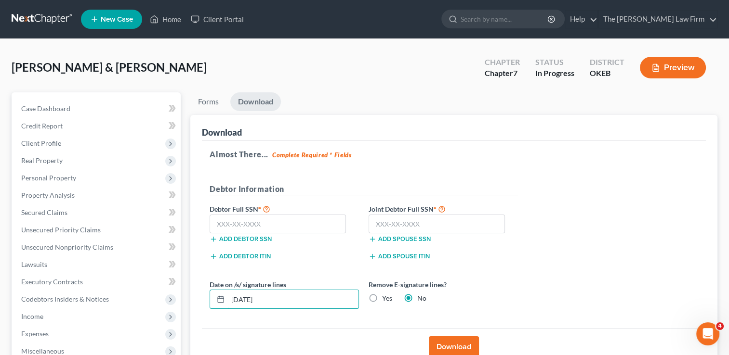
drag, startPoint x: 250, startPoint y: 297, endPoint x: 206, endPoint y: 297, distance: 43.8
click at [206, 297] on div "Date on /s/ signature lines [DATE]" at bounding box center [284, 294] width 159 height 29
click at [532, 205] on div "Almost There... Complete Required * Fields Debtor Information Debtor Full SSN *…" at bounding box center [454, 235] width 504 height 188
click at [50, 20] on link at bounding box center [43, 19] width 62 height 17
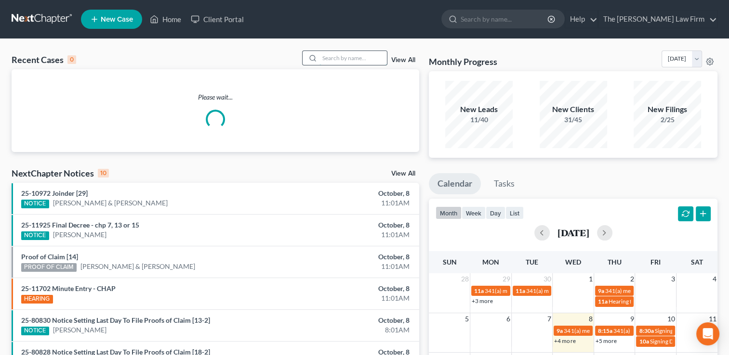
click at [346, 57] on input "search" at bounding box center [352, 58] width 67 height 14
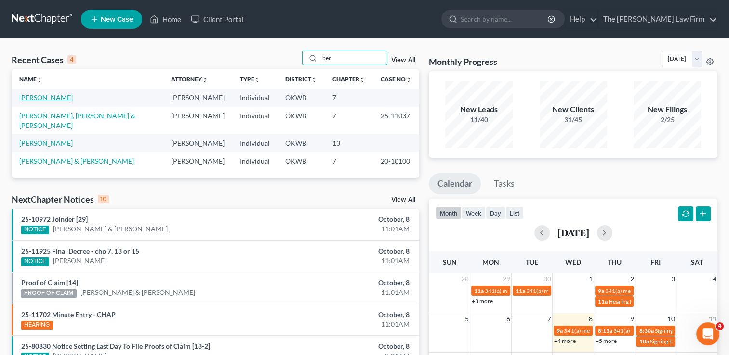
type input "ben"
click at [48, 98] on link "[PERSON_NAME]" at bounding box center [45, 97] width 53 height 8
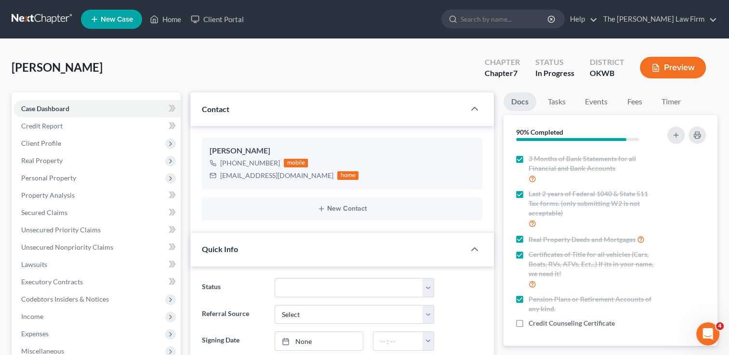
scroll to position [104, 0]
click at [528, 325] on label "Credit Counseling Certificate" at bounding box center [571, 324] width 86 height 10
click at [532, 325] on input "Credit Counseling Certificate" at bounding box center [535, 322] width 6 height 6
checkbox input "true"
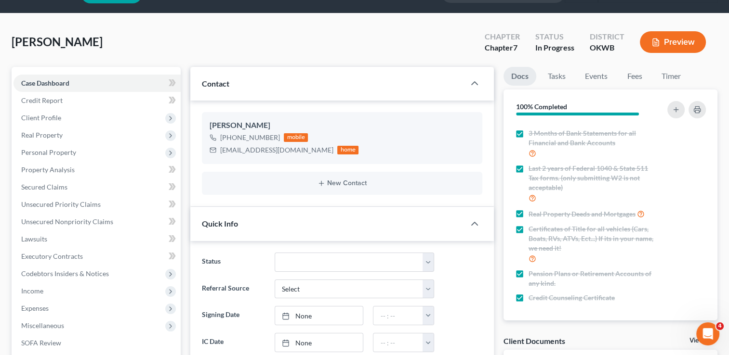
scroll to position [48, 0]
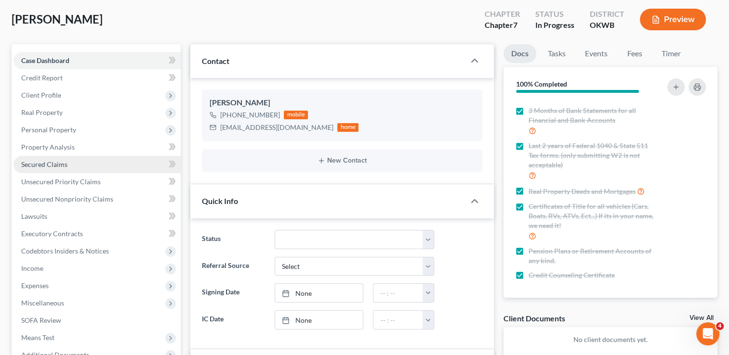
click at [42, 163] on span "Secured Claims" at bounding box center [44, 164] width 46 height 8
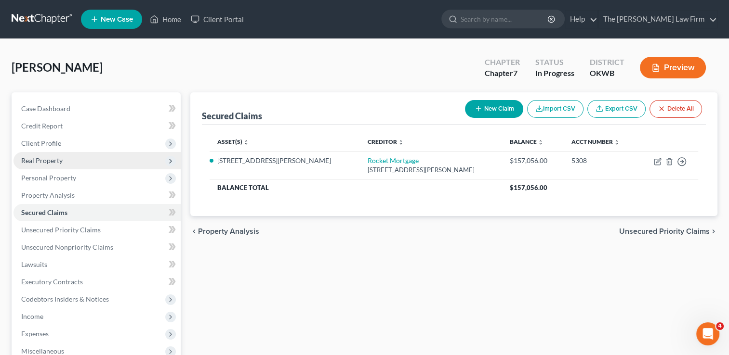
click at [56, 158] on span "Real Property" at bounding box center [41, 161] width 41 height 8
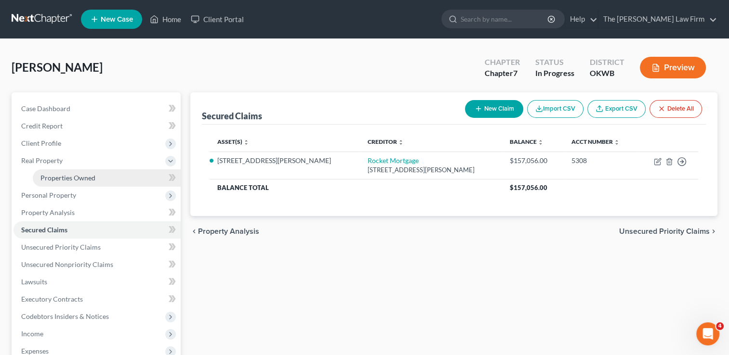
click at [71, 174] on span "Properties Owned" at bounding box center [67, 178] width 55 height 8
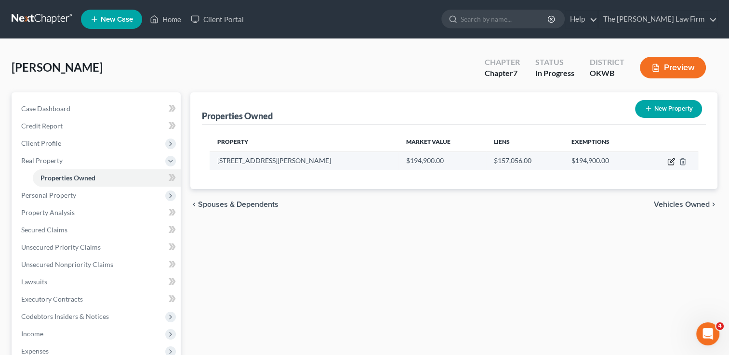
click at [669, 162] on icon "button" at bounding box center [671, 160] width 4 height 4
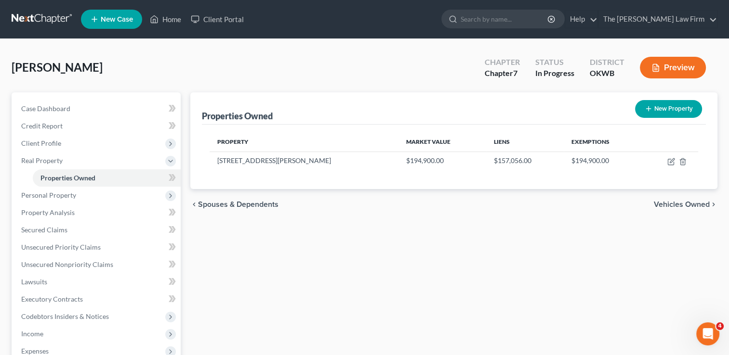
select select "37"
select select "3"
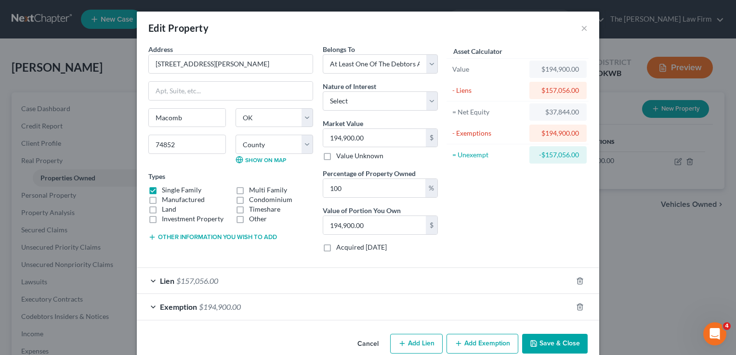
click at [168, 235] on button "Other information you wish to add" at bounding box center [212, 238] width 129 height 8
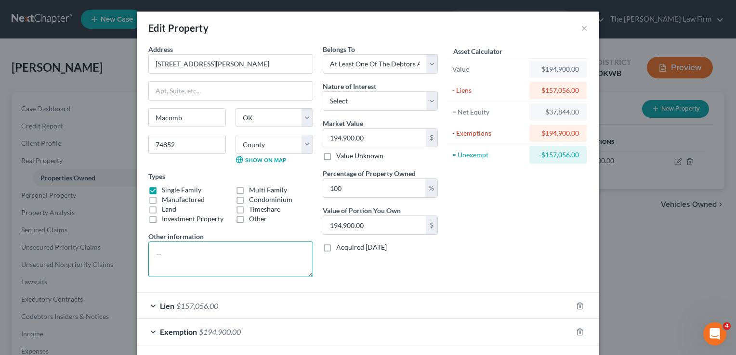
paste textarea "A TRACT OF LAND LYING IN THE WEST HALF OF THE SOUTHEAST QUARTER (W/2 SE/4) OF S…"
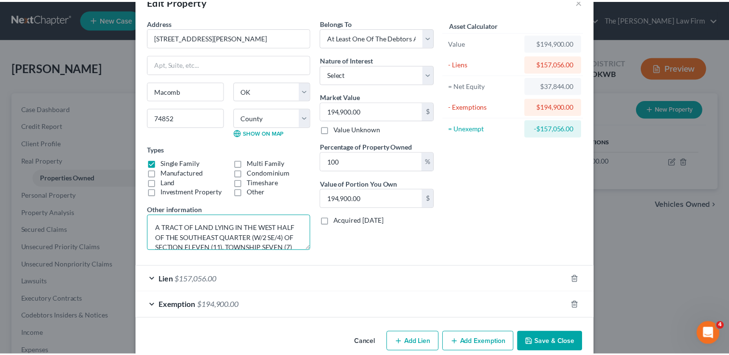
scroll to position [41, 0]
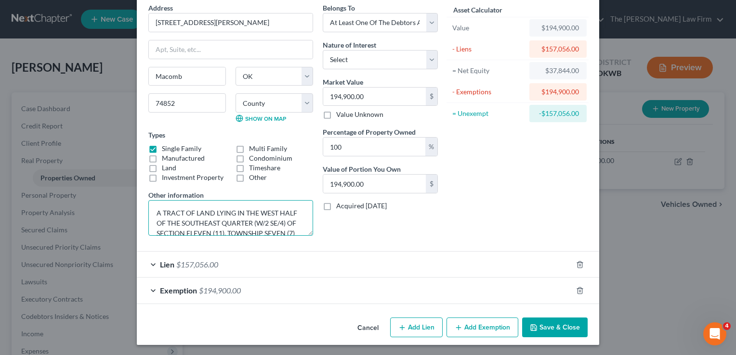
type textarea "A TRACT OF LAND LYING IN THE WEST HALF OF THE SOUTHEAST QUARTER (W/2 SE/4) OF S…"
click at [551, 323] on button "Save & Close" at bounding box center [554, 328] width 65 height 20
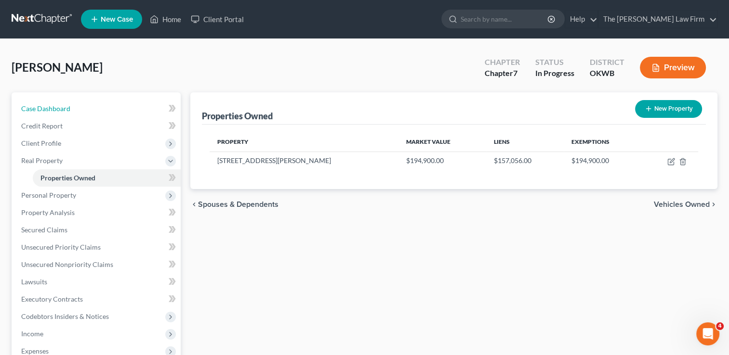
drag, startPoint x: 66, startPoint y: 111, endPoint x: 215, endPoint y: 78, distance: 152.9
click at [66, 110] on span "Case Dashboard" at bounding box center [45, 109] width 49 height 8
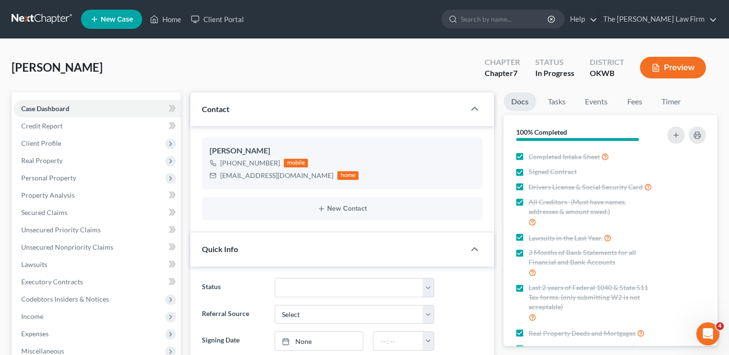
scroll to position [311, 0]
click at [46, 141] on span "Client Profile" at bounding box center [41, 143] width 40 height 8
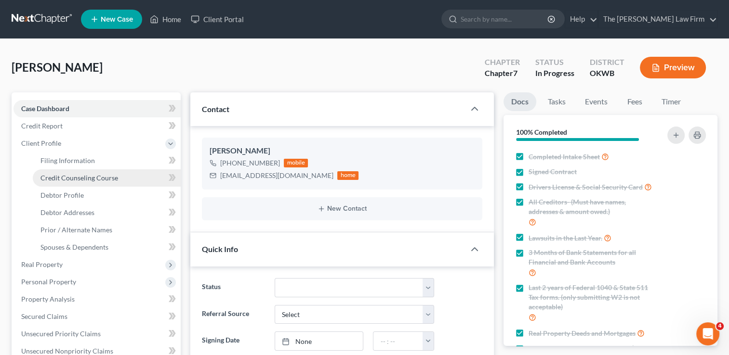
click at [85, 177] on span "Credit Counseling Course" at bounding box center [79, 178] width 78 height 8
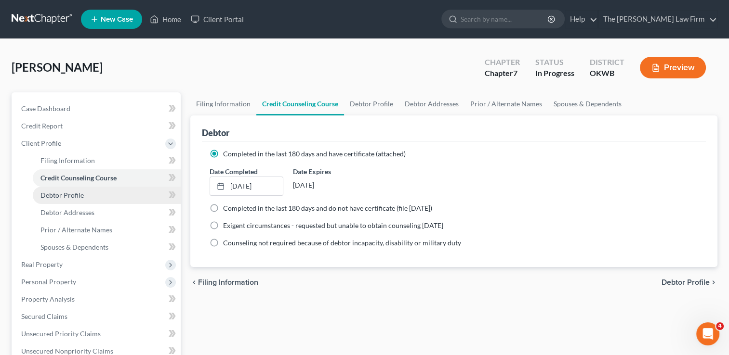
click at [69, 193] on span "Debtor Profile" at bounding box center [61, 195] width 43 height 8
select select "1"
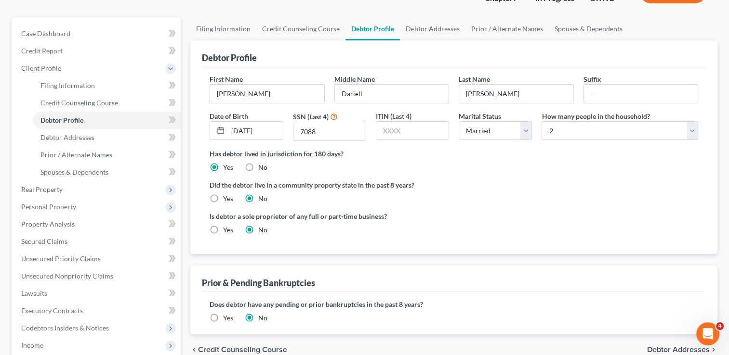
scroll to position [96, 0]
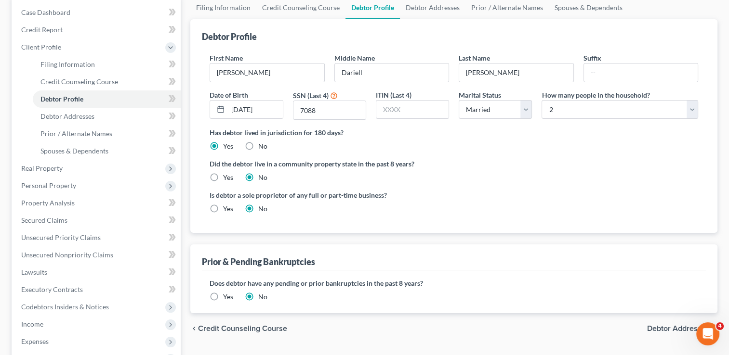
drag, startPoint x: 214, startPoint y: 176, endPoint x: 227, endPoint y: 181, distance: 13.3
click at [223, 176] on label "Yes" at bounding box center [228, 178] width 10 height 10
click at [227, 176] on input "Yes" at bounding box center [230, 176] width 6 height 6
radio input "true"
click at [258, 178] on label "No" at bounding box center [262, 178] width 9 height 10
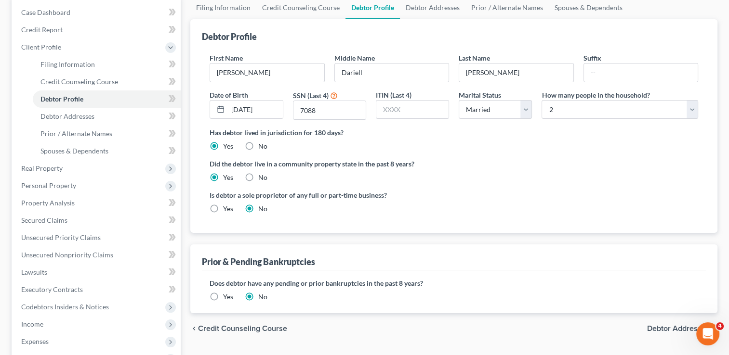
click at [262, 178] on input "No" at bounding box center [265, 176] width 6 height 6
radio input "true"
click at [223, 176] on label "Yes" at bounding box center [228, 178] width 10 height 10
click at [227, 176] on input "Yes" at bounding box center [230, 176] width 6 height 6
radio input "true"
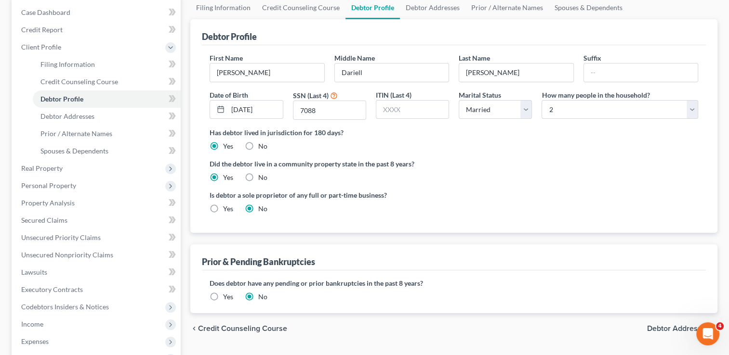
click at [258, 178] on label "No" at bounding box center [262, 178] width 9 height 10
click at [262, 178] on input "No" at bounding box center [265, 176] width 6 height 6
radio input "true"
radio input "false"
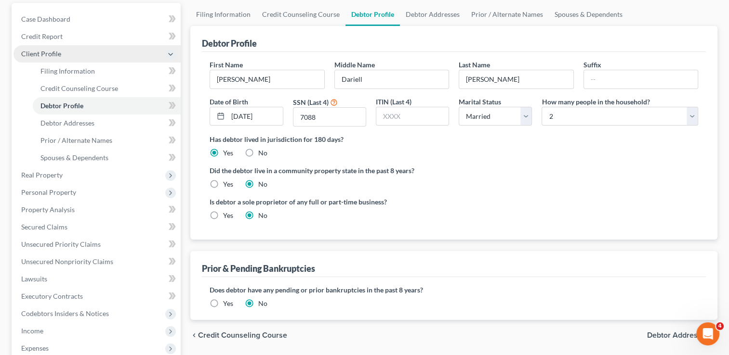
scroll to position [0, 0]
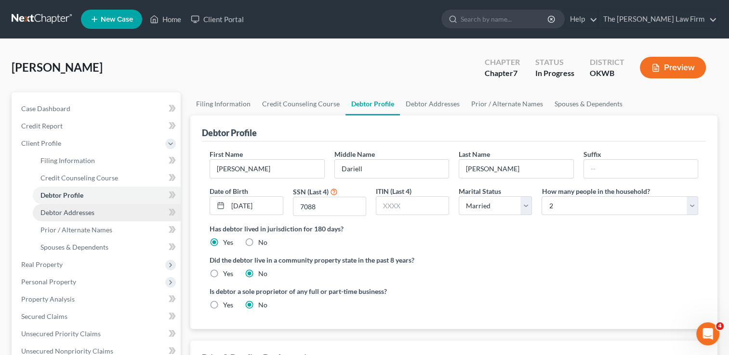
click at [86, 215] on span "Debtor Addresses" at bounding box center [67, 213] width 54 height 8
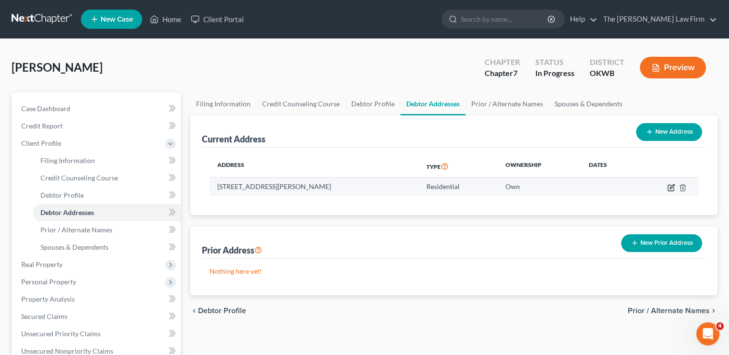
click at [670, 189] on icon "button" at bounding box center [671, 188] width 8 height 8
select select "37"
select select "62"
select select "0"
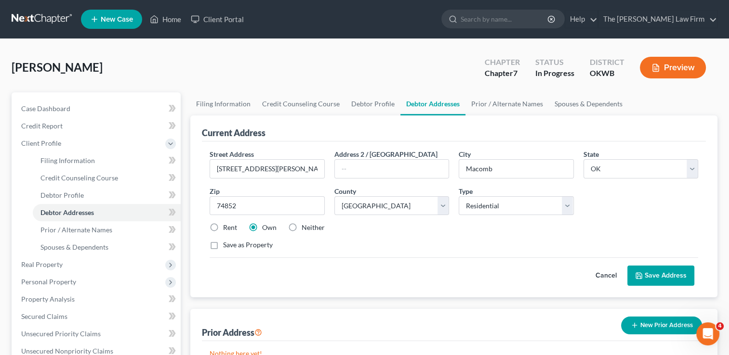
click at [604, 276] on button "Cancel" at bounding box center [606, 275] width 42 height 19
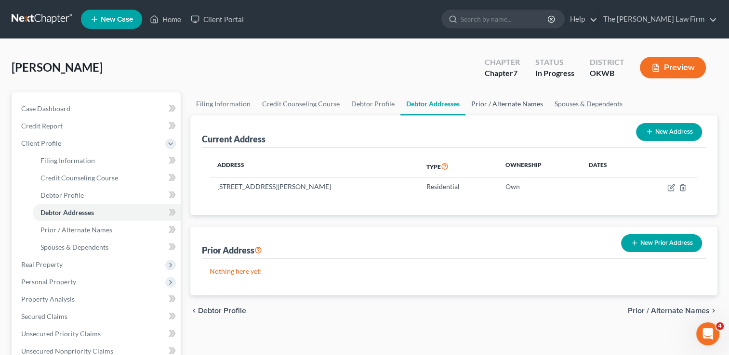
click at [499, 103] on link "Prior / Alternate Names" at bounding box center [506, 103] width 83 height 23
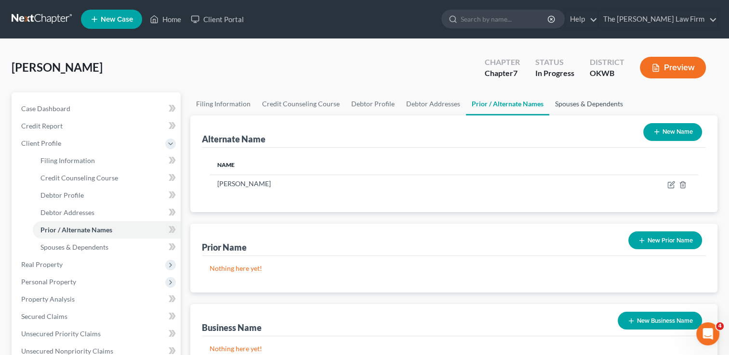
click at [581, 103] on link "Spouses & Dependents" at bounding box center [588, 103] width 79 height 23
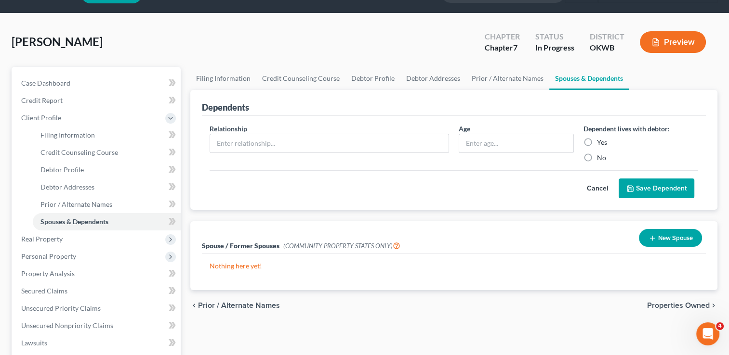
scroll to position [48, 0]
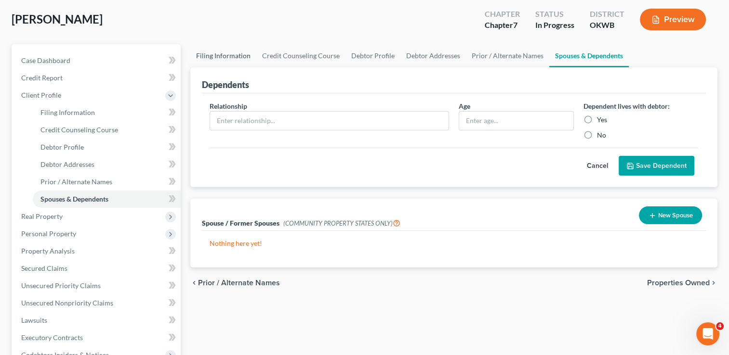
click at [232, 57] on link "Filing Information" at bounding box center [223, 55] width 66 height 23
select select "1"
select select "0"
select select "37"
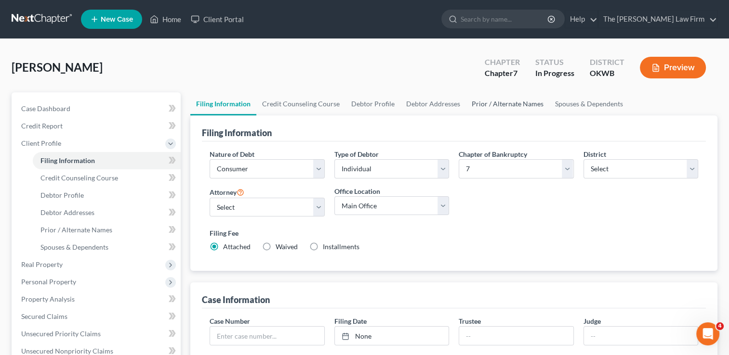
click at [495, 104] on link "Prior / Alternate Names" at bounding box center [507, 103] width 83 height 23
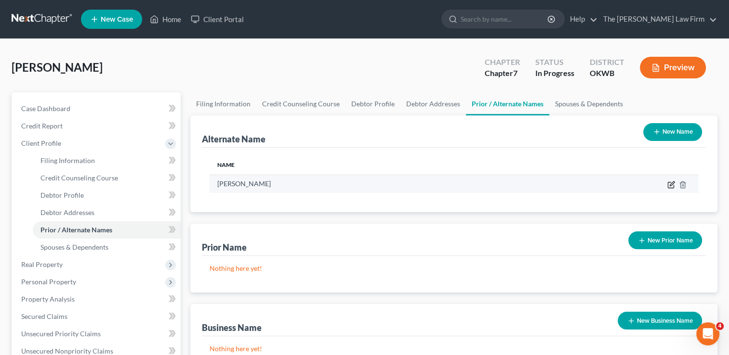
click at [670, 184] on icon at bounding box center [671, 184] width 4 height 4
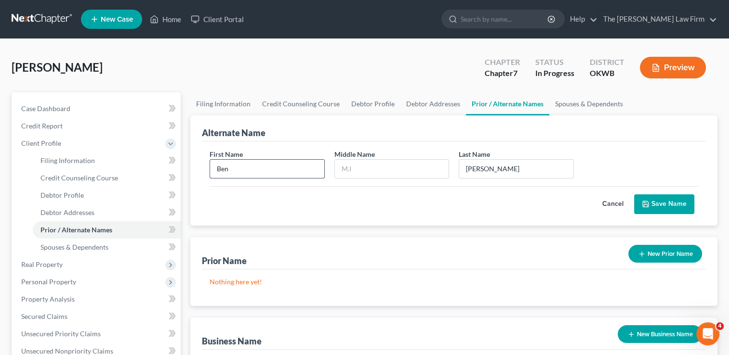
drag, startPoint x: 231, startPoint y: 170, endPoint x: 211, endPoint y: 170, distance: 19.7
click at [211, 170] on input "Ben" at bounding box center [267, 169] width 114 height 18
type input "Jim"
click at [292, 212] on div "Cancel Save Name" at bounding box center [454, 200] width 488 height 28
click at [661, 203] on button "Save Name" at bounding box center [664, 205] width 60 height 20
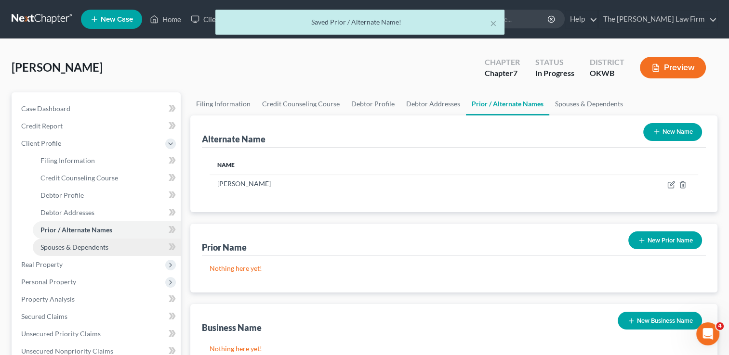
click at [104, 249] on span "Spouses & Dependents" at bounding box center [74, 247] width 68 height 8
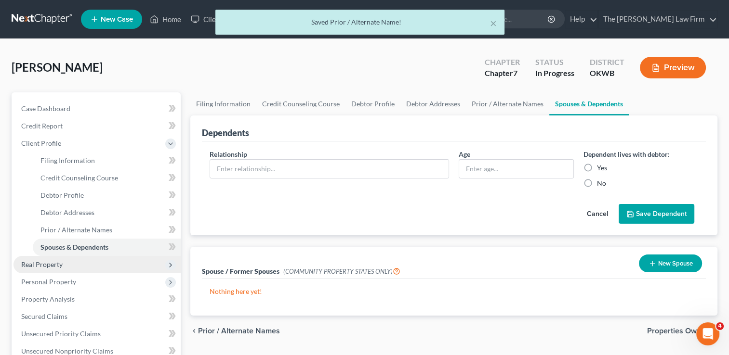
click at [41, 269] on span "Real Property" at bounding box center [96, 264] width 167 height 17
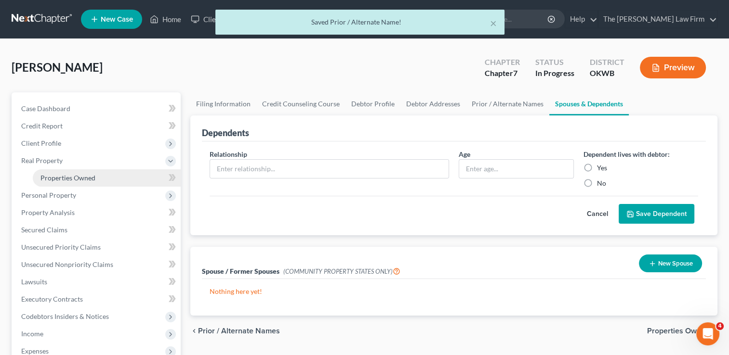
click at [74, 183] on link "Properties Owned" at bounding box center [107, 178] width 148 height 17
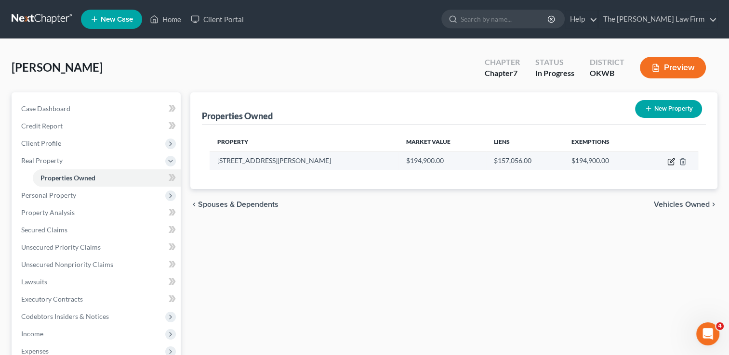
click at [671, 160] on icon "button" at bounding box center [671, 162] width 8 height 8
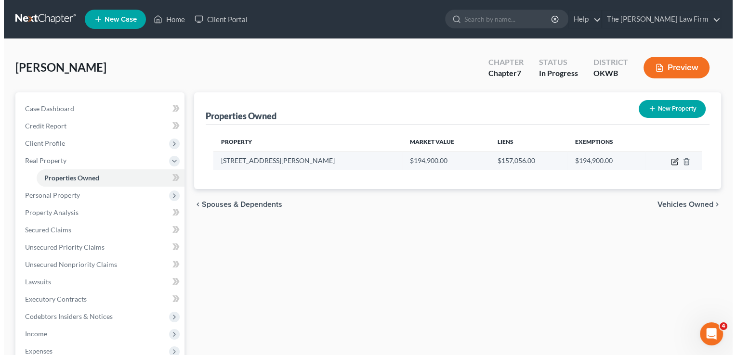
select select "37"
select select "62"
select select "3"
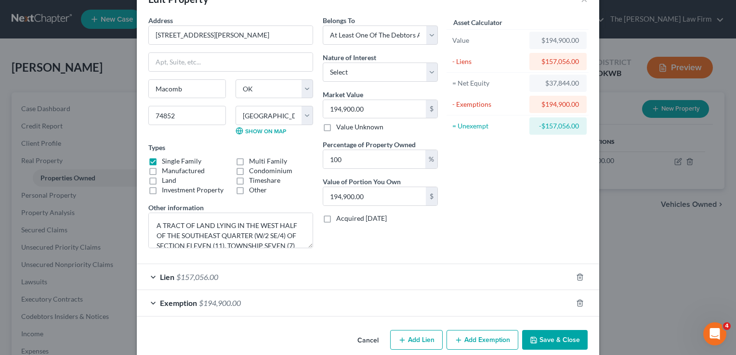
scroll to position [41, 0]
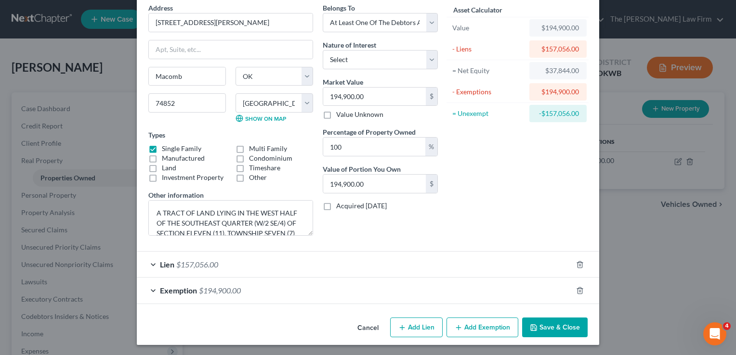
click at [245, 263] on div "Lien $157,056.00" at bounding box center [354, 265] width 435 height 26
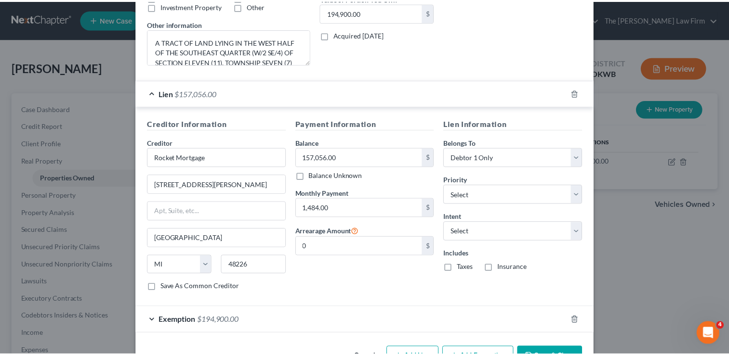
scroll to position [234, 0]
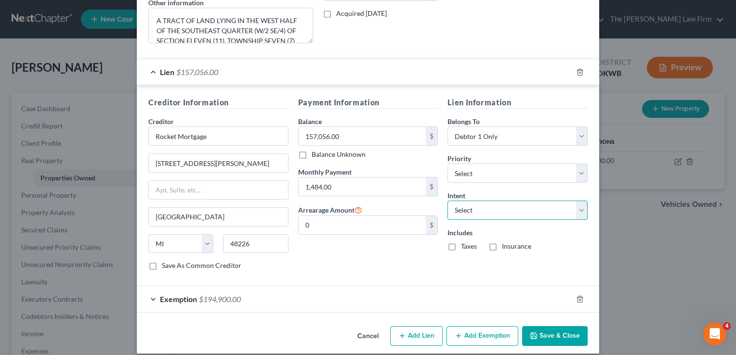
click at [510, 208] on select "Select Surrender Redeem Reaffirm Avoid Other" at bounding box center [517, 210] width 140 height 19
select select "2"
click at [447, 201] on select "Select Surrender Redeem Reaffirm Avoid Other" at bounding box center [517, 210] width 140 height 19
click at [554, 334] on button "Save & Close" at bounding box center [554, 337] width 65 height 20
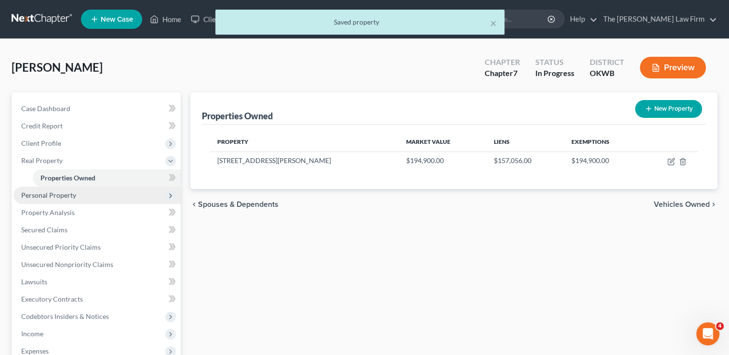
click at [63, 196] on span "Personal Property" at bounding box center [48, 195] width 55 height 8
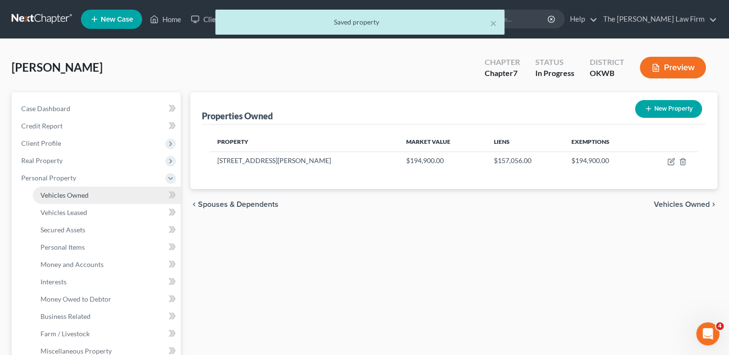
click at [84, 196] on span "Vehicles Owned" at bounding box center [64, 195] width 48 height 8
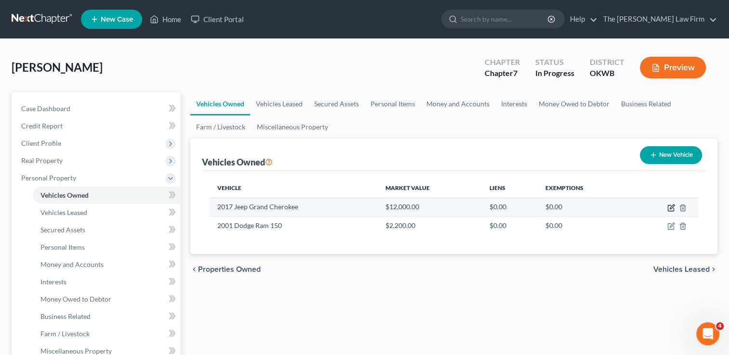
click at [670, 207] on icon "button" at bounding box center [671, 208] width 8 height 8
select select "0"
select select "9"
select select "3"
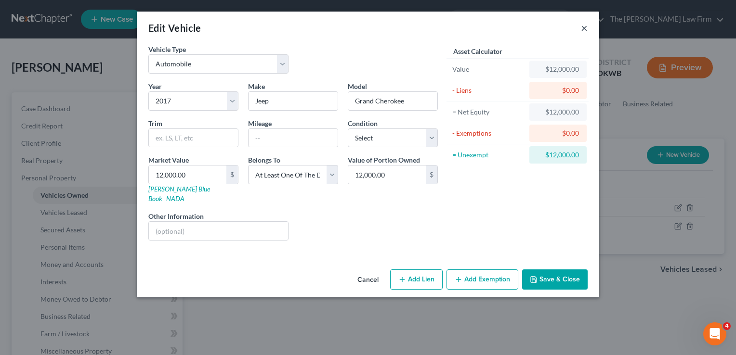
click at [584, 27] on button "×" at bounding box center [584, 28] width 7 height 12
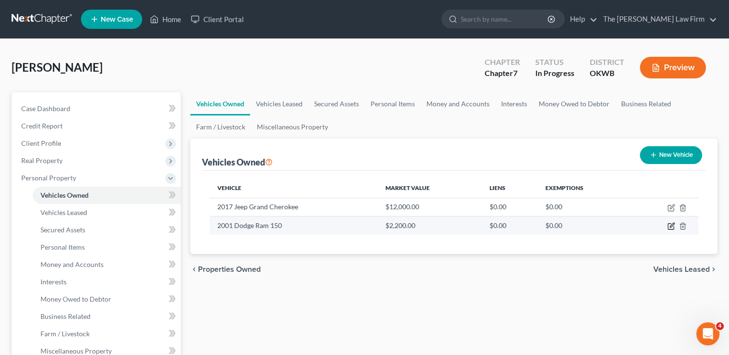
click at [668, 227] on icon "button" at bounding box center [671, 227] width 8 height 8
select select "1"
select select "25"
select select "0"
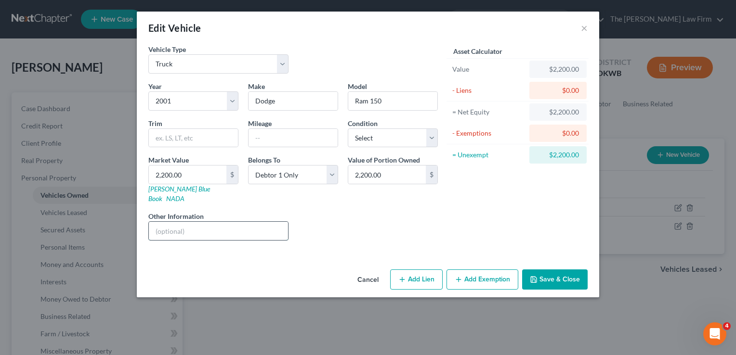
click at [191, 222] on input "text" at bounding box center [218, 231] width 139 height 18
click at [192, 174] on input "2,200.00" at bounding box center [188, 175] width 78 height 18
type input "1"
type input "1.00"
type input "15"
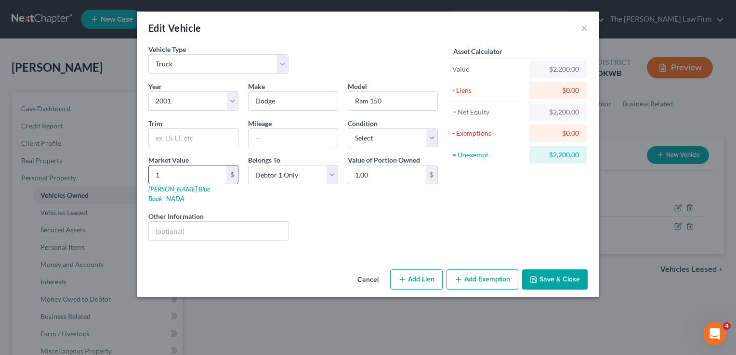
type input "15.00"
type input "150"
type input "150.00"
type input "1500"
type input "1,500.00"
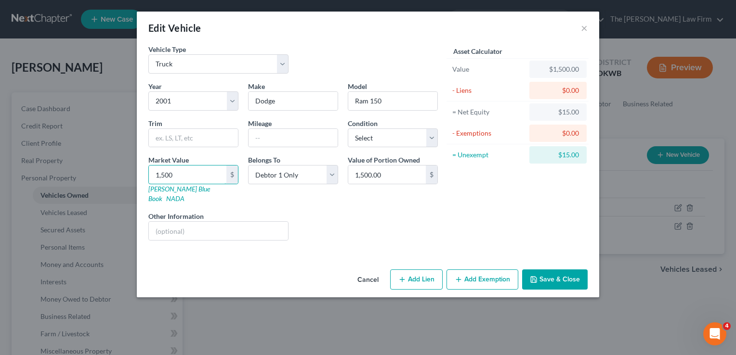
type input "1,500"
click at [378, 211] on div "Liens Select" at bounding box center [368, 225] width 150 height 29
click at [562, 275] on button "Save & Close" at bounding box center [554, 280] width 65 height 20
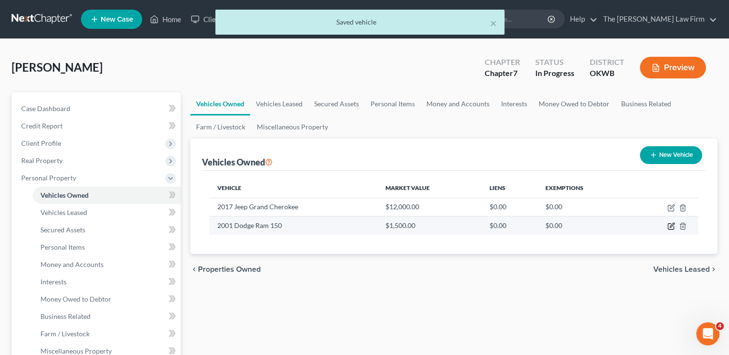
click at [668, 225] on icon "button" at bounding box center [671, 227] width 6 height 6
select select "1"
select select "25"
select select "0"
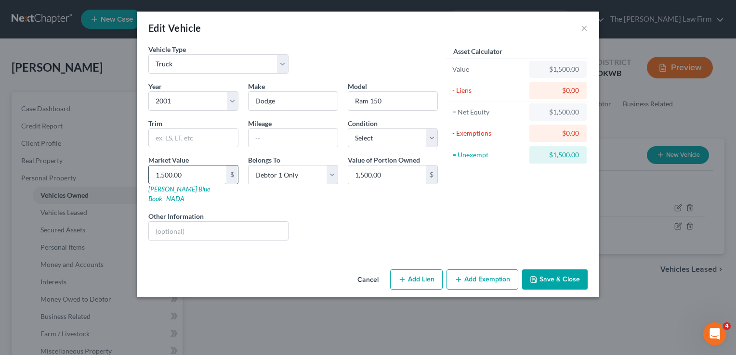
click at [192, 174] on input "1,500.00" at bounding box center [188, 175] width 78 height 18
type input "5"
type input "5.00"
type input "50"
type input "50.00"
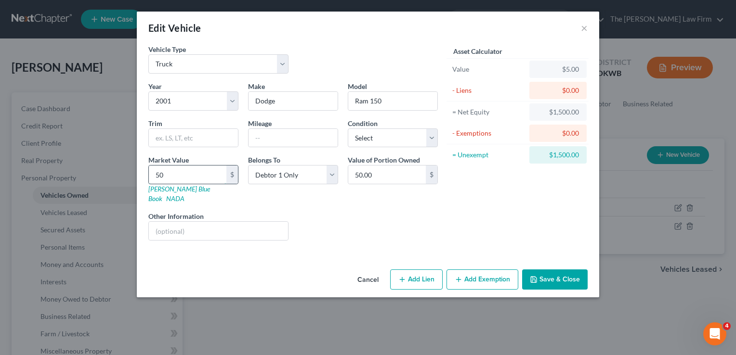
type input "500"
type input "500.00"
click at [552, 270] on button "Save & Close" at bounding box center [554, 280] width 65 height 20
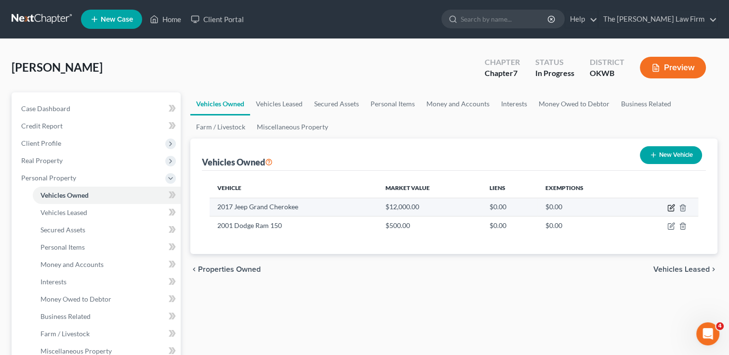
click at [670, 208] on icon "button" at bounding box center [671, 207] width 4 height 4
select select "0"
select select "9"
select select "3"
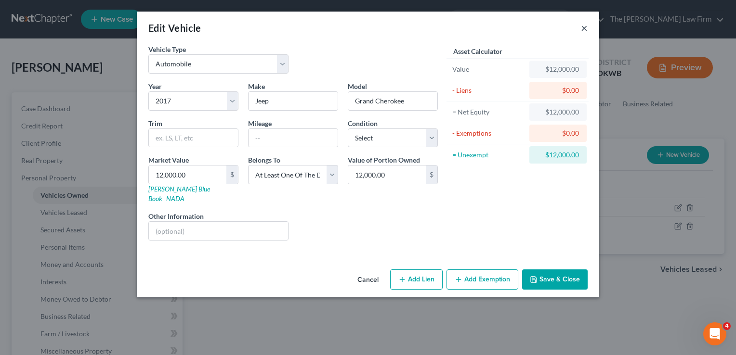
click at [583, 27] on button "×" at bounding box center [584, 28] width 7 height 12
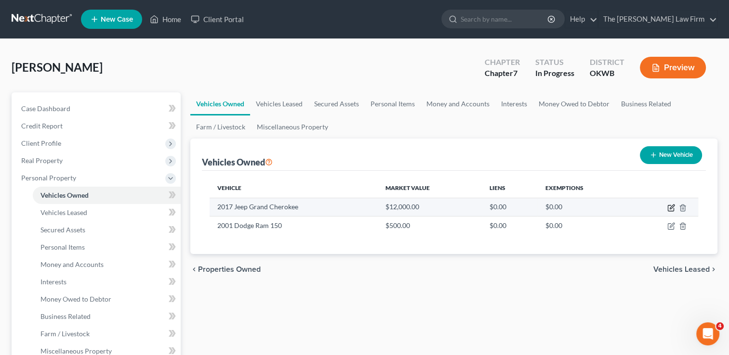
click at [669, 209] on icon "button" at bounding box center [671, 207] width 4 height 4
select select "0"
select select "9"
select select "3"
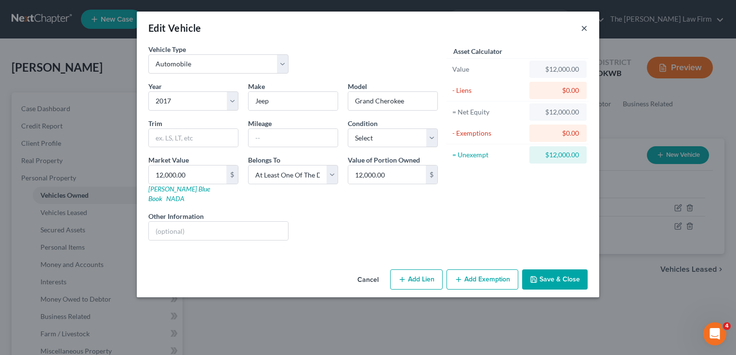
click at [585, 26] on button "×" at bounding box center [584, 28] width 7 height 12
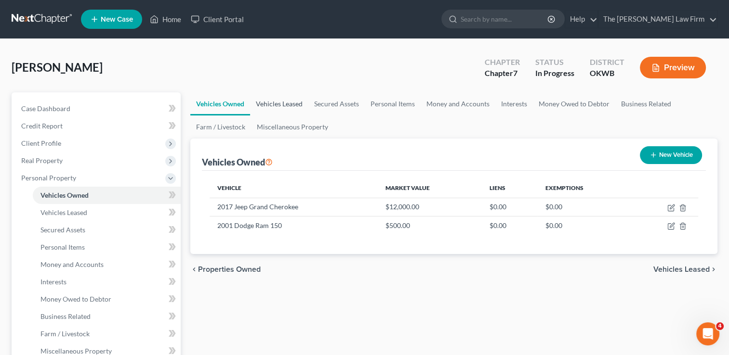
click at [283, 102] on link "Vehicles Leased" at bounding box center [279, 103] width 58 height 23
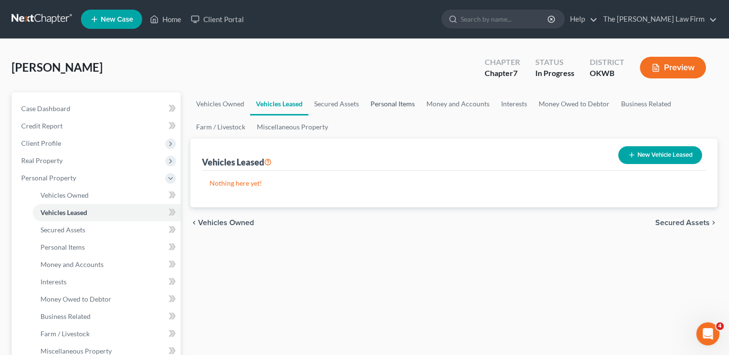
click at [399, 104] on link "Personal Items" at bounding box center [393, 103] width 56 height 23
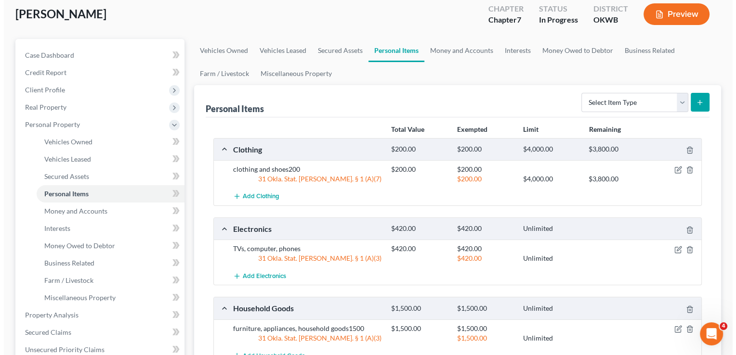
scroll to position [48, 0]
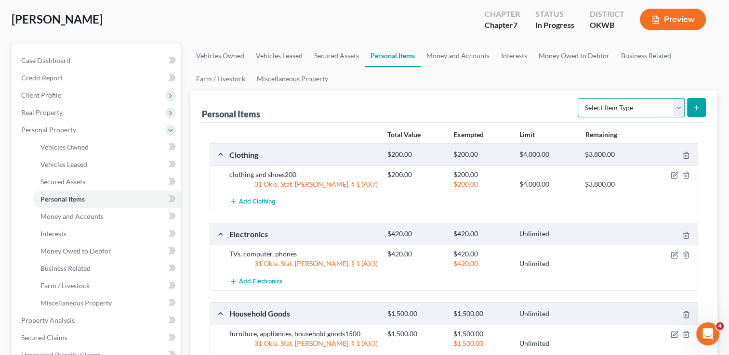
click at [675, 109] on select "Select Item Type Clothing Collectibles Of Value Electronics Firearms Household …" at bounding box center [630, 107] width 107 height 19
select select "collectibles_of_value"
click at [578, 98] on select "Select Item Type Clothing Collectibles Of Value Electronics Firearms Household …" at bounding box center [630, 107] width 107 height 19
click at [694, 109] on icon "submit" at bounding box center [696, 108] width 8 height 8
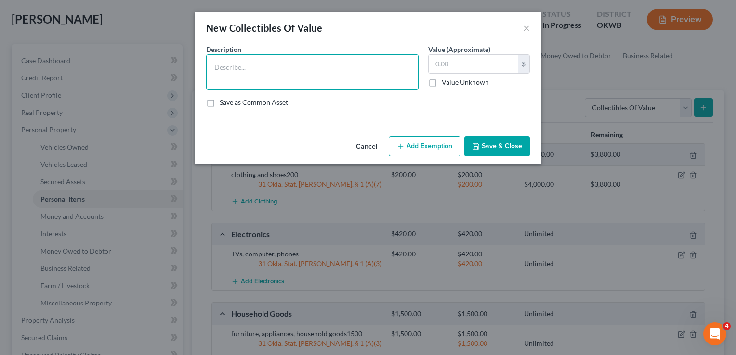
click at [268, 65] on textarea at bounding box center [312, 72] width 212 height 36
type textarea "Heirlooms from Germany"
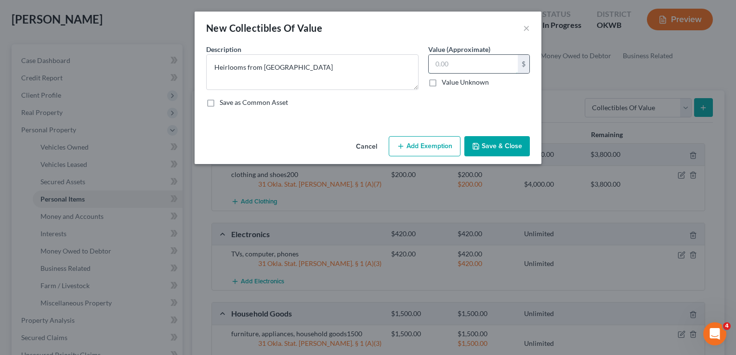
click at [454, 64] on input "text" at bounding box center [473, 64] width 89 height 18
type input "500.00"
click at [412, 148] on button "Add Exemption" at bounding box center [425, 146] width 72 height 20
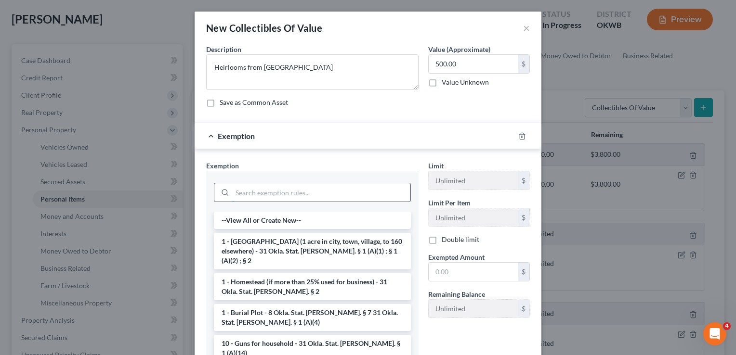
click at [294, 190] on input "search" at bounding box center [321, 192] width 178 height 18
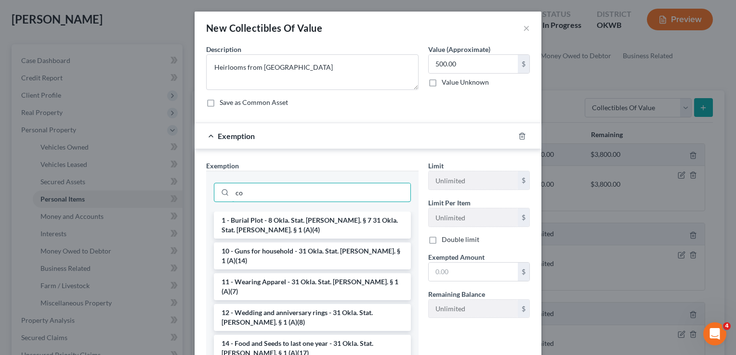
type input "c"
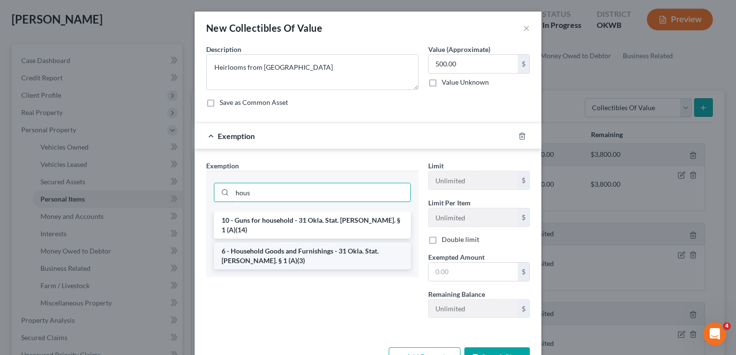
type input "hous"
click at [277, 243] on li "6 - Household Goods and Furnishings - 31 Okla. Stat. Ann. § 1 (A)(3)" at bounding box center [312, 256] width 197 height 27
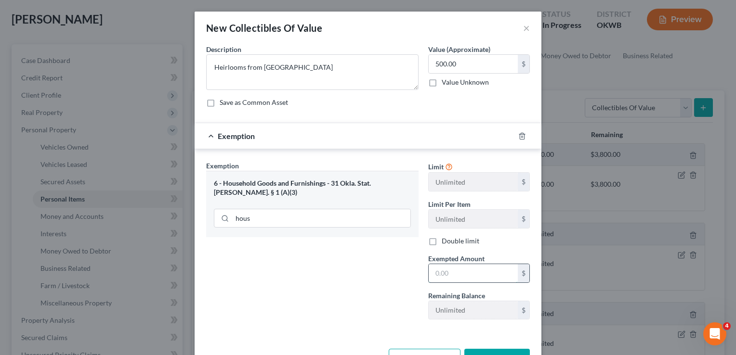
click at [457, 265] on input "text" at bounding box center [473, 273] width 89 height 18
type input "500.00"
click at [494, 352] on button "Save & Close" at bounding box center [496, 359] width 65 height 20
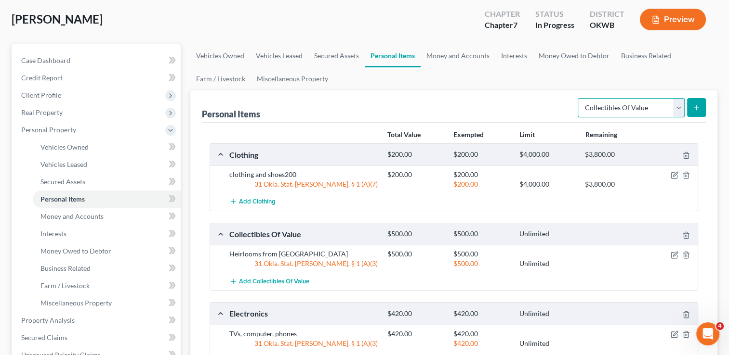
click at [679, 107] on select "Select Item Type Clothing Collectibles Of Value Electronics Firearms Household …" at bounding box center [630, 107] width 107 height 19
select select "firearms"
click at [578, 98] on select "Select Item Type Clothing Collectibles Of Value Electronics Firearms Household …" at bounding box center [630, 107] width 107 height 19
click at [696, 105] on line "submit" at bounding box center [696, 107] width 0 height 4
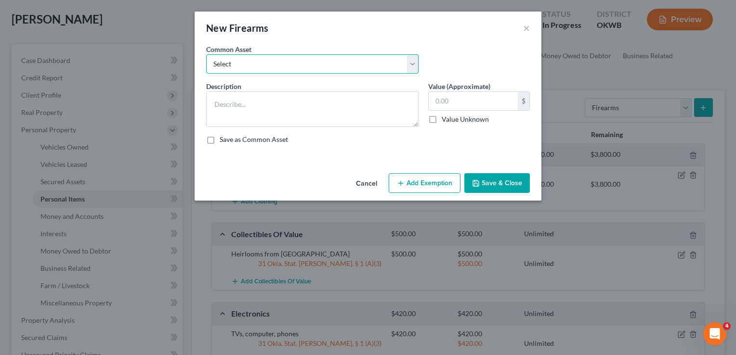
click at [297, 63] on select "Select rifle, pistol and shotgun pistol, rifle, & shotgun" at bounding box center [312, 63] width 212 height 19
drag, startPoint x: 422, startPoint y: 47, endPoint x: 438, endPoint y: 55, distance: 17.7
click at [422, 47] on div "Common Asset Select rifle, pistol and shotgun pistol, rifle, & shotgun" at bounding box center [312, 58] width 222 height 29
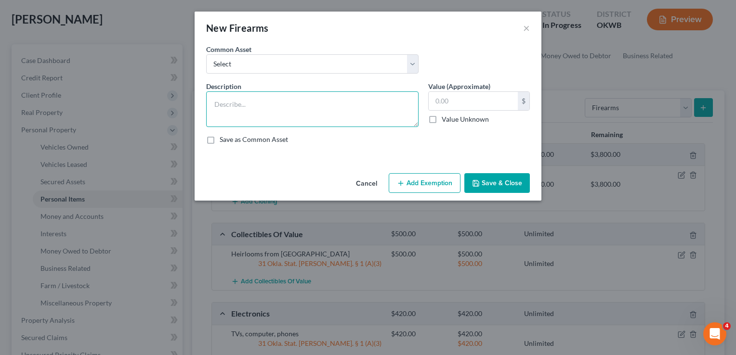
click at [265, 105] on textarea at bounding box center [312, 110] width 212 height 36
click at [289, 102] on textarea "2 pistols. Shotgun" at bounding box center [312, 110] width 212 height 36
click at [216, 105] on textarea "2 pistols. Shotgun" at bounding box center [312, 110] width 212 height 36
click at [275, 104] on textarea "3 pistols. Shotgun" at bounding box center [312, 110] width 212 height 36
type textarea "3 pistols. Shotgun. Long Gun"
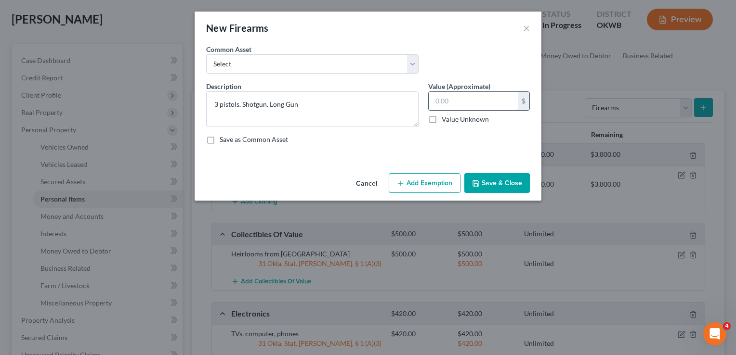
click at [465, 98] on input "text" at bounding box center [473, 101] width 89 height 18
type input "900.00"
click at [428, 181] on button "Add Exemption" at bounding box center [425, 183] width 72 height 20
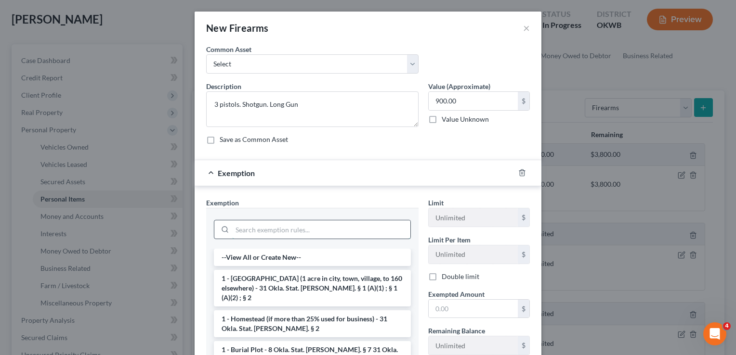
click at [323, 225] on input "search" at bounding box center [321, 230] width 178 height 18
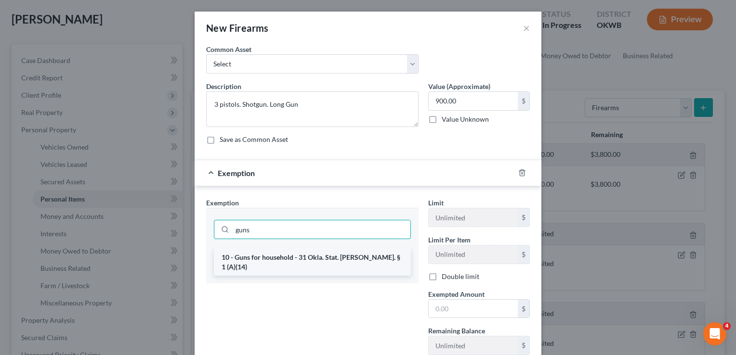
type input "guns"
click at [319, 257] on li "10 - Guns for household - 31 Okla. Stat. Ann. § 1 (A)(14)" at bounding box center [312, 262] width 197 height 27
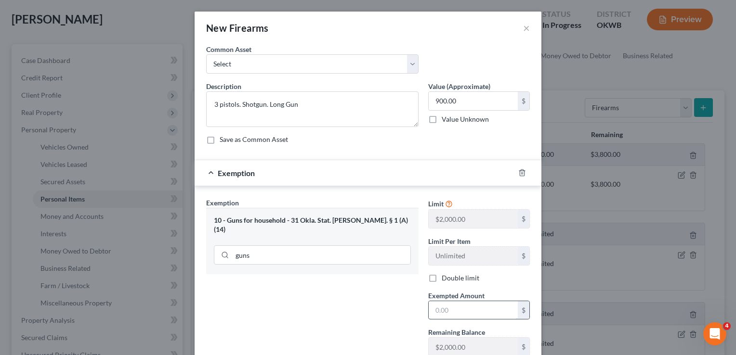
click at [458, 312] on input "text" at bounding box center [473, 310] width 89 height 18
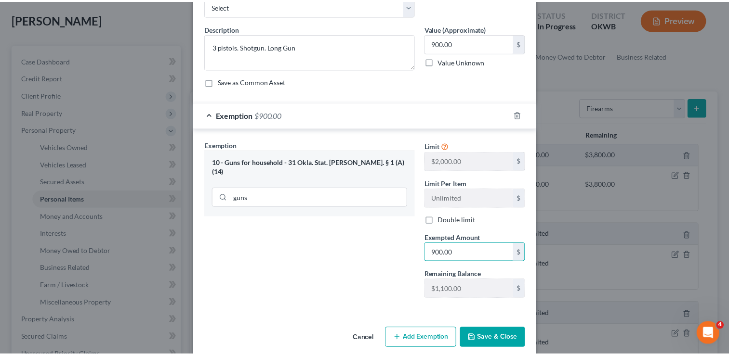
scroll to position [69, 0]
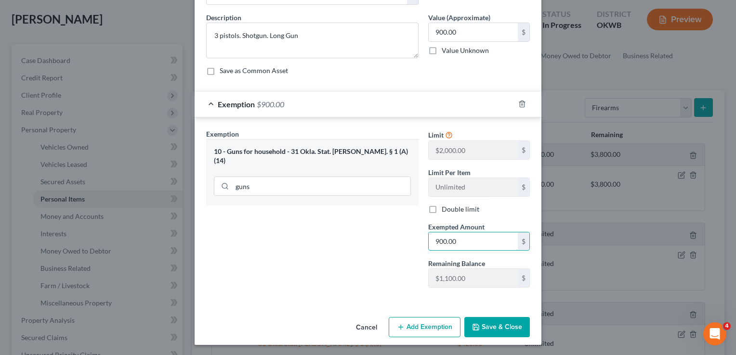
type input "900.00"
click at [492, 327] on button "Save & Close" at bounding box center [496, 327] width 65 height 20
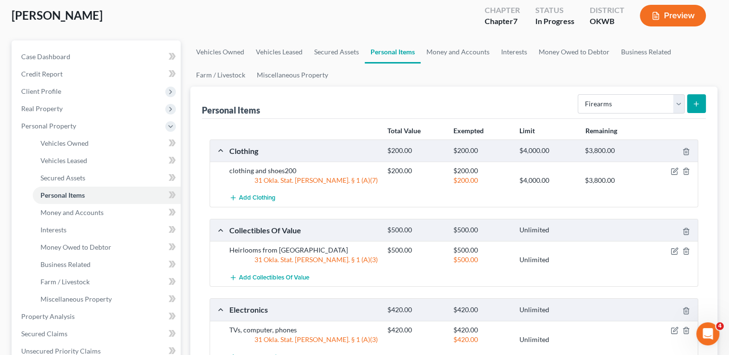
scroll to position [48, 0]
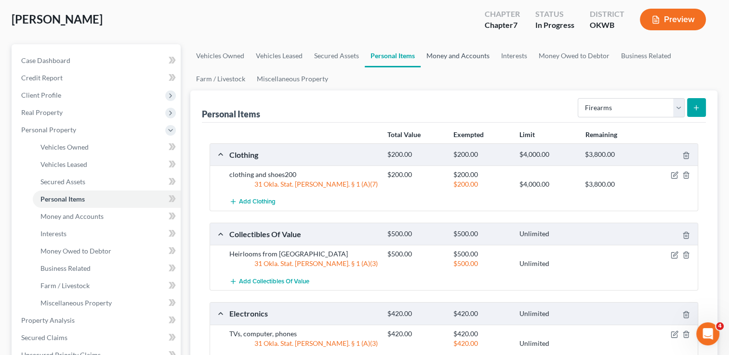
click at [462, 57] on link "Money and Accounts" at bounding box center [457, 55] width 75 height 23
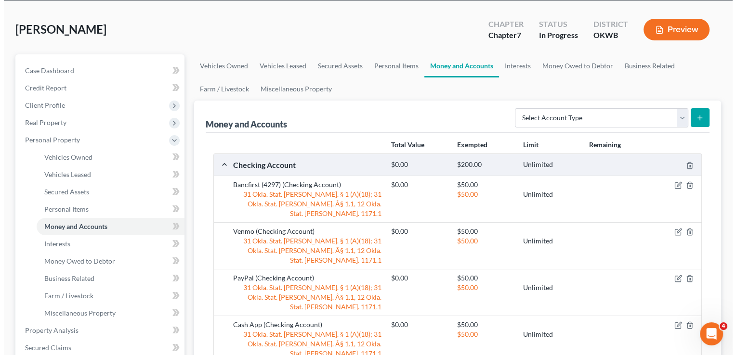
scroll to position [96, 0]
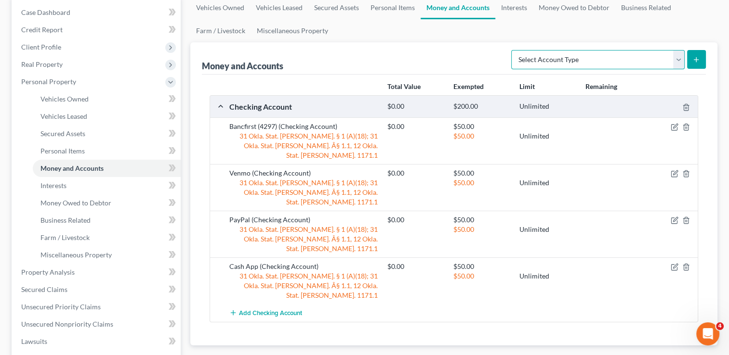
click at [678, 56] on select "Select Account Type Brokerage Cash on Hand Certificates of Deposit Checking Acc…" at bounding box center [597, 59] width 173 height 19
select select "savings"
click at [513, 50] on select "Select Account Type Brokerage Cash on Hand Certificates of Deposit Checking Acc…" at bounding box center [597, 59] width 173 height 19
click at [699, 57] on icon "submit" at bounding box center [696, 60] width 8 height 8
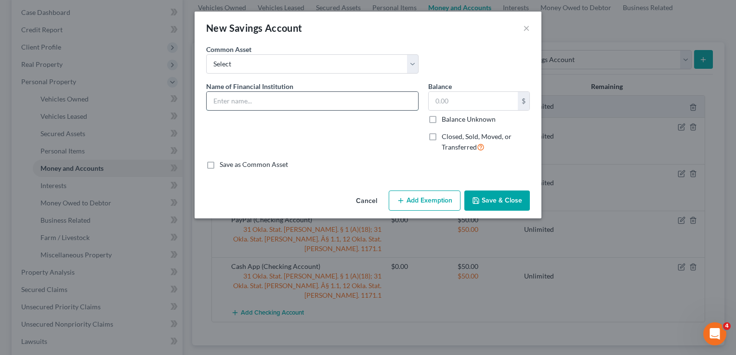
click at [287, 97] on input "text" at bounding box center [312, 101] width 211 height 18
type input "Bancfirst"
click at [467, 101] on input "text" at bounding box center [473, 101] width 89 height 18
type input "108"
click at [412, 200] on button "Add Exemption" at bounding box center [425, 201] width 72 height 20
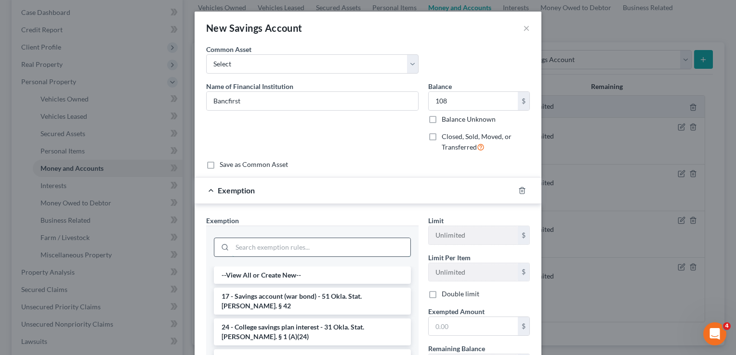
click at [263, 248] on input "search" at bounding box center [321, 247] width 178 height 18
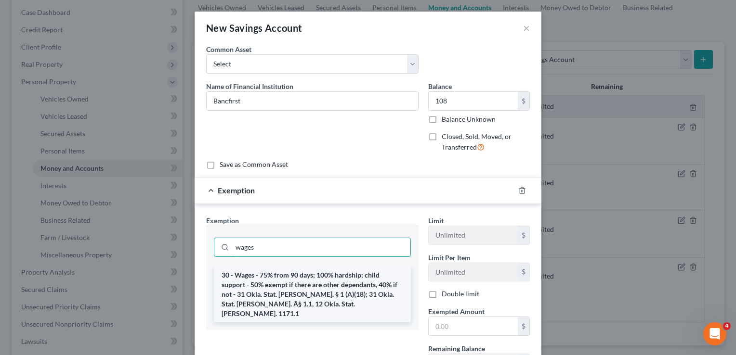
type input "wages"
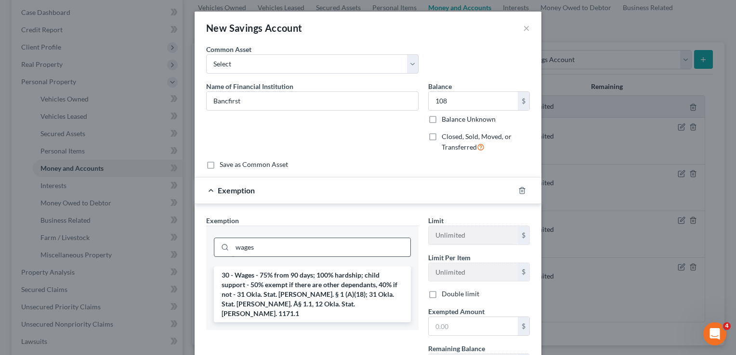
click at [262, 288] on li "30 - Wages - 75% from 90 days; 100% hardship; child support - 50% exempt if the…" at bounding box center [312, 295] width 197 height 56
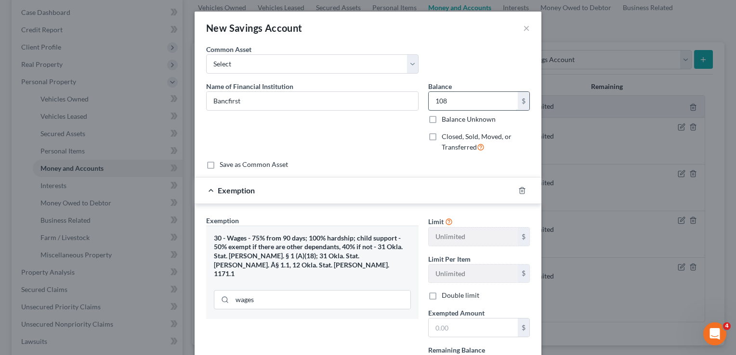
click at [453, 100] on input "108" at bounding box center [473, 101] width 89 height 18
type input "2,572.00"
click at [446, 327] on input "text" at bounding box center [473, 328] width 89 height 18
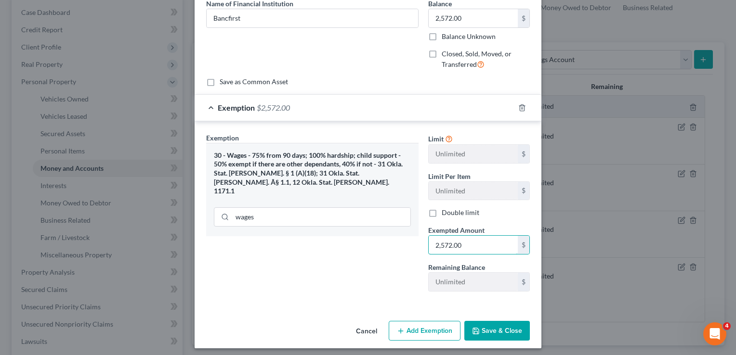
scroll to position [86, 0]
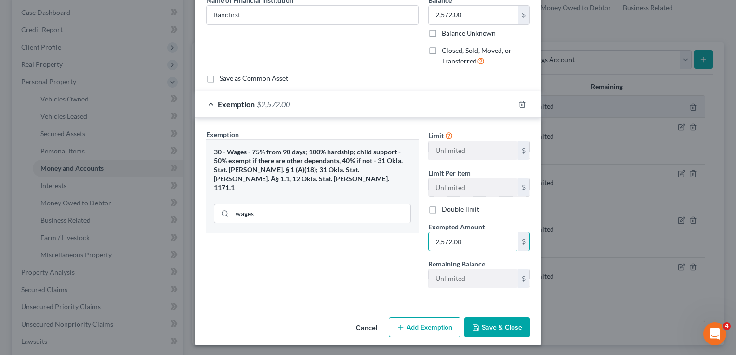
type input "2,572.00"
click at [504, 323] on button "Save & Close" at bounding box center [496, 328] width 65 height 20
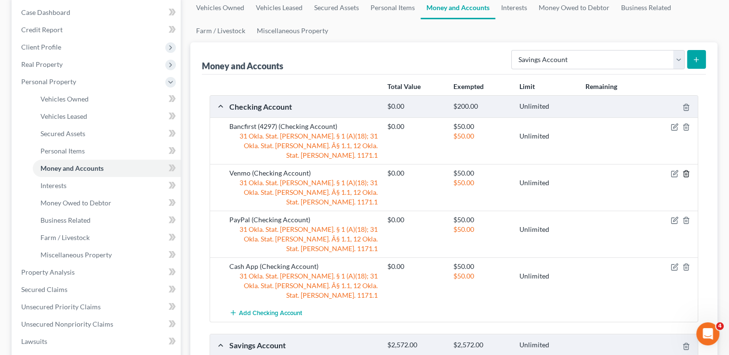
click at [685, 170] on icon "button" at bounding box center [686, 174] width 8 height 8
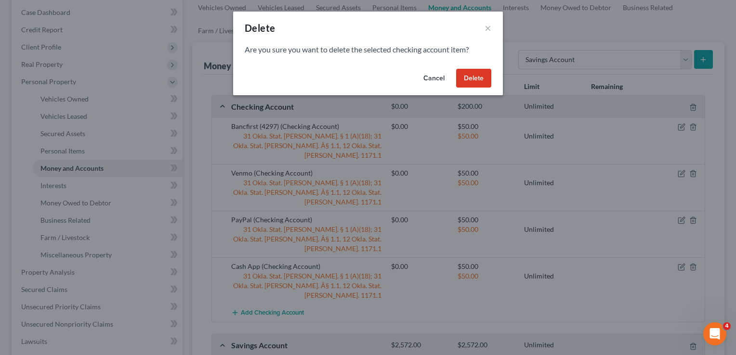
click at [479, 76] on button "Delete" at bounding box center [473, 78] width 35 height 19
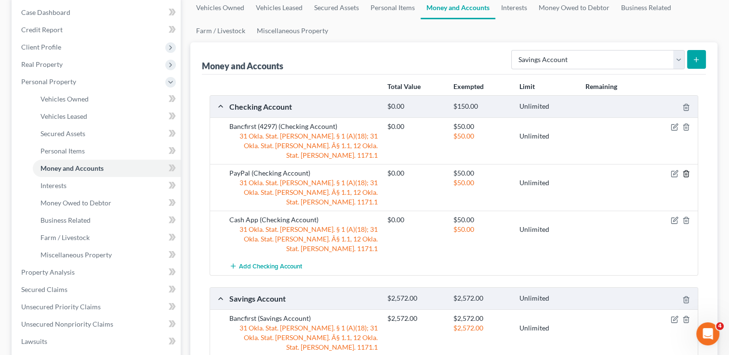
click at [687, 170] on icon "button" at bounding box center [686, 174] width 8 height 8
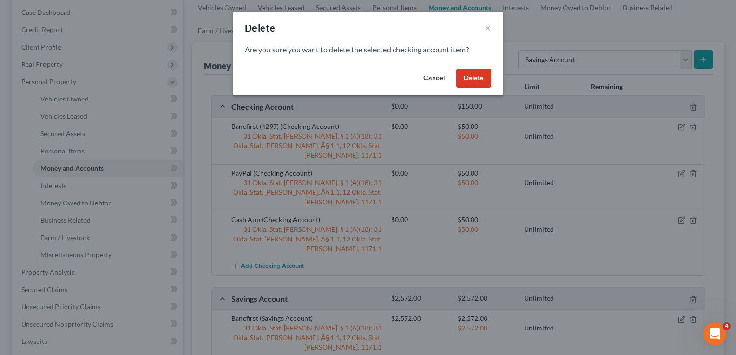
click at [478, 76] on button "Delete" at bounding box center [473, 78] width 35 height 19
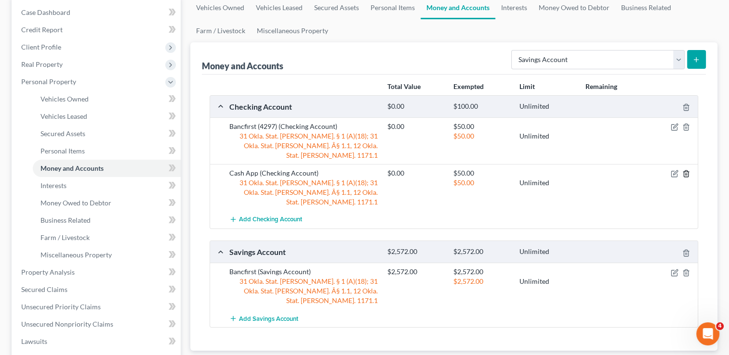
click at [685, 170] on icon "button" at bounding box center [686, 174] width 8 height 8
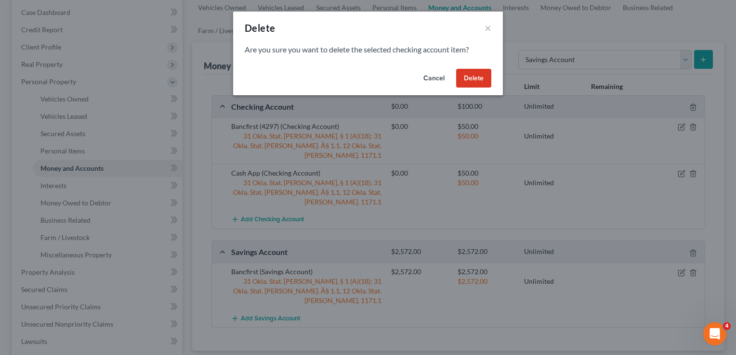
click at [470, 74] on button "Delete" at bounding box center [473, 78] width 35 height 19
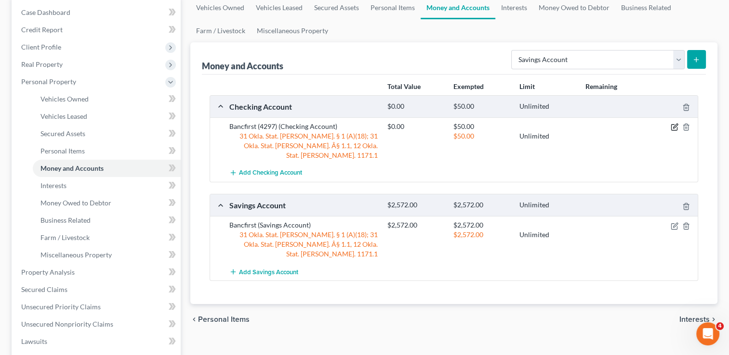
click at [673, 126] on icon "button" at bounding box center [675, 126] width 4 height 4
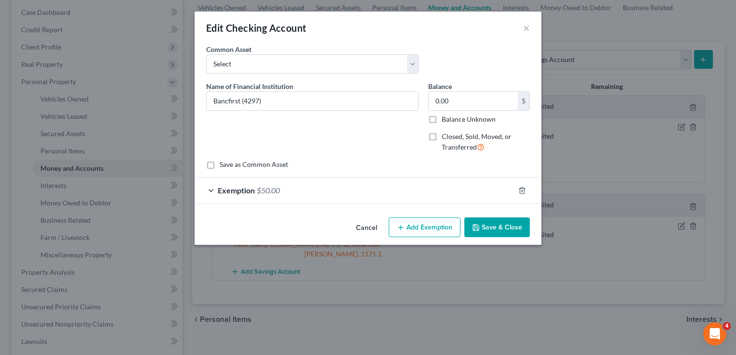
click at [288, 189] on div "Exemption $50.00" at bounding box center [355, 191] width 320 height 26
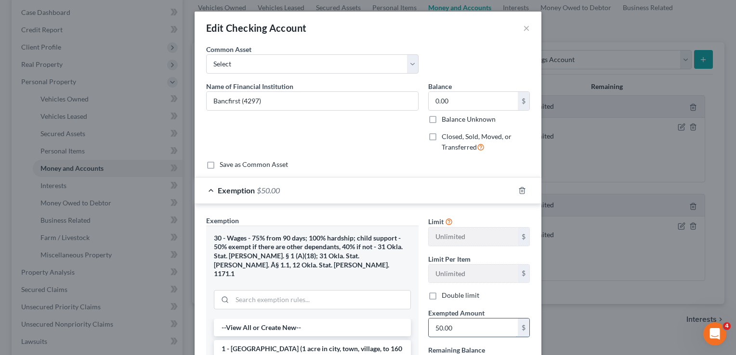
click at [466, 327] on input "50.00" at bounding box center [473, 328] width 89 height 18
click at [458, 100] on input "0.00" at bounding box center [473, 101] width 89 height 18
type input "3,200.00"
click at [472, 332] on input "text" at bounding box center [473, 328] width 89 height 18
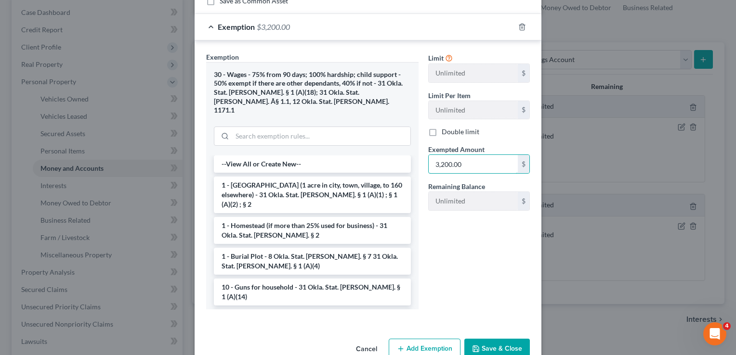
scroll to position [176, 0]
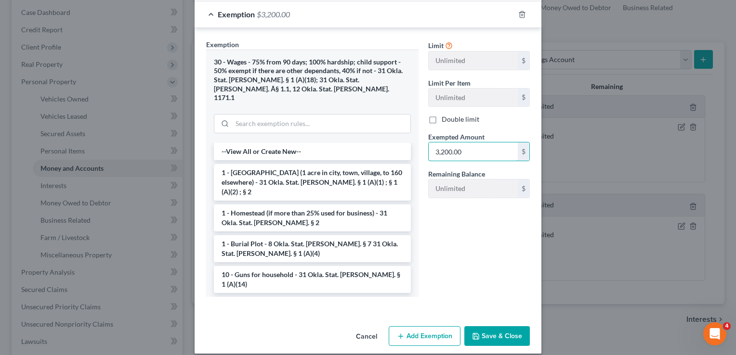
type input "3,200.00"
click at [495, 327] on button "Save & Close" at bounding box center [496, 337] width 65 height 20
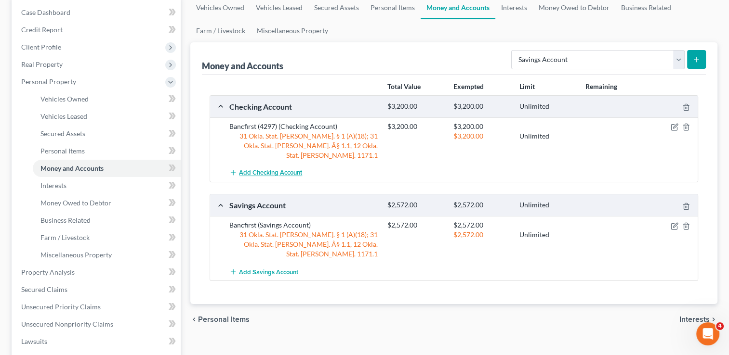
click at [274, 170] on span "Add Checking Account" at bounding box center [270, 174] width 63 height 8
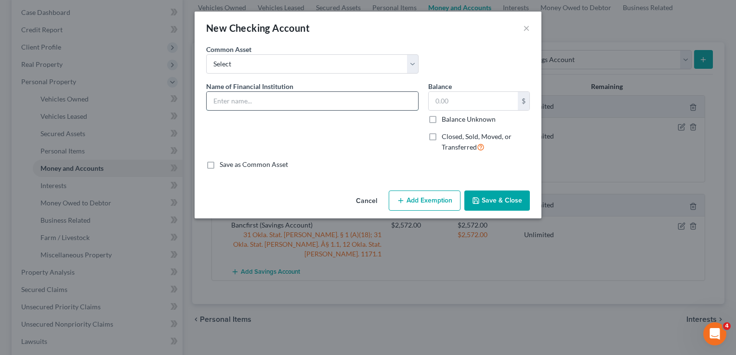
click at [276, 101] on input "text" at bounding box center [312, 101] width 211 height 18
type input "Bancfirst"
click at [453, 97] on input "text" at bounding box center [473, 101] width 89 height 18
type input "2,500"
click at [409, 202] on button "Add Exemption" at bounding box center [425, 201] width 72 height 20
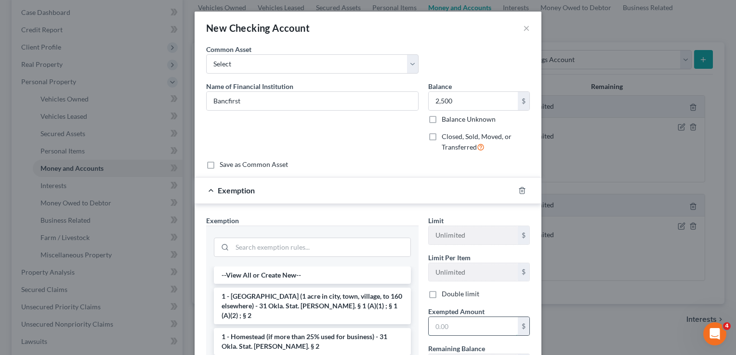
click at [448, 327] on input "text" at bounding box center [473, 326] width 89 height 18
type input "2,500"
click at [272, 247] on input "search" at bounding box center [321, 247] width 178 height 18
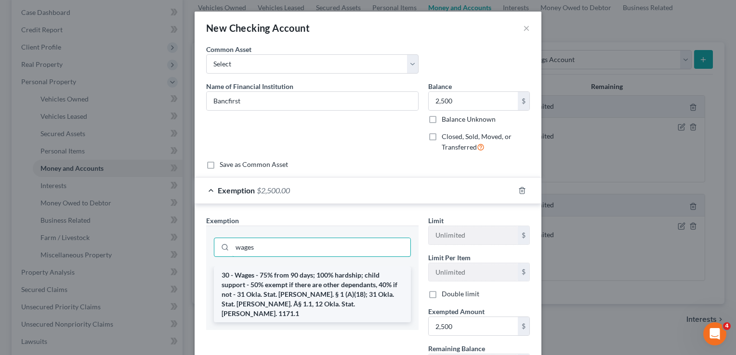
type input "wages"
click at [265, 282] on li "30 - Wages - 75% from 90 days; 100% hardship; child support - 50% exempt if the…" at bounding box center [312, 295] width 197 height 56
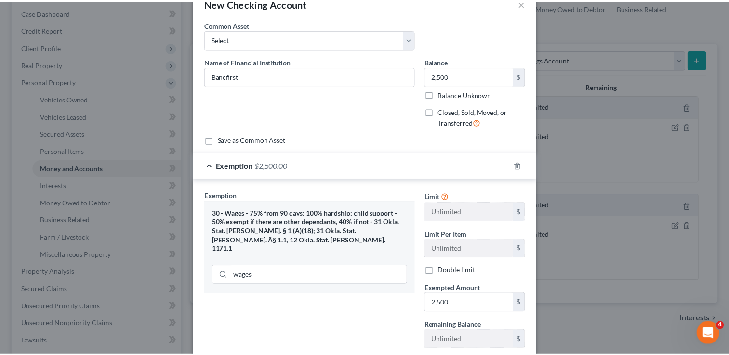
scroll to position [86, 0]
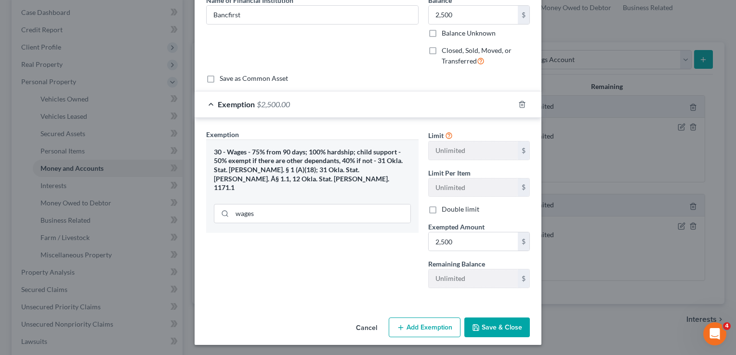
click at [493, 324] on button "Save & Close" at bounding box center [496, 328] width 65 height 20
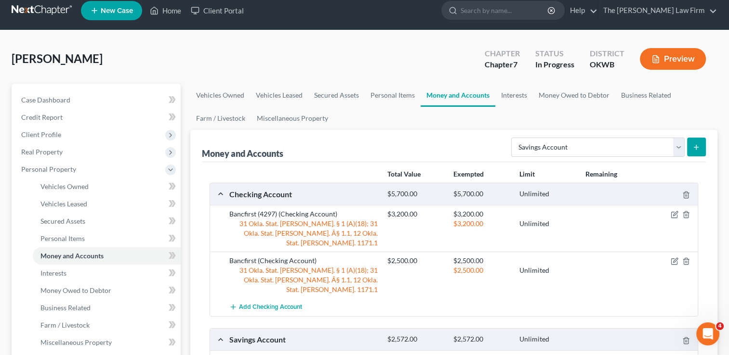
scroll to position [0, 0]
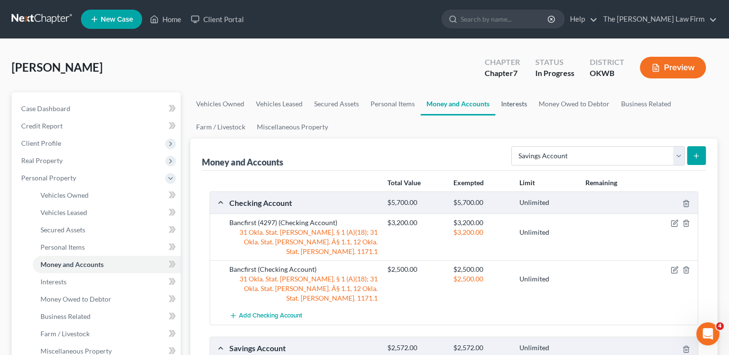
click at [511, 105] on link "Interests" at bounding box center [514, 103] width 38 height 23
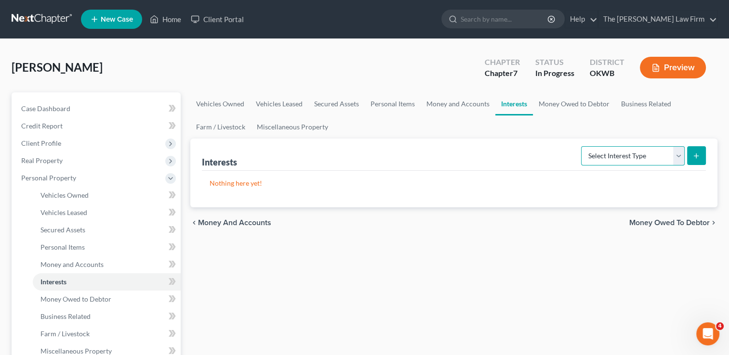
click at [678, 159] on select "Select Interest Type 401K Annuity Bond Education IRA Government Bond Government…" at bounding box center [633, 155] width 104 height 19
click at [566, 105] on link "Money Owed to Debtor" at bounding box center [574, 103] width 82 height 23
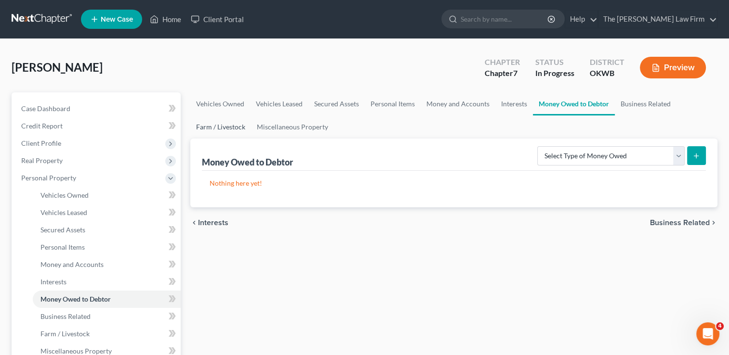
click at [225, 126] on link "Farm / Livestock" at bounding box center [220, 127] width 61 height 23
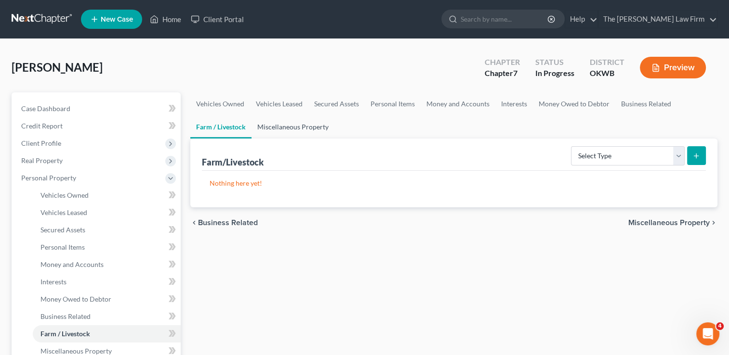
click at [300, 122] on link "Miscellaneous Property" at bounding box center [292, 127] width 83 height 23
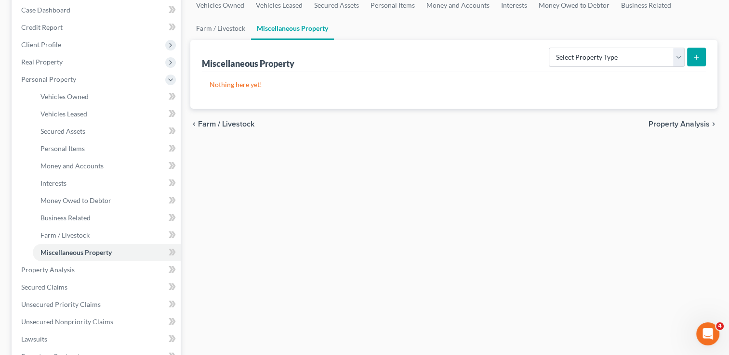
scroll to position [144, 0]
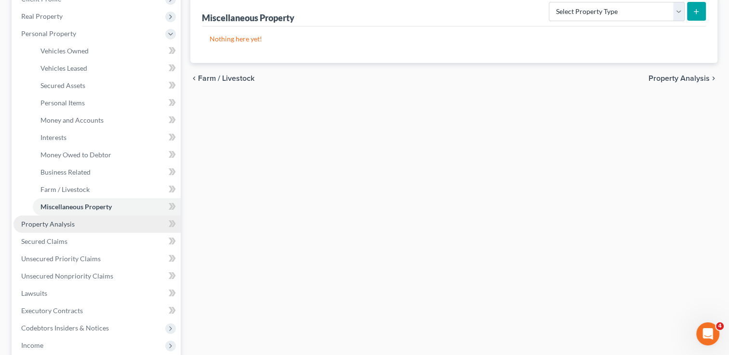
click at [61, 223] on span "Property Analysis" at bounding box center [47, 224] width 53 height 8
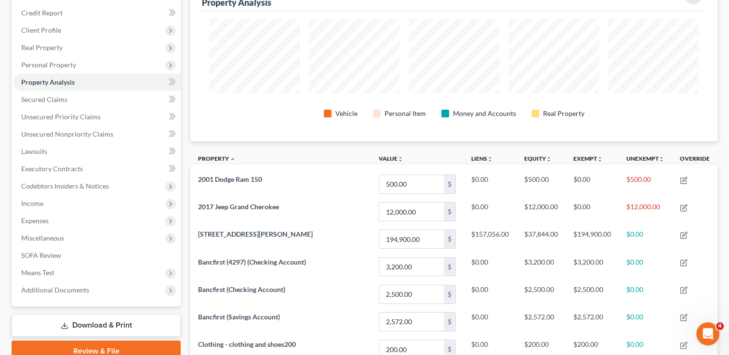
scroll to position [48, 0]
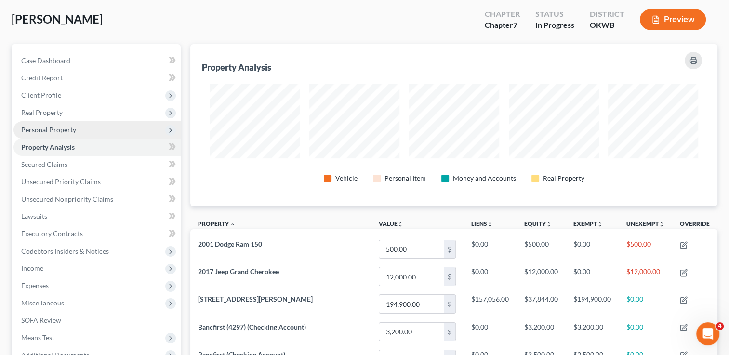
click at [76, 128] on span "Personal Property" at bounding box center [96, 129] width 167 height 17
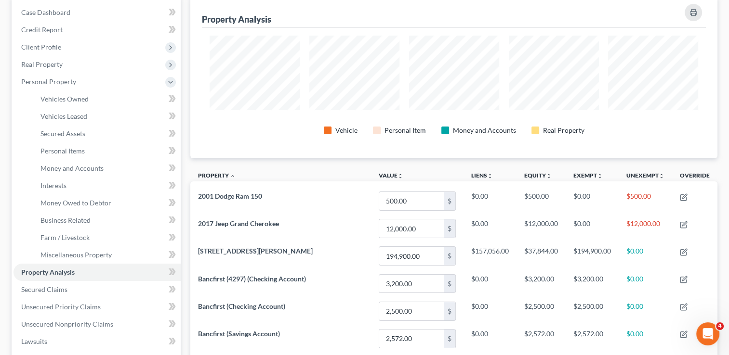
scroll to position [144, 0]
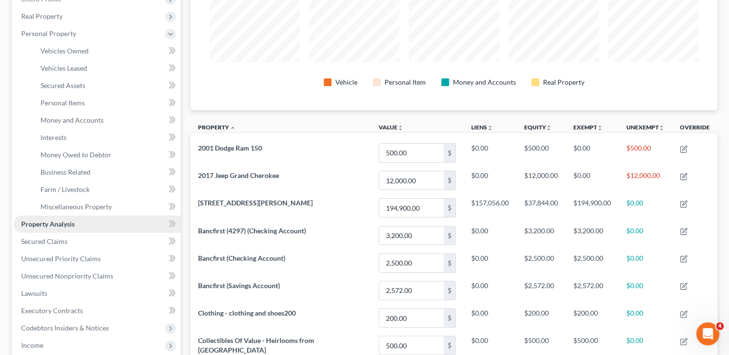
click at [66, 223] on span "Property Analysis" at bounding box center [47, 224] width 53 height 8
click at [62, 248] on link "Secured Claims" at bounding box center [96, 241] width 167 height 17
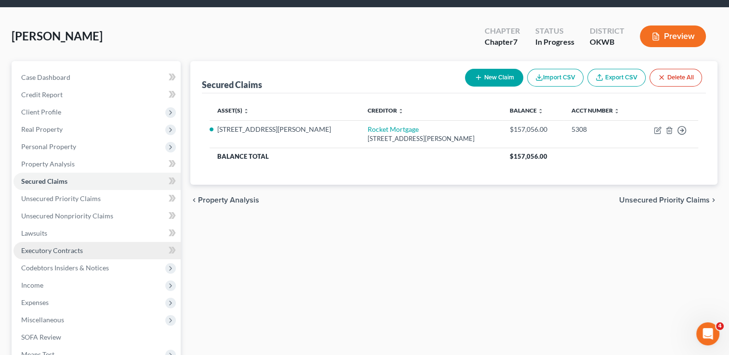
scroll to position [48, 0]
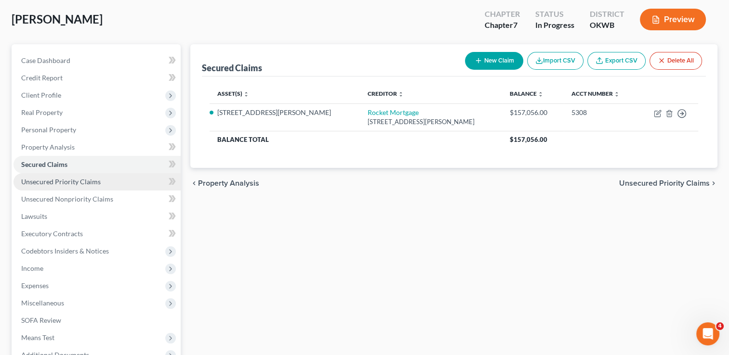
click at [91, 184] on span "Unsecured Priority Claims" at bounding box center [60, 182] width 79 height 8
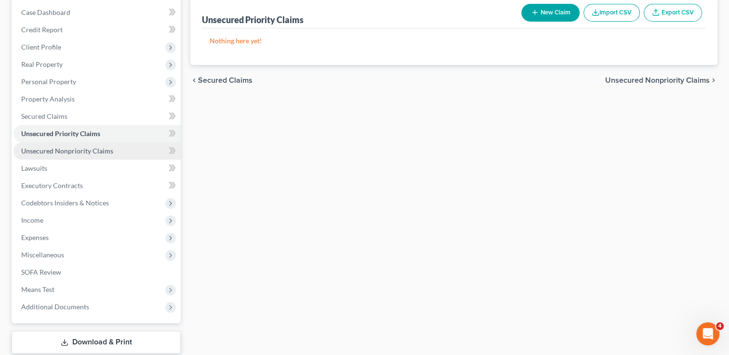
click at [69, 157] on link "Unsecured Nonpriority Claims" at bounding box center [96, 151] width 167 height 17
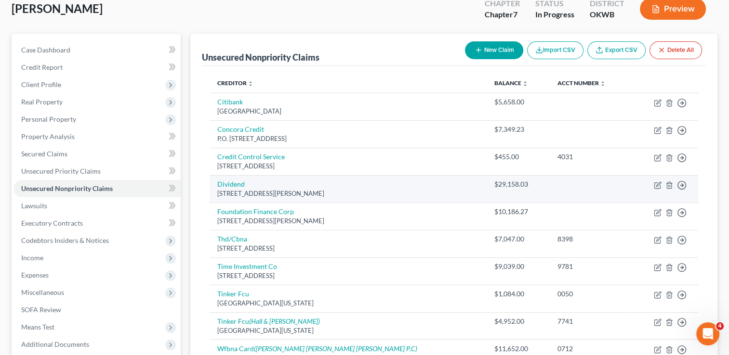
scroll to position [96, 0]
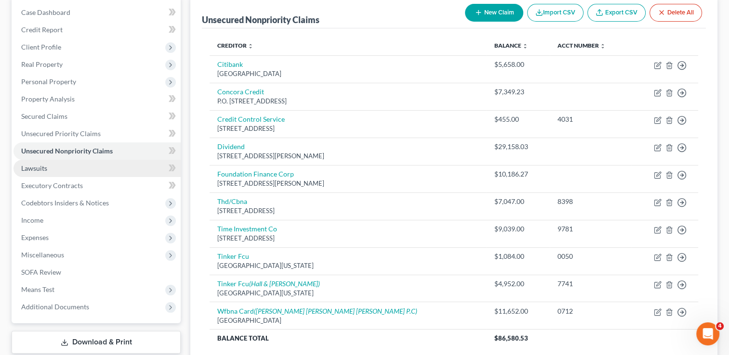
click at [37, 166] on span "Lawsuits" at bounding box center [34, 168] width 26 height 8
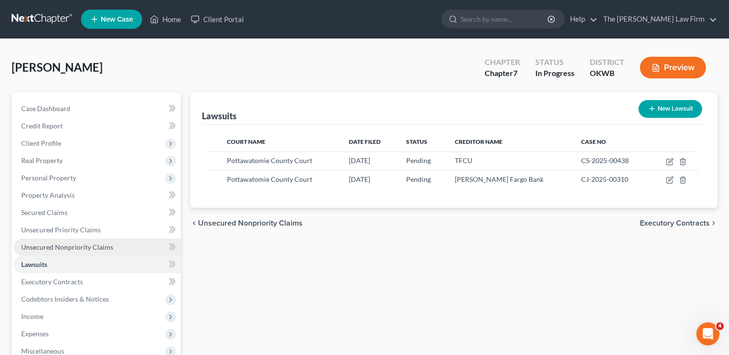
click at [101, 249] on span "Unsecured Nonpriority Claims" at bounding box center [67, 247] width 92 height 8
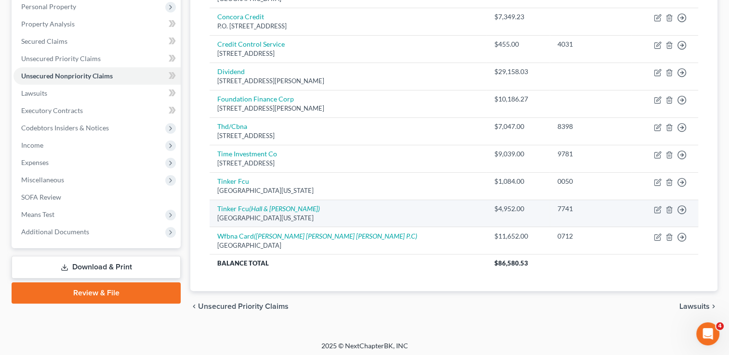
scroll to position [173, 0]
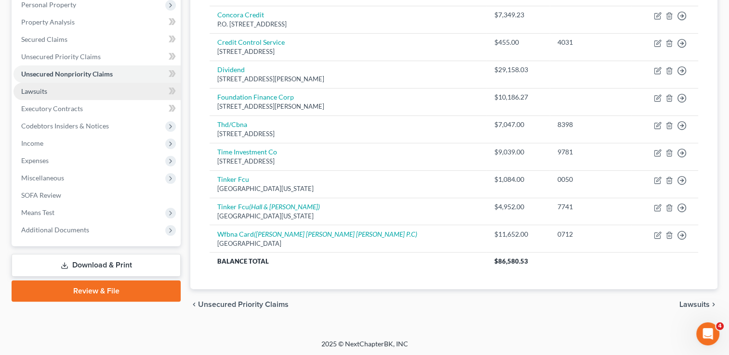
click at [44, 93] on span "Lawsuits" at bounding box center [34, 91] width 26 height 8
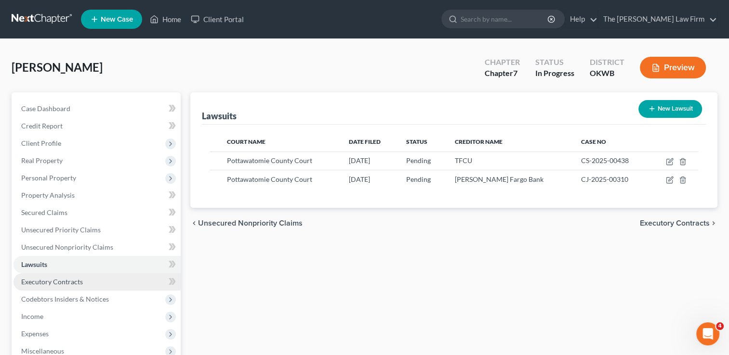
click at [61, 284] on span "Executory Contracts" at bounding box center [52, 282] width 62 height 8
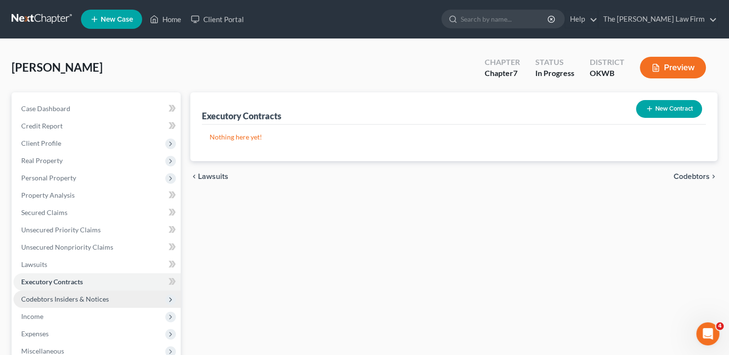
click at [57, 298] on span "Codebtors Insiders & Notices" at bounding box center [65, 299] width 88 height 8
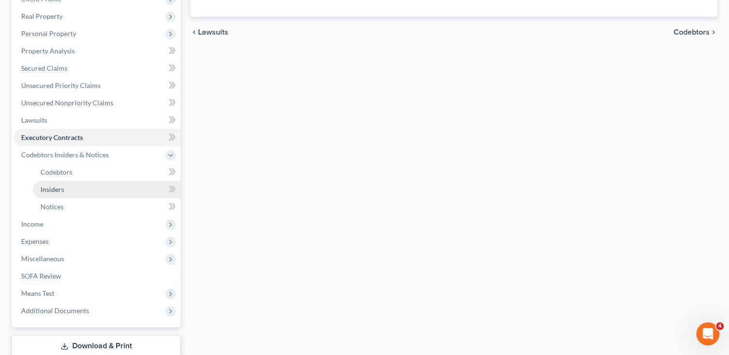
click at [66, 188] on link "Insiders" at bounding box center [107, 189] width 148 height 17
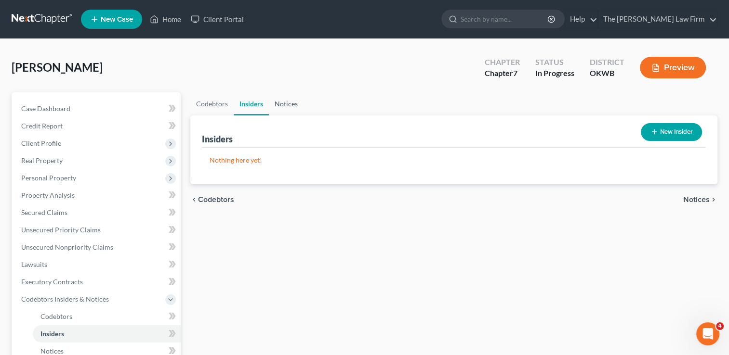
click at [283, 105] on link "Notices" at bounding box center [286, 103] width 35 height 23
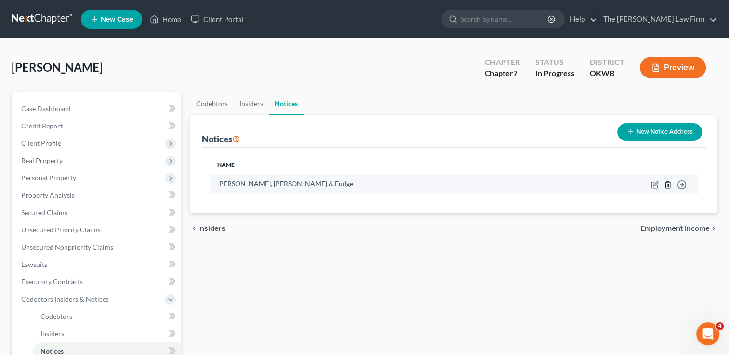
click at [667, 184] on icon "button" at bounding box center [668, 185] width 8 height 8
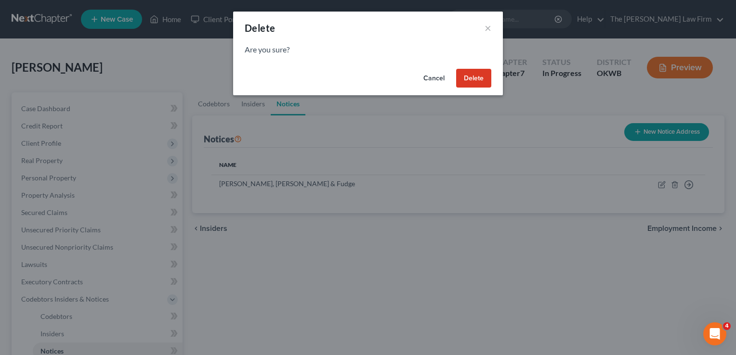
click at [473, 78] on button "Delete" at bounding box center [473, 78] width 35 height 19
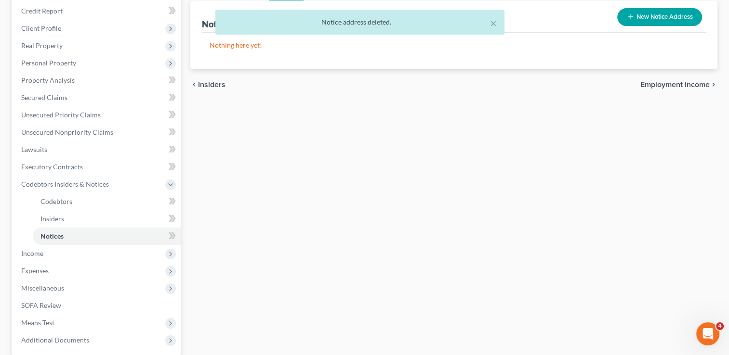
scroll to position [193, 0]
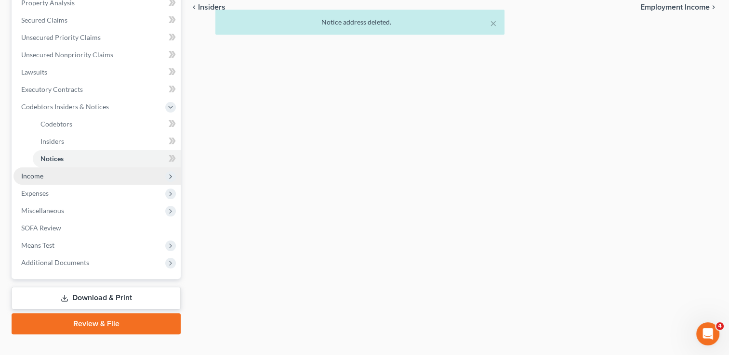
click at [34, 172] on span "Income" at bounding box center [32, 176] width 22 height 8
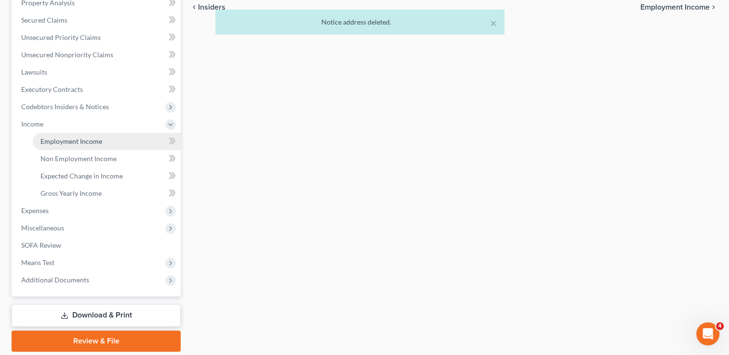
click at [85, 140] on span "Employment Income" at bounding box center [71, 141] width 62 height 8
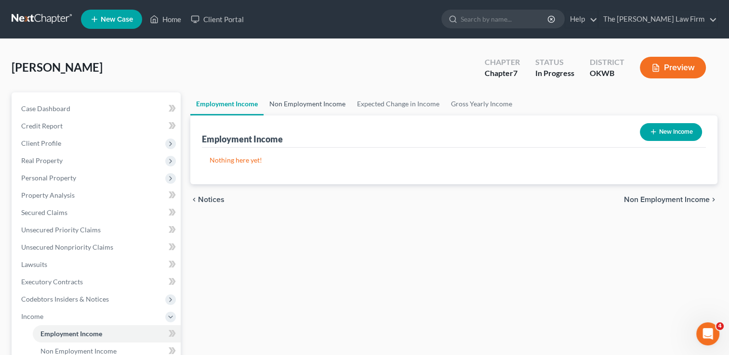
click at [293, 104] on link "Non Employment Income" at bounding box center [307, 103] width 88 height 23
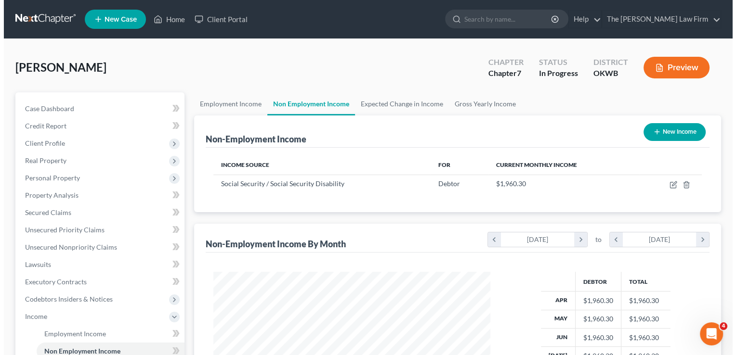
scroll to position [171, 296]
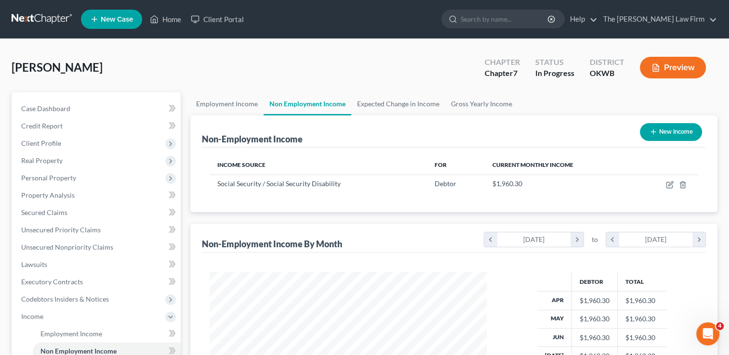
click at [662, 131] on button "New Income" at bounding box center [671, 132] width 62 height 18
select select "0"
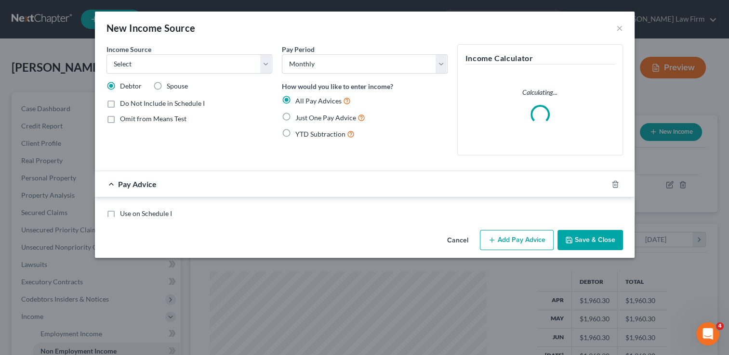
scroll to position [171, 299]
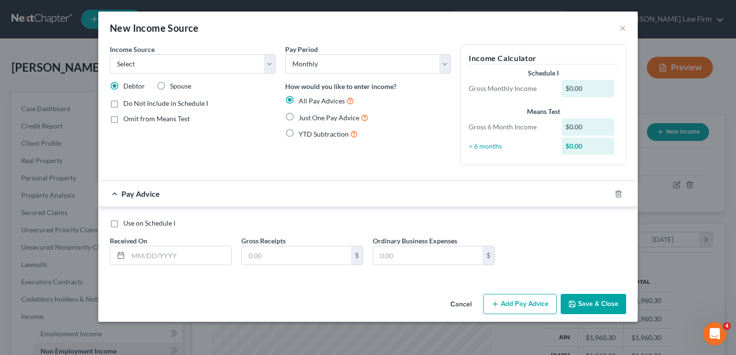
click at [299, 115] on label "Just One Pay Advice" at bounding box center [334, 117] width 70 height 11
click at [302, 115] on input "Just One Pay Advice" at bounding box center [305, 115] width 6 height 6
radio input "true"
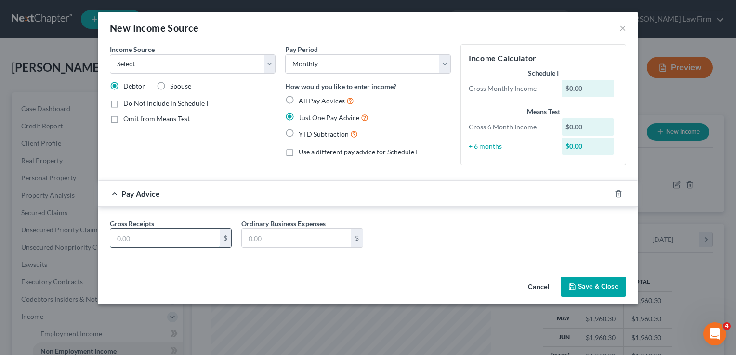
click at [175, 237] on input "text" at bounding box center [164, 238] width 109 height 18
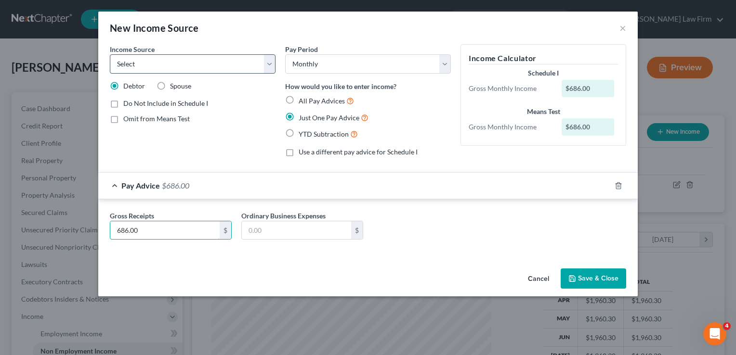
type input "686.00"
click at [269, 63] on select "Select Unemployment Disability (from employer) Pension Retirement Social Securi…" at bounding box center [193, 63] width 166 height 19
select select "4"
click at [110, 54] on select "Select Unemployment Disability (from employer) Pension Retirement Social Securi…" at bounding box center [193, 63] width 166 height 19
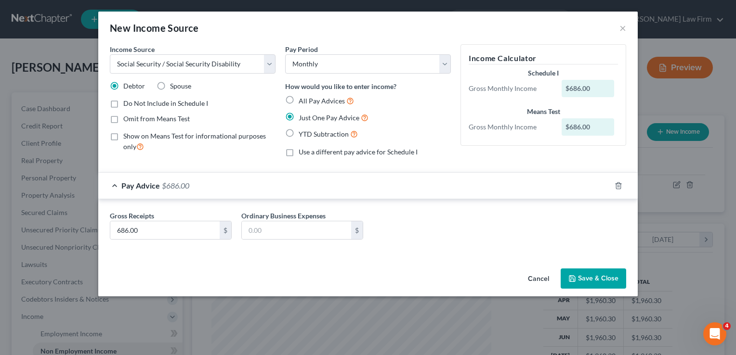
click at [589, 274] on button "Save & Close" at bounding box center [593, 279] width 65 height 20
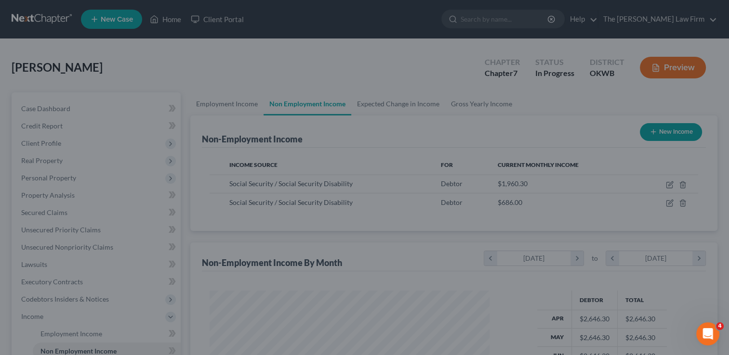
scroll to position [481445, 481320]
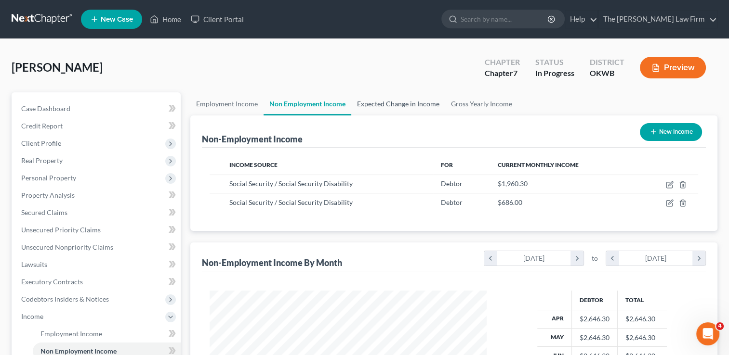
click at [395, 104] on link "Expected Change in Income" at bounding box center [398, 103] width 94 height 23
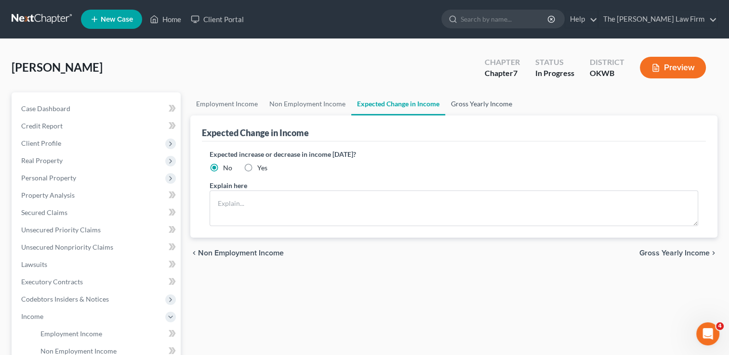
click at [482, 97] on link "Gross Yearly Income" at bounding box center [481, 103] width 73 height 23
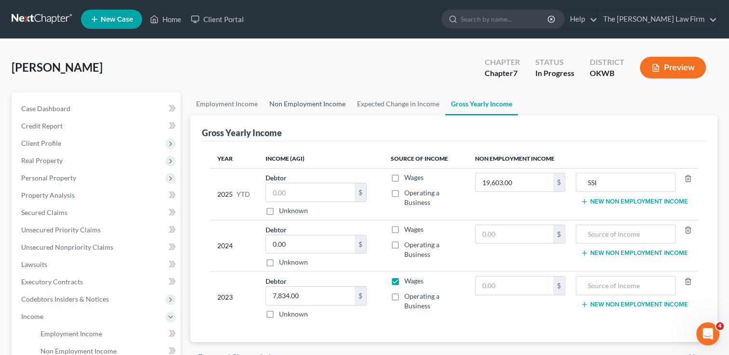
click at [299, 103] on link "Non Employment Income" at bounding box center [307, 103] width 88 height 23
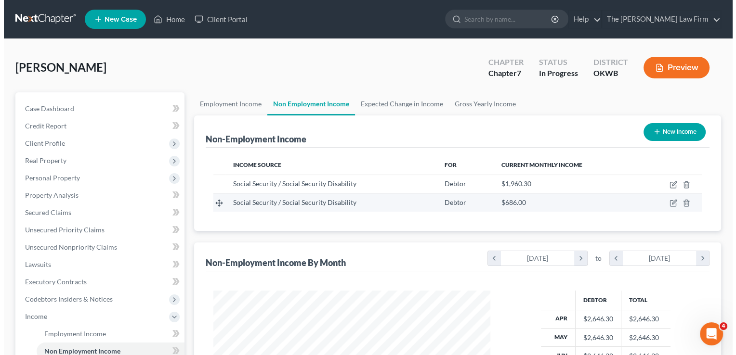
scroll to position [171, 296]
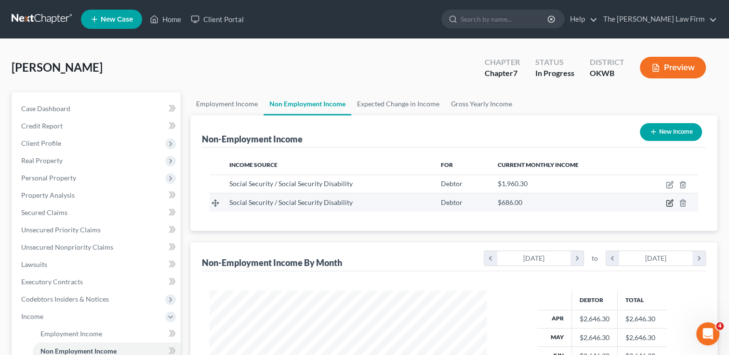
click at [668, 202] on icon "button" at bounding box center [670, 203] width 8 height 8
select select "4"
select select "0"
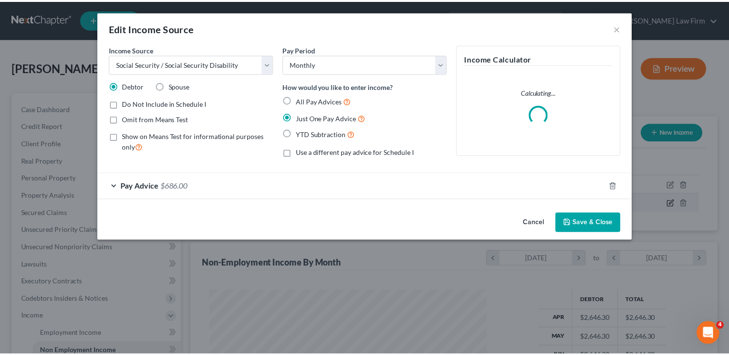
scroll to position [171, 299]
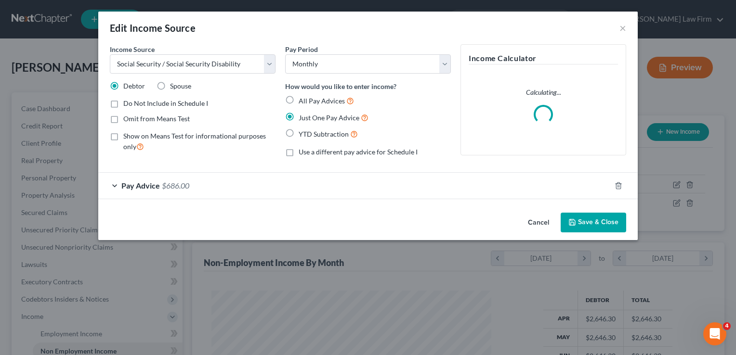
click at [170, 85] on label "Spouse" at bounding box center [180, 86] width 21 height 10
click at [174, 85] on input "Spouse" at bounding box center [177, 84] width 6 height 6
radio input "true"
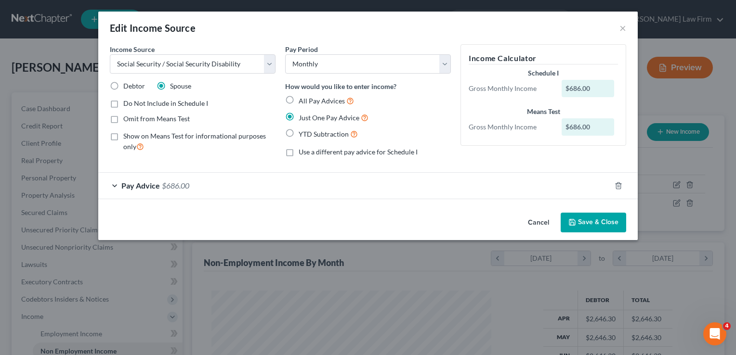
click at [590, 219] on button "Save & Close" at bounding box center [593, 223] width 65 height 20
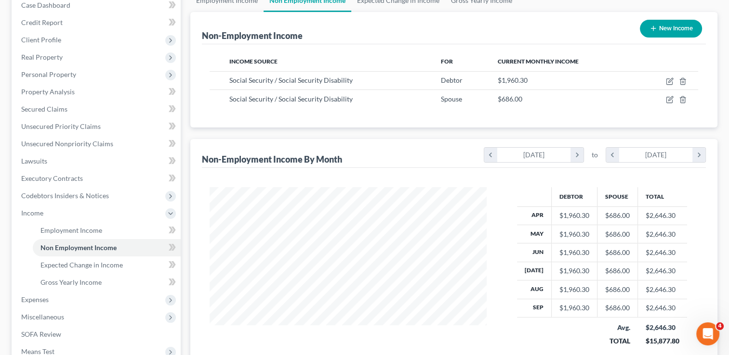
scroll to position [193, 0]
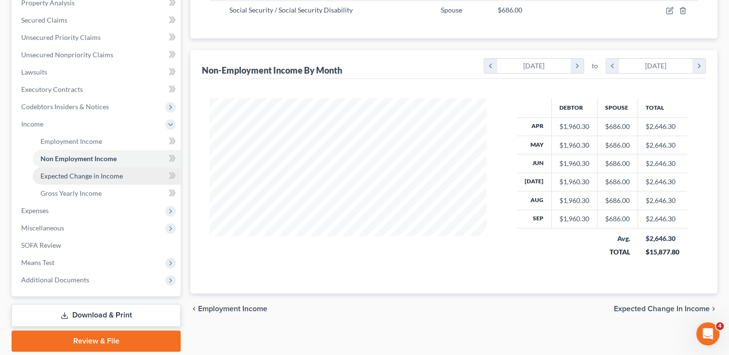
click at [89, 173] on span "Expected Change in Income" at bounding box center [81, 176] width 82 height 8
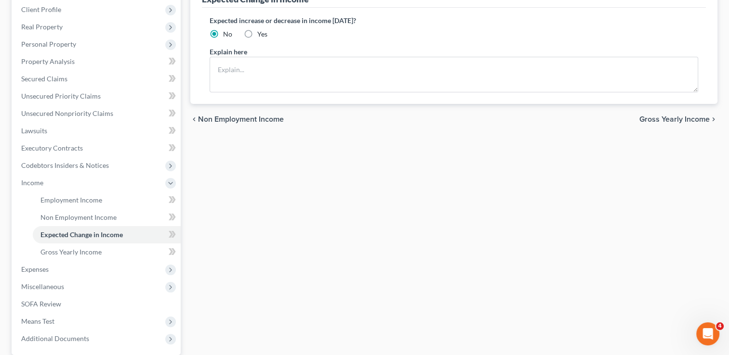
scroll to position [193, 0]
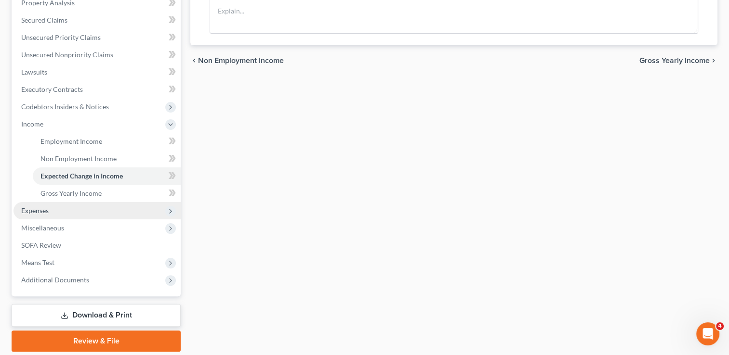
click at [27, 207] on span "Expenses" at bounding box center [34, 211] width 27 height 8
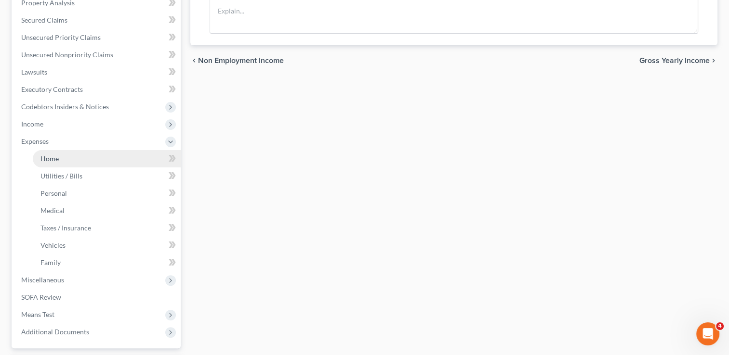
click at [61, 159] on link "Home" at bounding box center [107, 158] width 148 height 17
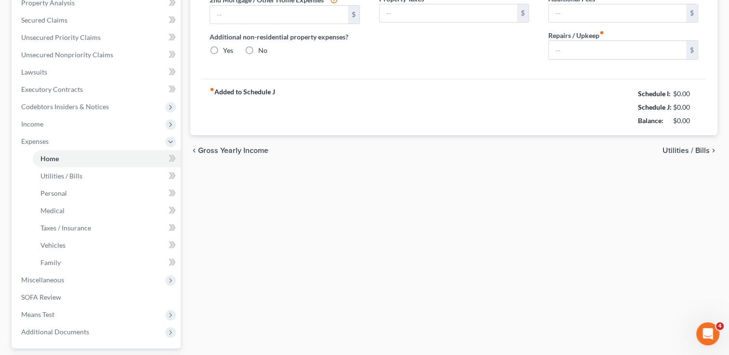
type input "0.00"
radio input "true"
type input "0.00"
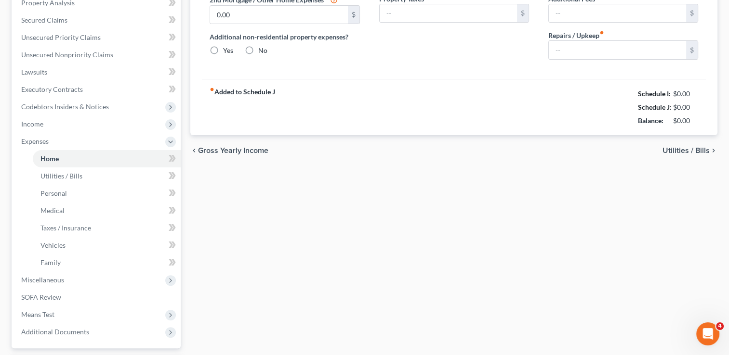
type input "0.00"
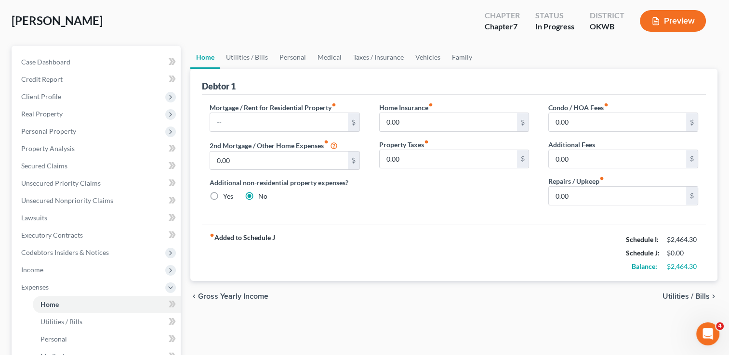
scroll to position [48, 0]
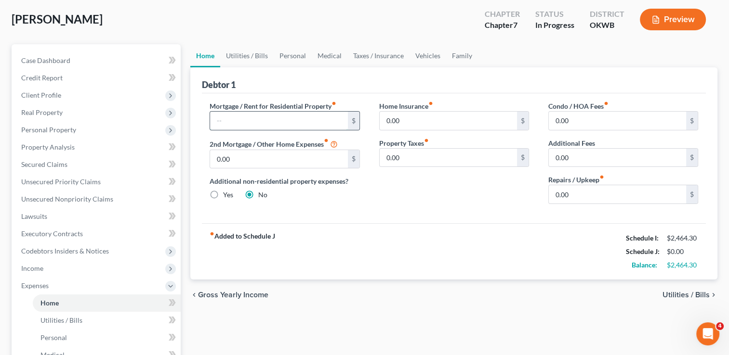
click at [252, 118] on input "text" at bounding box center [278, 121] width 137 height 18
click at [256, 118] on input "text" at bounding box center [278, 121] width 137 height 18
type input "1,328.53"
click at [441, 195] on div "Home Insurance fiber_manual_record 0.00 $ Property Taxes fiber_manual_record 0.…" at bounding box center [453, 156] width 169 height 111
click at [246, 58] on link "Utilities / Bills" at bounding box center [246, 55] width 53 height 23
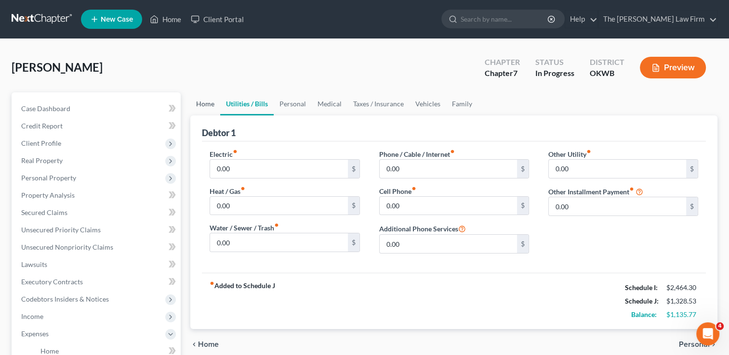
click at [205, 104] on link "Home" at bounding box center [205, 103] width 30 height 23
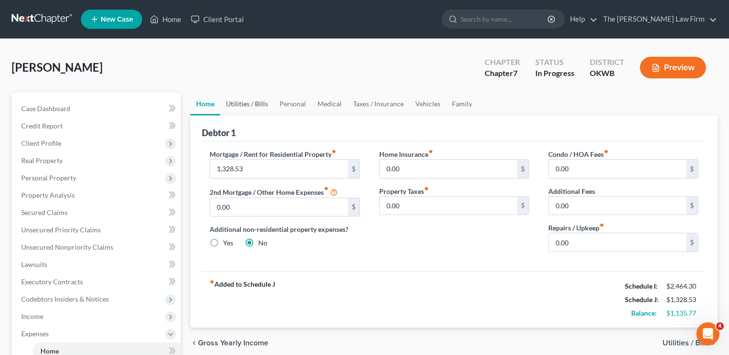
click at [245, 103] on link "Utilities / Bills" at bounding box center [246, 103] width 53 height 23
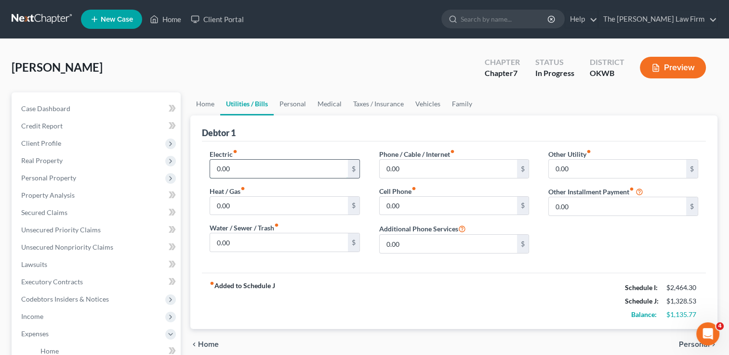
click at [244, 169] on input "0.00" at bounding box center [278, 169] width 137 height 18
type input "140.00"
click at [237, 205] on input "0.00" at bounding box center [278, 206] width 137 height 18
type input "25.00"
click at [262, 240] on input "0.00" at bounding box center [278, 243] width 137 height 18
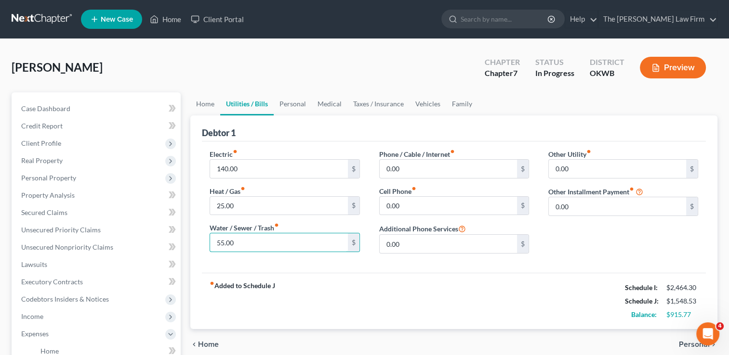
type input "55.00"
click at [508, 137] on div "Debtor 1" at bounding box center [454, 129] width 504 height 26
click at [420, 173] on input "0.00" at bounding box center [448, 169] width 137 height 18
type input "7"
click at [418, 172] on input "text" at bounding box center [448, 169] width 137 height 18
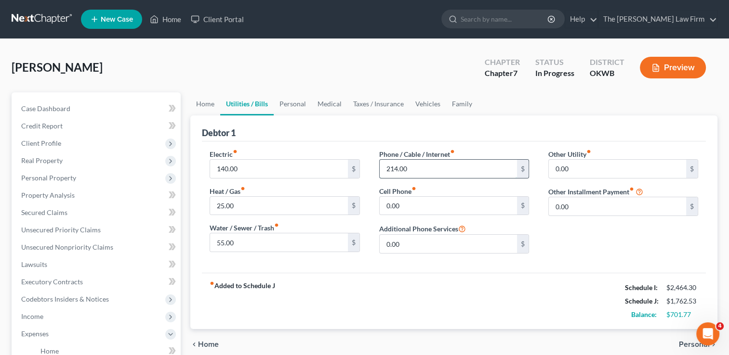
drag, startPoint x: 417, startPoint y: 169, endPoint x: 379, endPoint y: 169, distance: 38.5
click at [379, 169] on div "214.00 $" at bounding box center [454, 168] width 150 height 19
type input "154.00"
click at [578, 169] on input "0.00" at bounding box center [617, 169] width 137 height 18
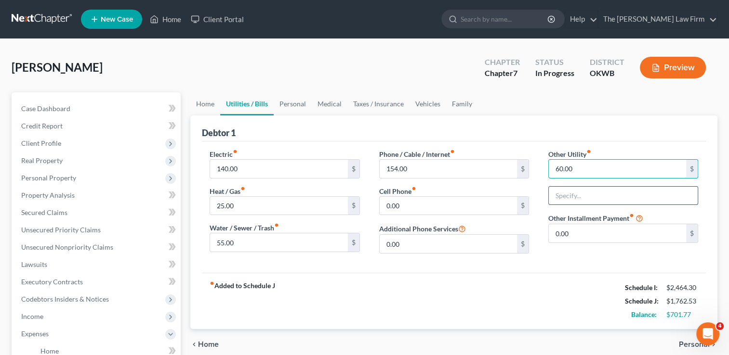
type input "60.00"
click at [590, 196] on input "text" at bounding box center [623, 196] width 149 height 18
drag, startPoint x: 553, startPoint y: 197, endPoint x: 560, endPoint y: 207, distance: 12.0
click at [553, 196] on input "Security" at bounding box center [623, 196] width 149 height 18
type input "Home Security"
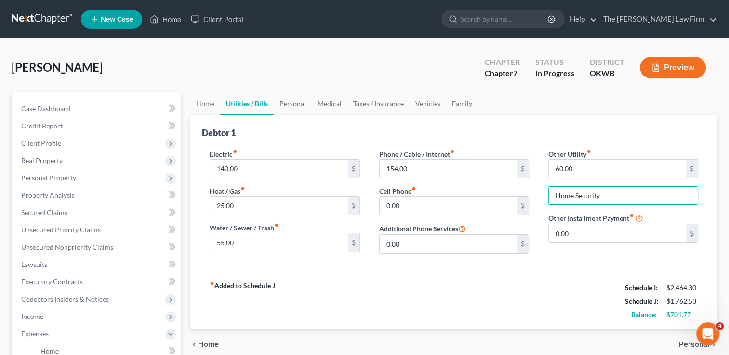
click at [501, 270] on div "Electric fiber_manual_record 140.00 $ Heat / Gas fiber_manual_record 25.00 $ Wa…" at bounding box center [454, 207] width 504 height 131
click at [293, 104] on link "Personal" at bounding box center [293, 103] width 38 height 23
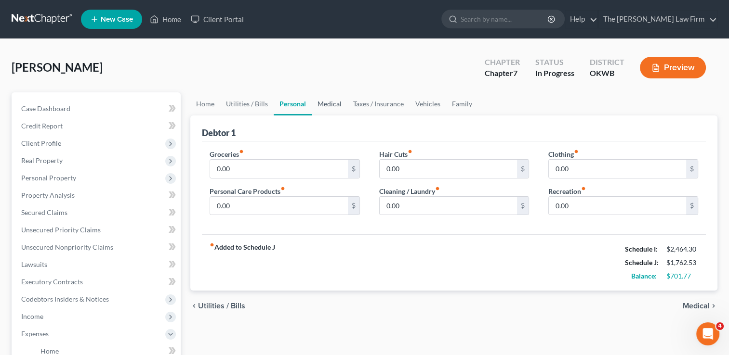
click at [334, 103] on link "Medical" at bounding box center [330, 103] width 36 height 23
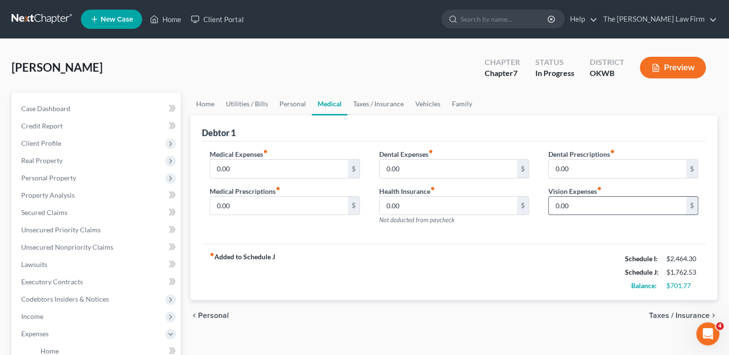
click at [587, 207] on input "0.00" at bounding box center [617, 206] width 137 height 18
type input "84.50"
click at [536, 239] on div "Medical Expenses fiber_manual_record 0.00 $ Medical Prescriptions fiber_manual_…" at bounding box center [454, 193] width 504 height 103
drag, startPoint x: 370, startPoint y: 101, endPoint x: 380, endPoint y: 108, distance: 13.1
click at [370, 101] on link "Taxes / Insurance" at bounding box center [378, 103] width 62 height 23
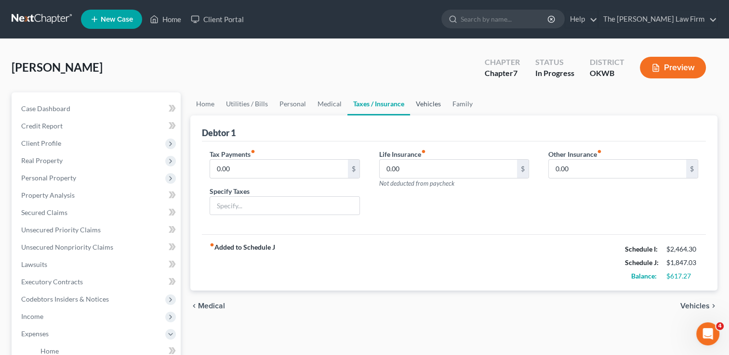
click at [428, 105] on link "Vehicles" at bounding box center [428, 103] width 37 height 23
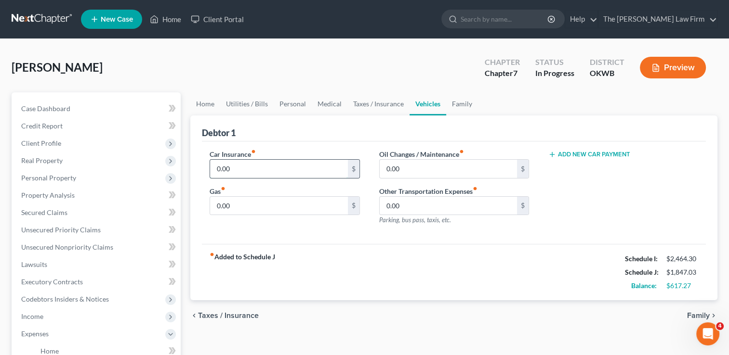
click at [249, 170] on input "0.00" at bounding box center [278, 169] width 137 height 18
click at [417, 169] on input "0.00" at bounding box center [448, 169] width 137 height 18
click at [266, 171] on input "0.00" at bounding box center [278, 169] width 137 height 18
type input "129.00"
click at [422, 167] on input "0.00" at bounding box center [448, 169] width 137 height 18
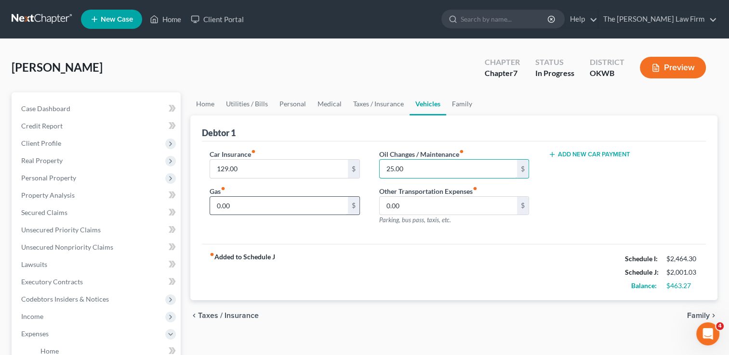
type input "25.00"
drag, startPoint x: 251, startPoint y: 204, endPoint x: 275, endPoint y: 213, distance: 25.6
click at [251, 204] on input "0.00" at bounding box center [278, 206] width 137 height 18
type input "60.00"
click at [289, 102] on link "Personal" at bounding box center [293, 103] width 38 height 23
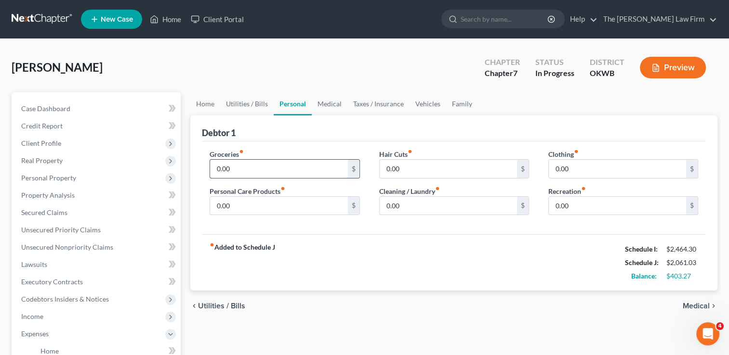
click at [242, 169] on input "0.00" at bounding box center [278, 169] width 137 height 18
type input "200.00"
click at [255, 203] on input "0.00" at bounding box center [278, 206] width 137 height 18
type input "40.00"
click at [431, 206] on input "0.00" at bounding box center [448, 206] width 137 height 18
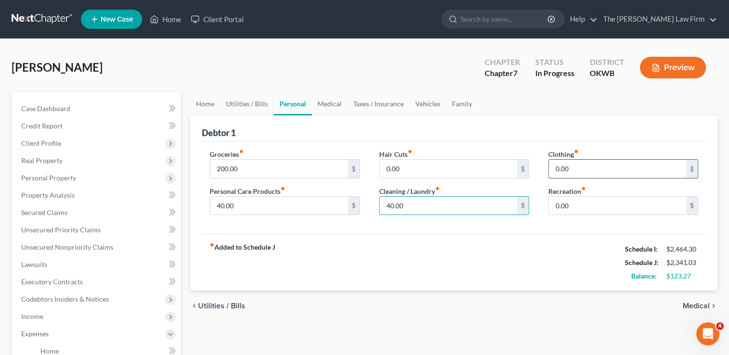
type input "40.00"
click at [582, 170] on input "0.00" at bounding box center [617, 169] width 137 height 18
type input "25.00"
click at [256, 167] on input "200.00" at bounding box center [278, 169] width 137 height 18
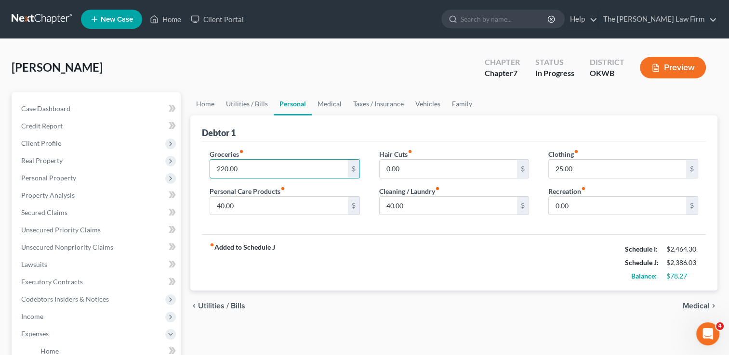
click at [339, 140] on div "Debtor 1 Groceries fiber_manual_record 220.00 $ Personal Care Products fiber_ma…" at bounding box center [453, 204] width 527 height 176
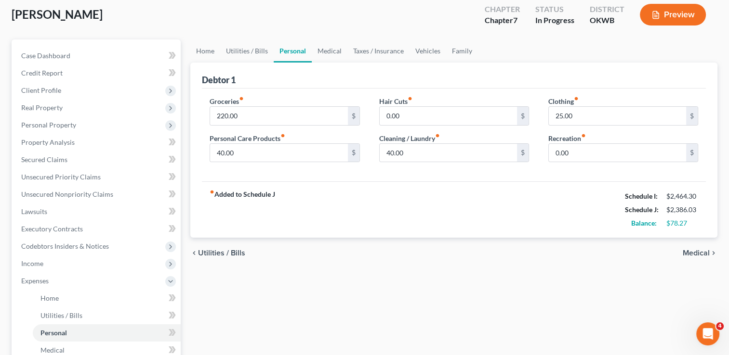
scroll to position [48, 0]
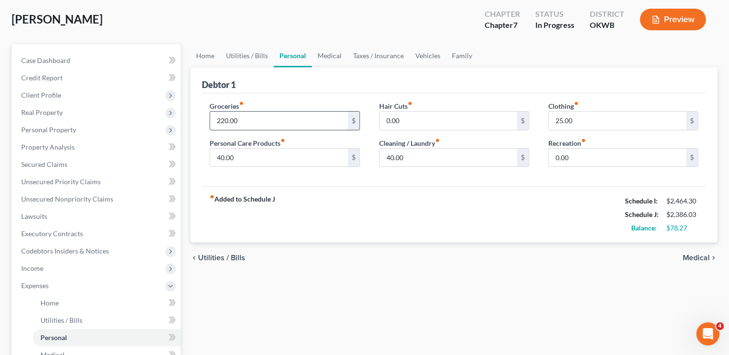
click at [260, 120] on input "220.00" at bounding box center [278, 121] width 137 height 18
type input "300.00"
click at [581, 118] on input "25.00" at bounding box center [617, 121] width 137 height 18
drag, startPoint x: 584, startPoint y: 120, endPoint x: 535, endPoint y: 126, distance: 49.0
click at [535, 126] on div "Groceries fiber_manual_record 300.00 $ Personal Care Products fiber_manual_reco…" at bounding box center [454, 138] width 508 height 74
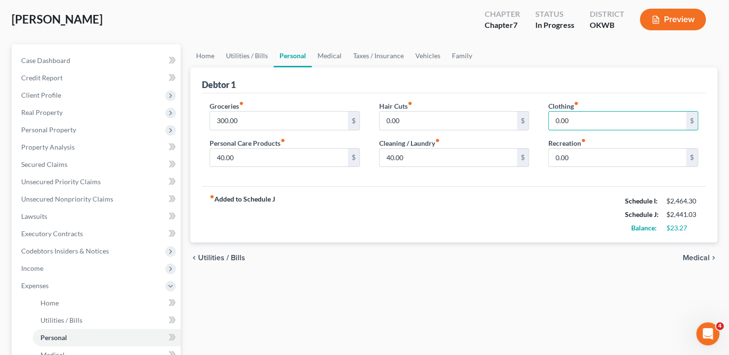
type input "0.00"
click at [350, 186] on div "fiber_manual_record Added to Schedule J Schedule I: $2,464.30 Schedule J: $2,44…" at bounding box center [454, 214] width 504 height 56
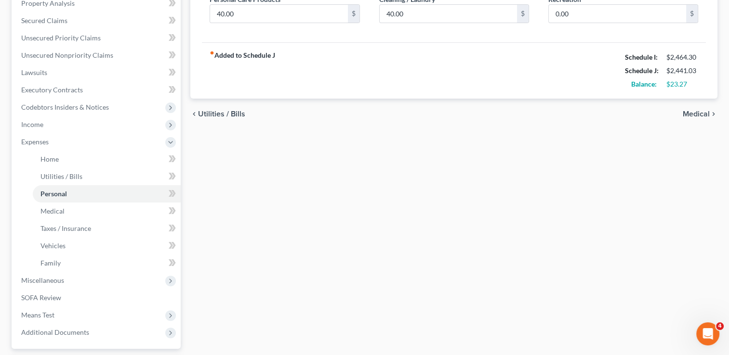
scroll to position [193, 0]
click at [33, 280] on span "Miscellaneous" at bounding box center [42, 280] width 43 height 8
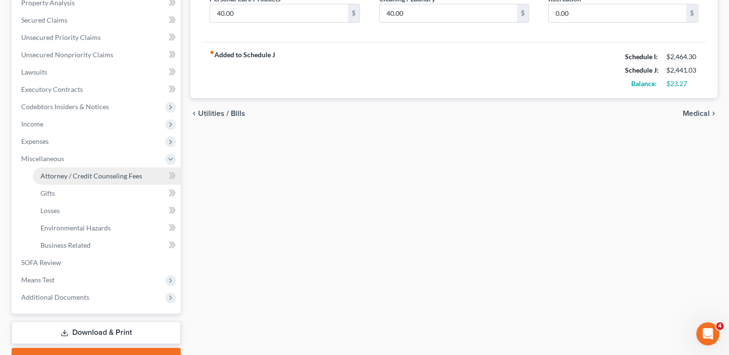
click at [107, 175] on span "Attorney / Credit Counseling Fees" at bounding box center [91, 176] width 102 height 8
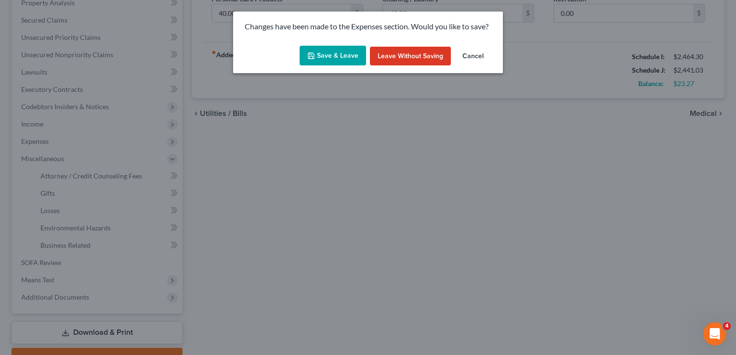
click at [336, 51] on button "Save & Leave" at bounding box center [333, 56] width 66 height 20
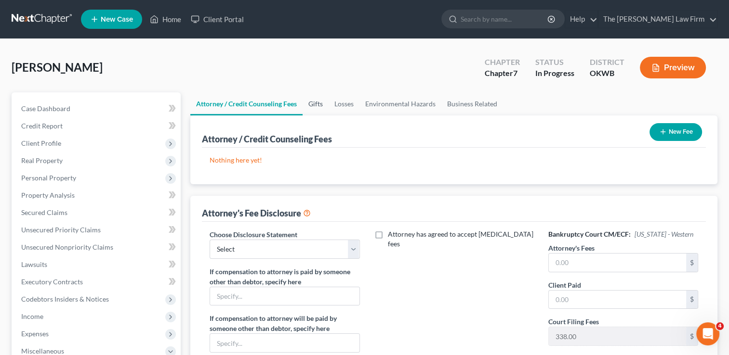
click at [316, 103] on link "Gifts" at bounding box center [315, 103] width 26 height 23
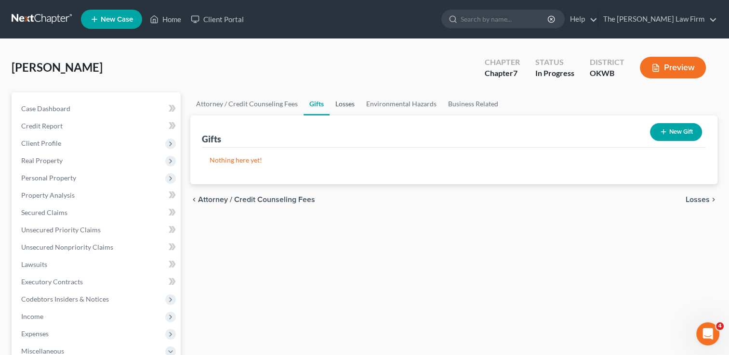
click at [345, 104] on link "Losses" at bounding box center [344, 103] width 31 height 23
click at [402, 104] on link "Environmental Hazards" at bounding box center [401, 103] width 82 height 23
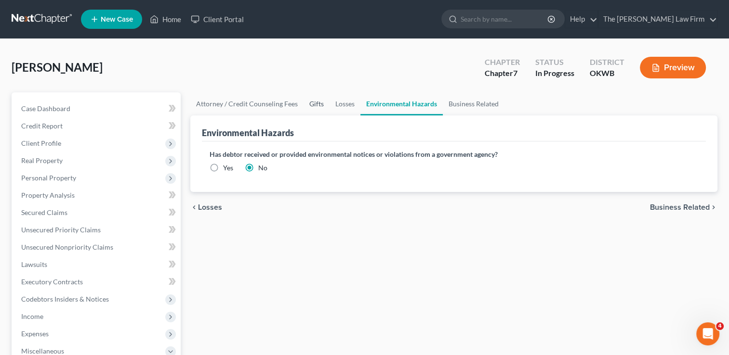
click at [315, 105] on link "Gifts" at bounding box center [316, 103] width 26 height 23
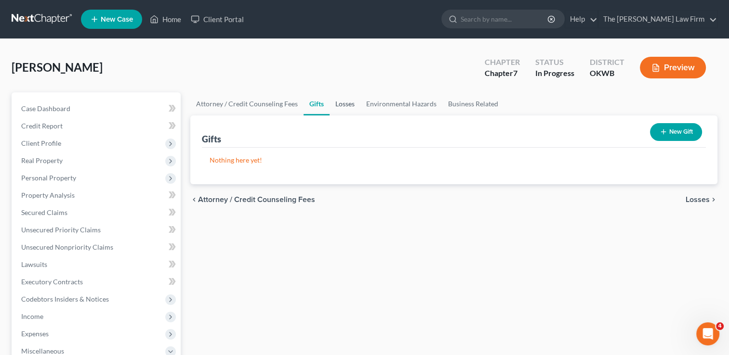
click at [341, 107] on link "Losses" at bounding box center [344, 103] width 31 height 23
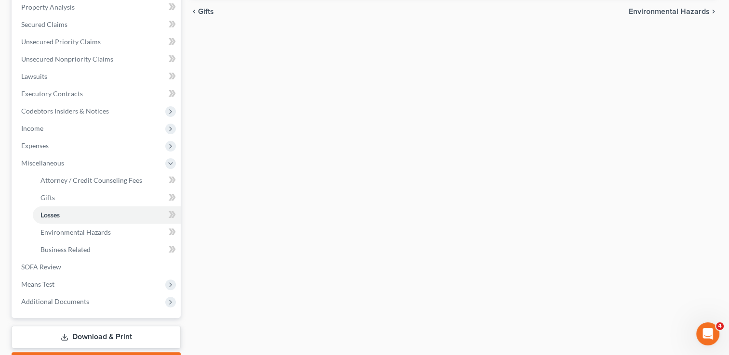
scroll to position [193, 0]
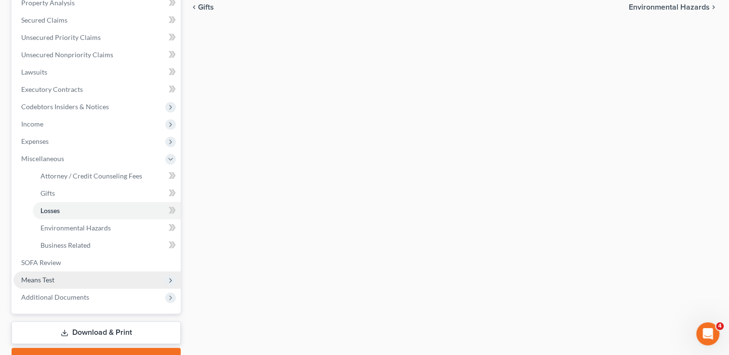
click at [52, 280] on span "Means Test" at bounding box center [37, 280] width 33 height 8
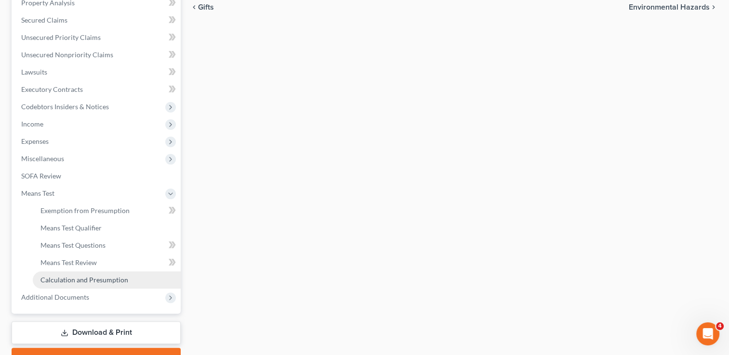
click at [92, 278] on span "Calculation and Presumption" at bounding box center [84, 280] width 88 height 8
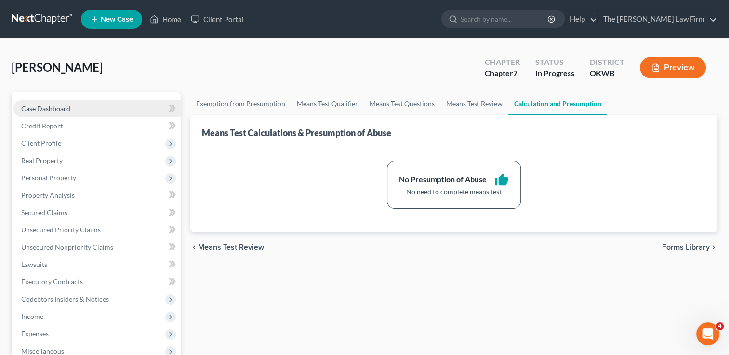
click at [47, 102] on link "Case Dashboard" at bounding box center [96, 108] width 167 height 17
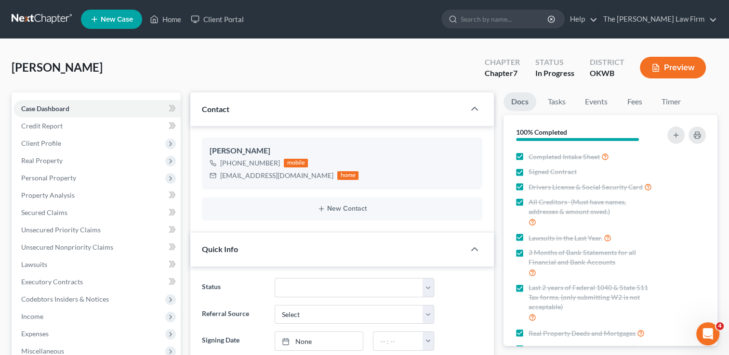
scroll to position [311, 0]
drag, startPoint x: 220, startPoint y: 176, endPoint x: 268, endPoint y: 175, distance: 48.2
click at [294, 178] on div "ruthbenshoof@gmail.com home" at bounding box center [284, 176] width 149 height 13
copy div "ruthbenshoof@gmail.com"
click at [206, 63] on div "Benshoof, James Upgraded Chapter Chapter 7 Status In Progress District OKWB Pre…" at bounding box center [365, 72] width 706 height 42
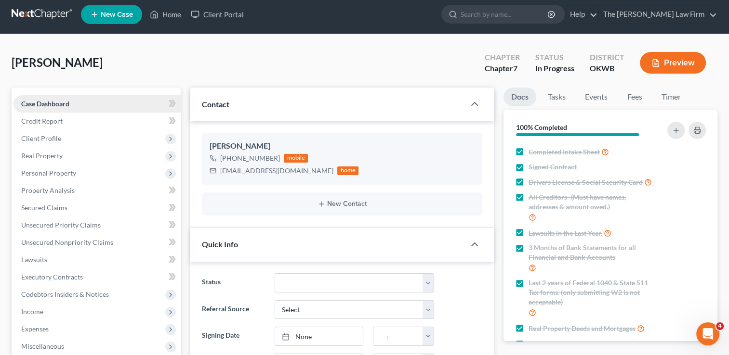
scroll to position [0, 0]
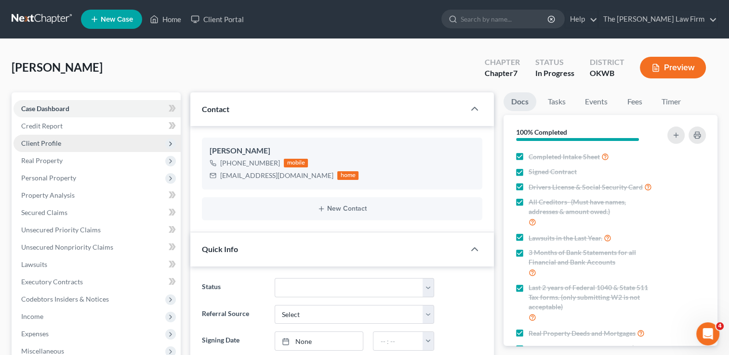
click at [60, 138] on span "Client Profile" at bounding box center [96, 143] width 167 height 17
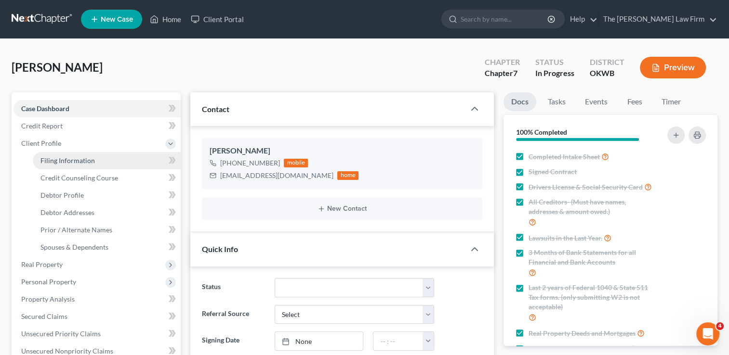
click at [87, 158] on span "Filing Information" at bounding box center [67, 161] width 54 height 8
select select "1"
select select "0"
select select "65"
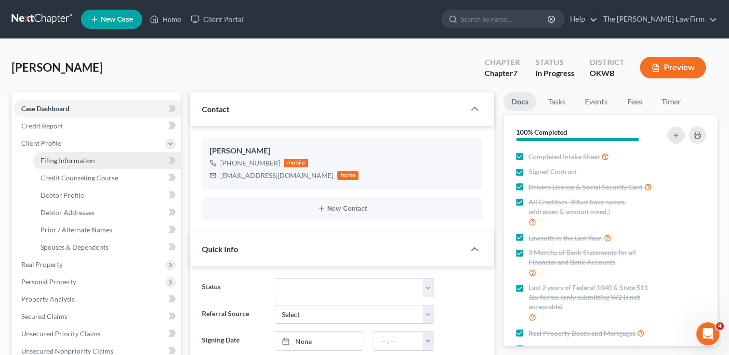
select select "0"
select select "37"
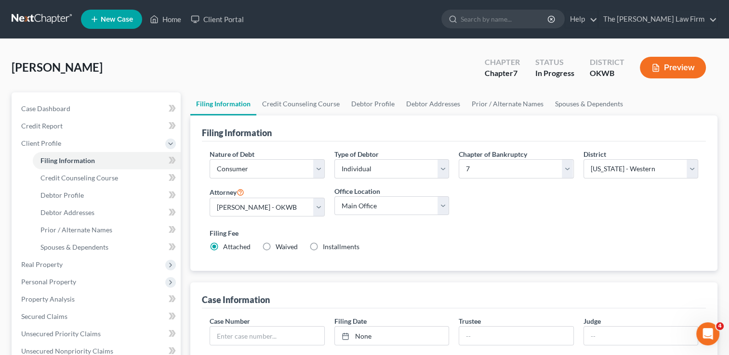
scroll to position [270, 0]
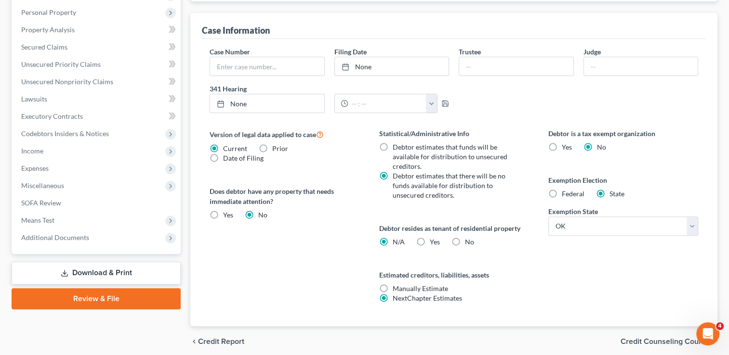
click at [465, 241] on label "No" at bounding box center [469, 242] width 9 height 10
click at [469, 241] on input "No" at bounding box center [472, 240] width 6 height 6
radio input "true"
radio input "false"
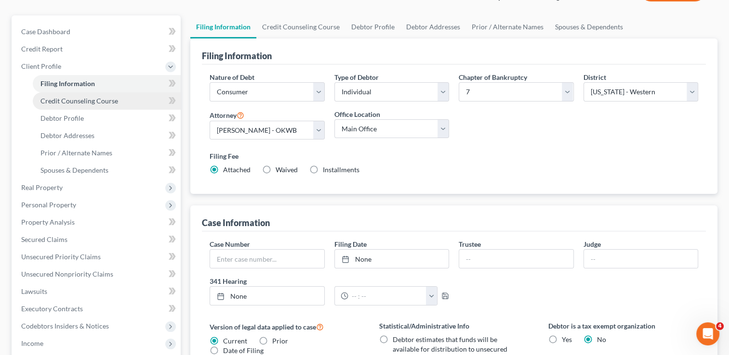
click at [100, 99] on span "Credit Counseling Course" at bounding box center [79, 101] width 78 height 8
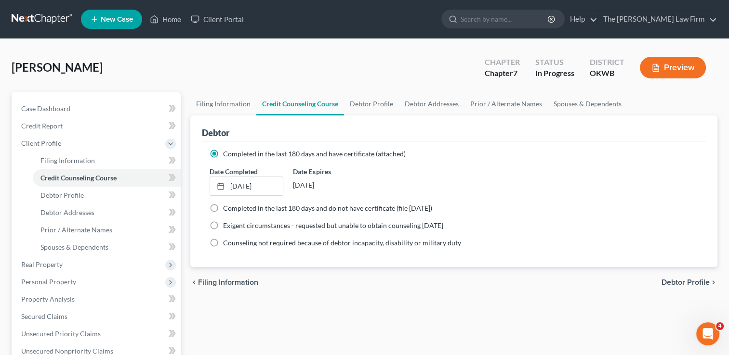
click at [35, 18] on link at bounding box center [43, 19] width 62 height 17
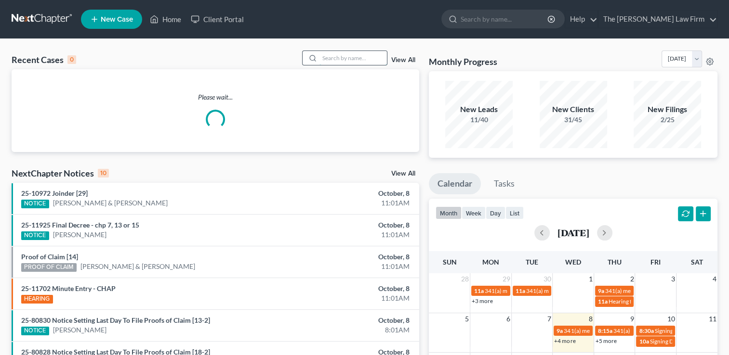
click at [343, 57] on input "search" at bounding box center [352, 58] width 67 height 14
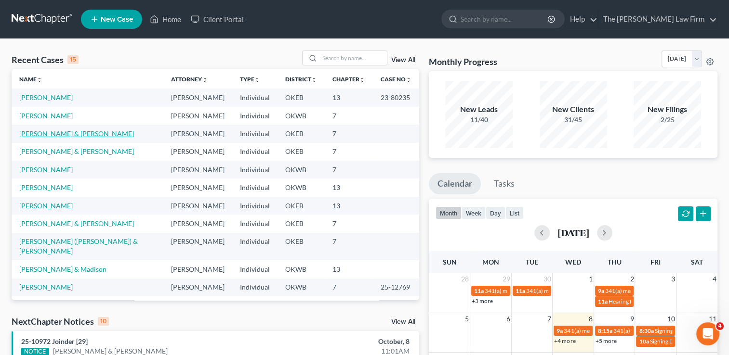
click at [46, 136] on link "[PERSON_NAME] & [PERSON_NAME]" at bounding box center [76, 134] width 115 height 8
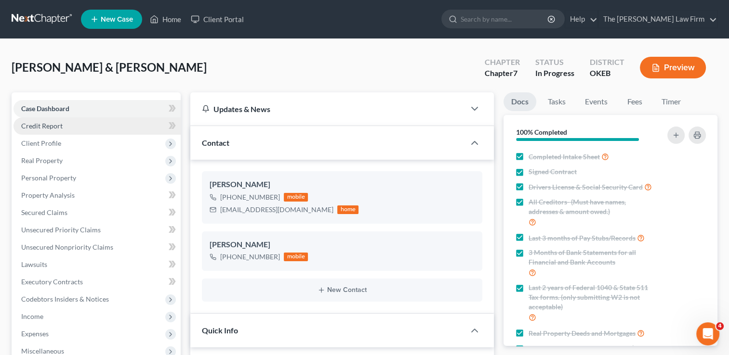
scroll to position [297, 0]
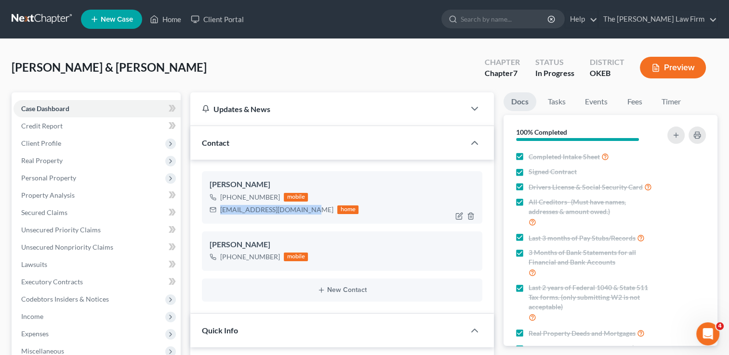
drag, startPoint x: 220, startPoint y: 209, endPoint x: 306, endPoint y: 215, distance: 86.4
click at [306, 215] on div "[PERSON_NAME] [PHONE_NUMBER] mobile [EMAIL_ADDRESS][DOMAIN_NAME] home" at bounding box center [342, 197] width 280 height 52
drag, startPoint x: 306, startPoint y: 215, endPoint x: 274, endPoint y: 211, distance: 32.6
copy div "[EMAIL_ADDRESS][DOMAIN_NAME]"
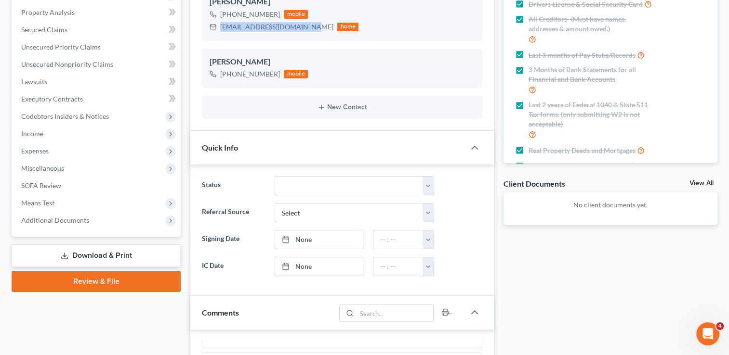
scroll to position [193, 0]
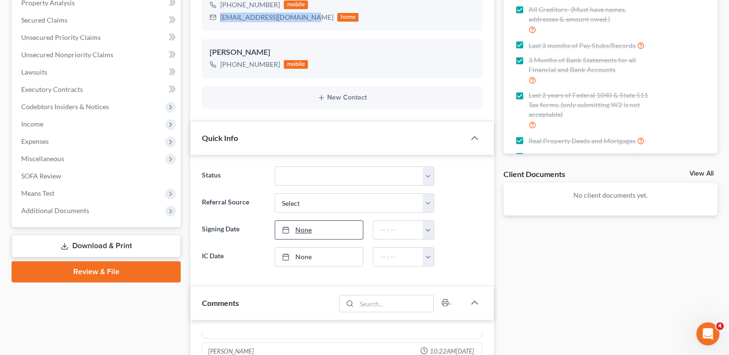
click at [304, 229] on link "None" at bounding box center [319, 230] width 88 height 18
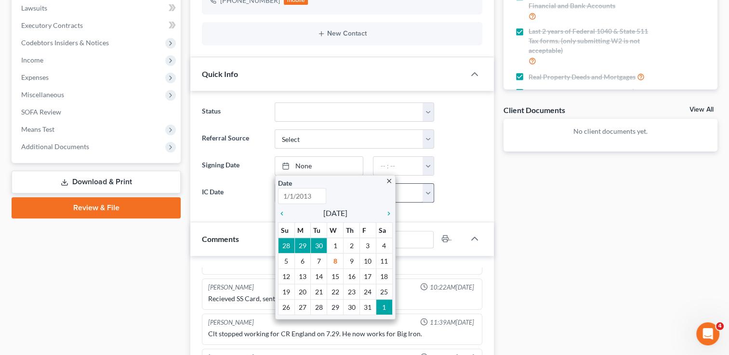
scroll to position [289, 0]
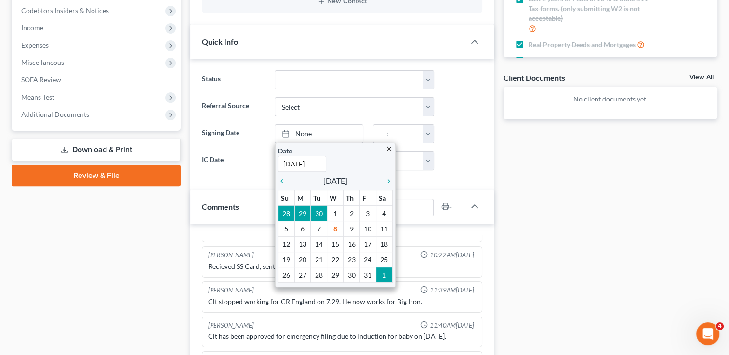
click at [523, 170] on div "Docs Tasks Events Fees Timer 100% Completed Nothing here yet! Completed Intake …" at bounding box center [609, 189] width 223 height 771
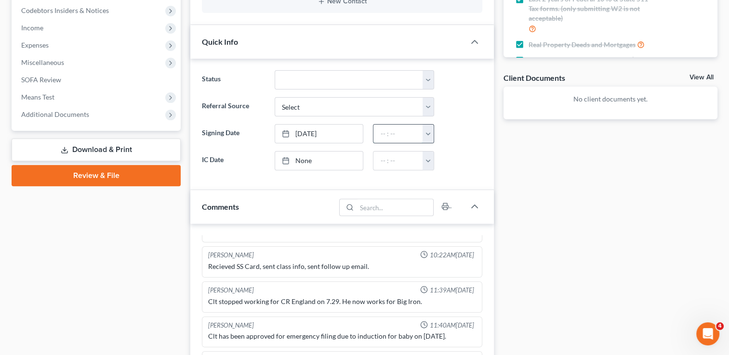
click at [401, 130] on input "text" at bounding box center [398, 134] width 50 height 18
type input "5:30 Pm"
click at [516, 159] on div "Docs Tasks Events Fees Timer 100% Completed Nothing here yet! Completed Intake …" at bounding box center [609, 189] width 223 height 771
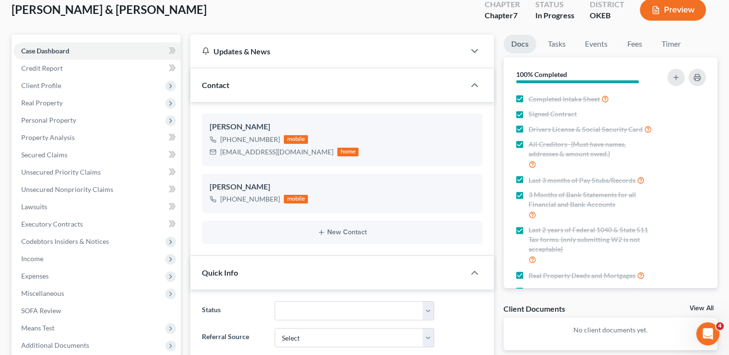
scroll to position [193, 0]
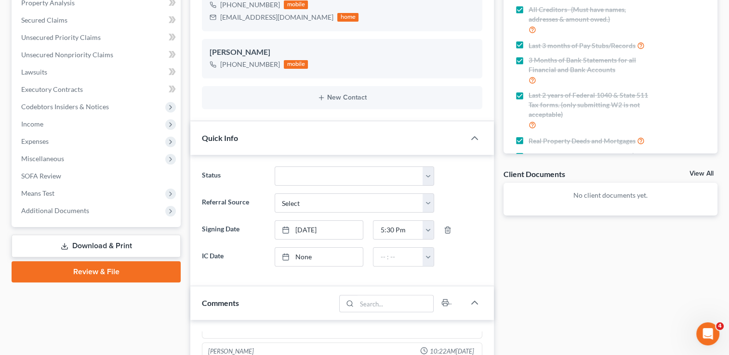
click at [79, 243] on link "Download & Print" at bounding box center [96, 246] width 169 height 23
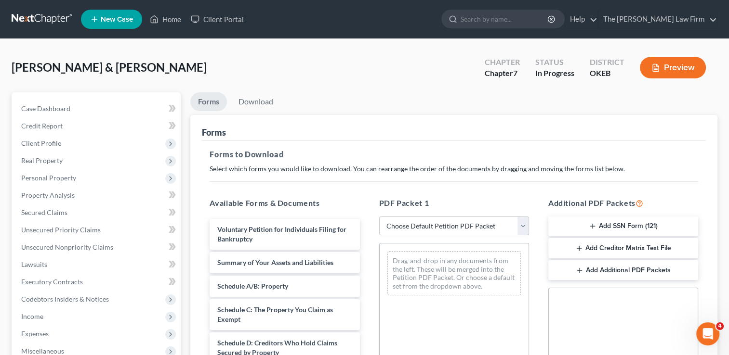
click at [429, 223] on select "Choose Default Petition PDF Packet Complete Bankruptcy Petition (all forms and …" at bounding box center [454, 226] width 150 height 19
select select "0"
click at [379, 217] on select "Choose Default Petition PDF Packet Complete Bankruptcy Petition (all forms and …" at bounding box center [454, 226] width 150 height 19
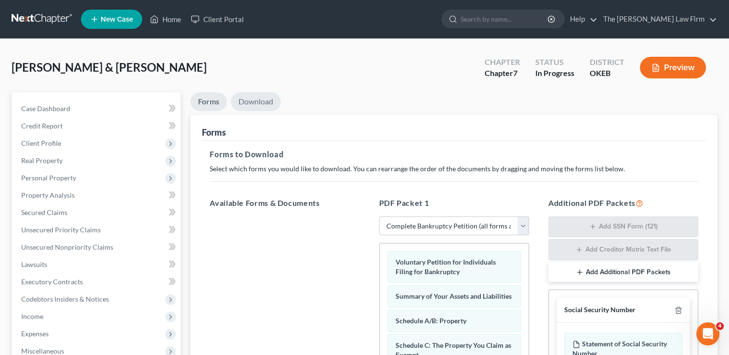
click at [268, 101] on link "Download" at bounding box center [256, 101] width 50 height 19
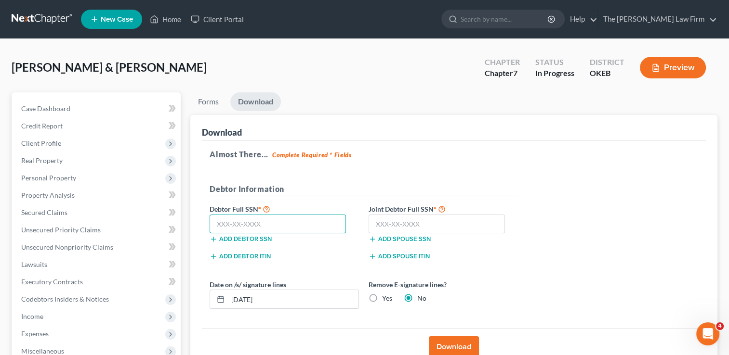
click at [267, 225] on input "text" at bounding box center [278, 224] width 136 height 19
type input "441-13-9110"
click at [406, 223] on input "text" at bounding box center [436, 224] width 136 height 19
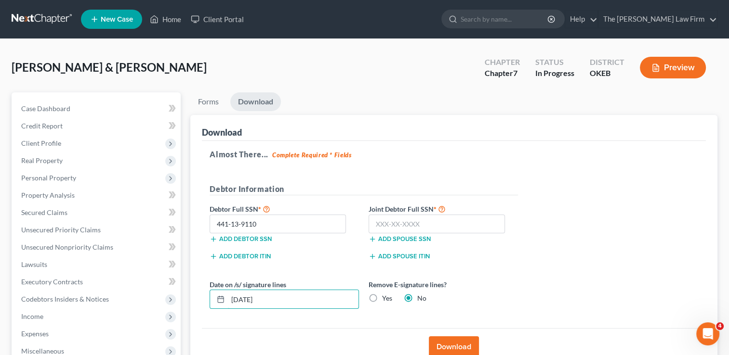
drag, startPoint x: 282, startPoint y: 296, endPoint x: 208, endPoint y: 301, distance: 74.3
click at [208, 301] on div "Date on /s/ signature lines [DATE]" at bounding box center [284, 294] width 159 height 29
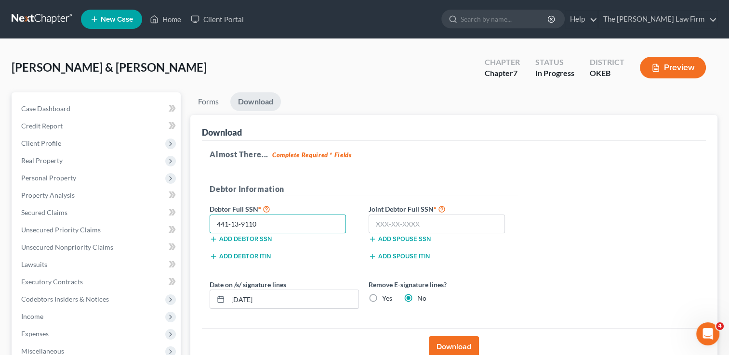
drag, startPoint x: 210, startPoint y: 223, endPoint x: 196, endPoint y: 226, distance: 14.4
click at [196, 226] on div "Download Almost There... Complete Required * Fields Debtor Information Debtor F…" at bounding box center [453, 240] width 527 height 251
click at [368, 65] on div "[PERSON_NAME] & [PERSON_NAME] Upgraded Chapter Chapter 7 Status In Progress Dis…" at bounding box center [365, 72] width 706 height 42
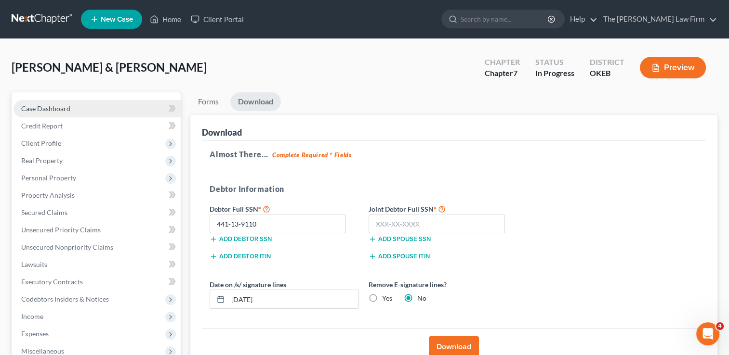
click at [51, 110] on span "Case Dashboard" at bounding box center [45, 109] width 49 height 8
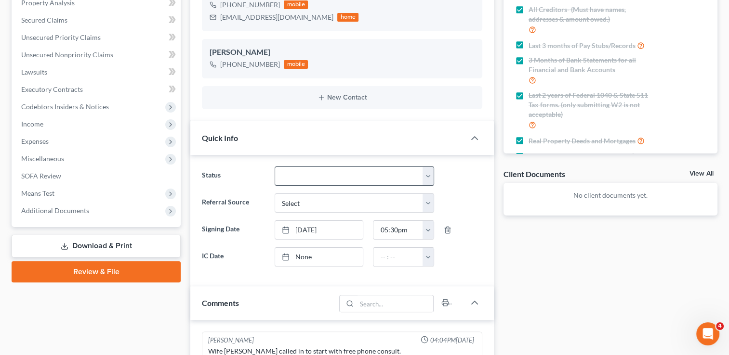
scroll to position [297, 0]
click at [322, 228] on link "[DATE]" at bounding box center [319, 230] width 88 height 18
click at [549, 269] on div "Docs Tasks Events Fees Timer 100% Completed Nothing here yet! Completed Intake …" at bounding box center [609, 285] width 223 height 771
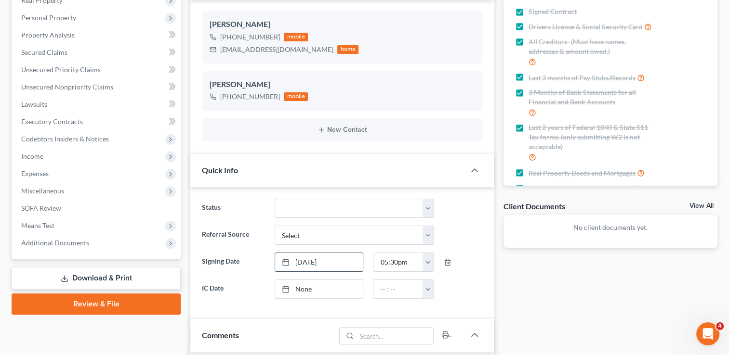
scroll to position [144, 0]
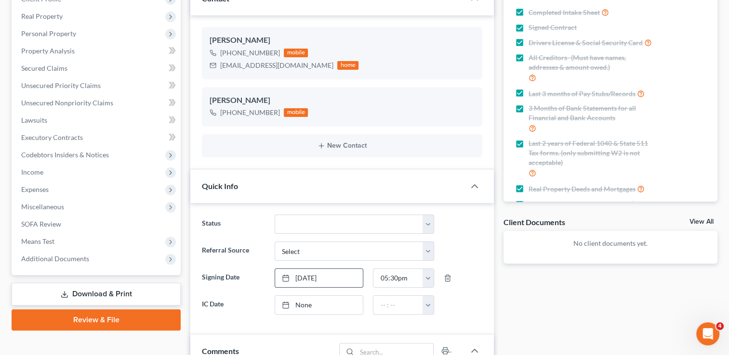
click at [80, 295] on link "Download & Print" at bounding box center [96, 294] width 169 height 23
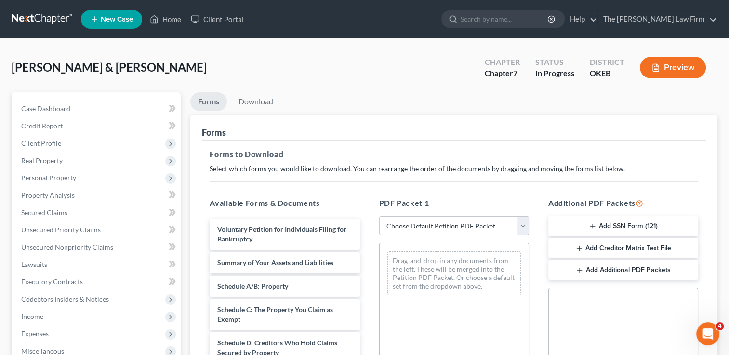
drag, startPoint x: 452, startPoint y: 224, endPoint x: 452, endPoint y: 232, distance: 7.2
click at [452, 224] on select "Choose Default Petition PDF Packet Complete Bankruptcy Petition (all forms and …" at bounding box center [454, 226] width 150 height 19
select select "0"
click at [379, 217] on select "Choose Default Petition PDF Packet Complete Bankruptcy Petition (all forms and …" at bounding box center [454, 226] width 150 height 19
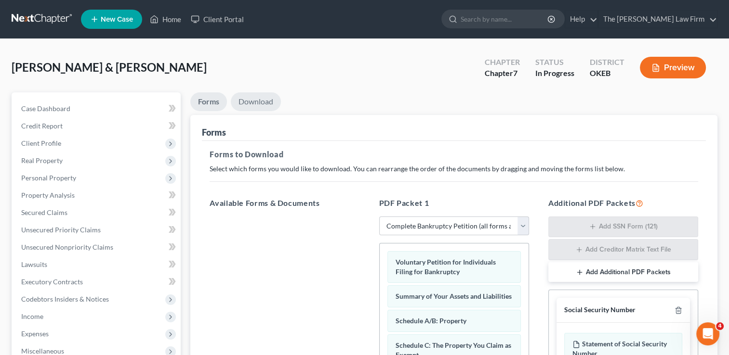
click at [259, 101] on link "Download" at bounding box center [256, 101] width 50 height 19
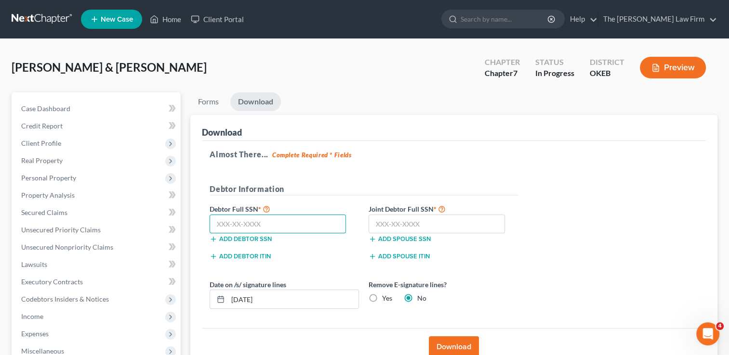
click at [256, 223] on input "text" at bounding box center [278, 224] width 136 height 19
paste input "441-13-9110"
type input "441-13-9110"
click at [438, 225] on input "text" at bounding box center [436, 224] width 136 height 19
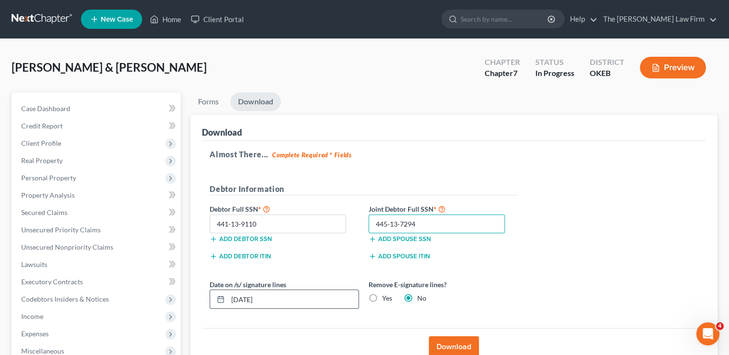
type input "445-13-7294"
drag, startPoint x: 282, startPoint y: 300, endPoint x: 198, endPoint y: 307, distance: 84.1
click at [198, 305] on div "Download Almost There... Complete Required * Fields Debtor Information Debtor F…" at bounding box center [453, 240] width 527 height 251
type input "[DATE]"
click at [447, 342] on button "Download" at bounding box center [454, 347] width 50 height 21
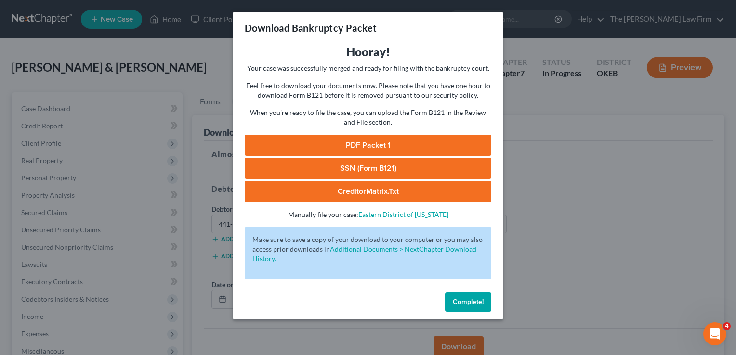
click at [431, 169] on link "SSN (Form B121)" at bounding box center [368, 168] width 247 height 21
click at [369, 142] on link "PDF Packet 1" at bounding box center [368, 145] width 247 height 21
click at [470, 302] on span "Complete!" at bounding box center [468, 302] width 31 height 8
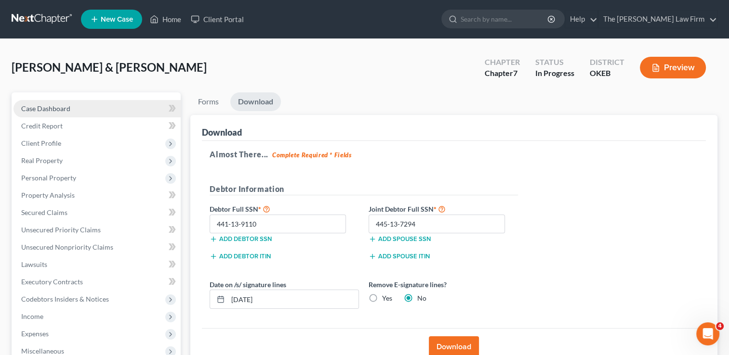
click at [64, 107] on span "Case Dashboard" at bounding box center [45, 109] width 49 height 8
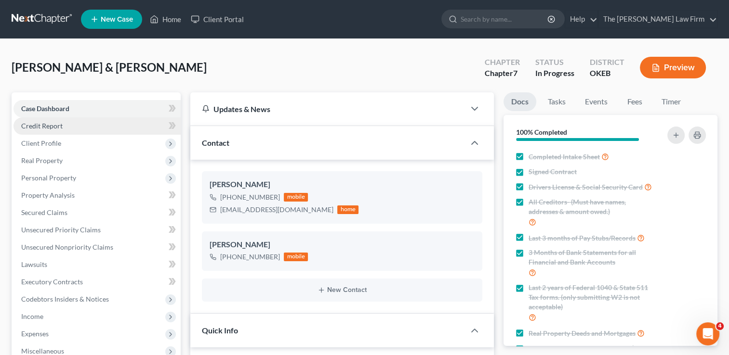
scroll to position [297, 0]
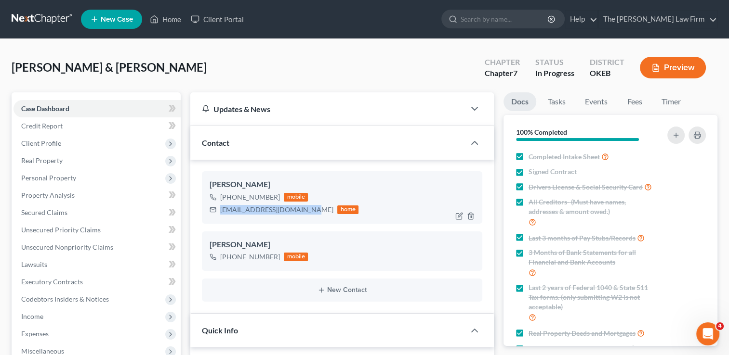
drag, startPoint x: 220, startPoint y: 210, endPoint x: 306, endPoint y: 211, distance: 86.2
click at [306, 211] on div "[EMAIL_ADDRESS][DOMAIN_NAME]" at bounding box center [276, 210] width 113 height 10
drag, startPoint x: 306, startPoint y: 211, endPoint x: 287, endPoint y: 210, distance: 19.3
copy div "[EMAIL_ADDRESS][DOMAIN_NAME]"
click at [47, 211] on span "Secured Claims" at bounding box center [44, 213] width 46 height 8
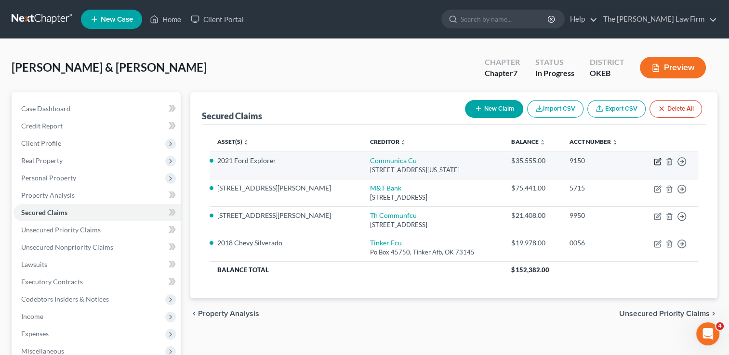
click at [655, 162] on icon "button" at bounding box center [658, 162] width 8 height 8
select select "37"
select select "0"
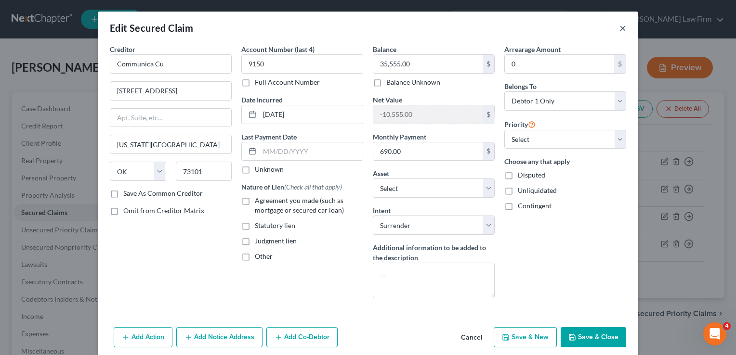
click at [619, 28] on button "×" at bounding box center [622, 28] width 7 height 12
